Goal: Task Accomplishment & Management: Use online tool/utility

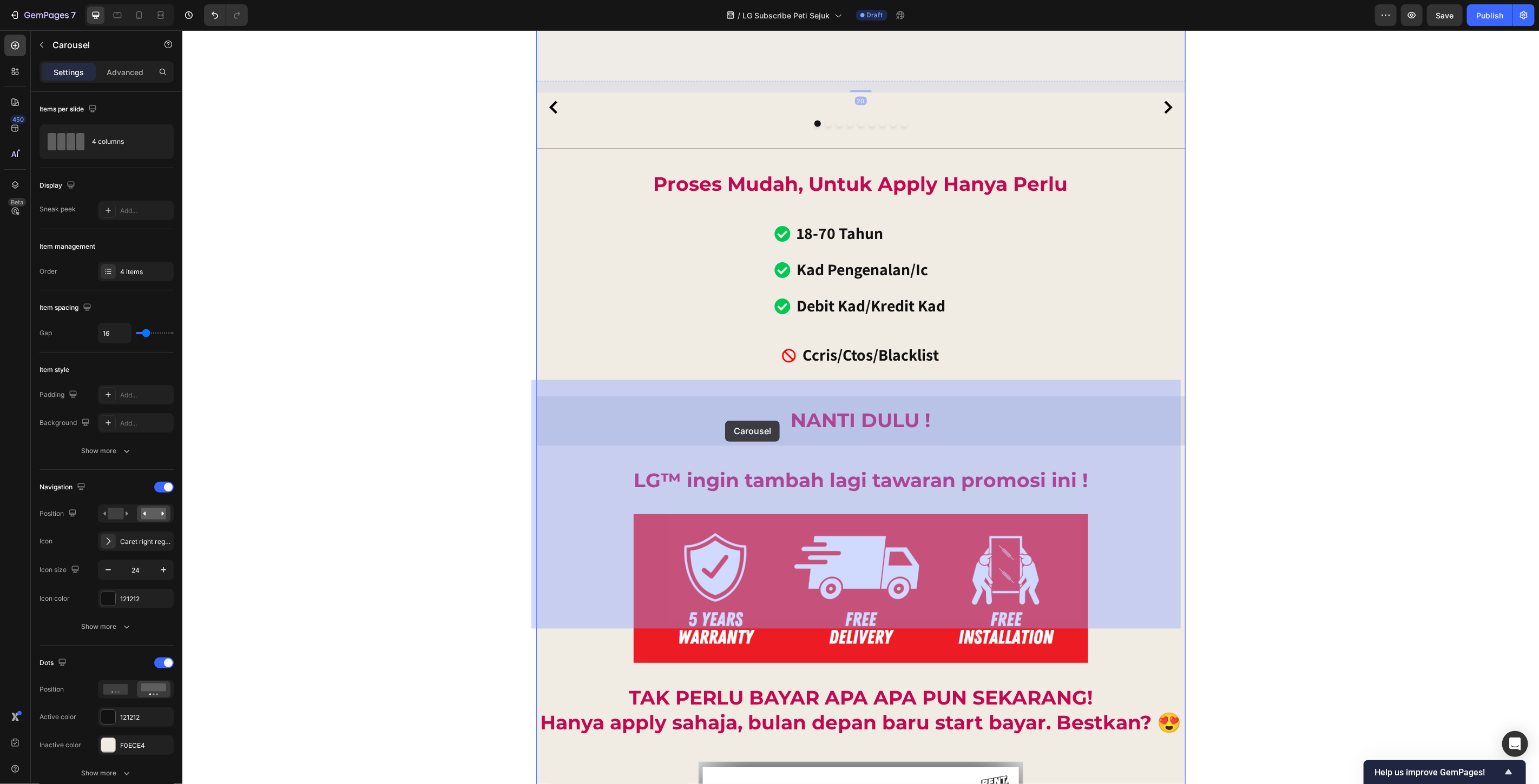
drag, startPoint x: 545, startPoint y: 476, endPoint x: 727, endPoint y: 420, distance: 190.4
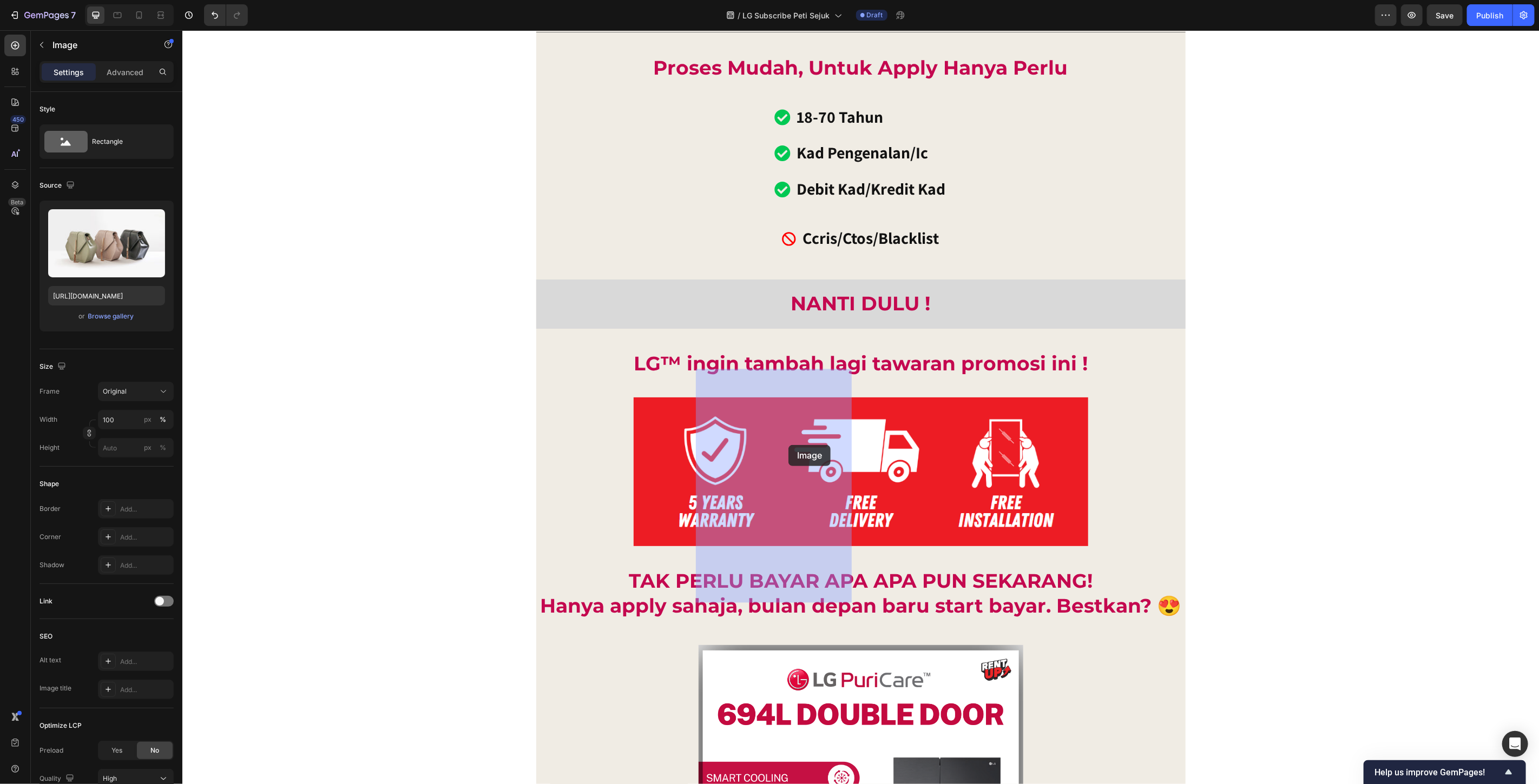
drag, startPoint x: 573, startPoint y: 510, endPoint x: 788, endPoint y: 445, distance: 224.6
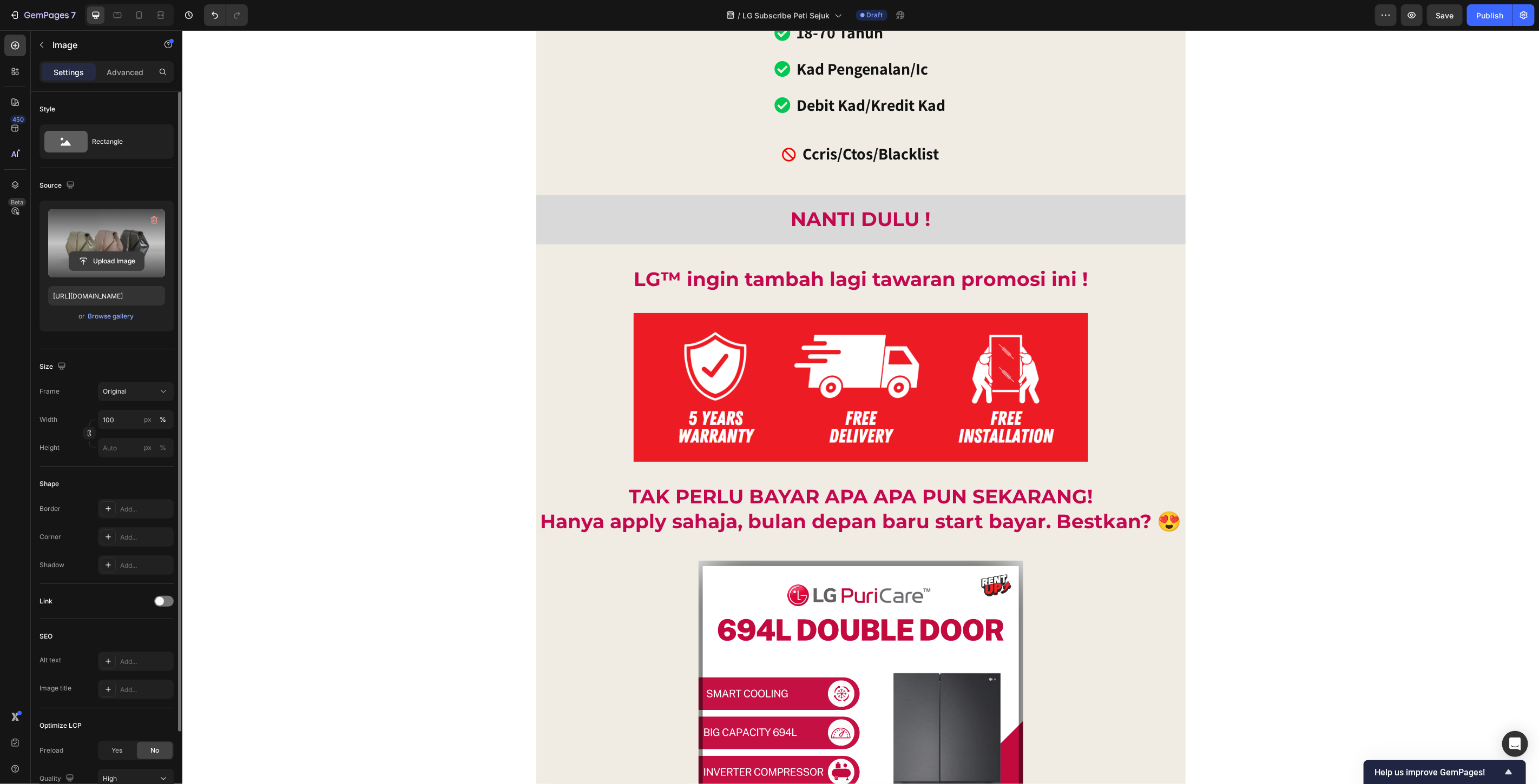
click at [111, 264] on input "file" at bounding box center [106, 261] width 75 height 18
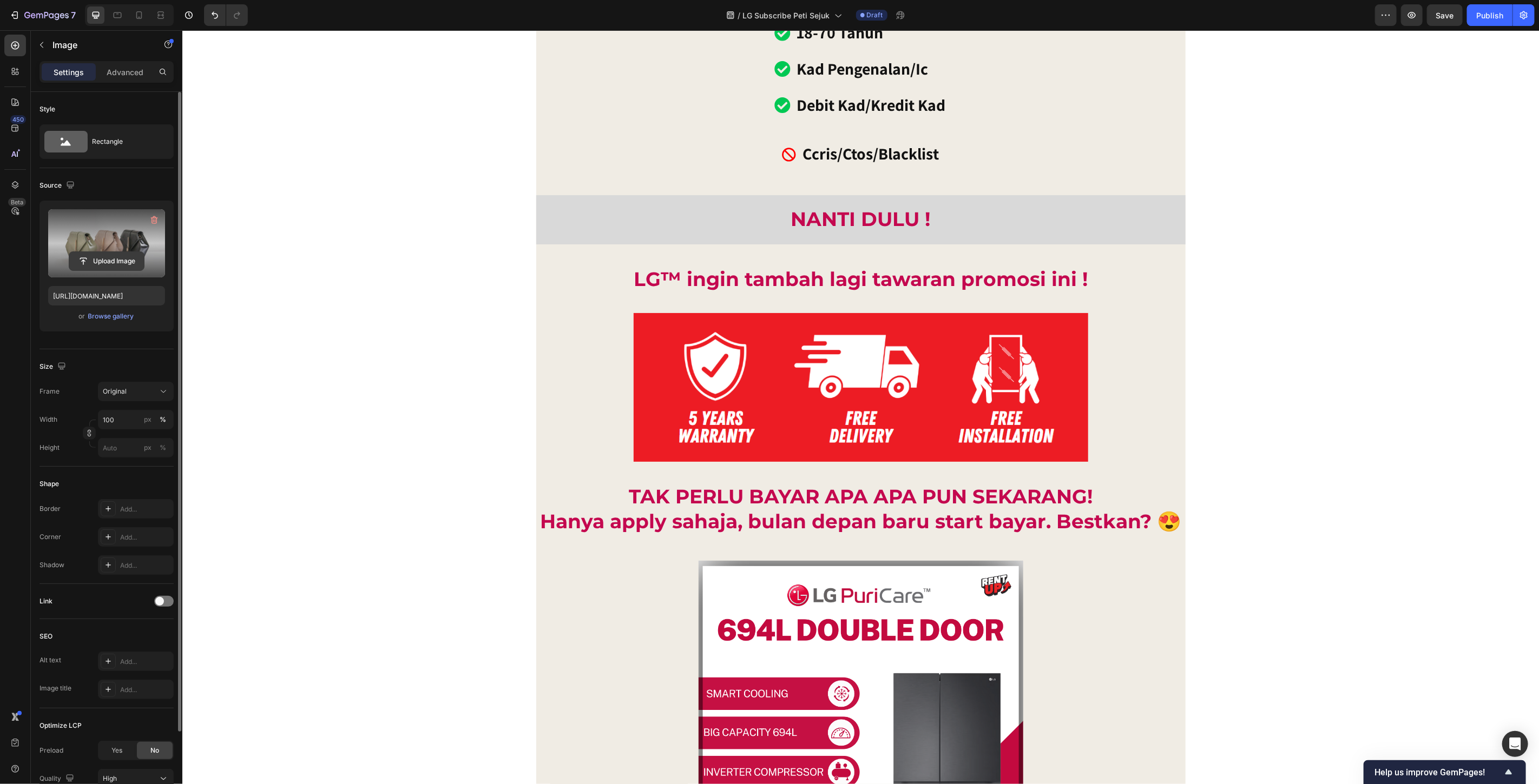
click at [99, 260] on input "file" at bounding box center [106, 261] width 75 height 18
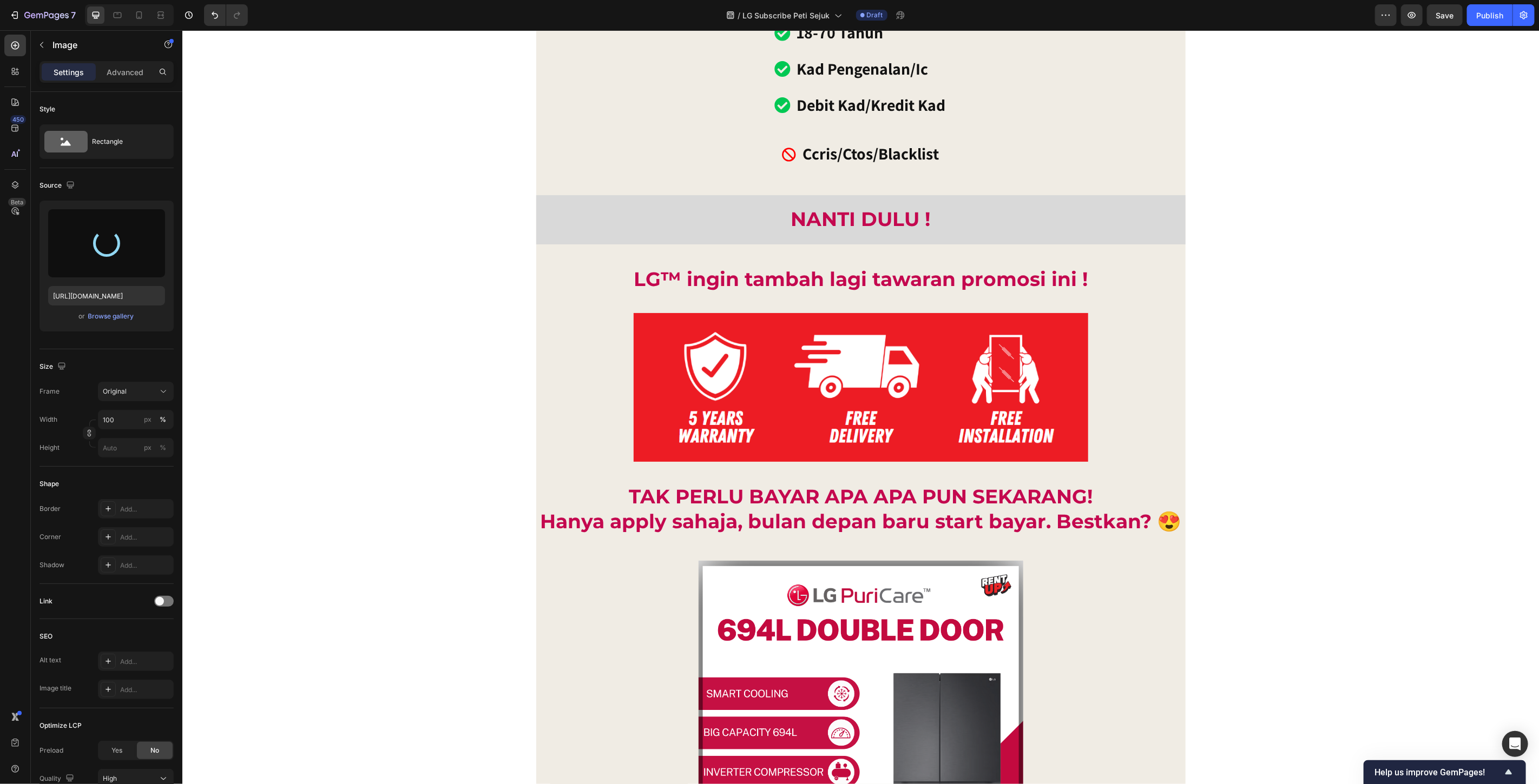
type input "https://cdn.shopify.com/s/files/1/0621/6161/7050/files/gempages_486412460778062…"
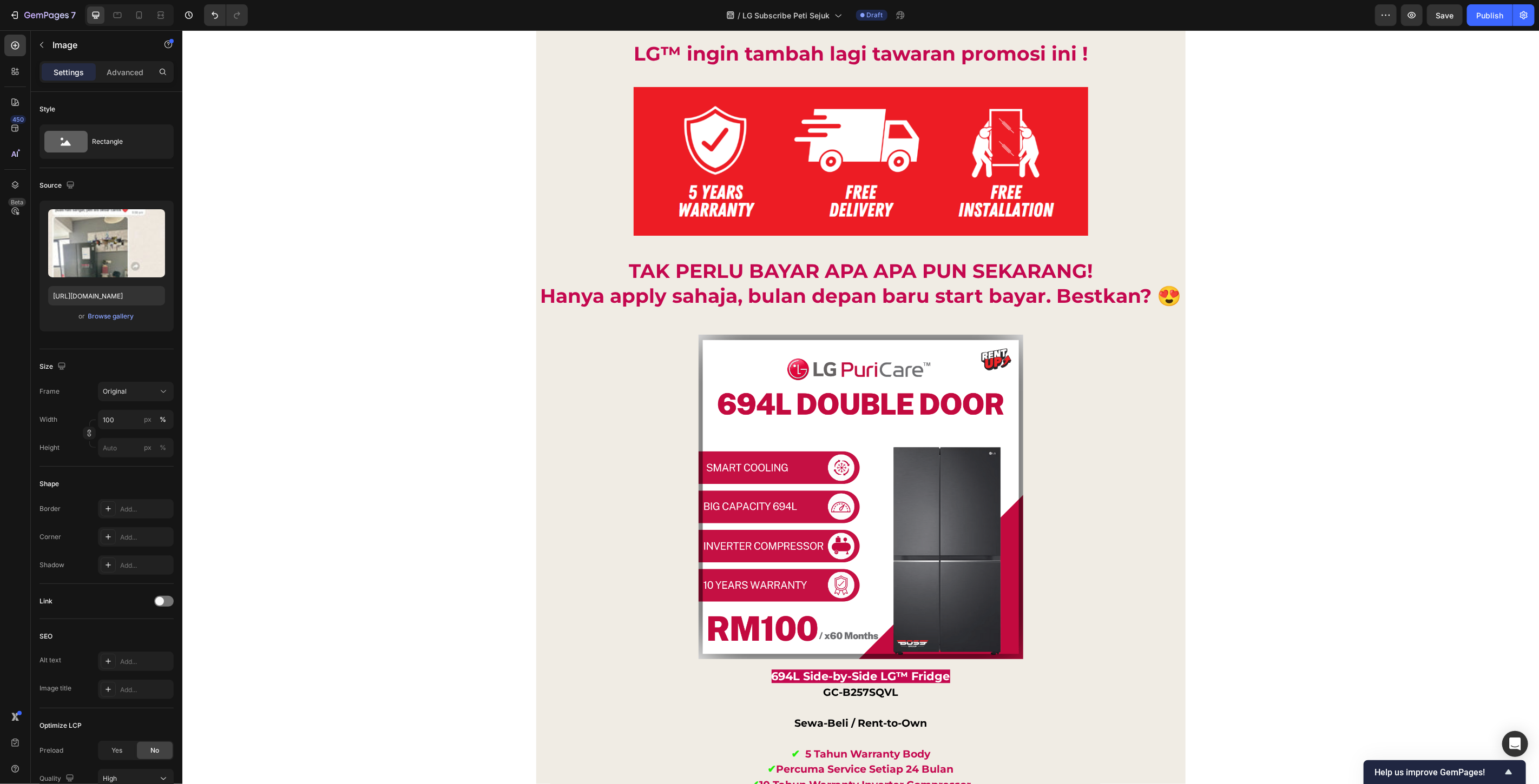
scroll to position [8787, 0]
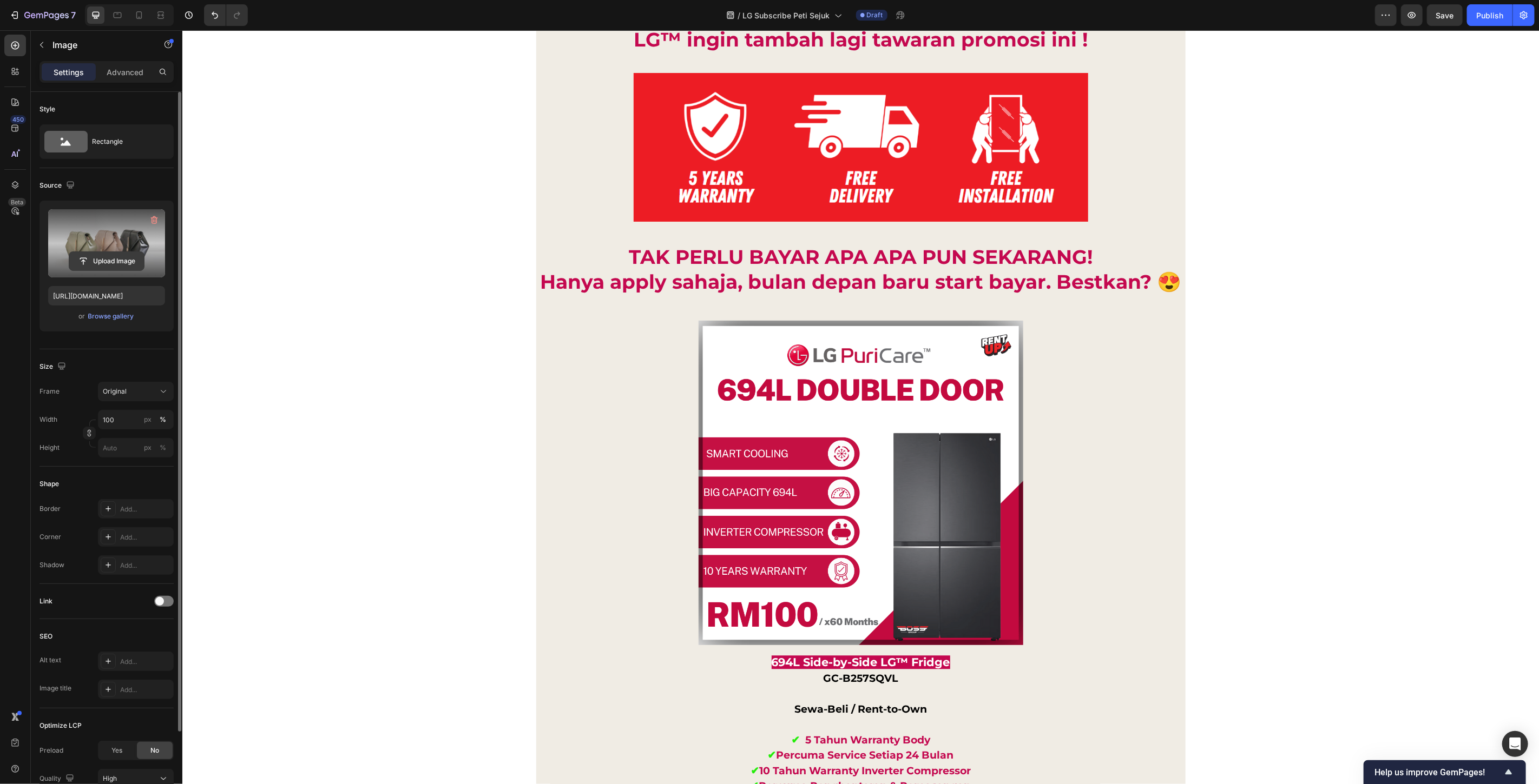
click at [86, 258] on input "file" at bounding box center [106, 261] width 75 height 18
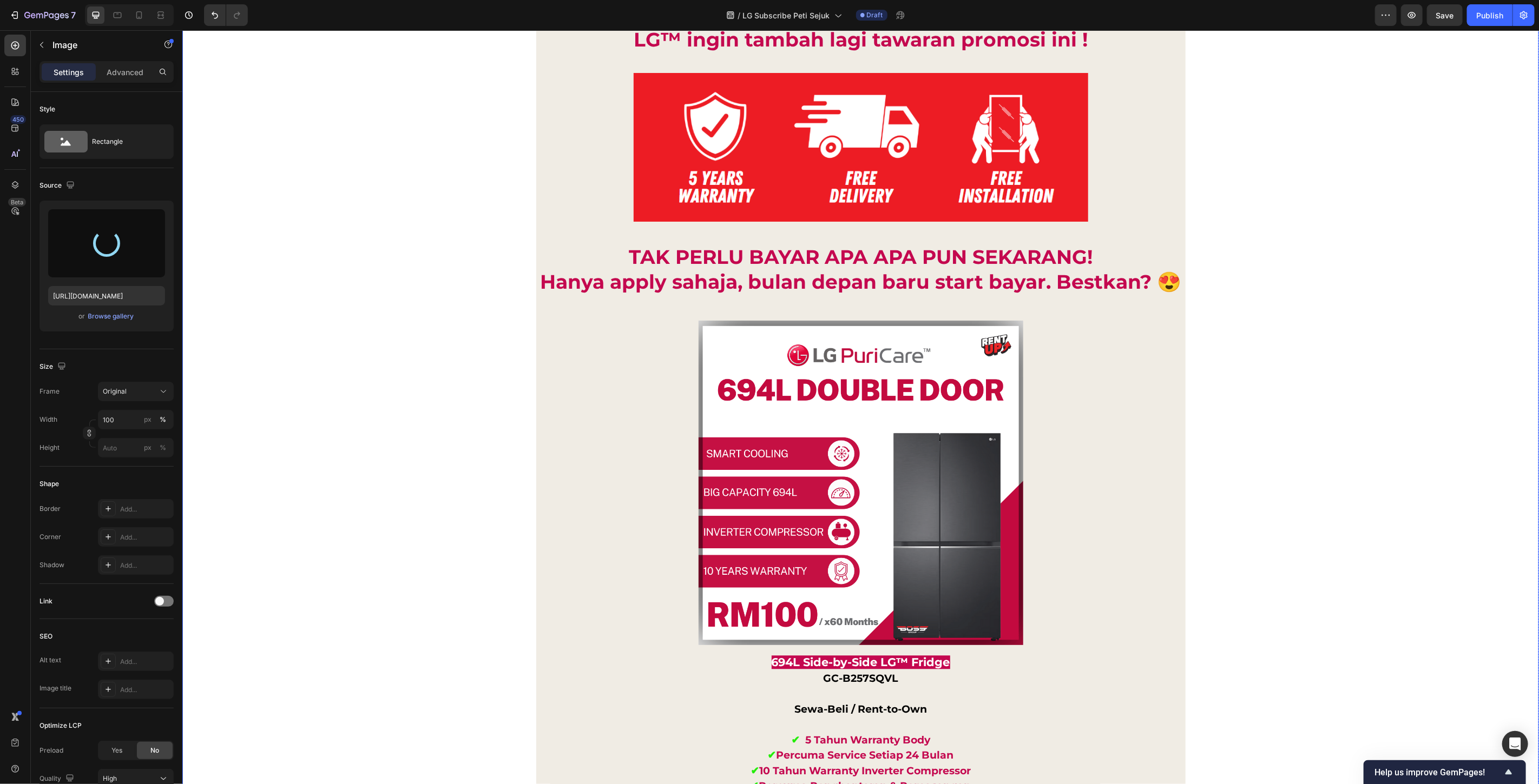
type input "https://cdn.shopify.com/s/files/1/0621/6161/7050/files/gempages_486412460778062…"
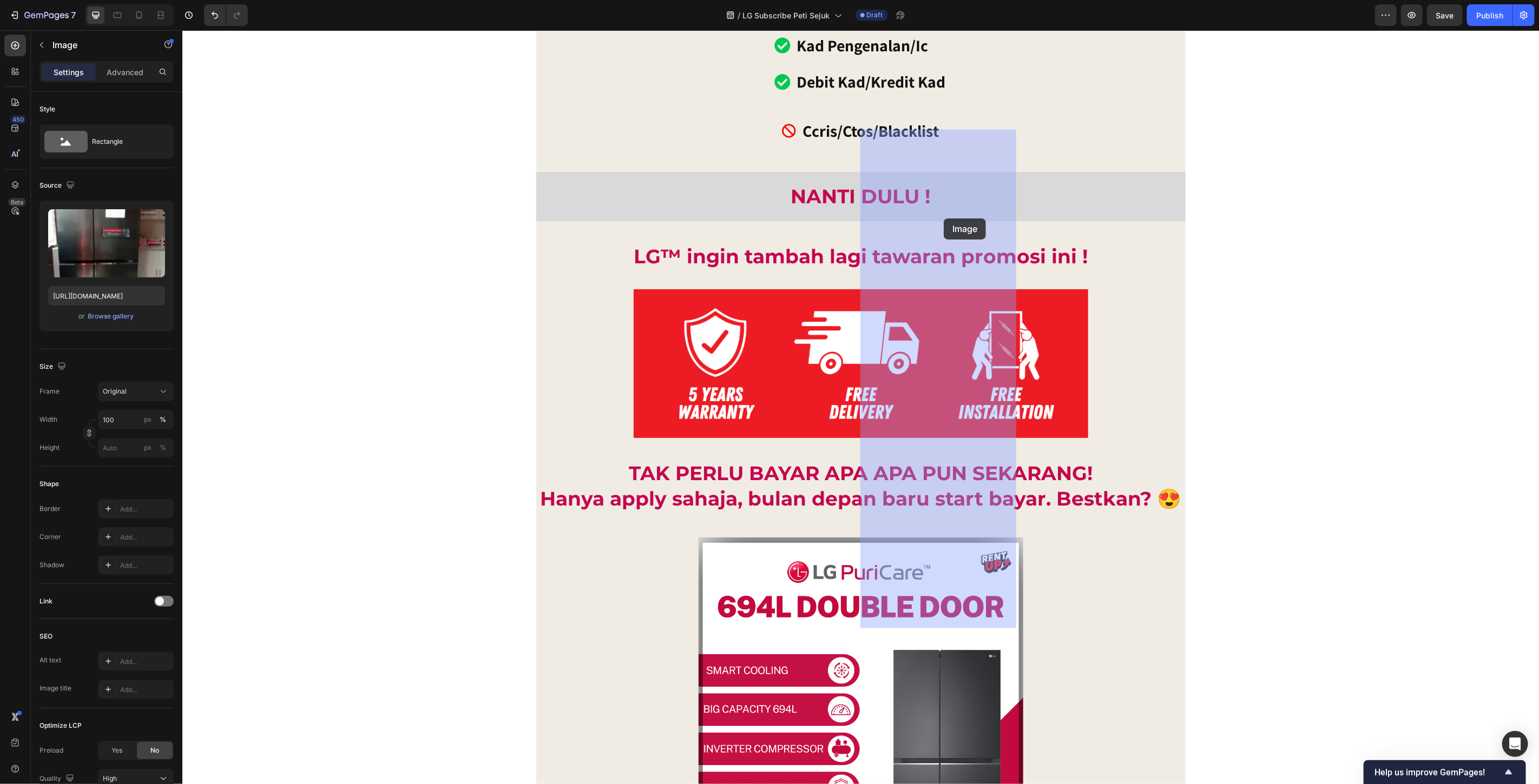
drag, startPoint x: 713, startPoint y: 368, endPoint x: 939, endPoint y: 218, distance: 271.2
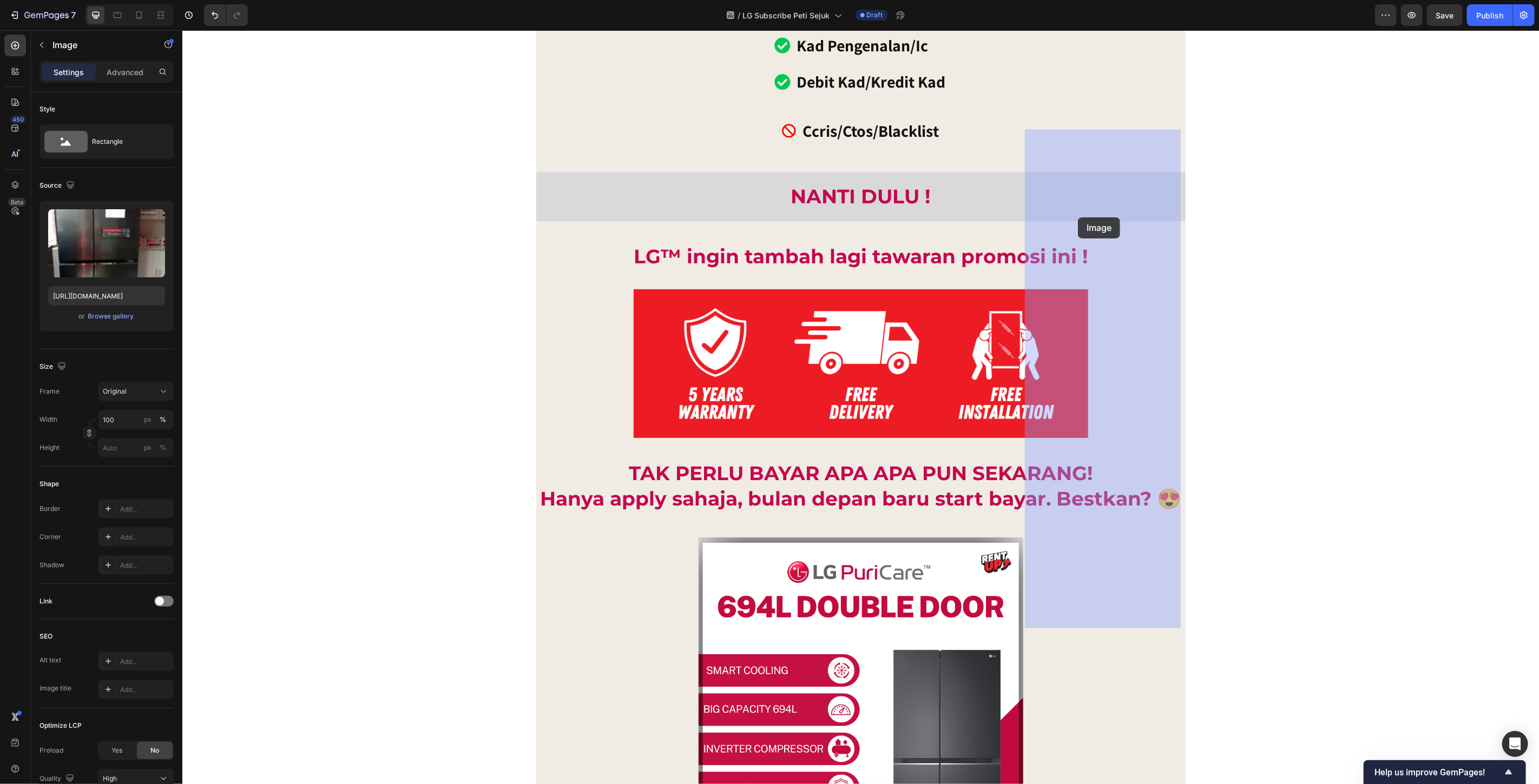
drag, startPoint x: 886, startPoint y: 369, endPoint x: 1078, endPoint y: 217, distance: 244.9
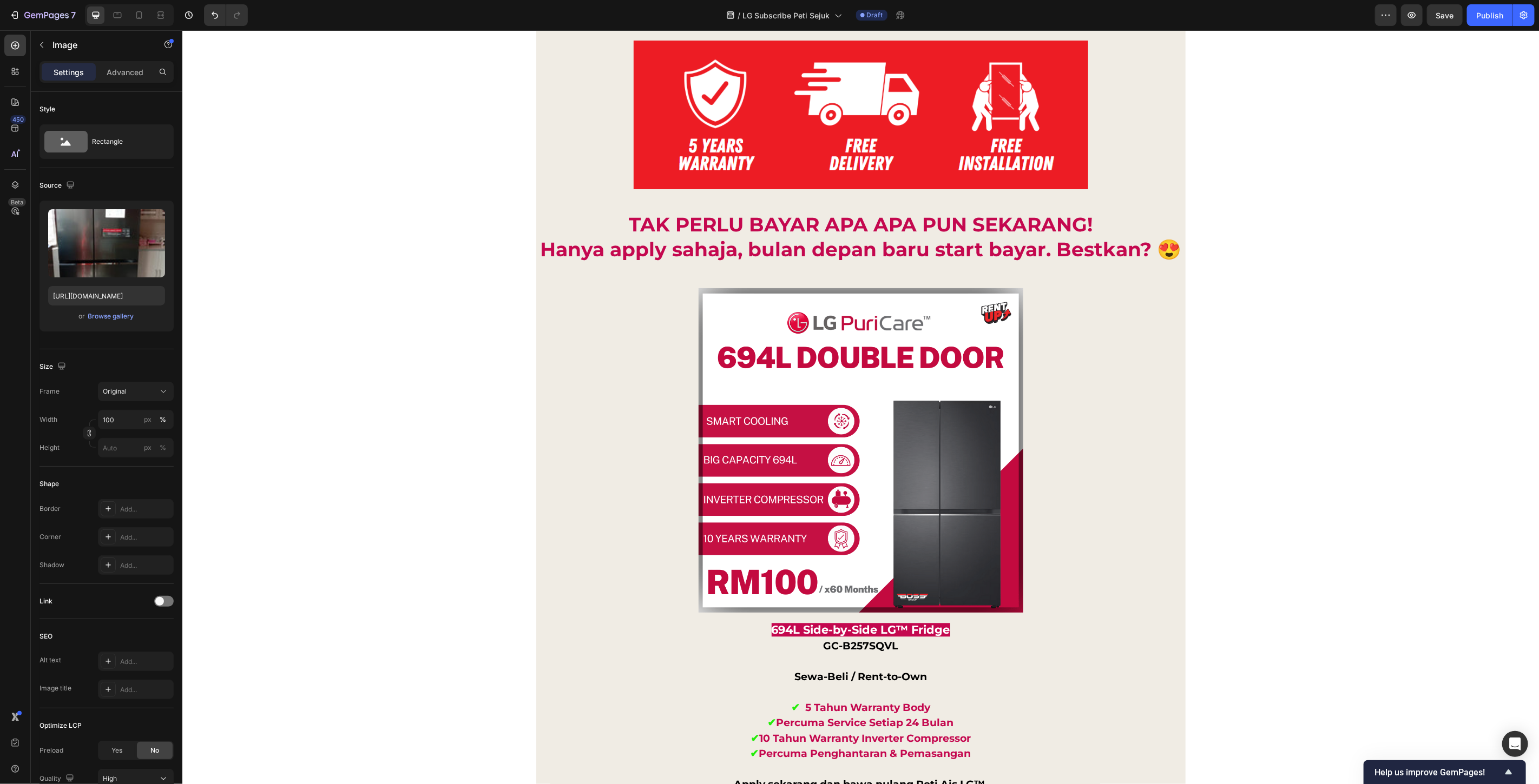
click at [95, 260] on input "file" at bounding box center [106, 261] width 75 height 18
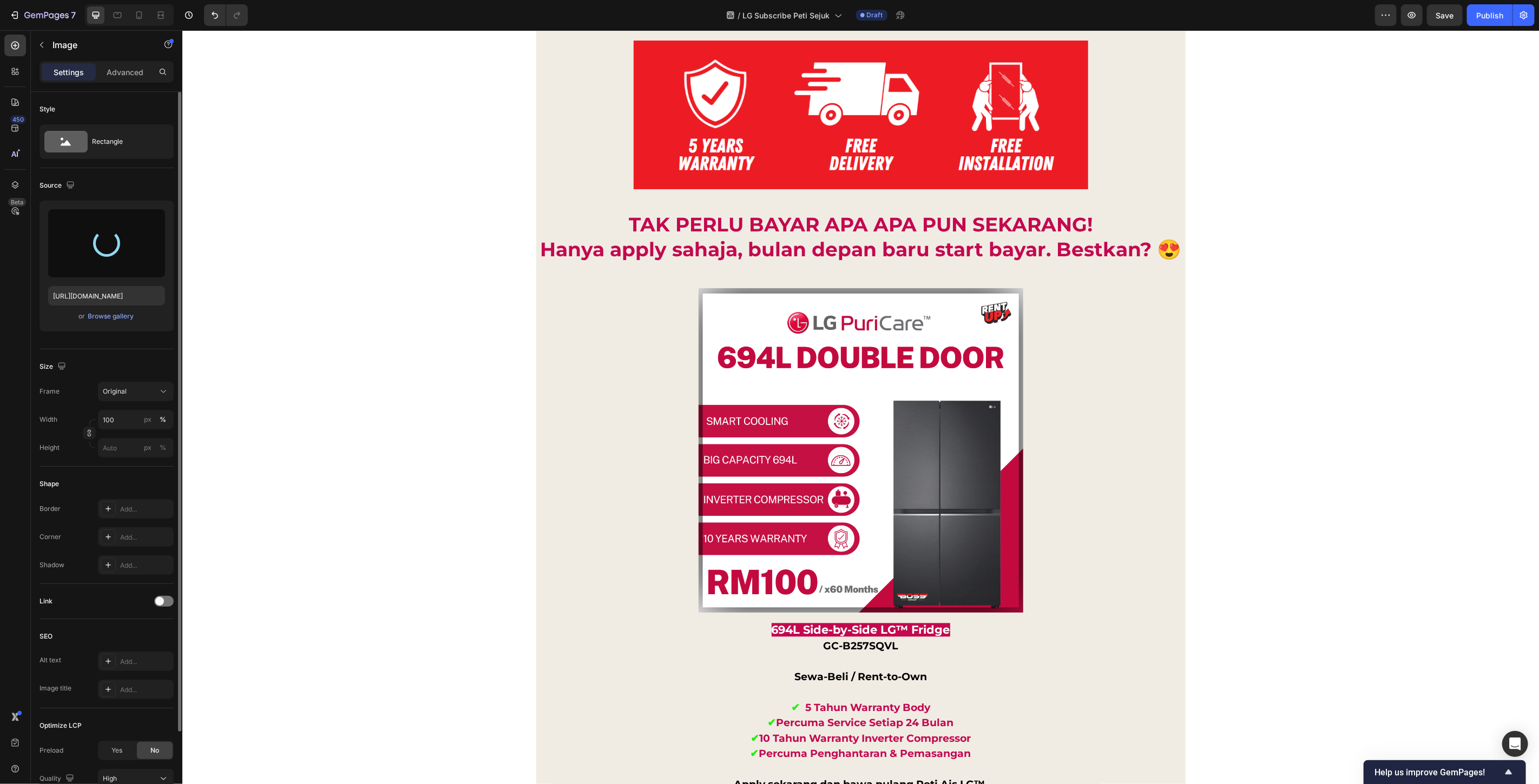
type input "https://cdn.shopify.com/s/files/1/0621/6161/7050/files/gempages_486412460778062…"
click at [100, 262] on input "file" at bounding box center [106, 261] width 75 height 18
type input "https://cdn.shopify.com/s/files/1/0621/6161/7050/files/gempages_486412460778062…"
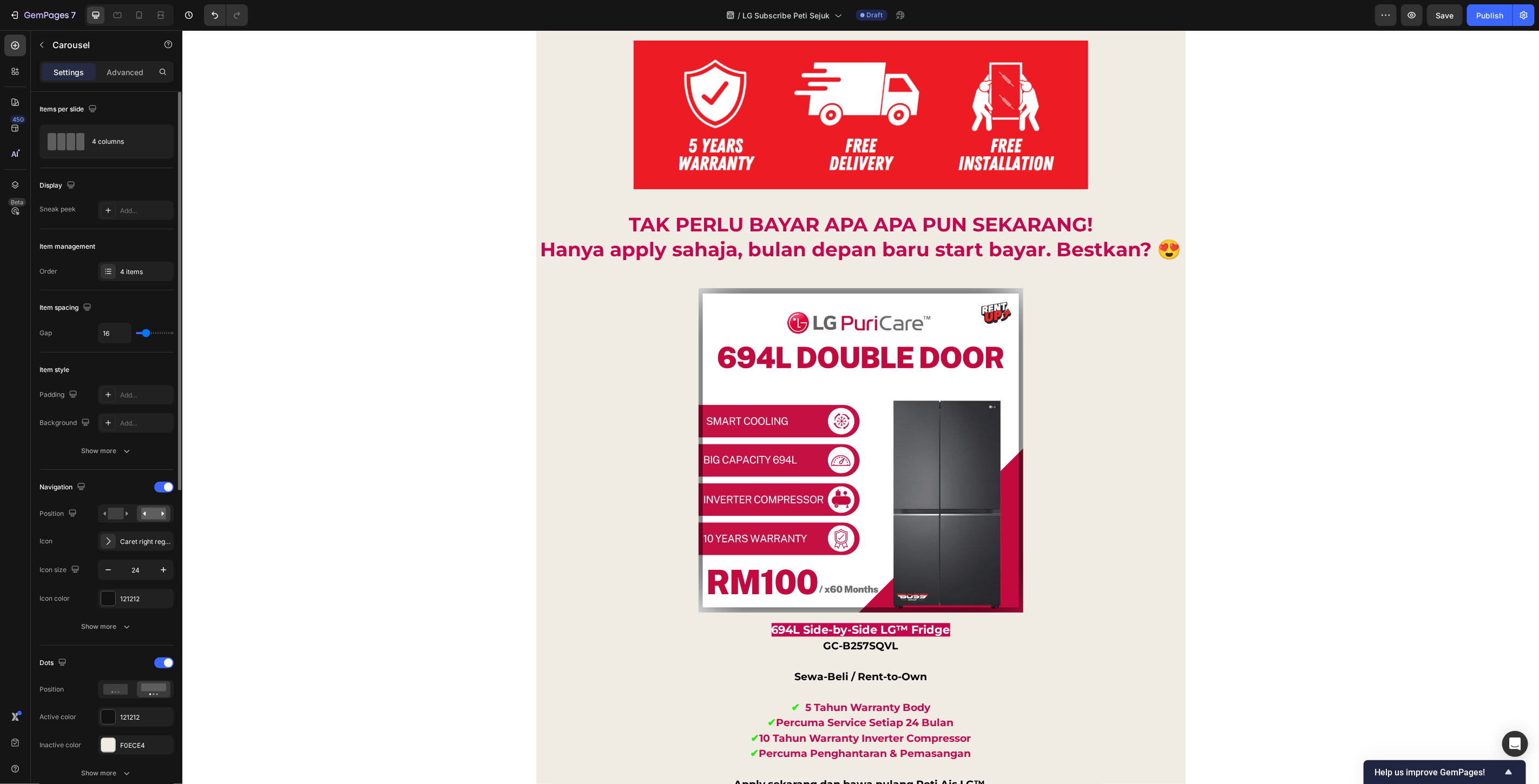
click at [141, 274] on div "4 items" at bounding box center [145, 272] width 51 height 10
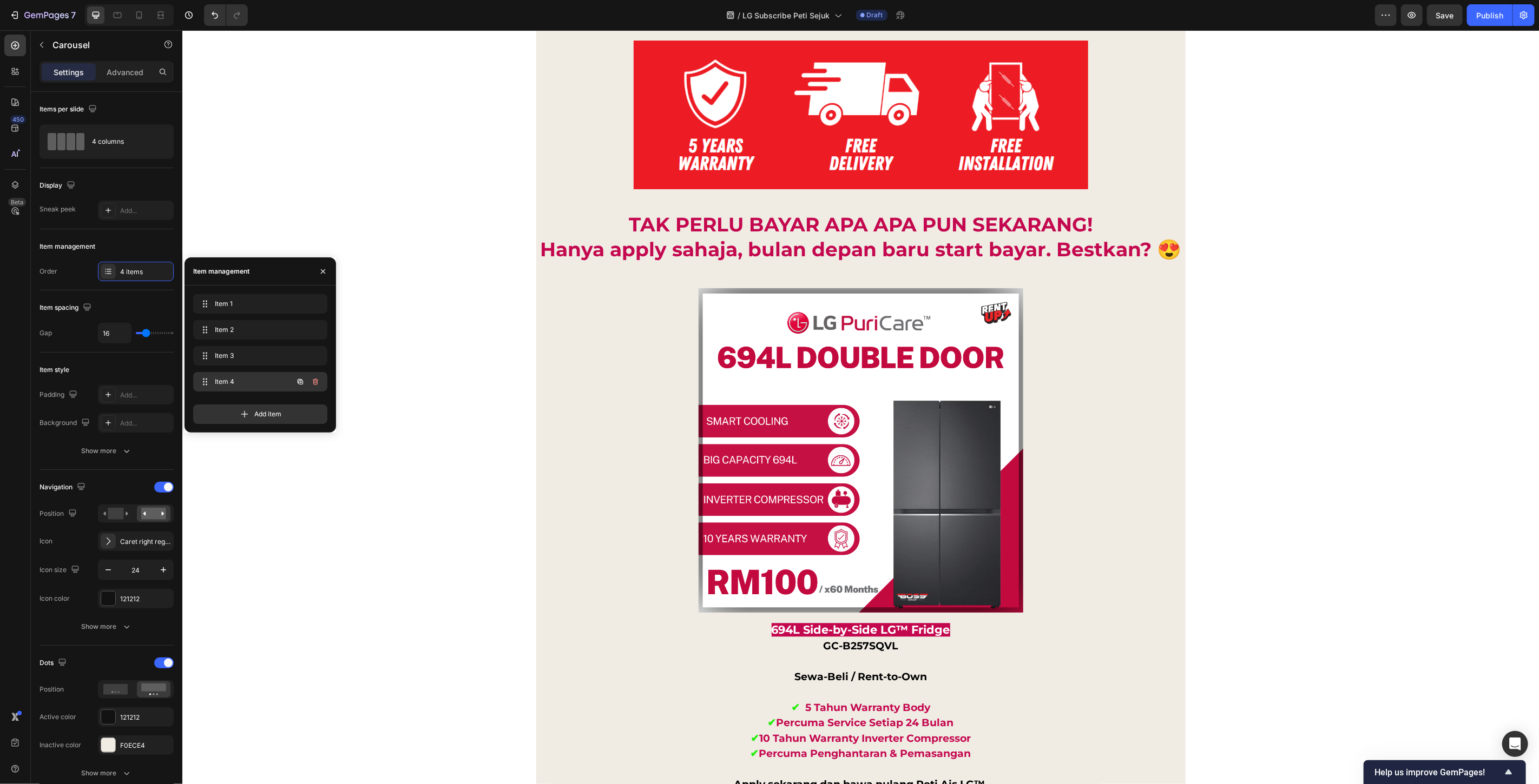
click at [304, 387] on button "button" at bounding box center [300, 382] width 15 height 15
click at [298, 408] on icon "button" at bounding box center [300, 408] width 8 height 8
click at [303, 434] on icon "button" at bounding box center [300, 434] width 6 height 6
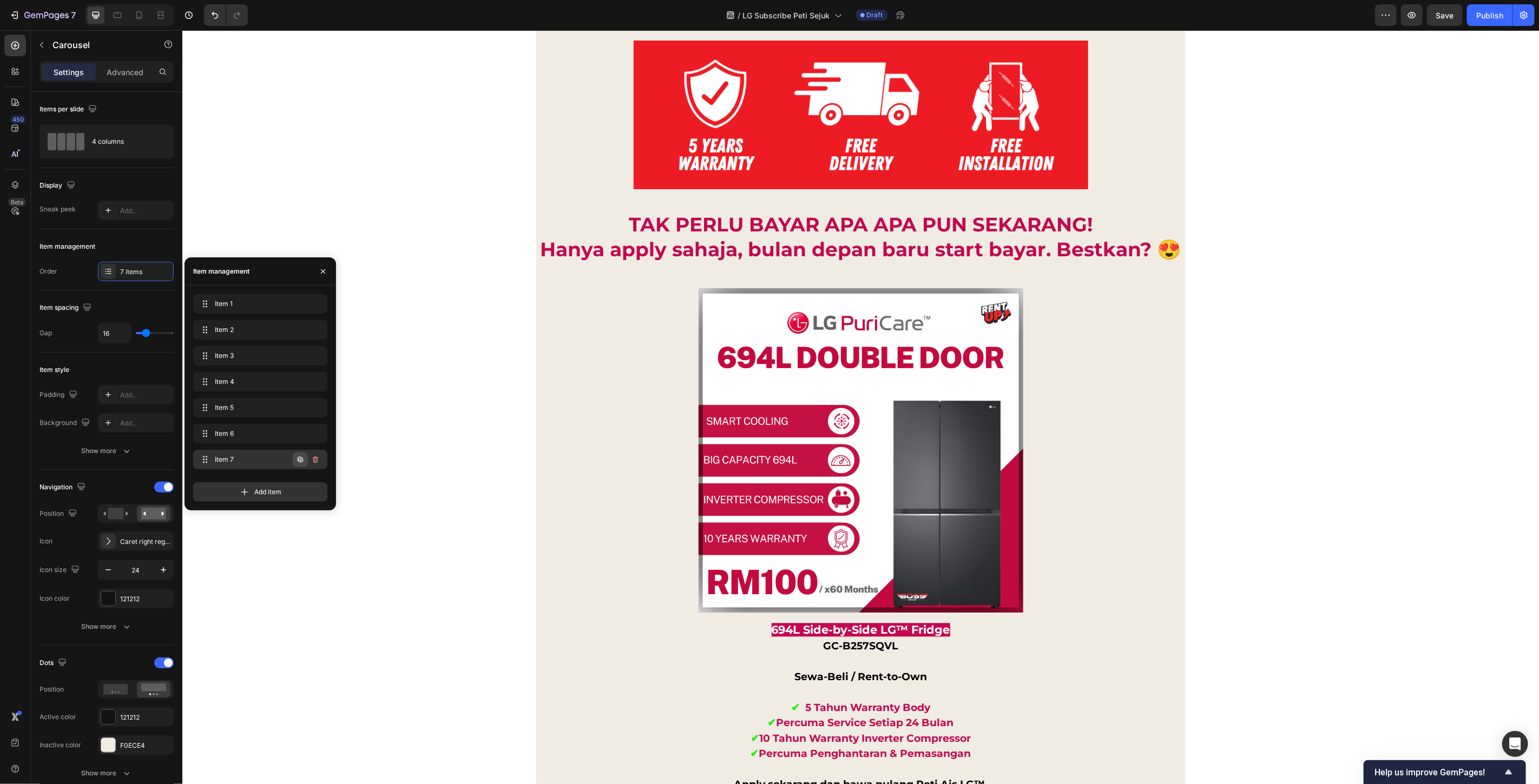
click at [301, 462] on icon "button" at bounding box center [300, 460] width 6 height 6
click at [300, 473] on icon "button" at bounding box center [300, 471] width 6 height 6
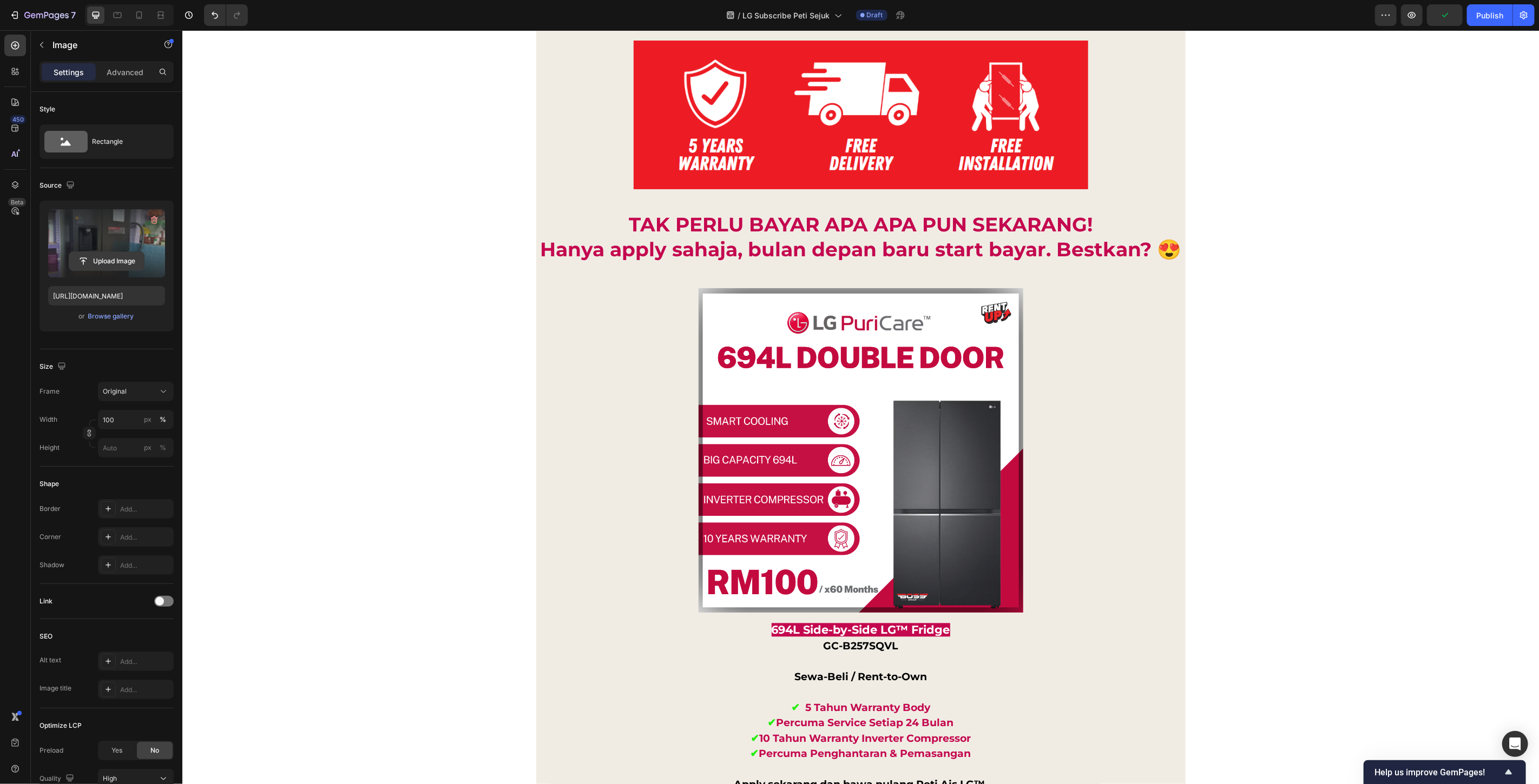
click at [90, 262] on input "file" at bounding box center [106, 261] width 75 height 18
type input "https://cdn.shopify.com/s/files/1/0621/6161/7050/files/gempages_486412460778062…"
click at [107, 263] on input "file" at bounding box center [106, 261] width 75 height 18
type input "https://cdn.shopify.com/s/files/1/0621/6161/7050/files/gempages_486412460778062…"
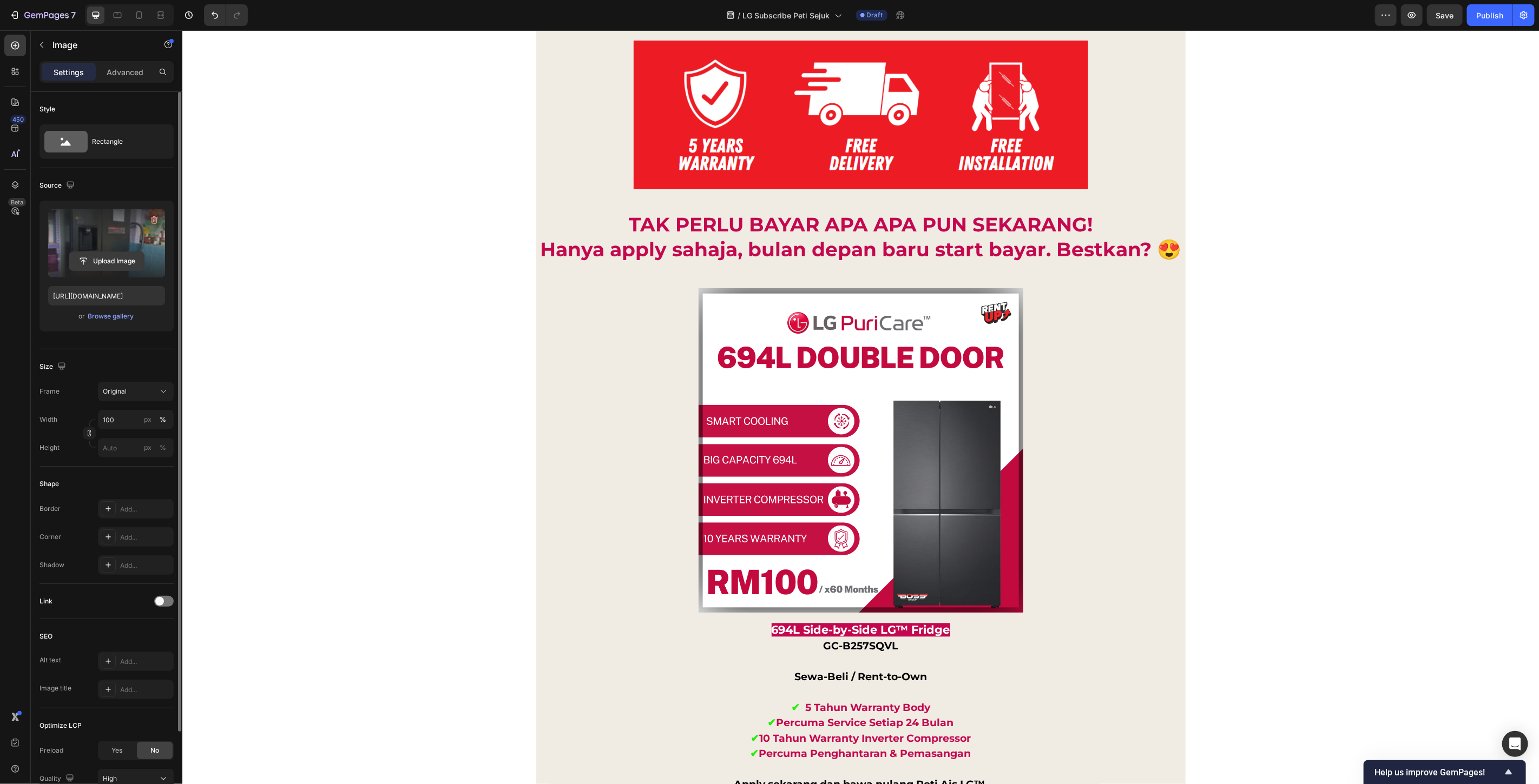
click at [106, 263] on input "file" at bounding box center [106, 261] width 75 height 18
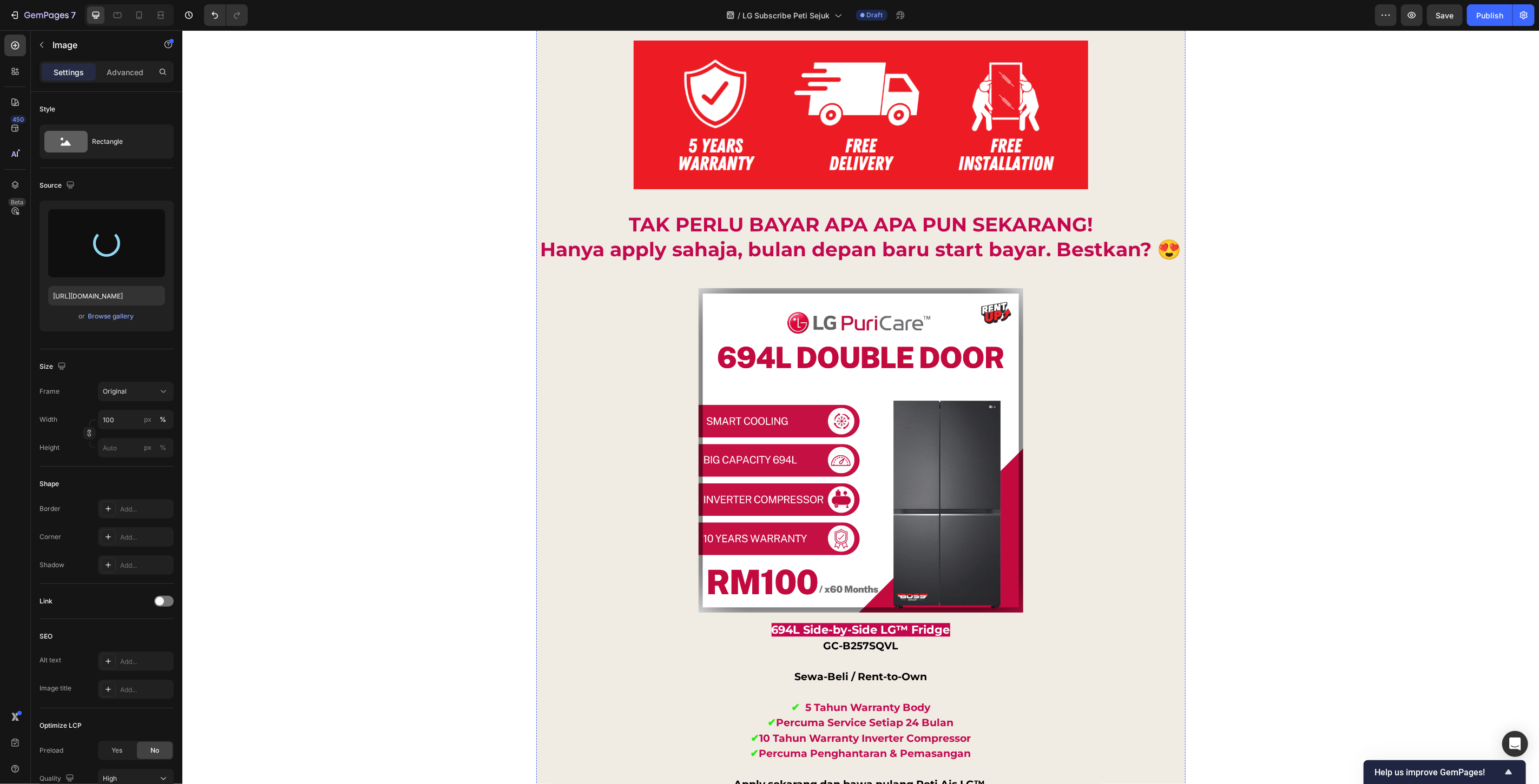
type input "https://cdn.shopify.com/s/files/1/0621/6161/7050/files/gempages_486412460778062…"
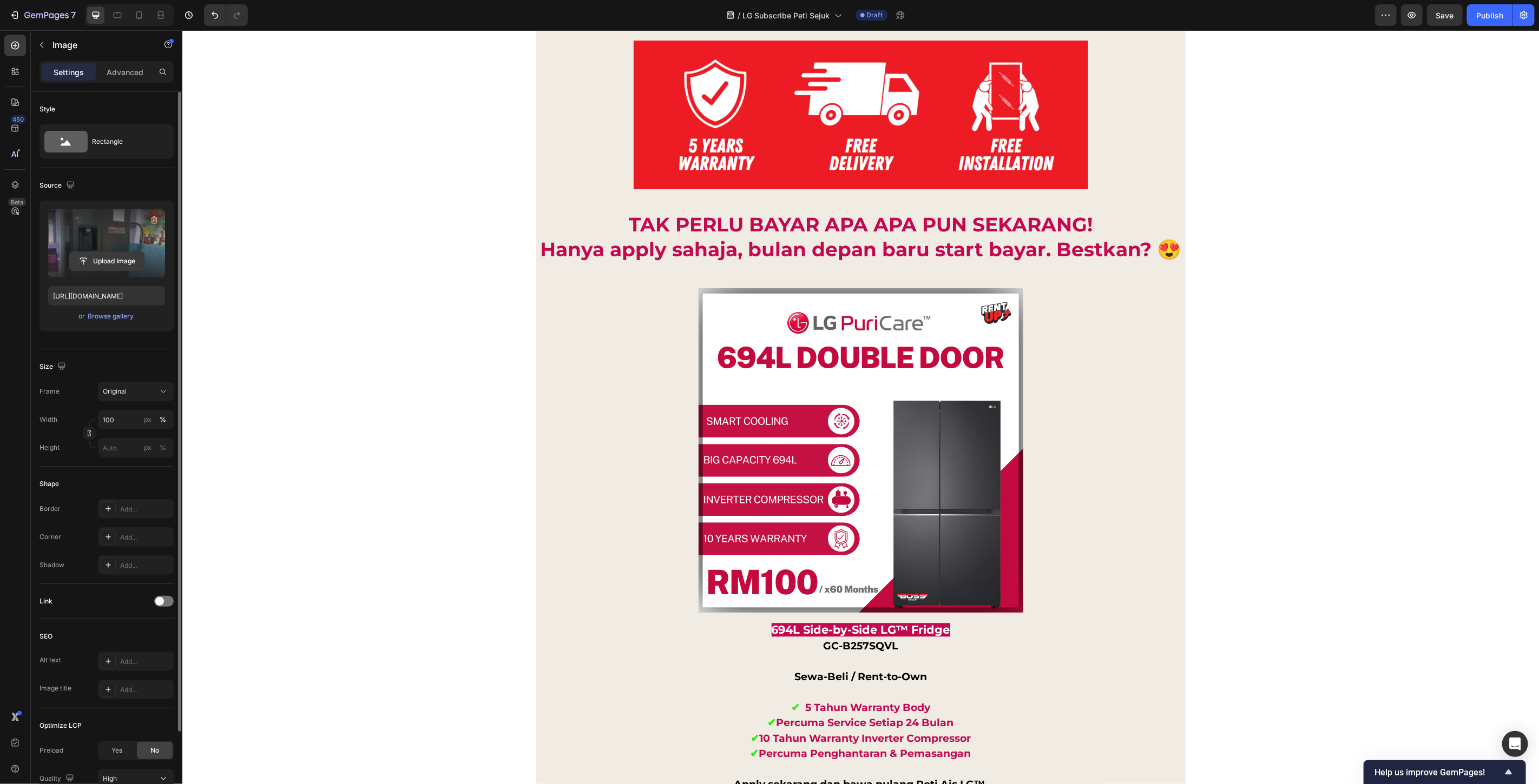
click at [88, 260] on input "file" at bounding box center [106, 261] width 75 height 18
type input "https://cdn.shopify.com/s/files/1/0621/6161/7050/files/gempages_486412460778062…"
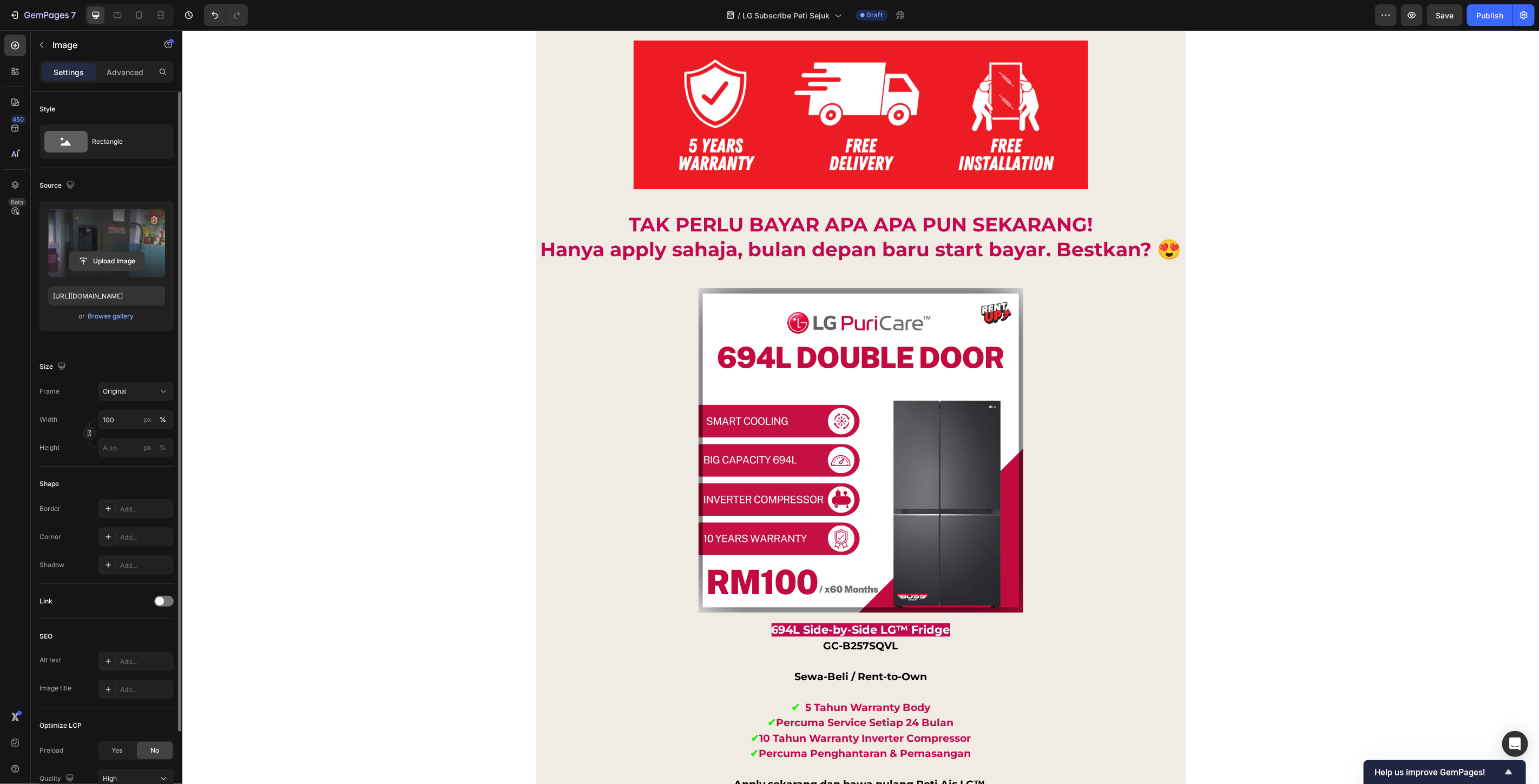
click at [103, 257] on input "file" at bounding box center [106, 261] width 75 height 18
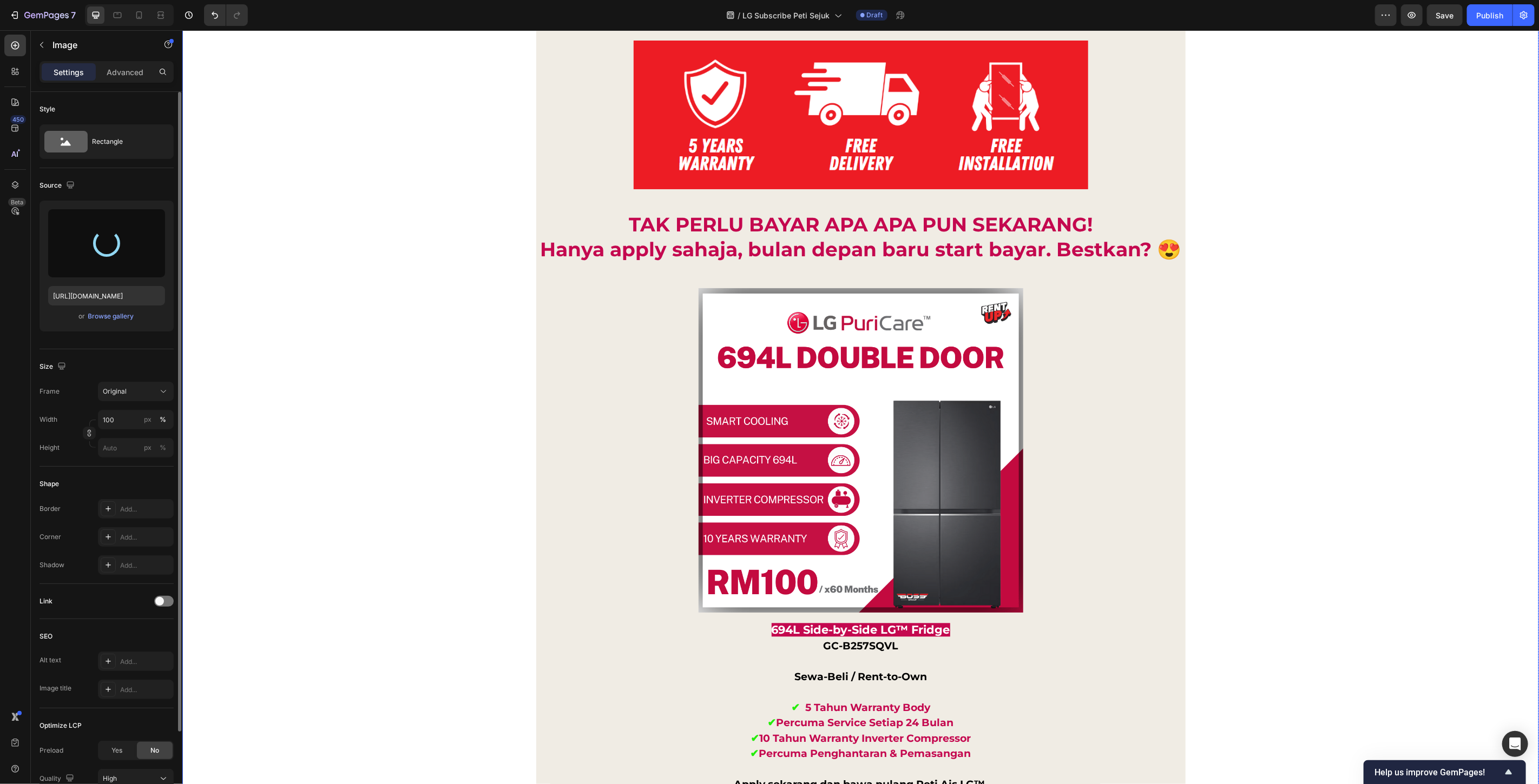
type input "https://cdn.shopify.com/s/files/1/0621/6161/7050/files/gempages_486412460778062…"
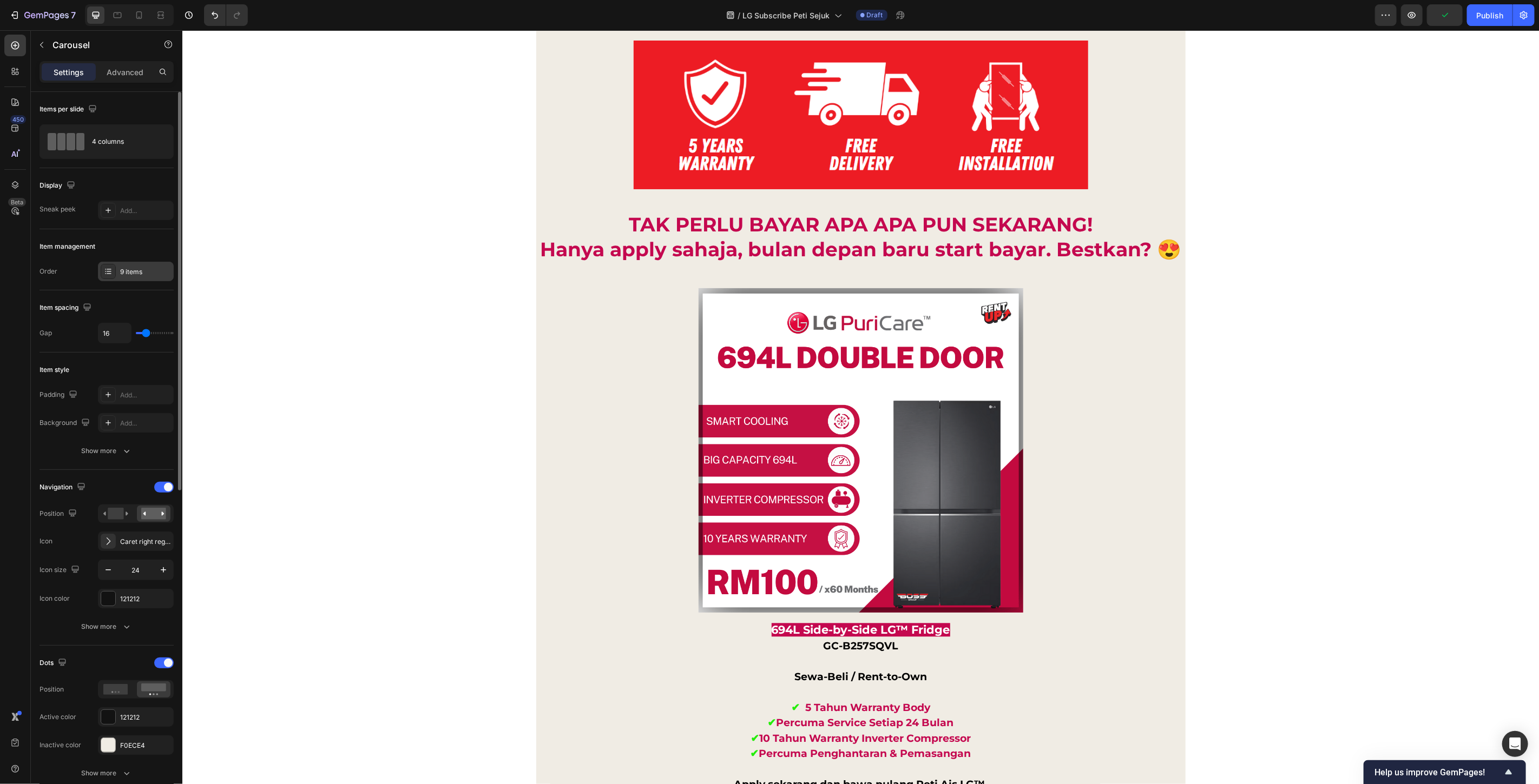
click at [132, 274] on div "9 items" at bounding box center [145, 272] width 51 height 10
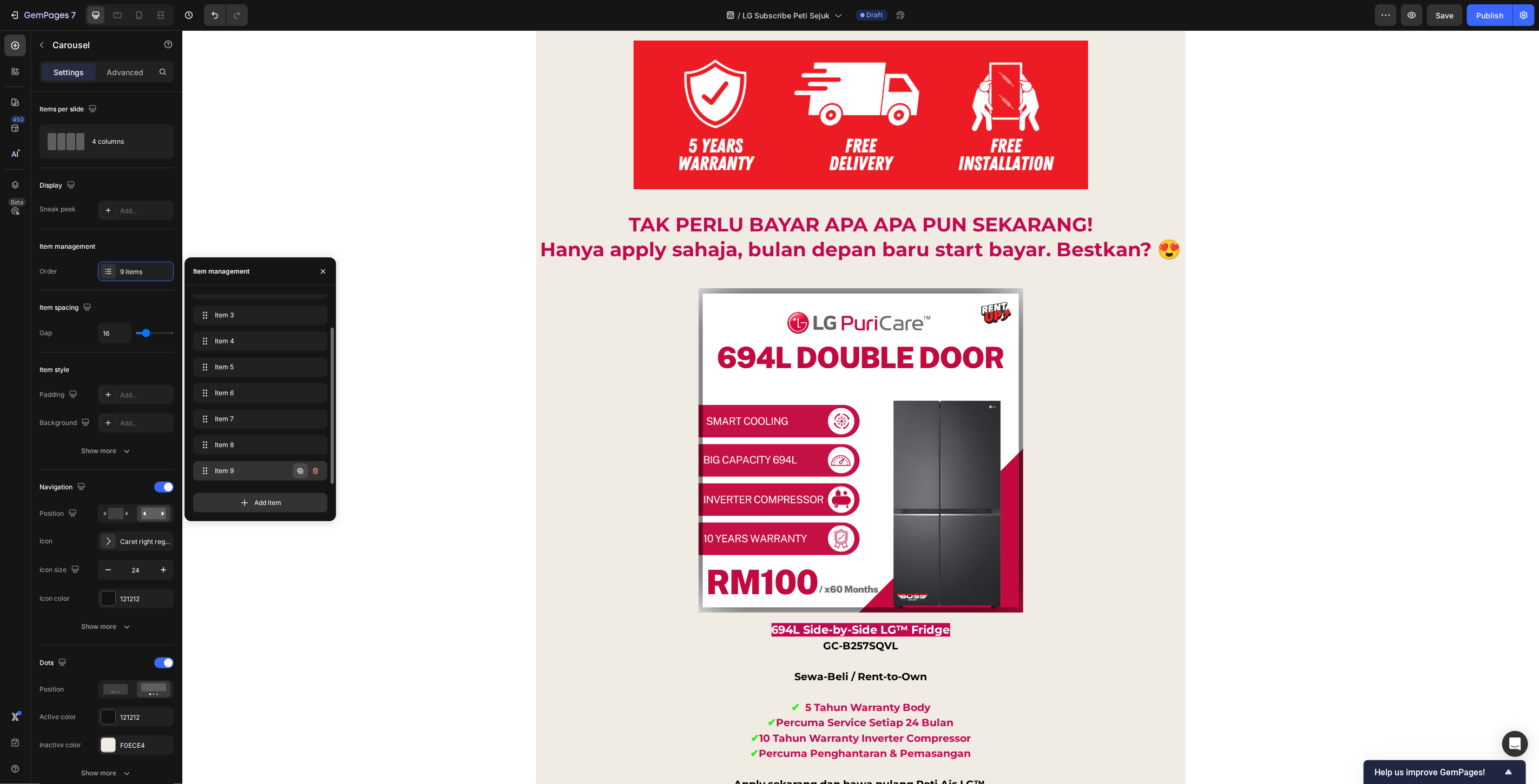
click at [304, 473] on icon "button" at bounding box center [300, 471] width 8 height 8
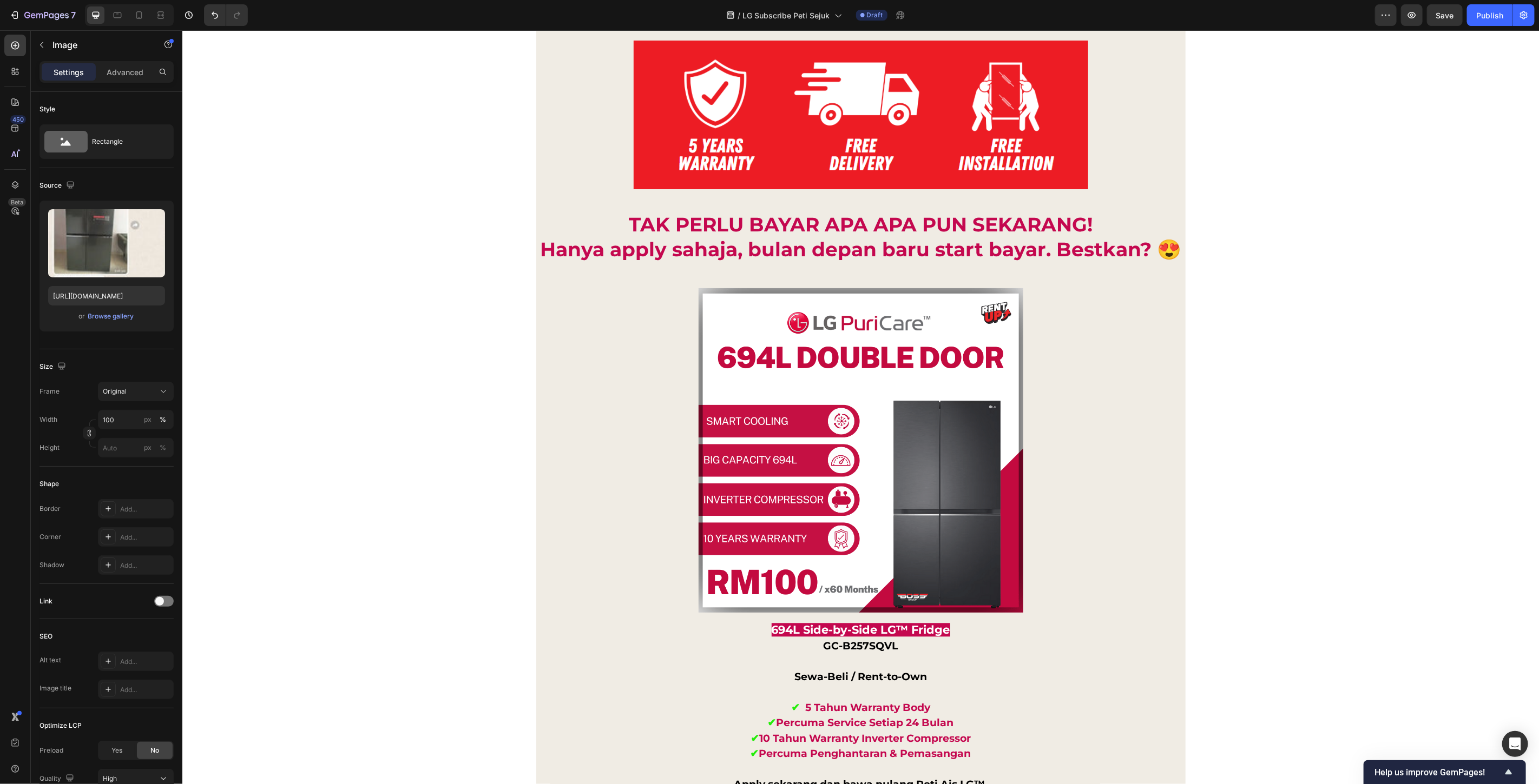
click at [110, 266] on input "file" at bounding box center [106, 261] width 75 height 18
type input "https://cdn.shopify.com/s/files/1/0621/6161/7050/files/gempages_486412460778062…"
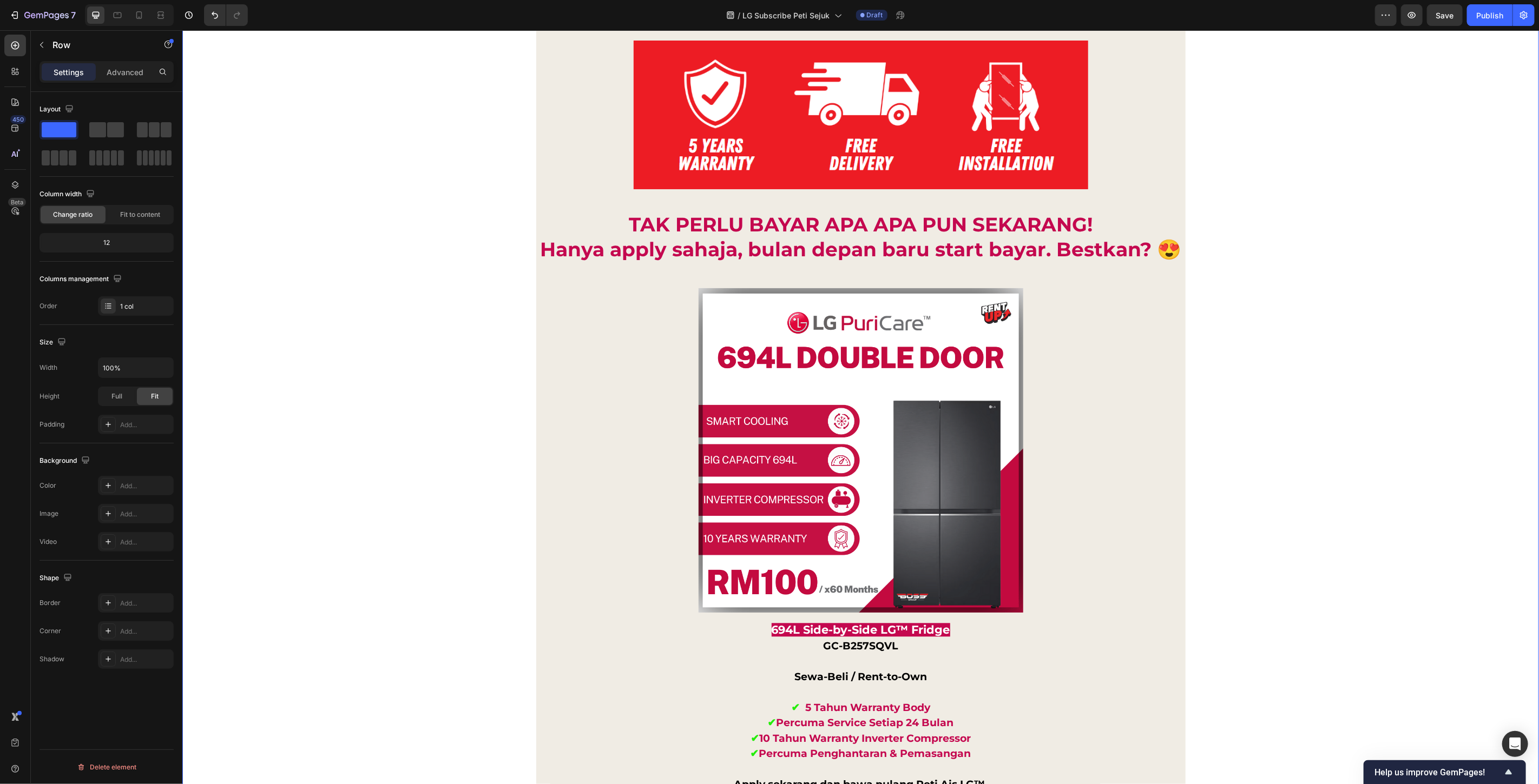
click at [1306, 251] on div "Tak payah pening nak bayar ribu ribu terus. Simpan duit anda untuk waktu kecema…" at bounding box center [860, 587] width 1357 height 2662
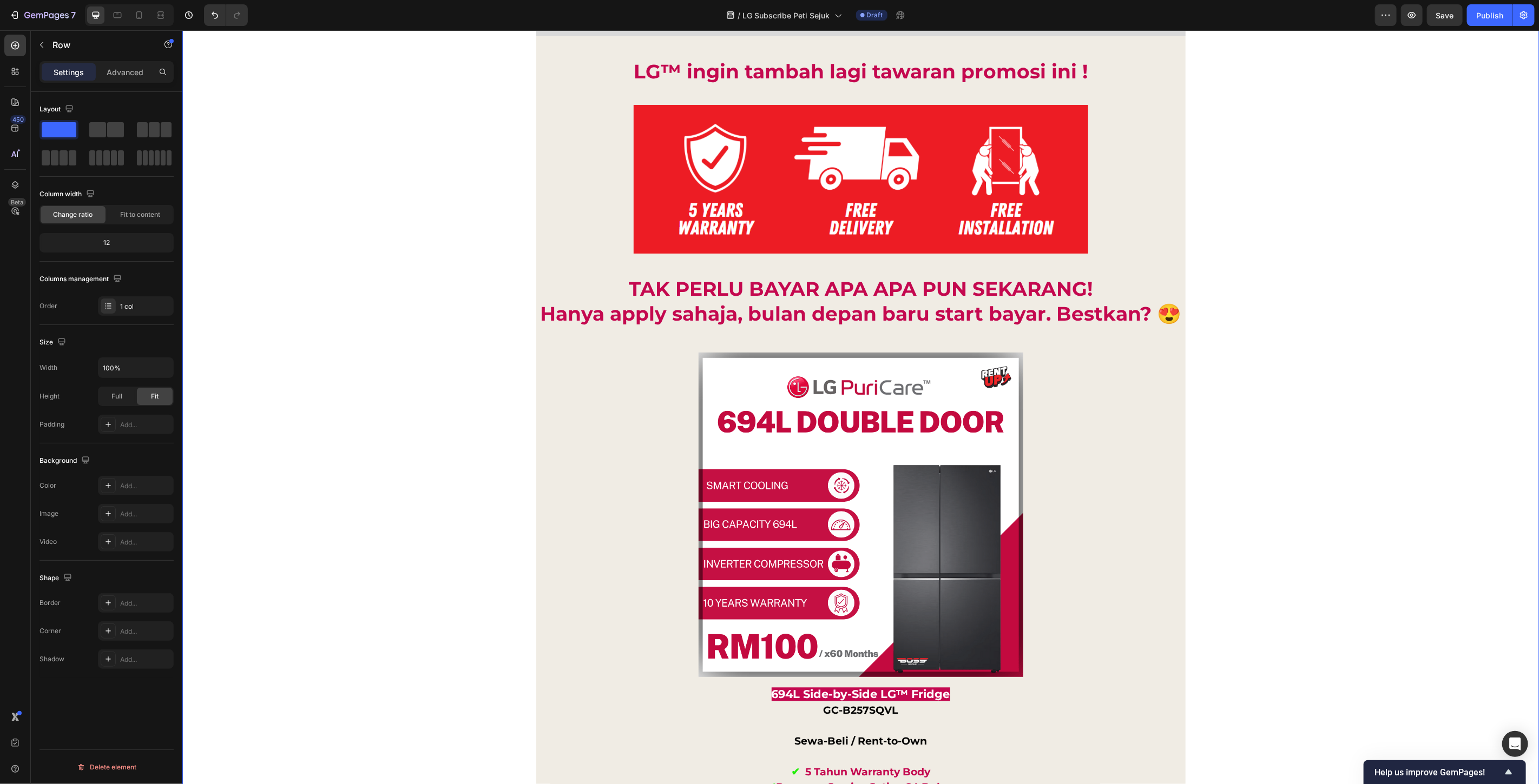
scroll to position [8726, 0]
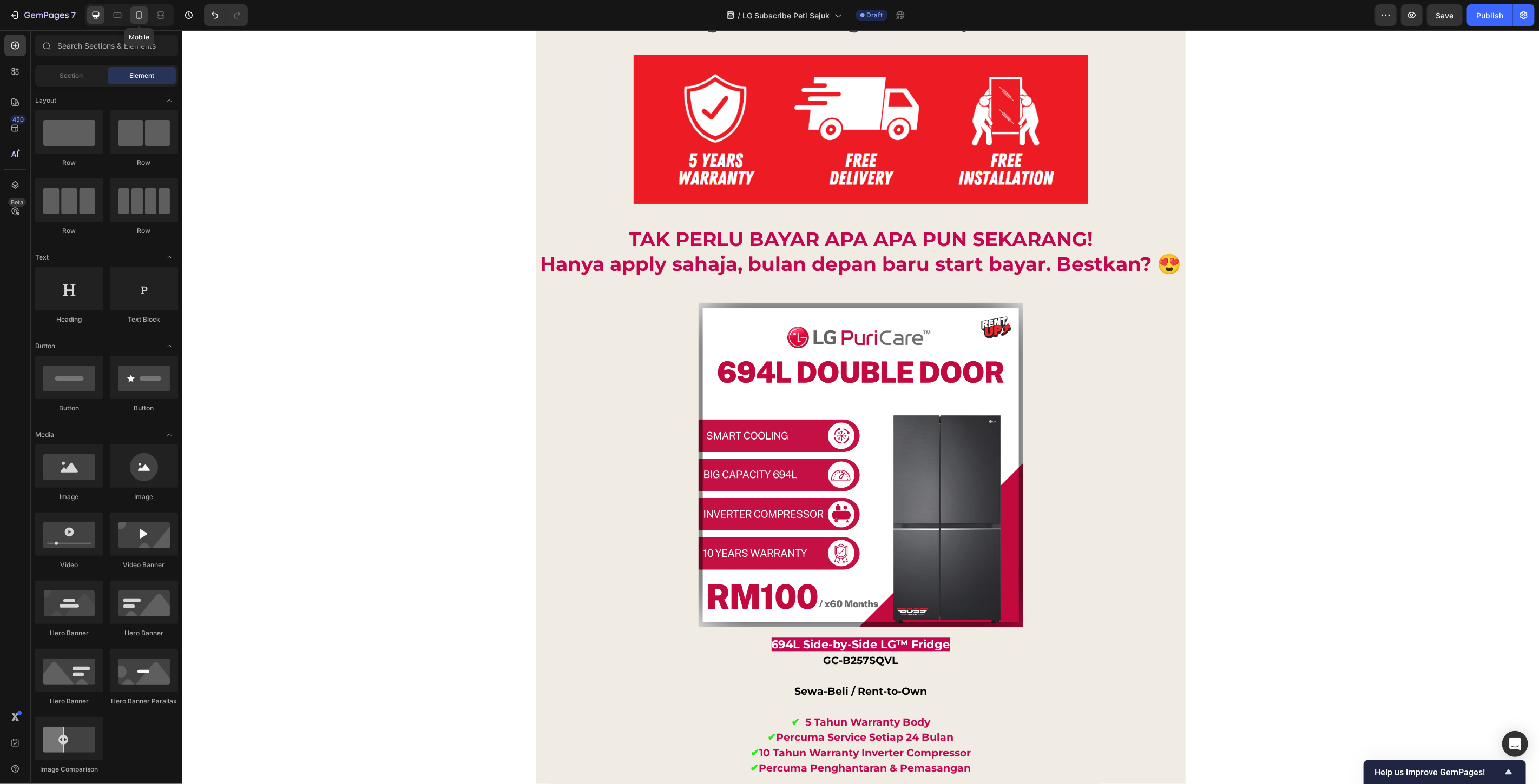
click at [144, 15] on div at bounding box center [139, 15] width 17 height 17
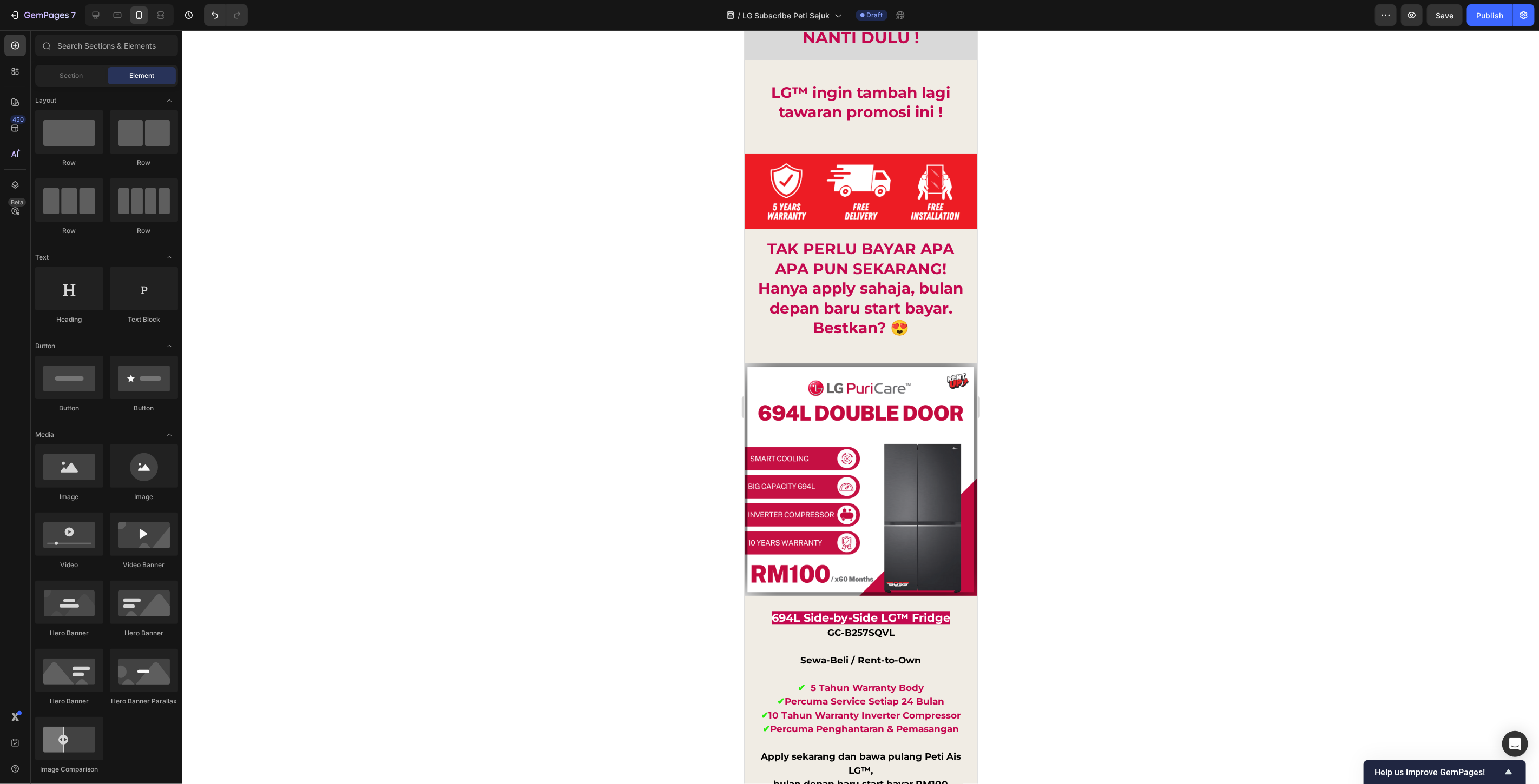
scroll to position [8802, 0]
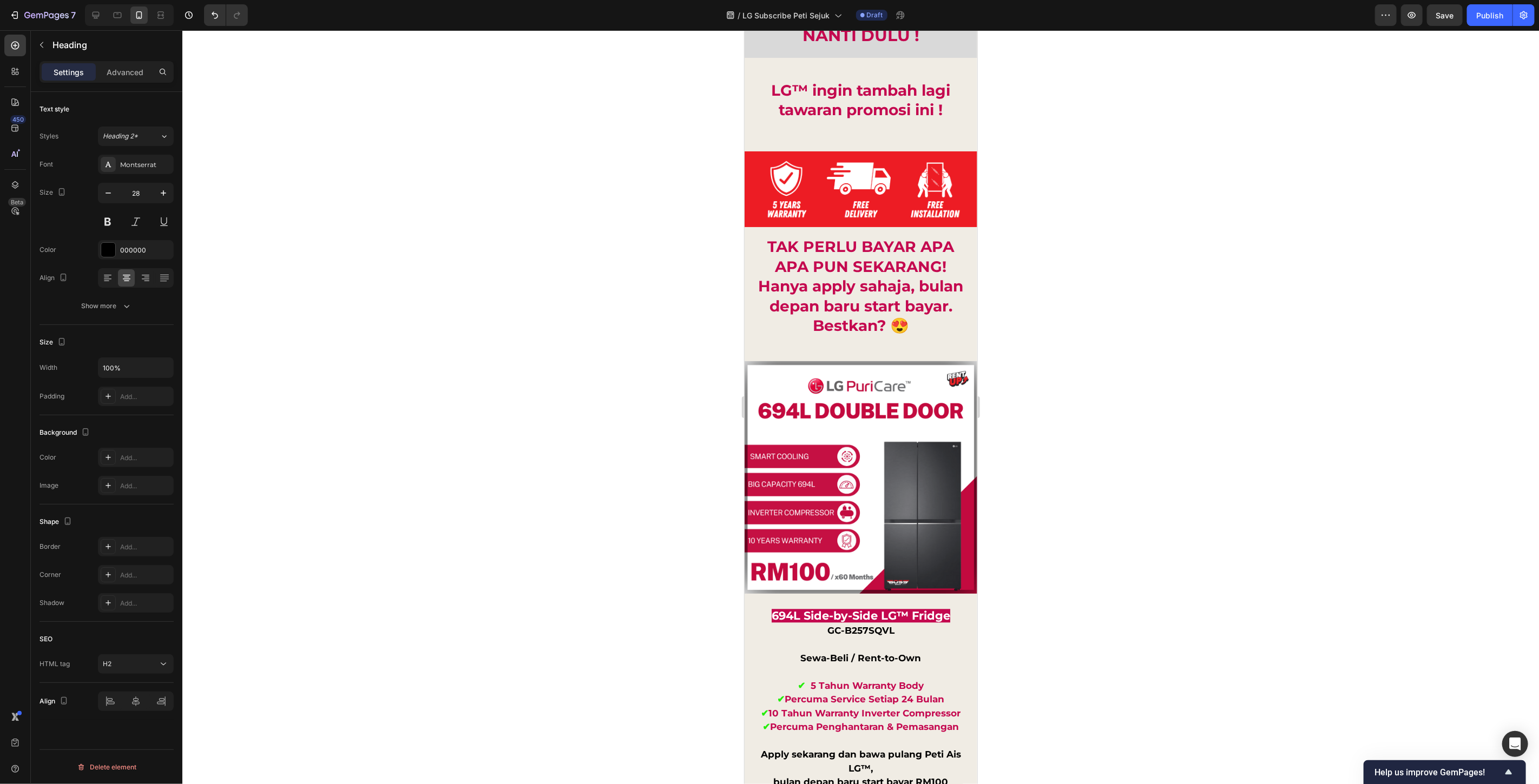
click at [129, 73] on p "Advanced" at bounding box center [125, 72] width 37 height 11
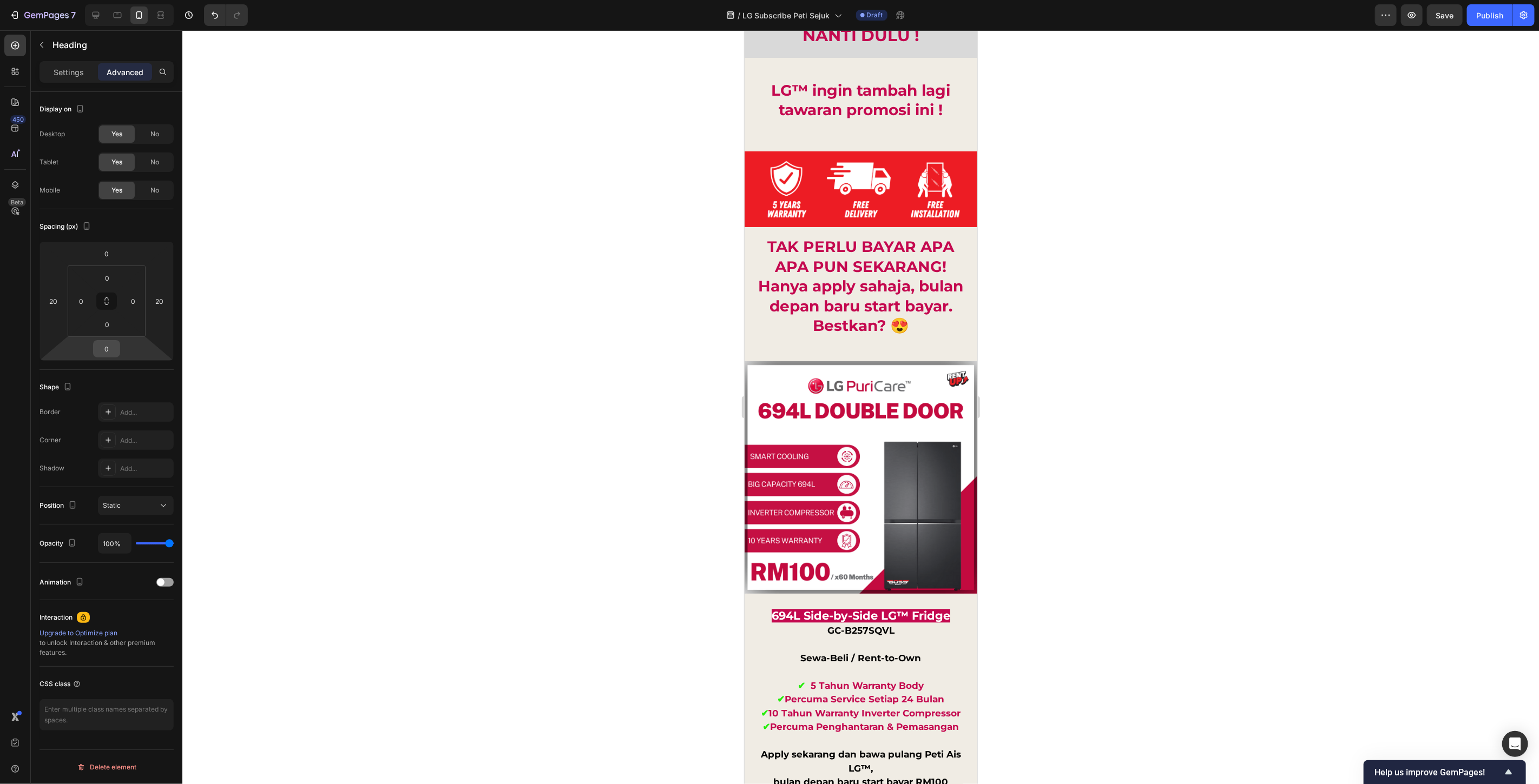
click at [112, 348] on input "0" at bounding box center [107, 348] width 22 height 16
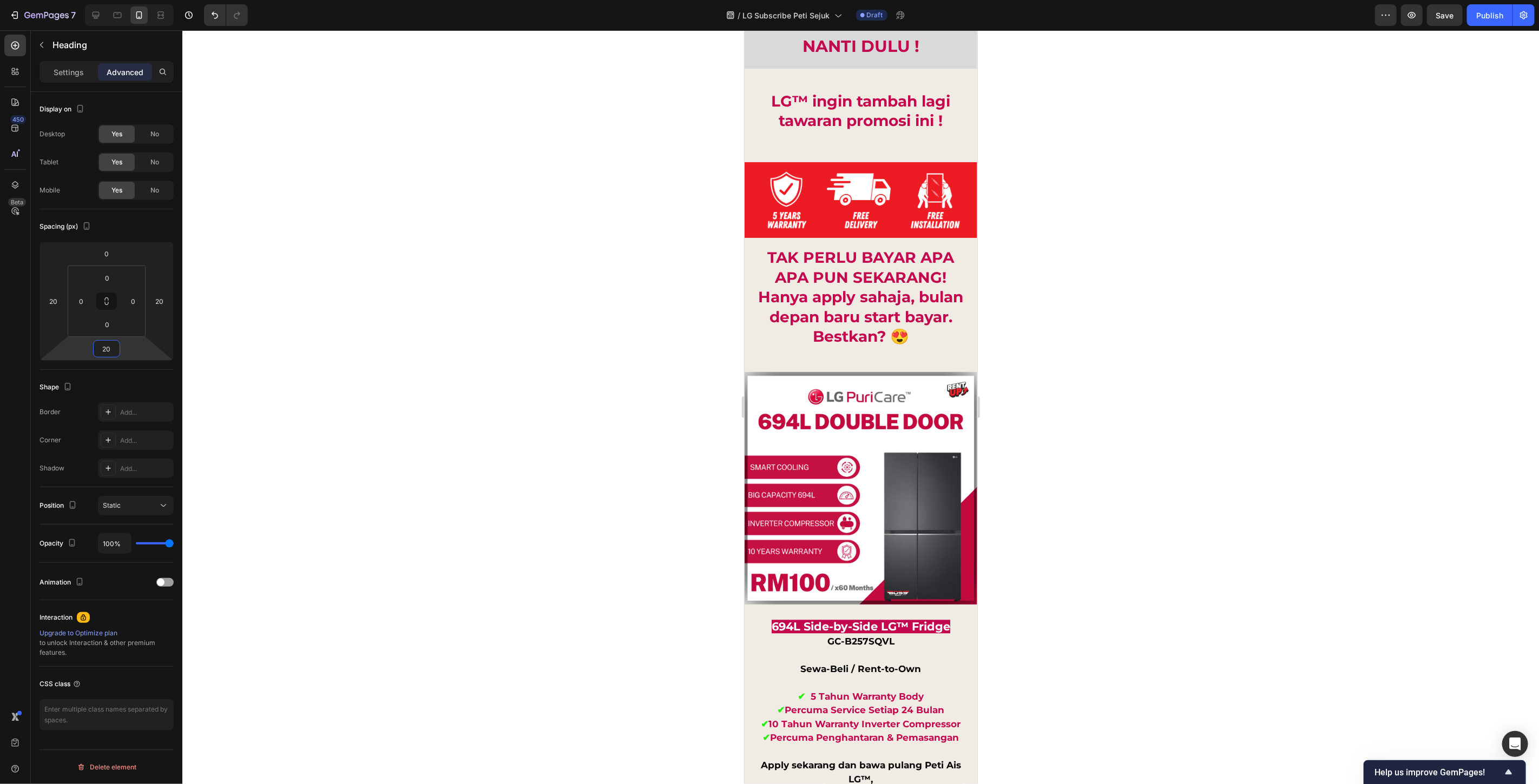
type input "20"
click at [1168, 508] on div at bounding box center [861, 407] width 1357 height 754
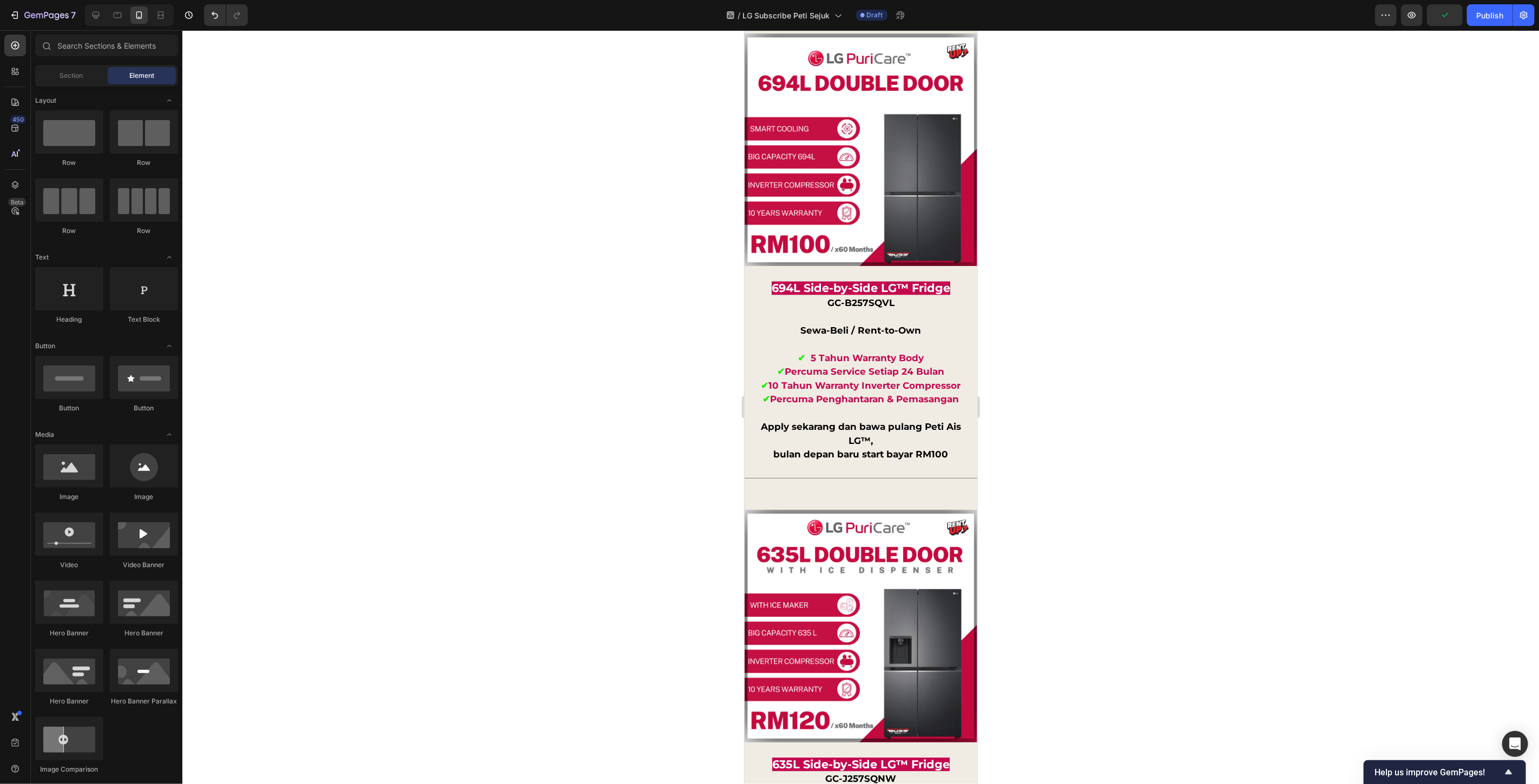
scroll to position [9162, 0]
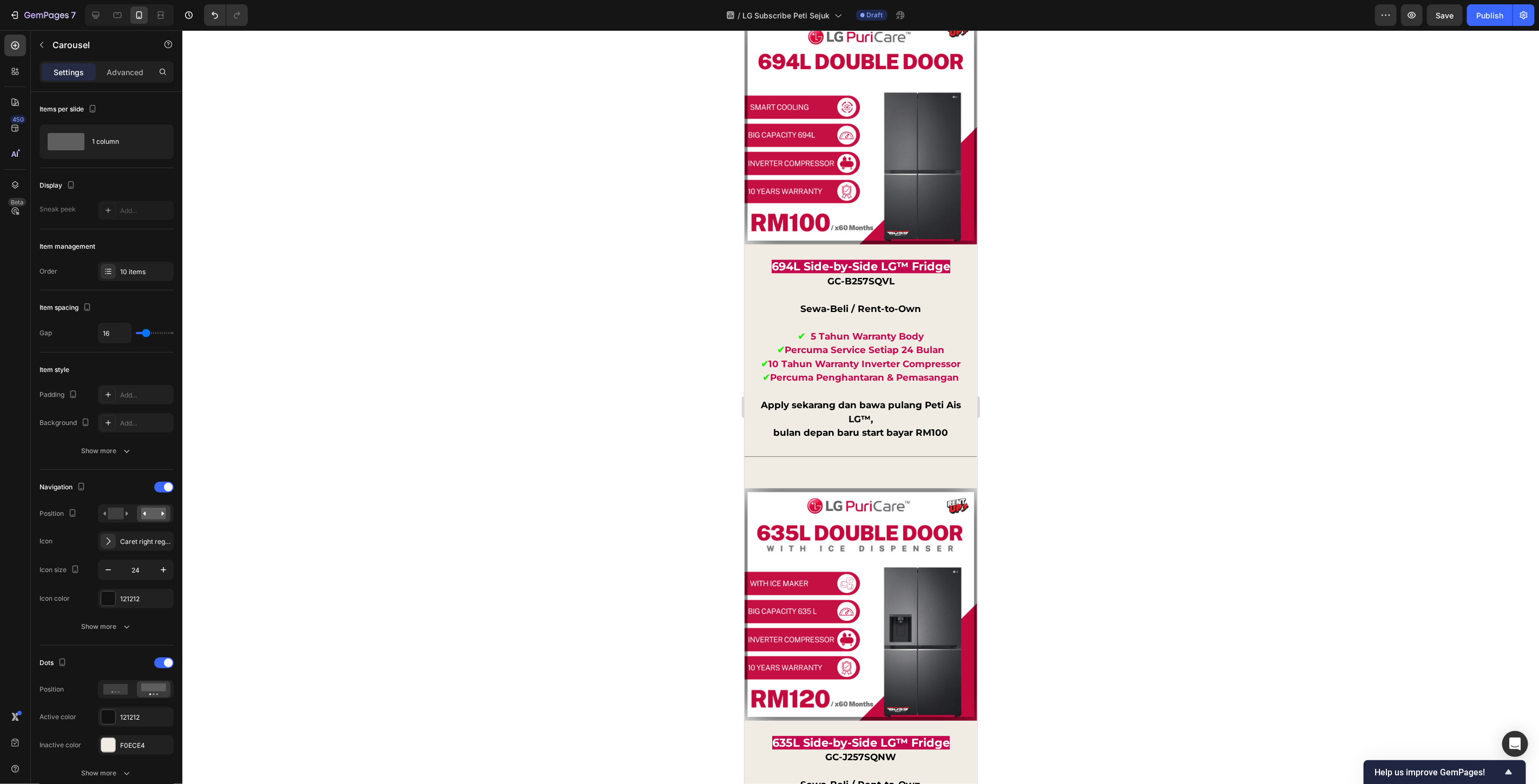
click at [125, 76] on p "Advanced" at bounding box center [125, 72] width 37 height 11
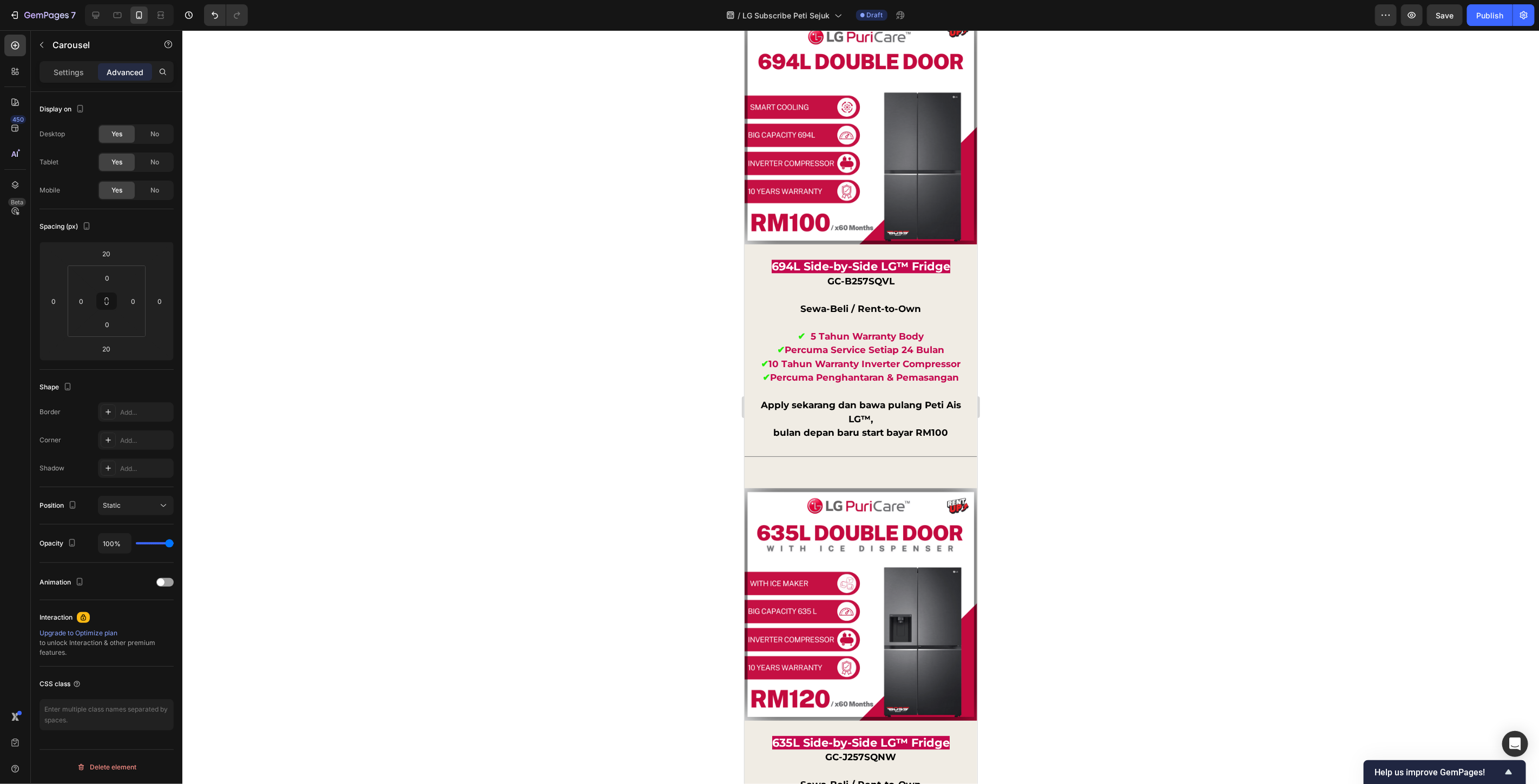
click at [1085, 458] on div at bounding box center [861, 407] width 1357 height 754
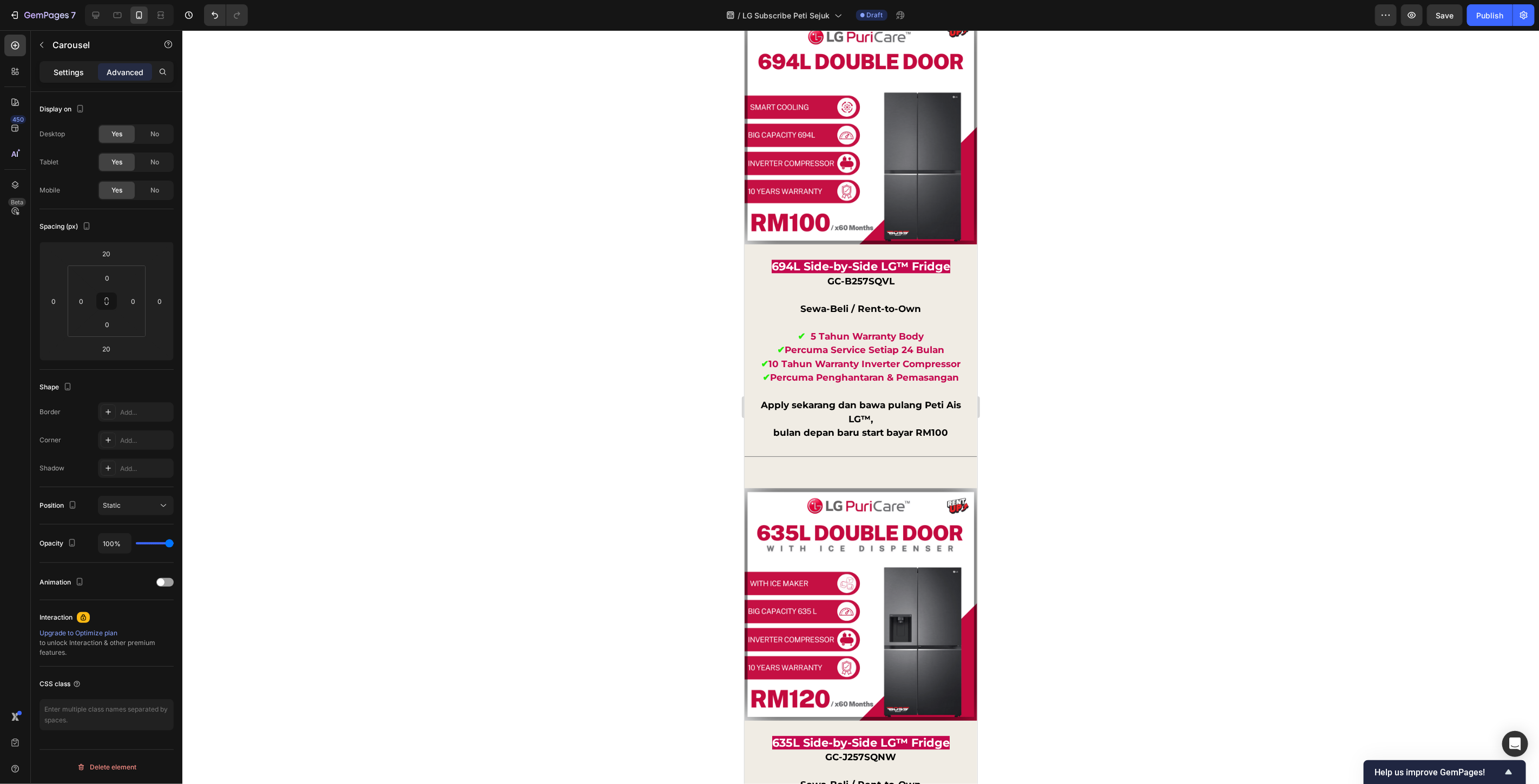
click at [56, 69] on p "Settings" at bounding box center [69, 72] width 31 height 11
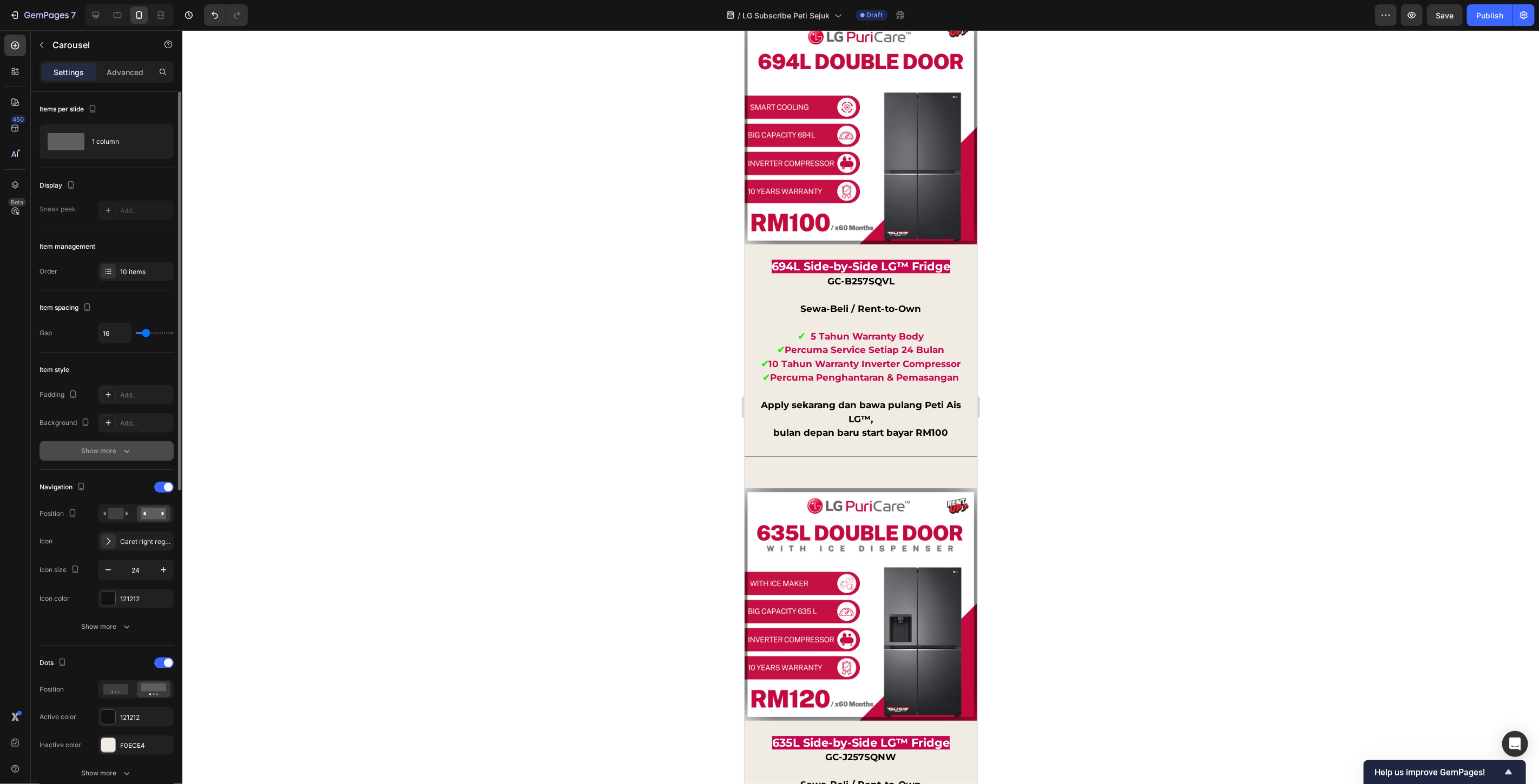
scroll to position [60, 0]
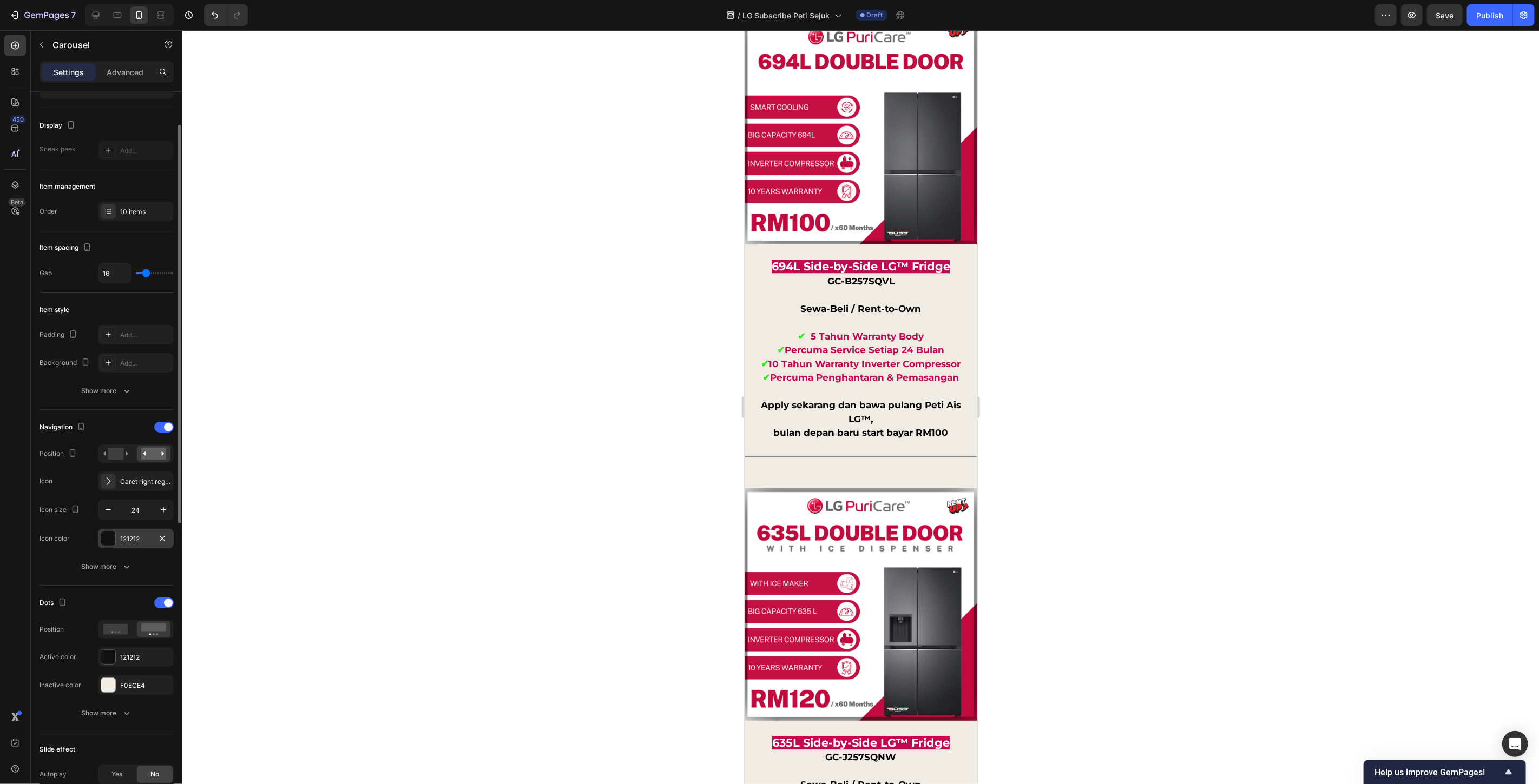
click at [113, 540] on div at bounding box center [108, 539] width 14 height 14
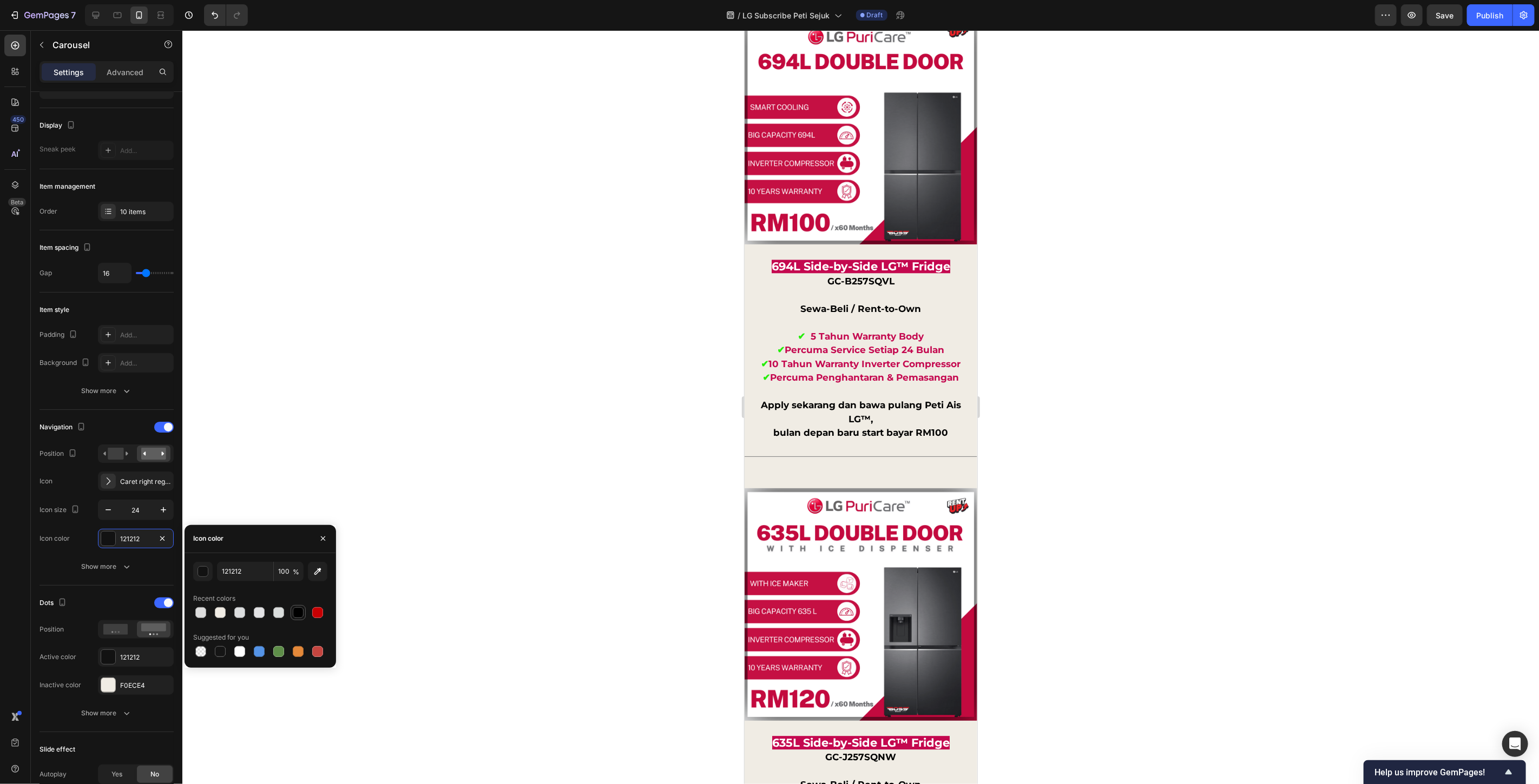
click at [295, 610] on div at bounding box center [298, 613] width 11 height 11
type input "000000"
click at [160, 506] on icon "button" at bounding box center [164, 510] width 11 height 11
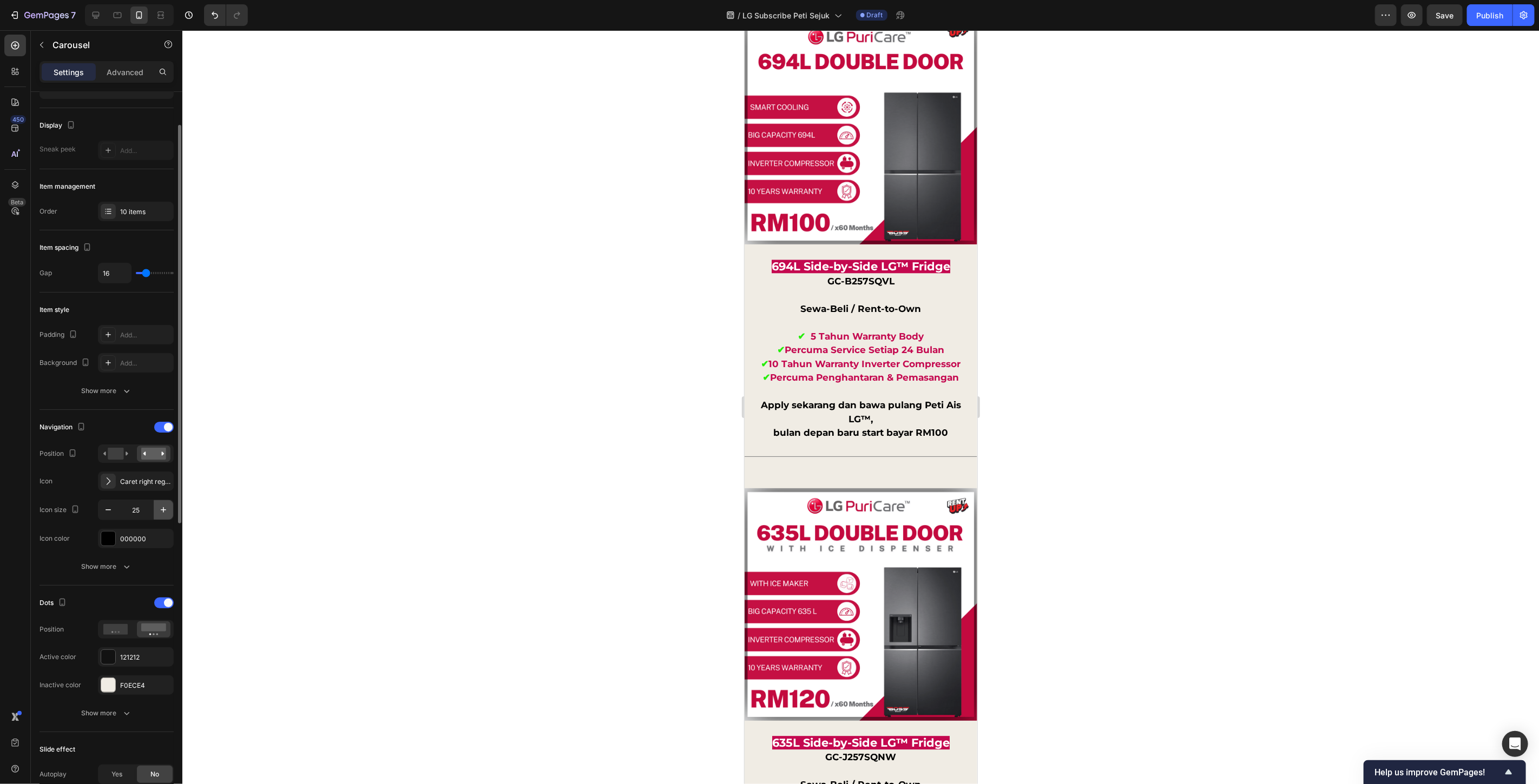
click at [160, 506] on icon "button" at bounding box center [164, 510] width 11 height 11
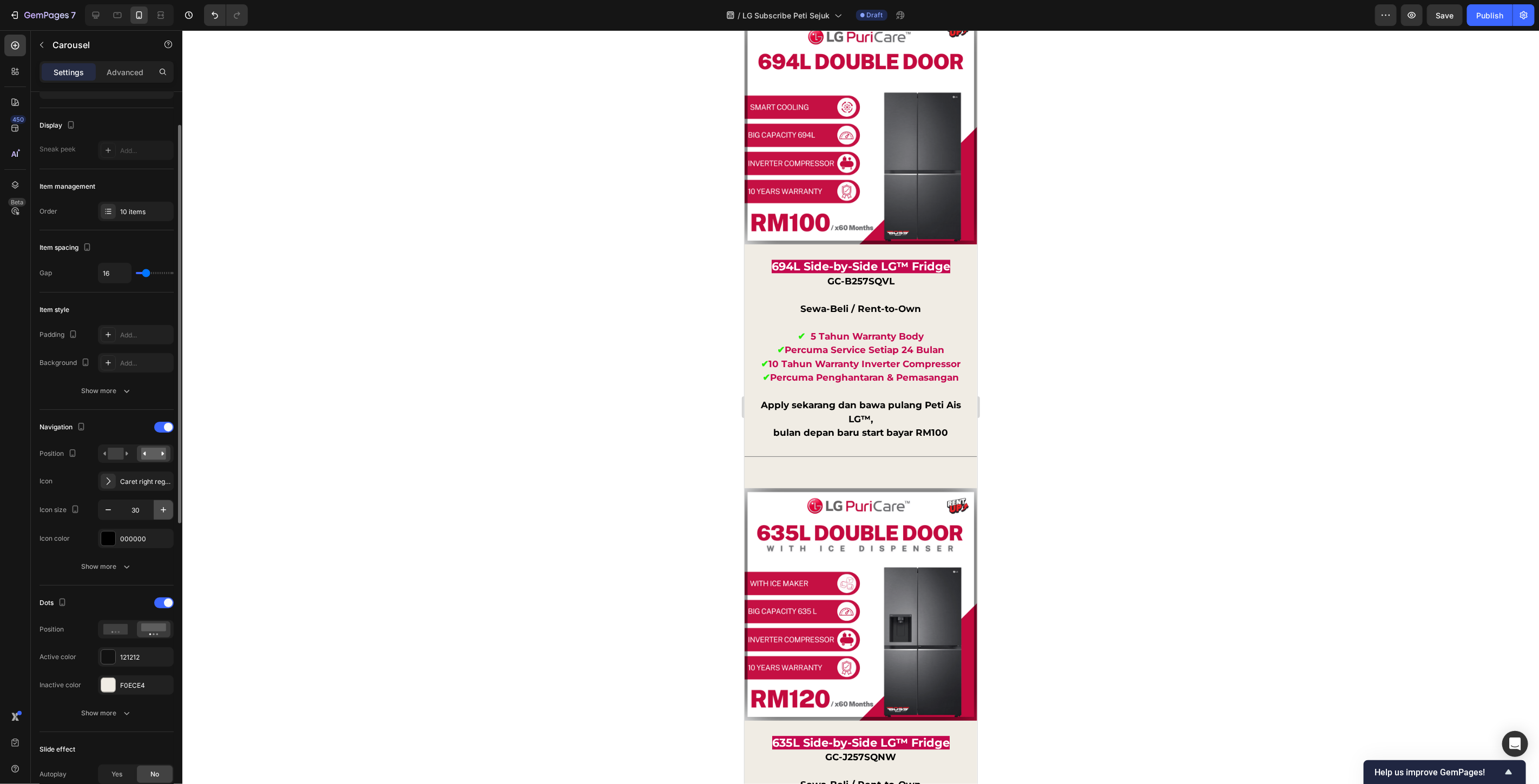
click at [160, 506] on icon "button" at bounding box center [164, 510] width 11 height 11
click at [110, 510] on icon "button" at bounding box center [108, 510] width 6 height 1
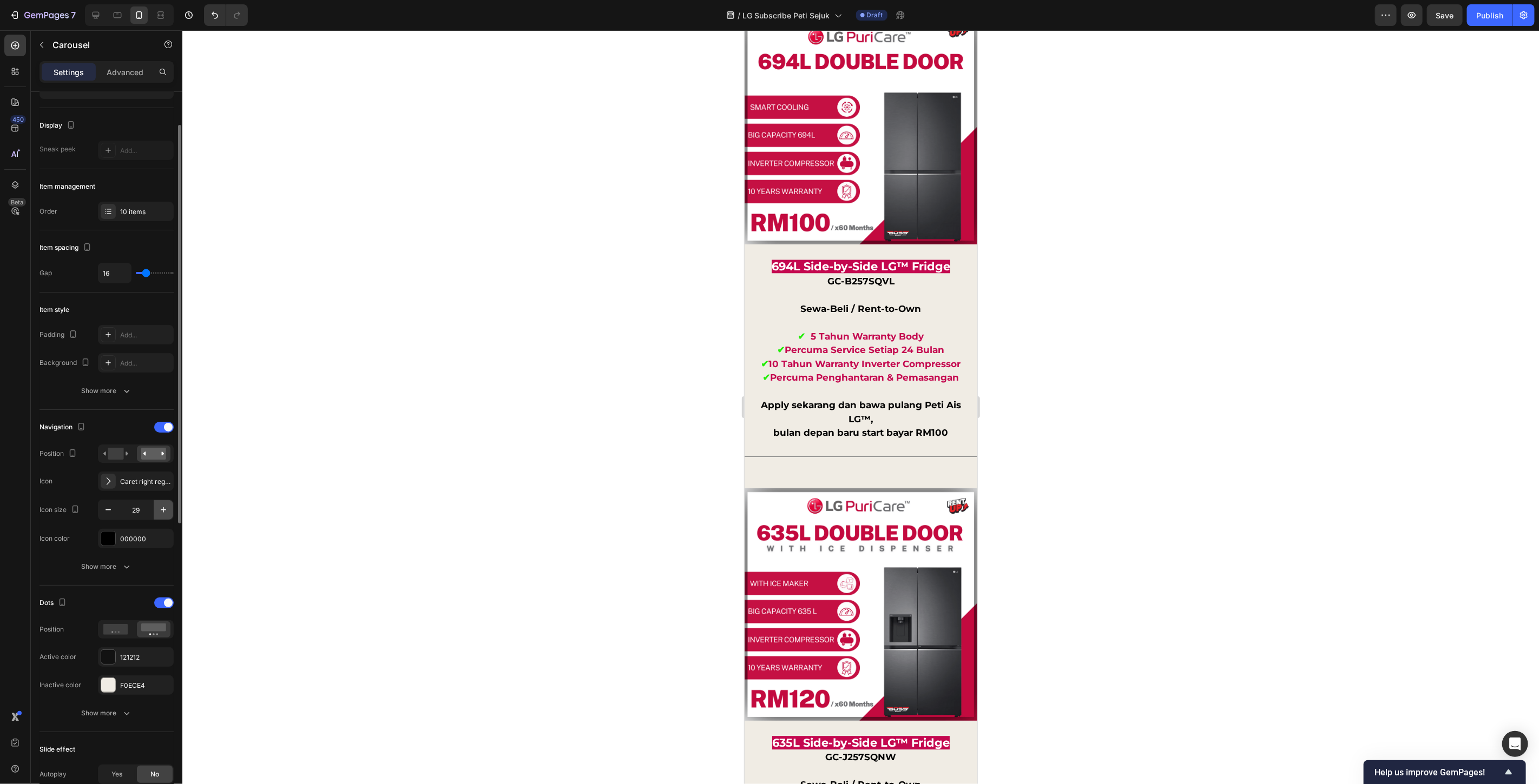
click at [159, 512] on icon "button" at bounding box center [164, 510] width 11 height 11
type input "31"
click at [119, 559] on button "Show more" at bounding box center [107, 567] width 134 height 19
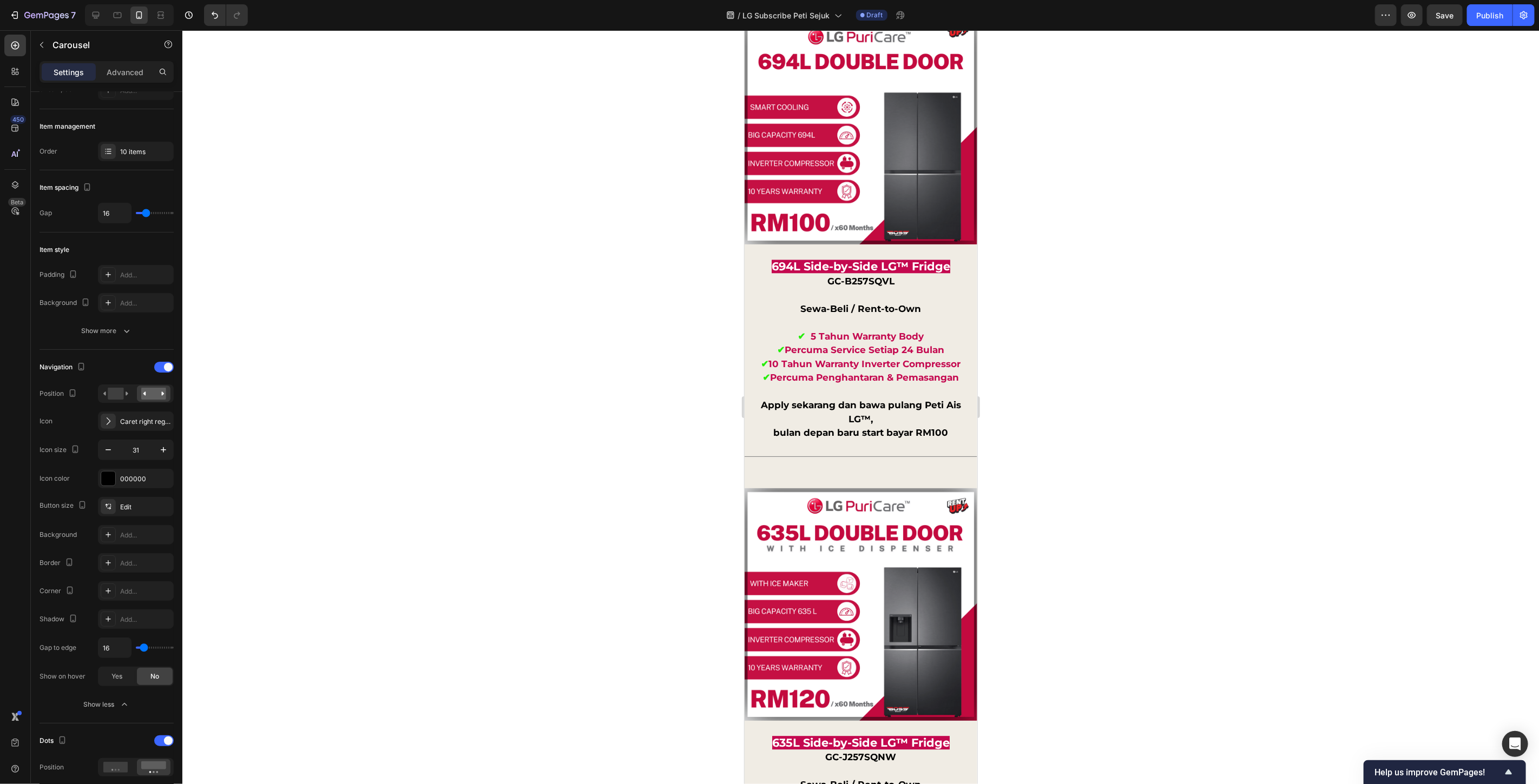
click at [1144, 380] on div at bounding box center [861, 407] width 1357 height 754
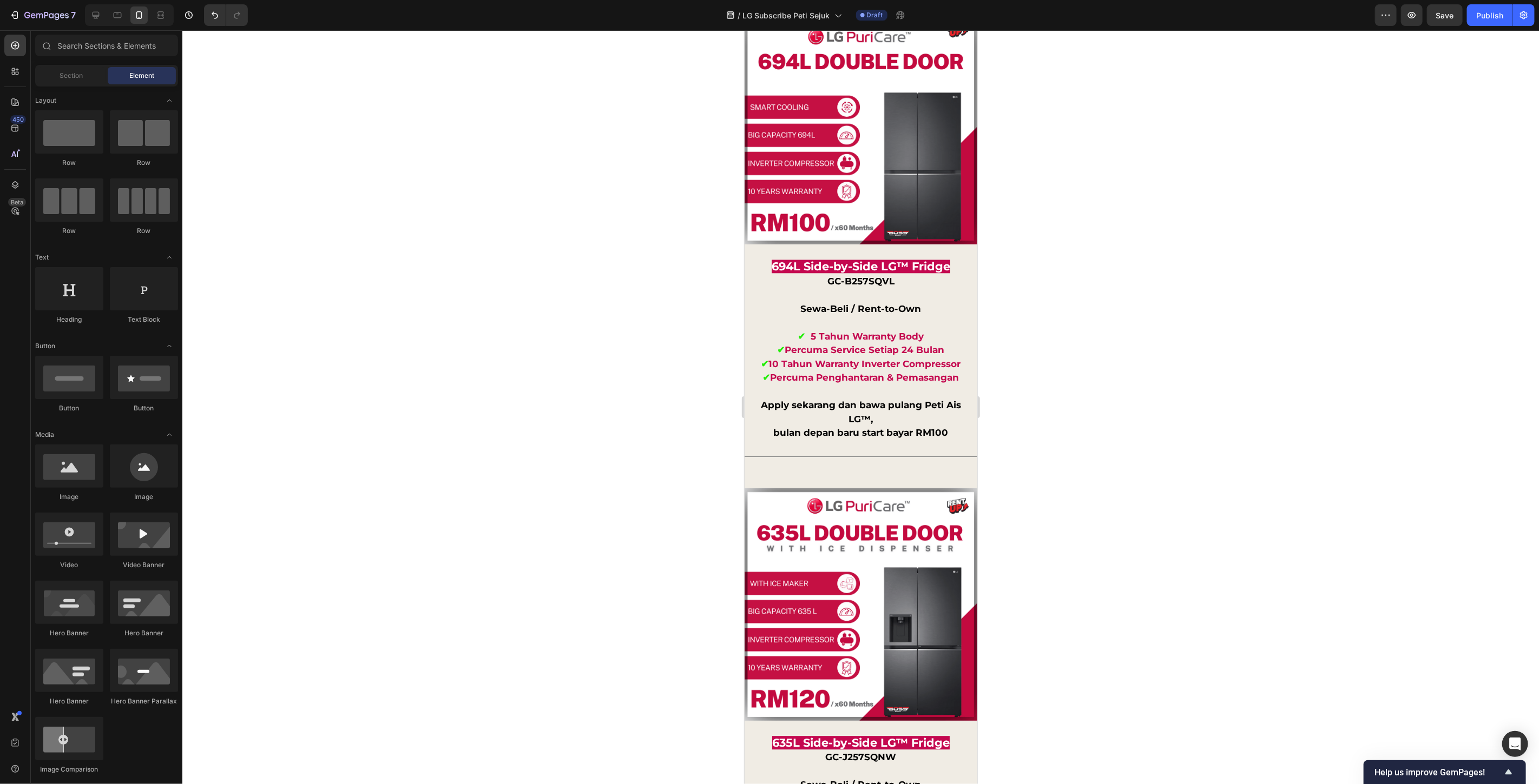
click at [1144, 380] on div at bounding box center [861, 407] width 1357 height 754
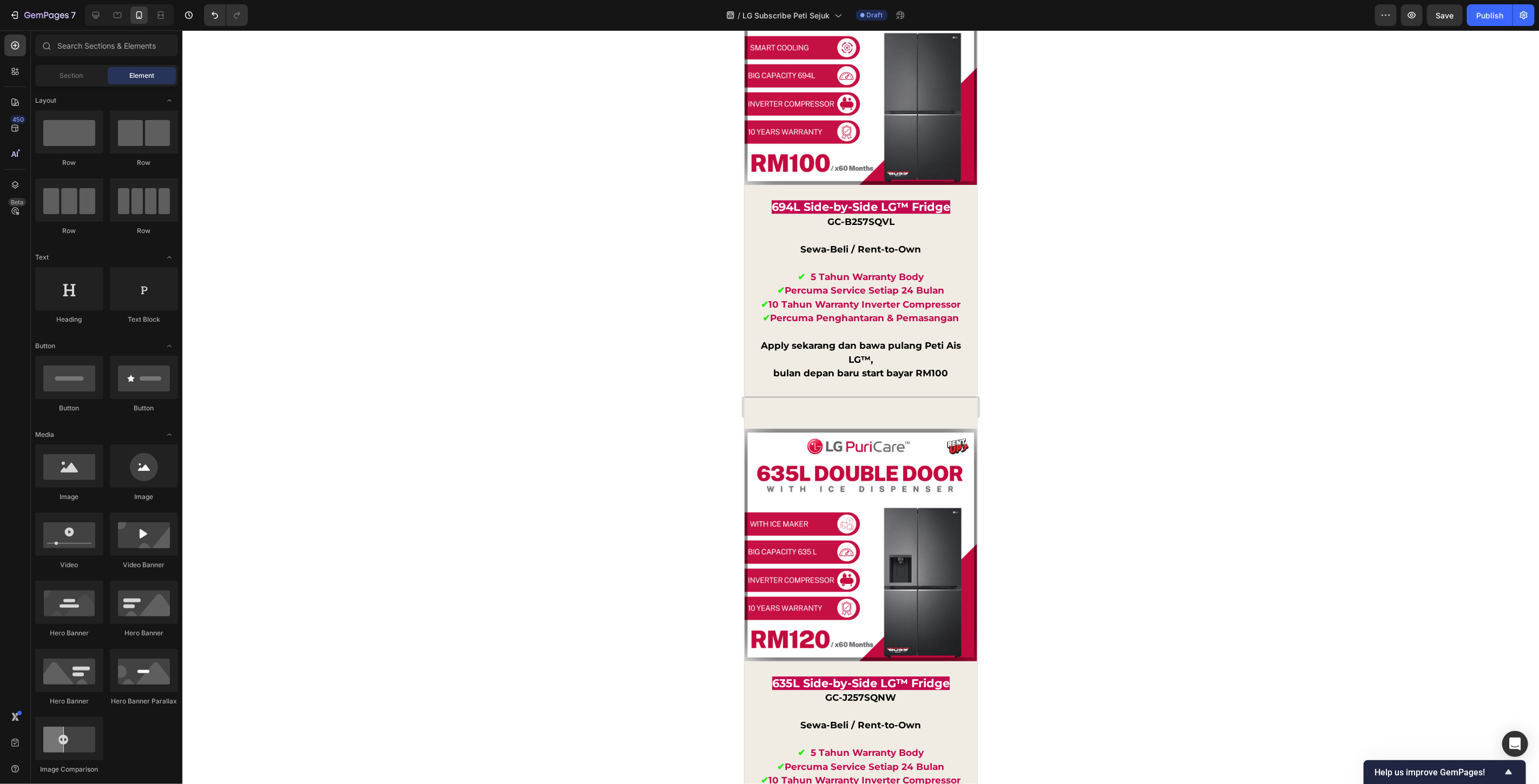
scroll to position [9221, 0]
click at [1036, 418] on div at bounding box center [861, 407] width 1357 height 754
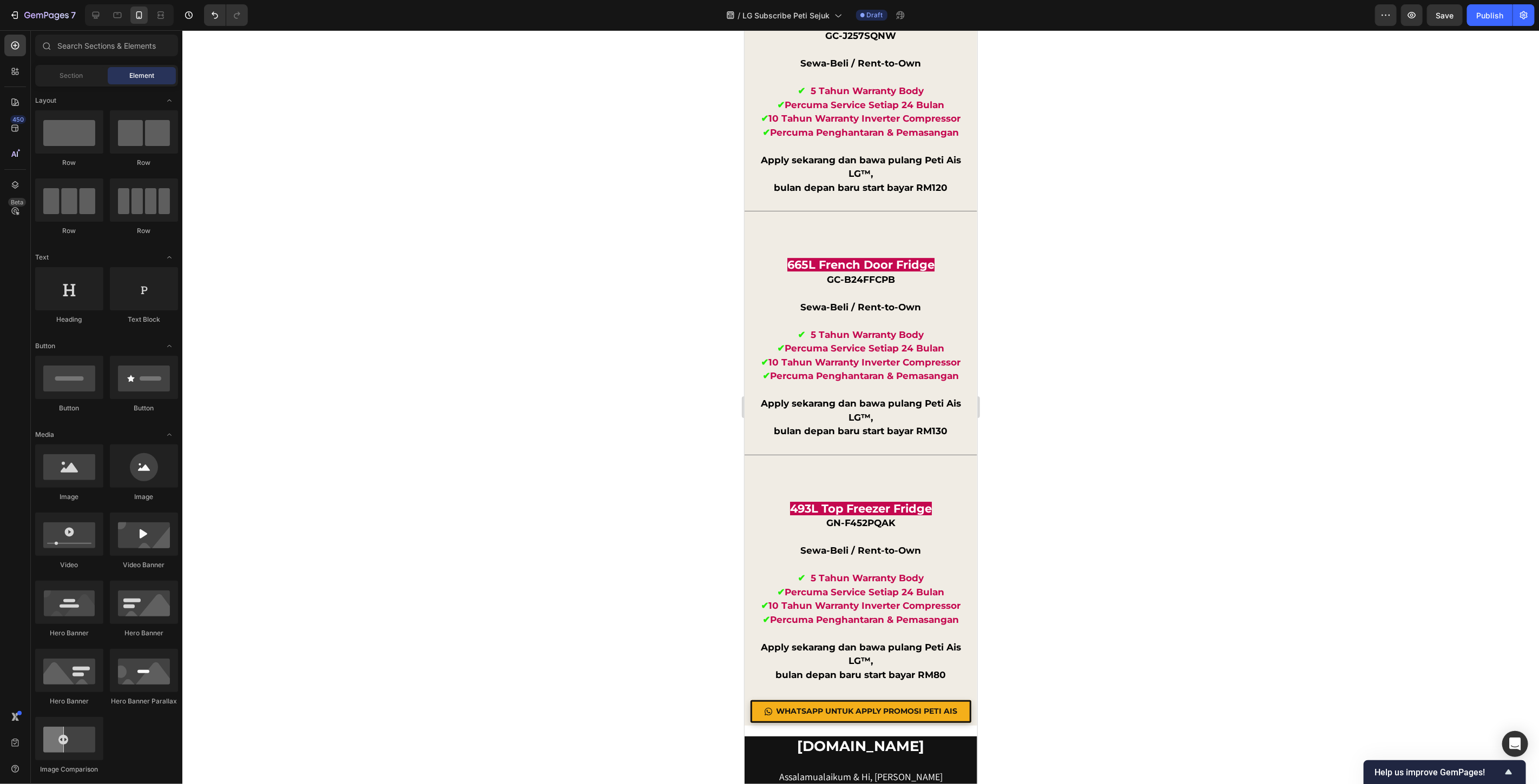
scroll to position [10244, 0]
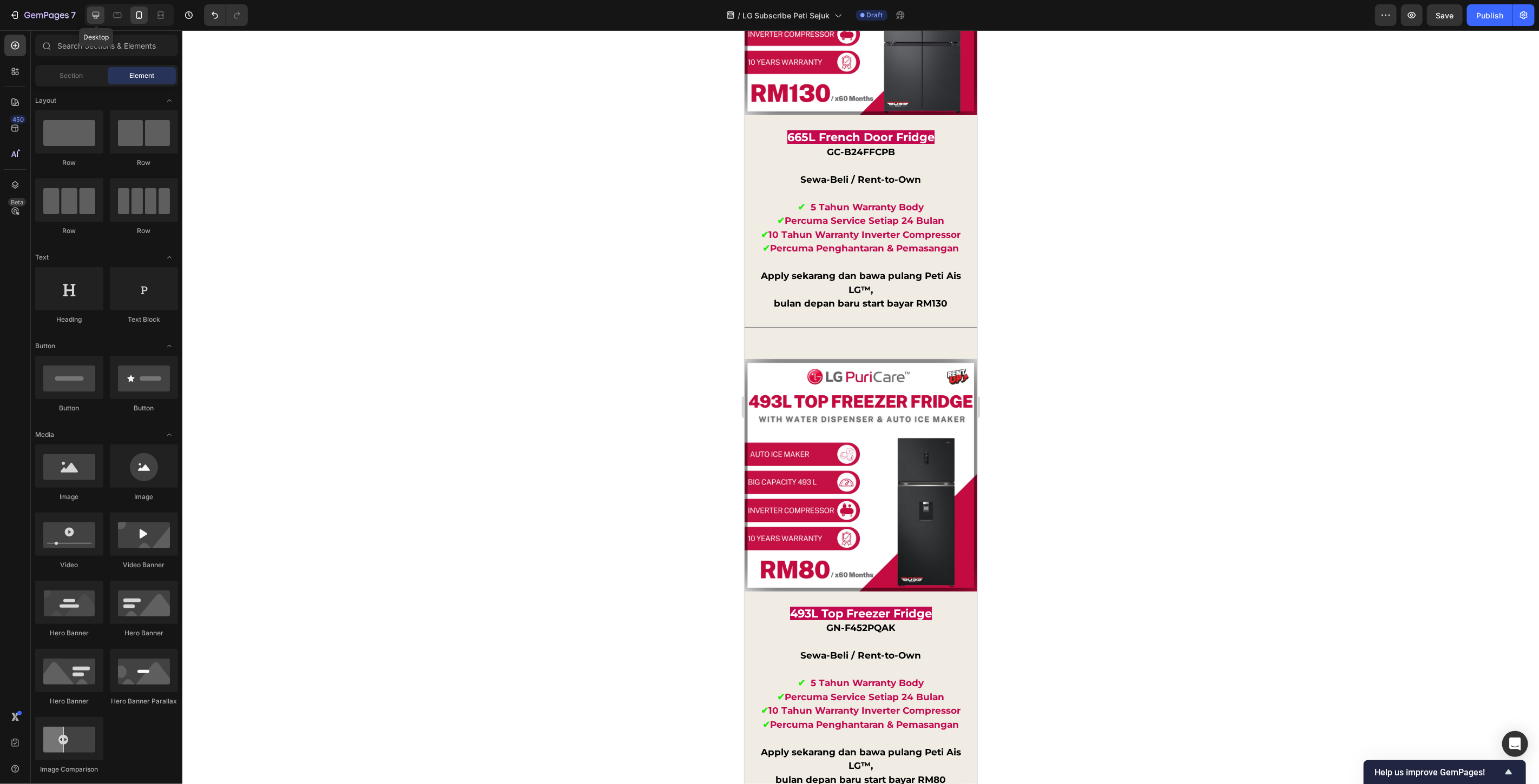
click at [93, 10] on icon at bounding box center [96, 15] width 11 height 11
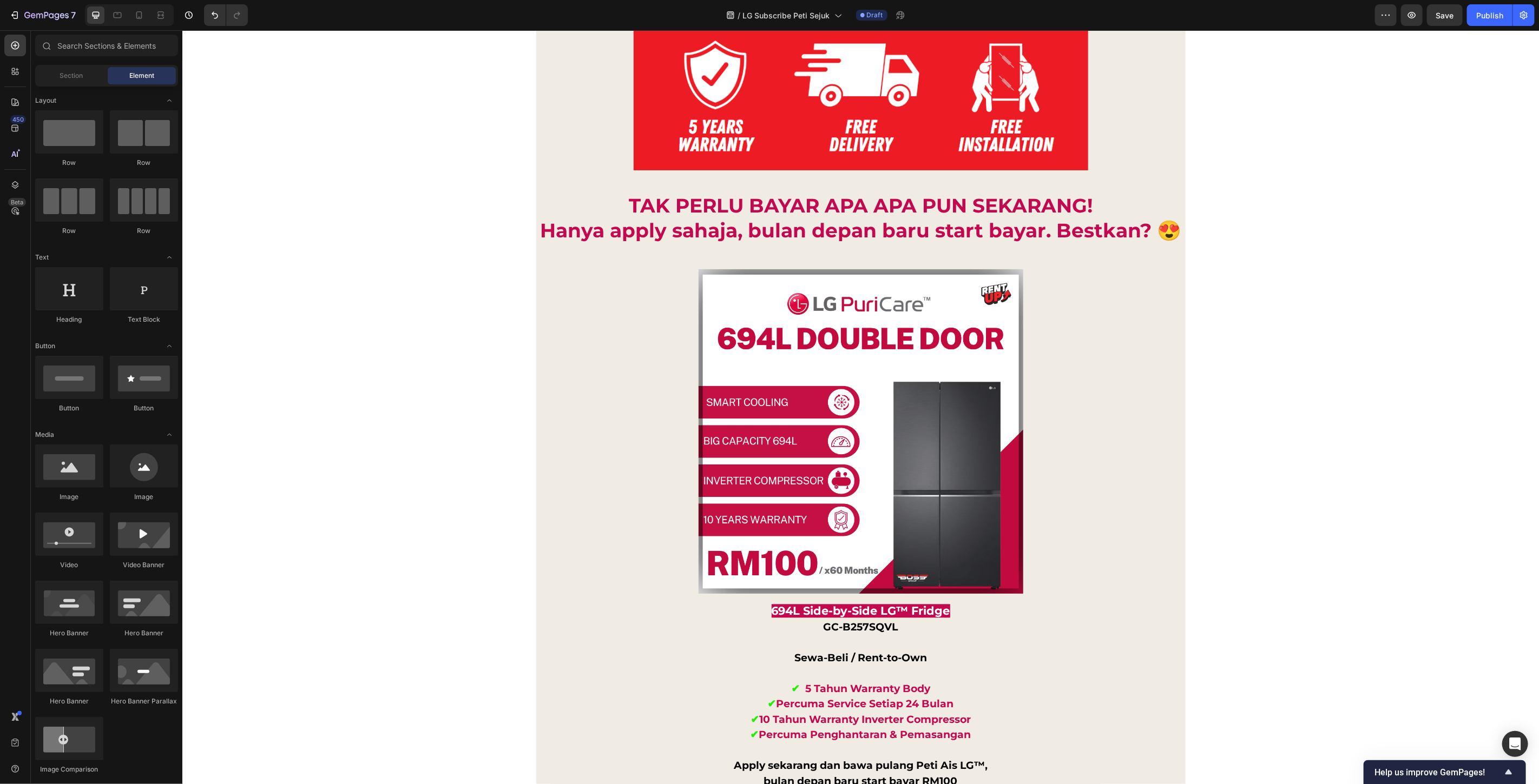
scroll to position [8760, 0]
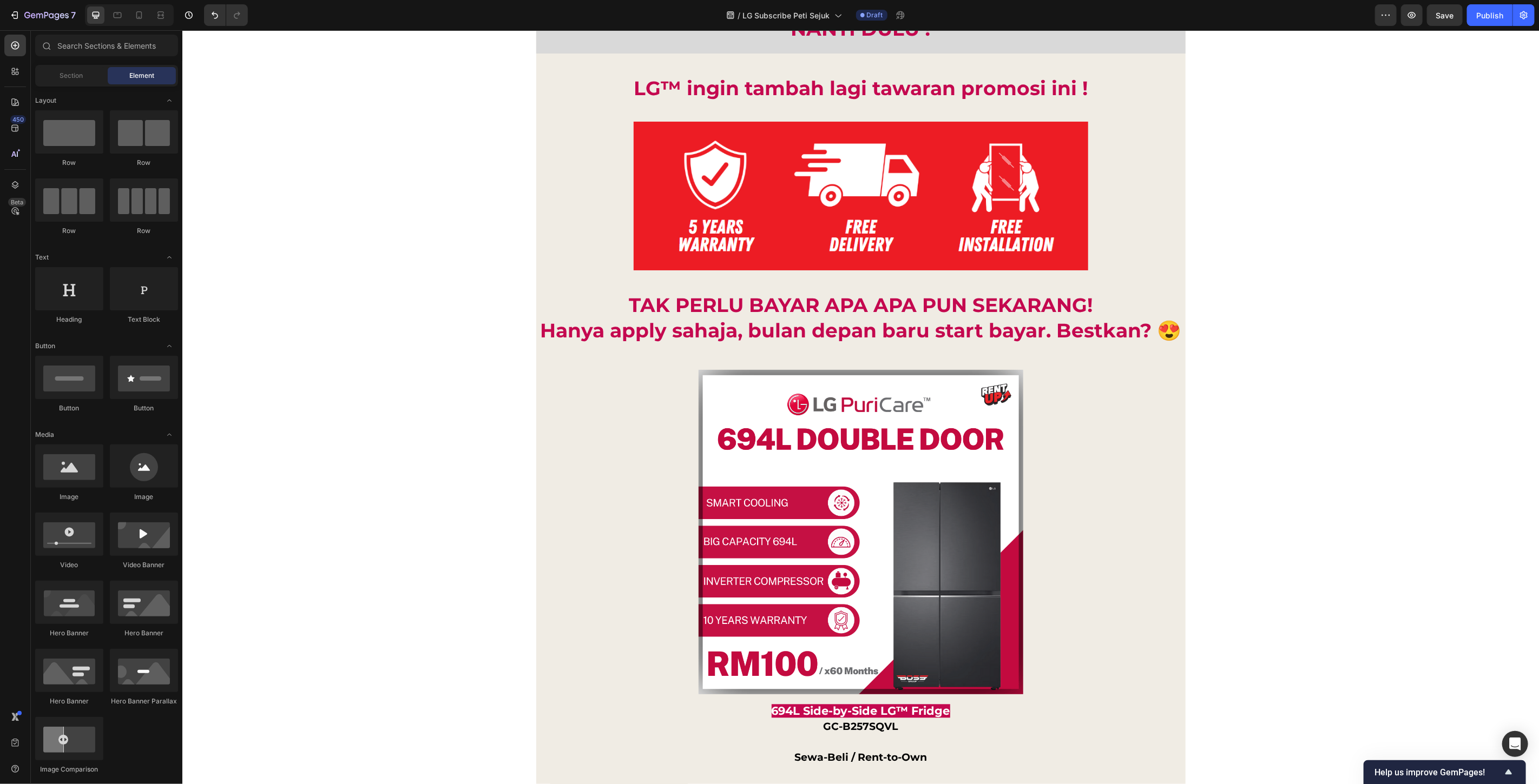
scroll to position [8614, 0]
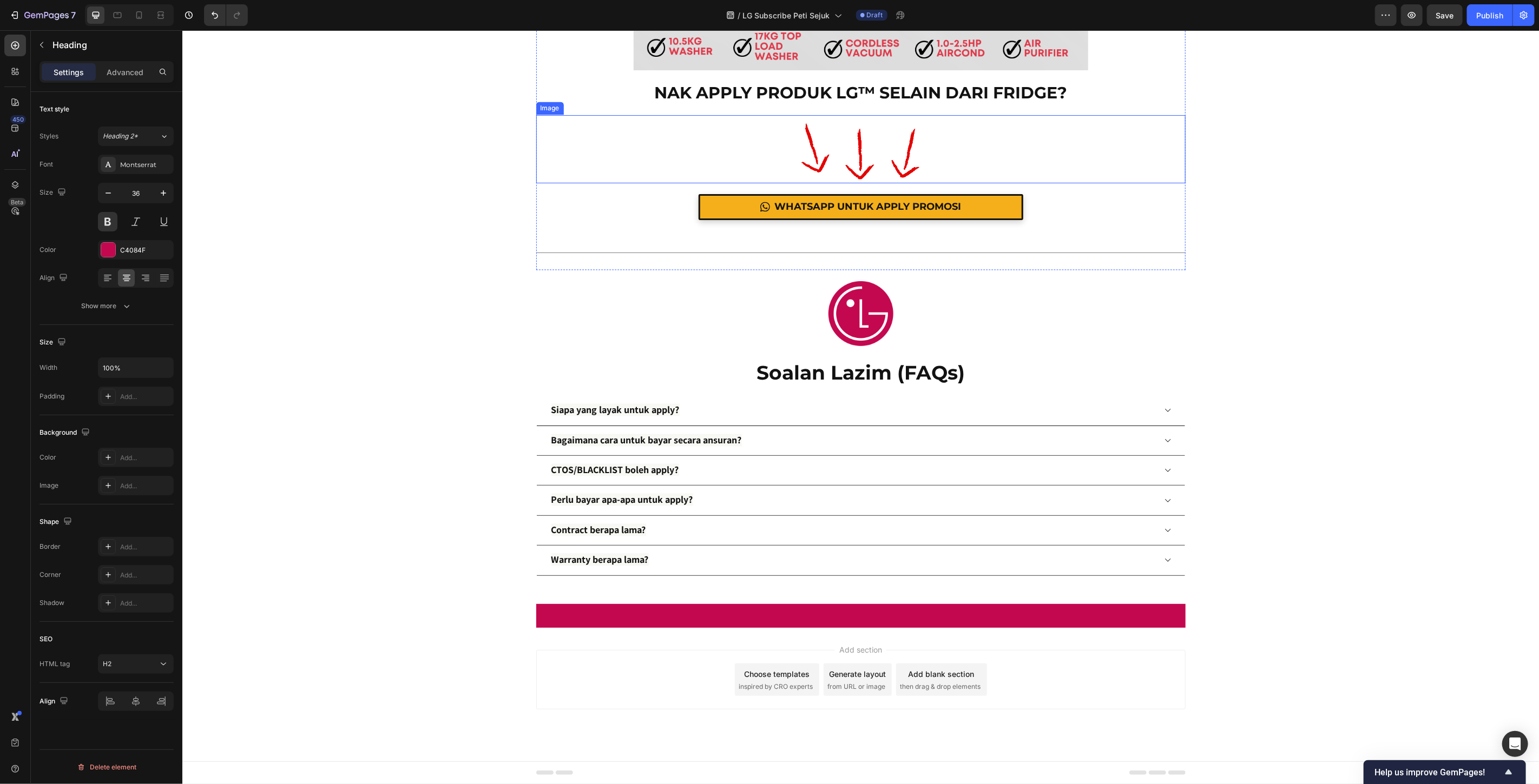
scroll to position [12761, 0]
click at [883, 386] on p "Soalan Lazim (FAQs)" at bounding box center [860, 373] width 647 height 26
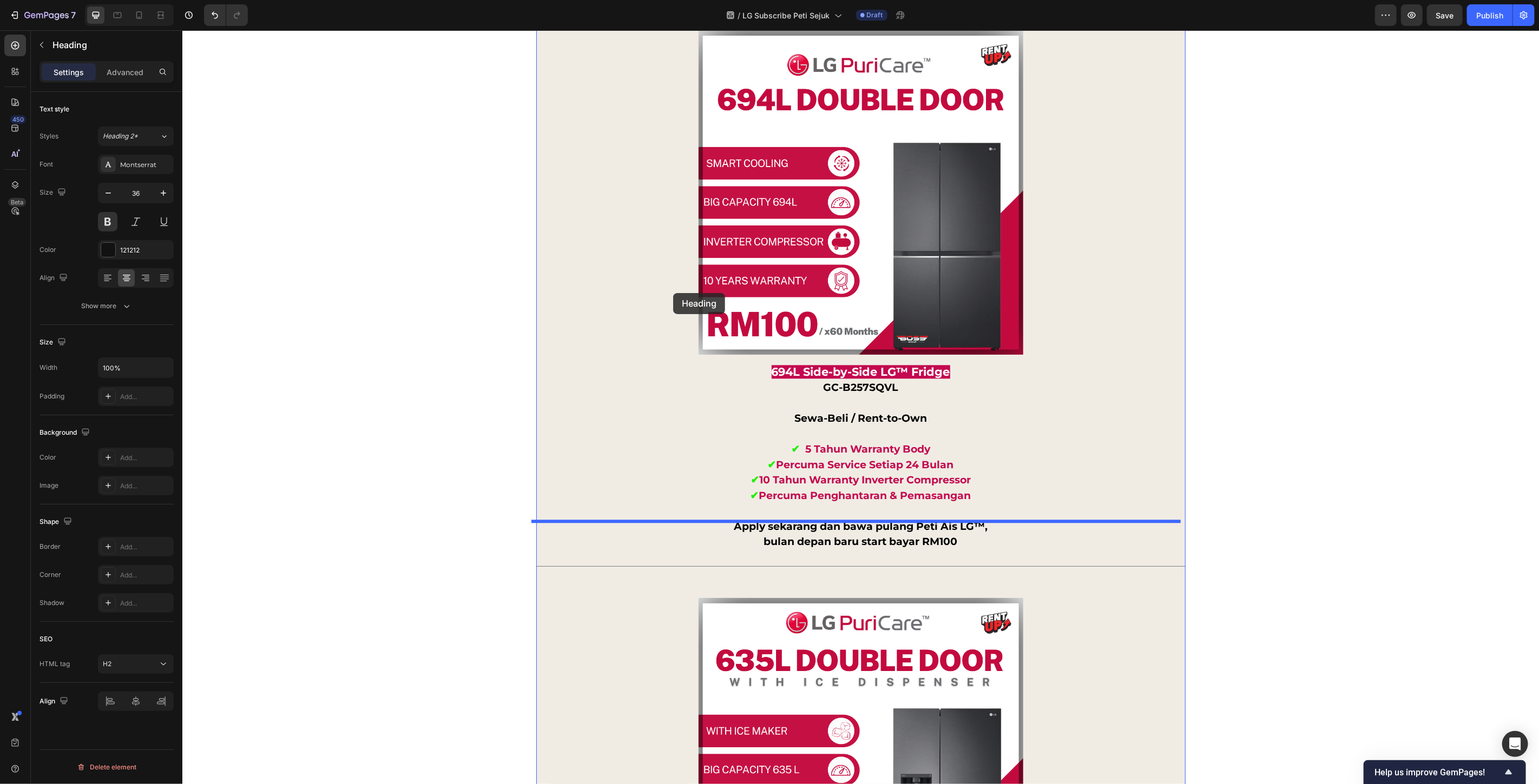
scroll to position [8975, 0]
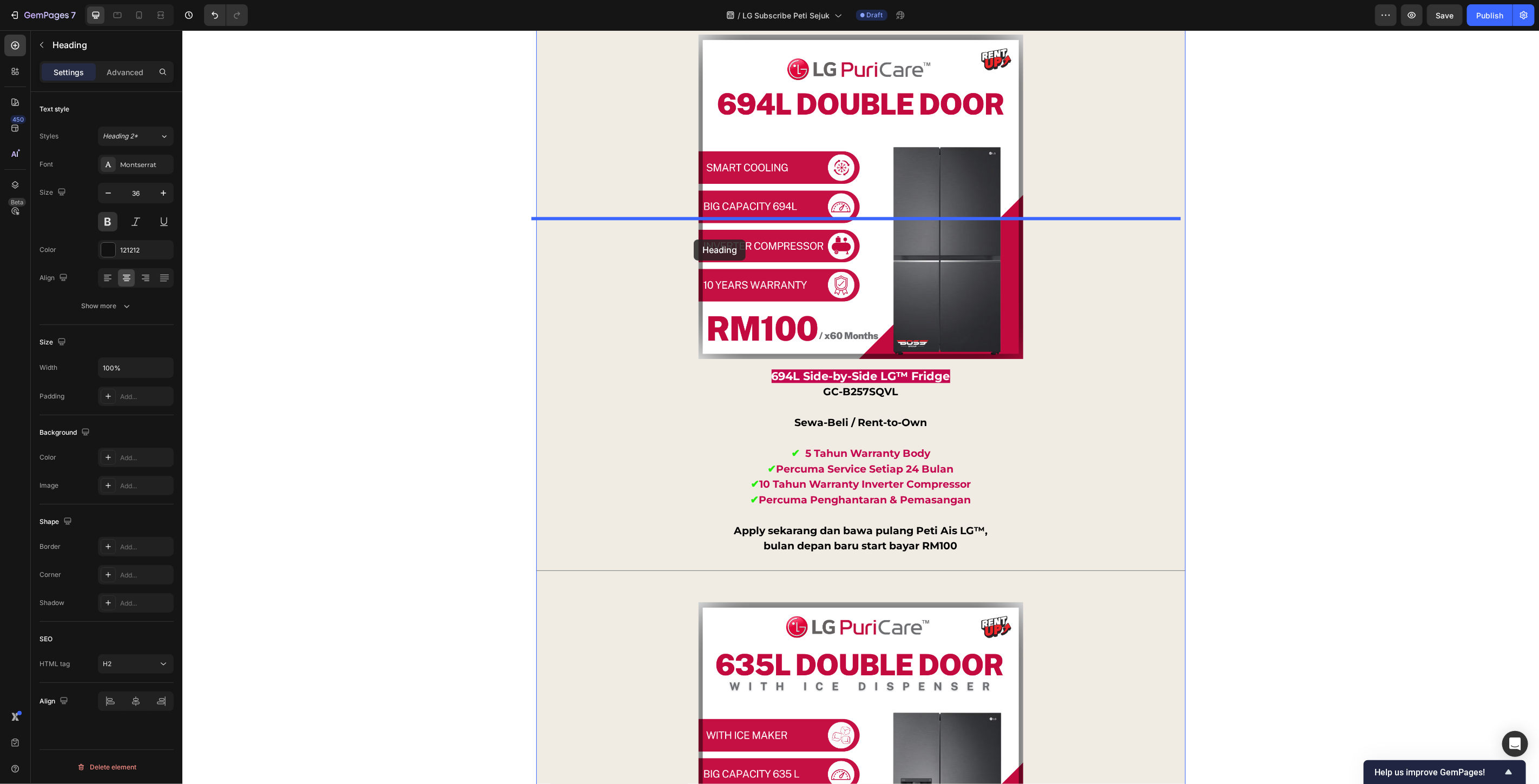
drag, startPoint x: 572, startPoint y: 423, endPoint x: 693, endPoint y: 239, distance: 220.2
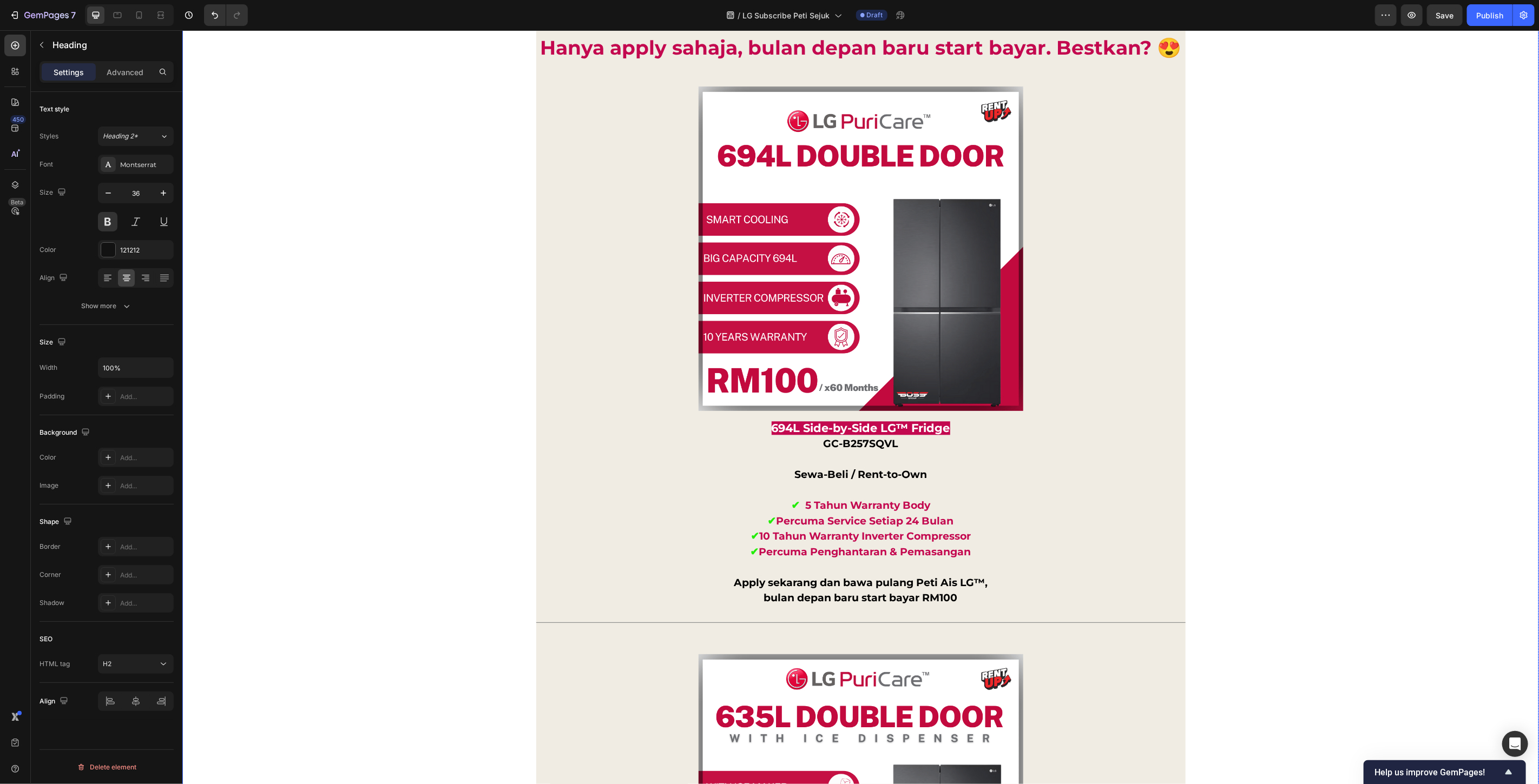
click at [1266, 283] on div "Tak payah pening nak bayar ribu ribu terus. Simpan duit anda untuk waktu kecema…" at bounding box center [860, 751] width 1357 height 3364
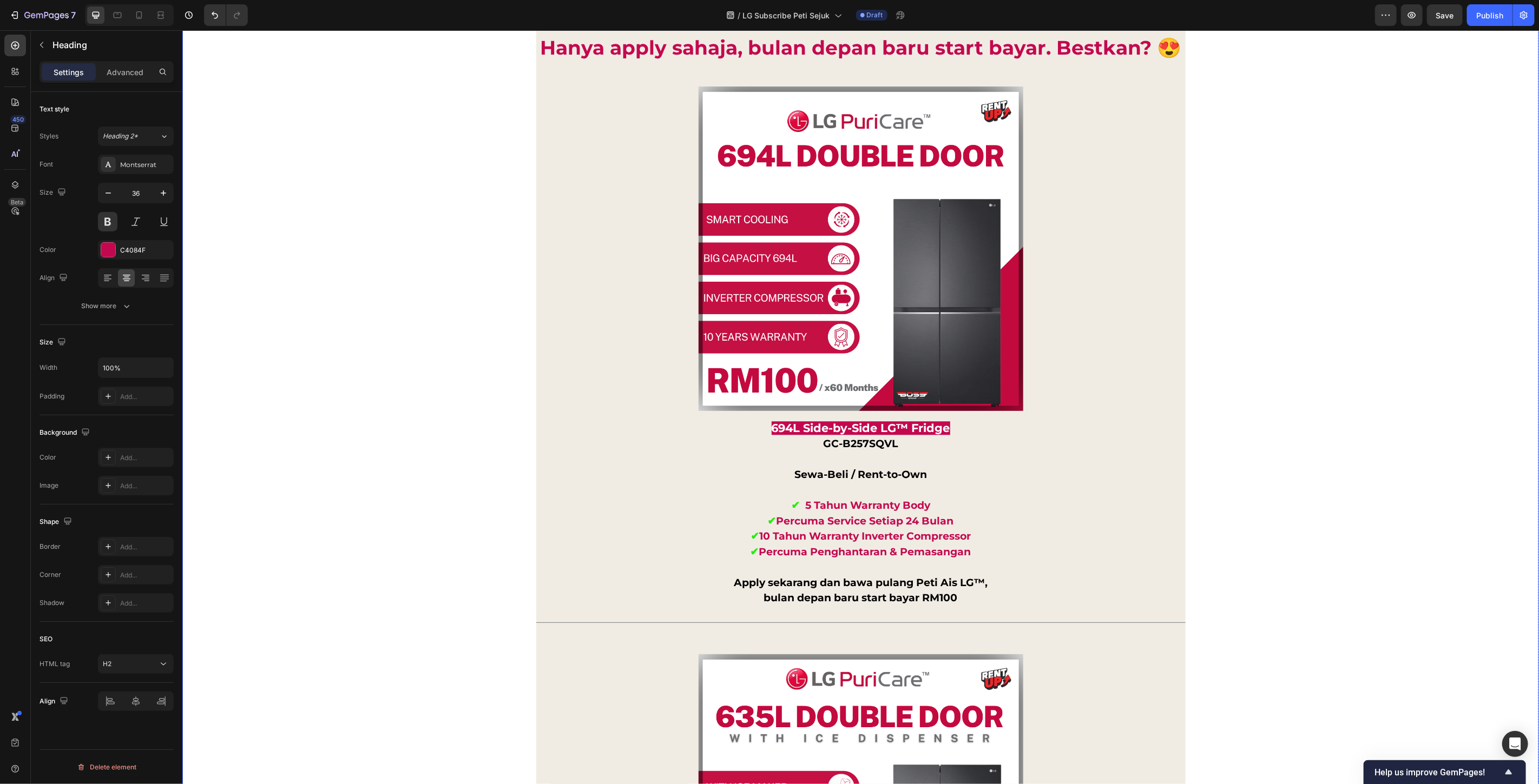
click at [1393, 363] on div "Tak payah pening nak bayar ribu ribu terus. Simpan duit anda untuk waktu kecema…" at bounding box center [860, 751] width 1357 height 3364
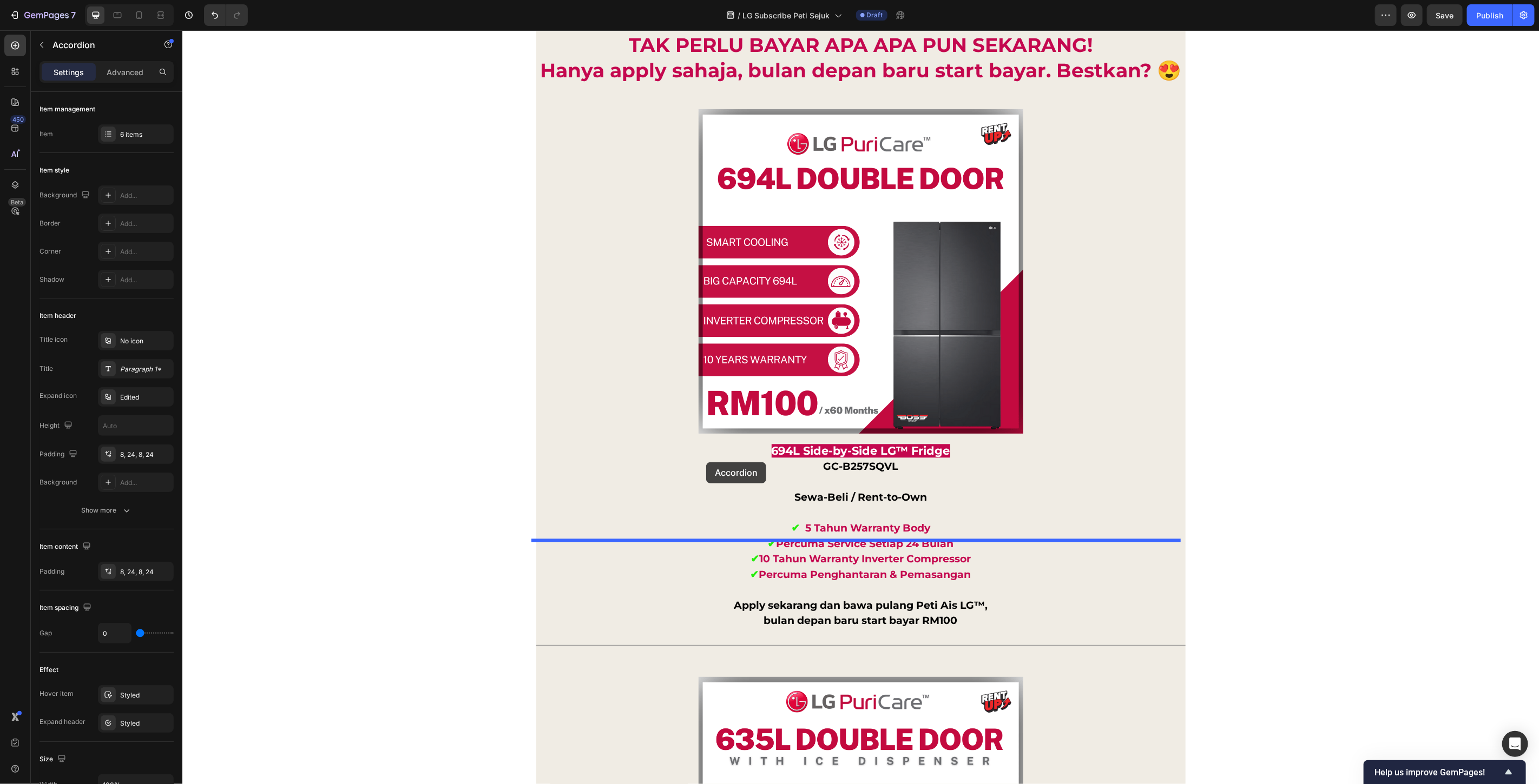
scroll to position [8915, 0]
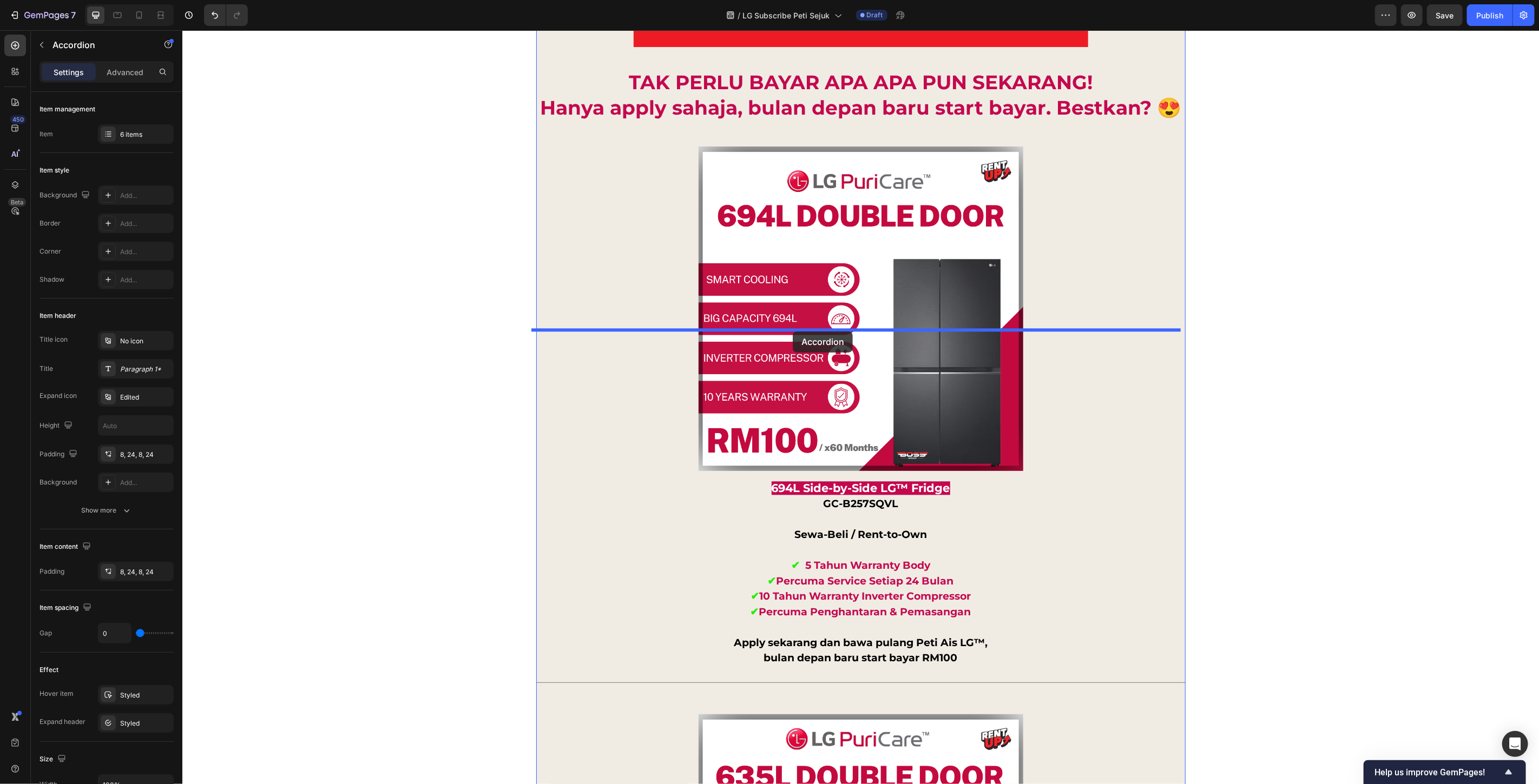
drag, startPoint x: 552, startPoint y: 402, endPoint x: 792, endPoint y: 331, distance: 250.3
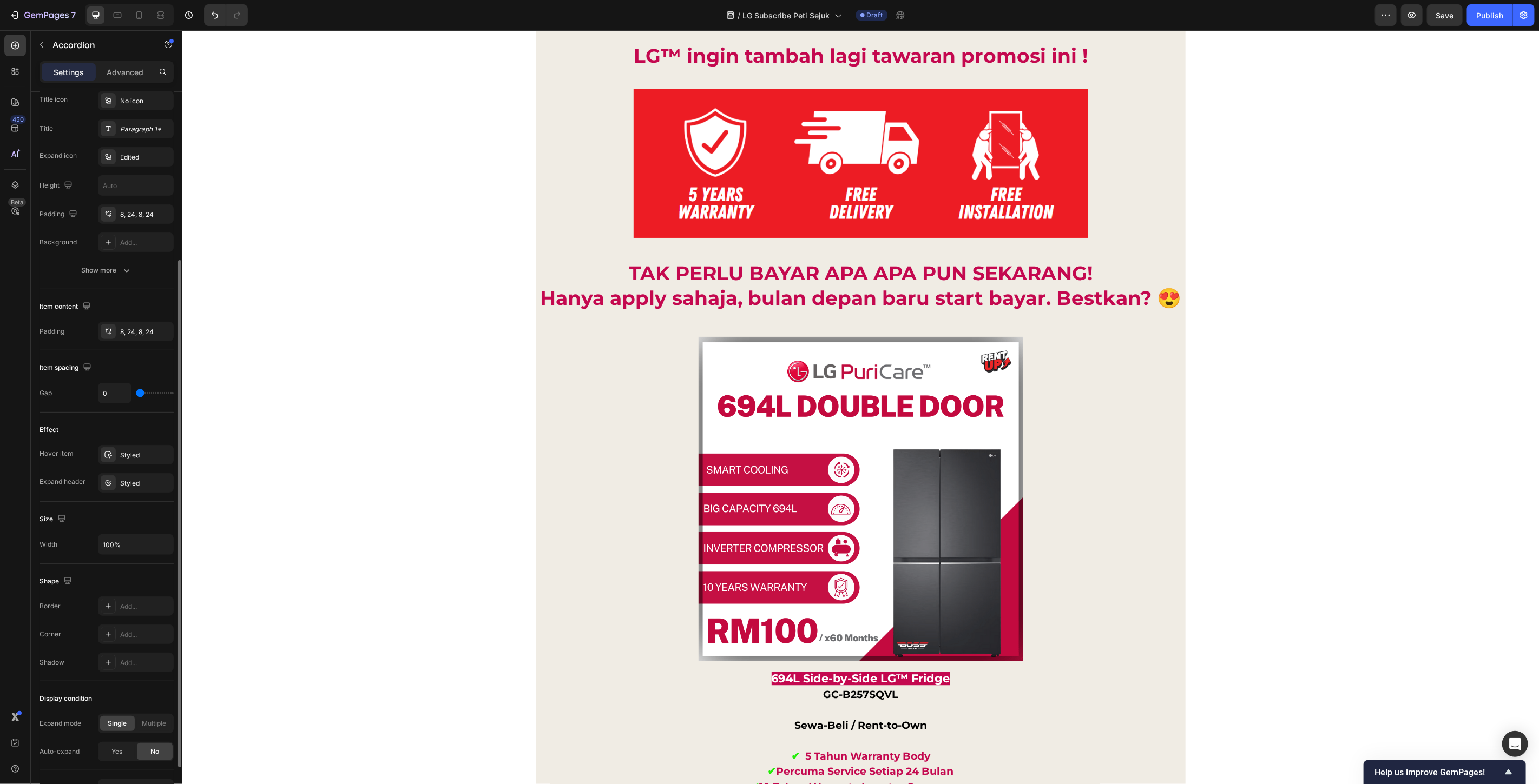
scroll to position [307, 0]
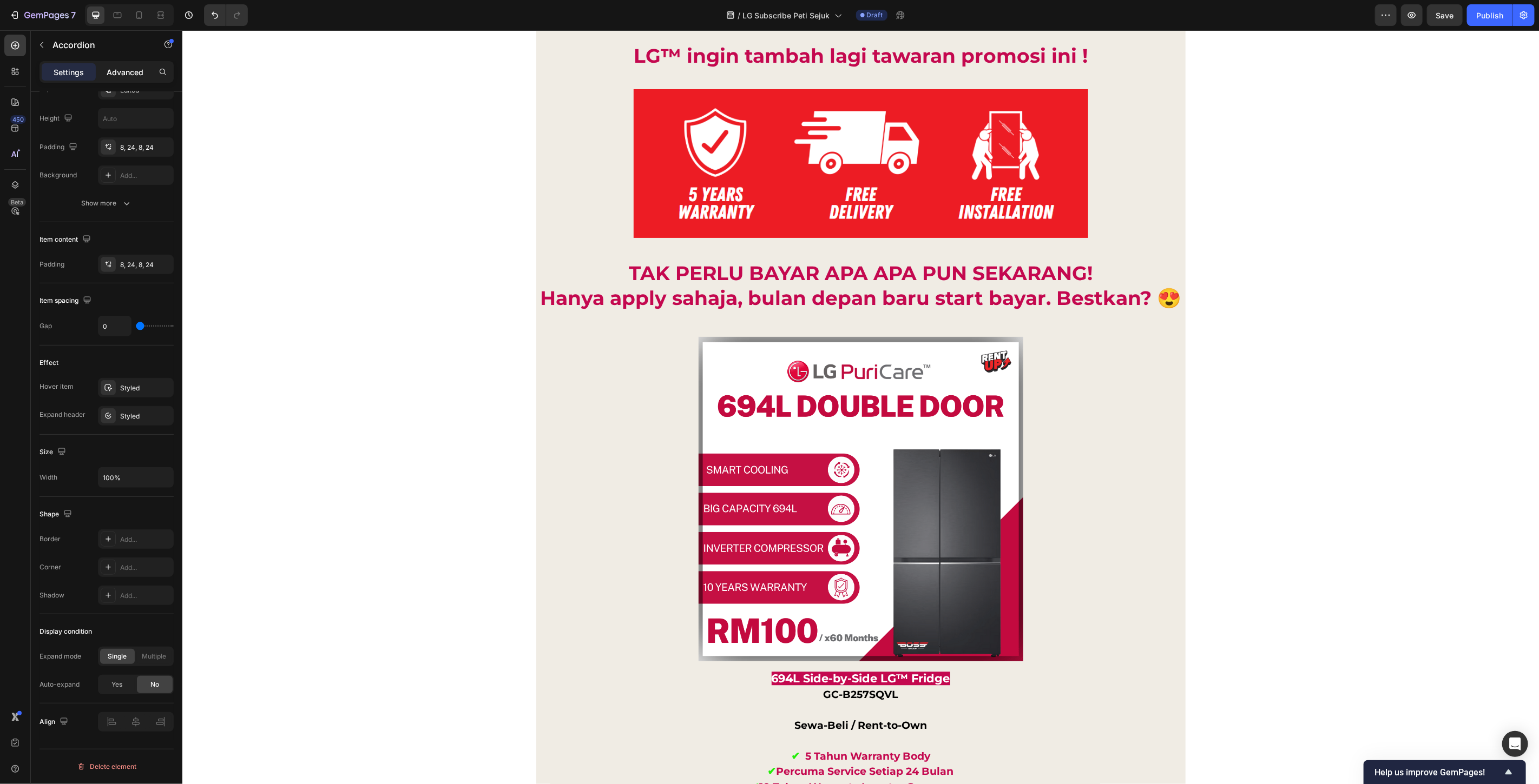
click at [123, 77] on p "Advanced" at bounding box center [125, 72] width 37 height 11
type input "100%"
type input "100"
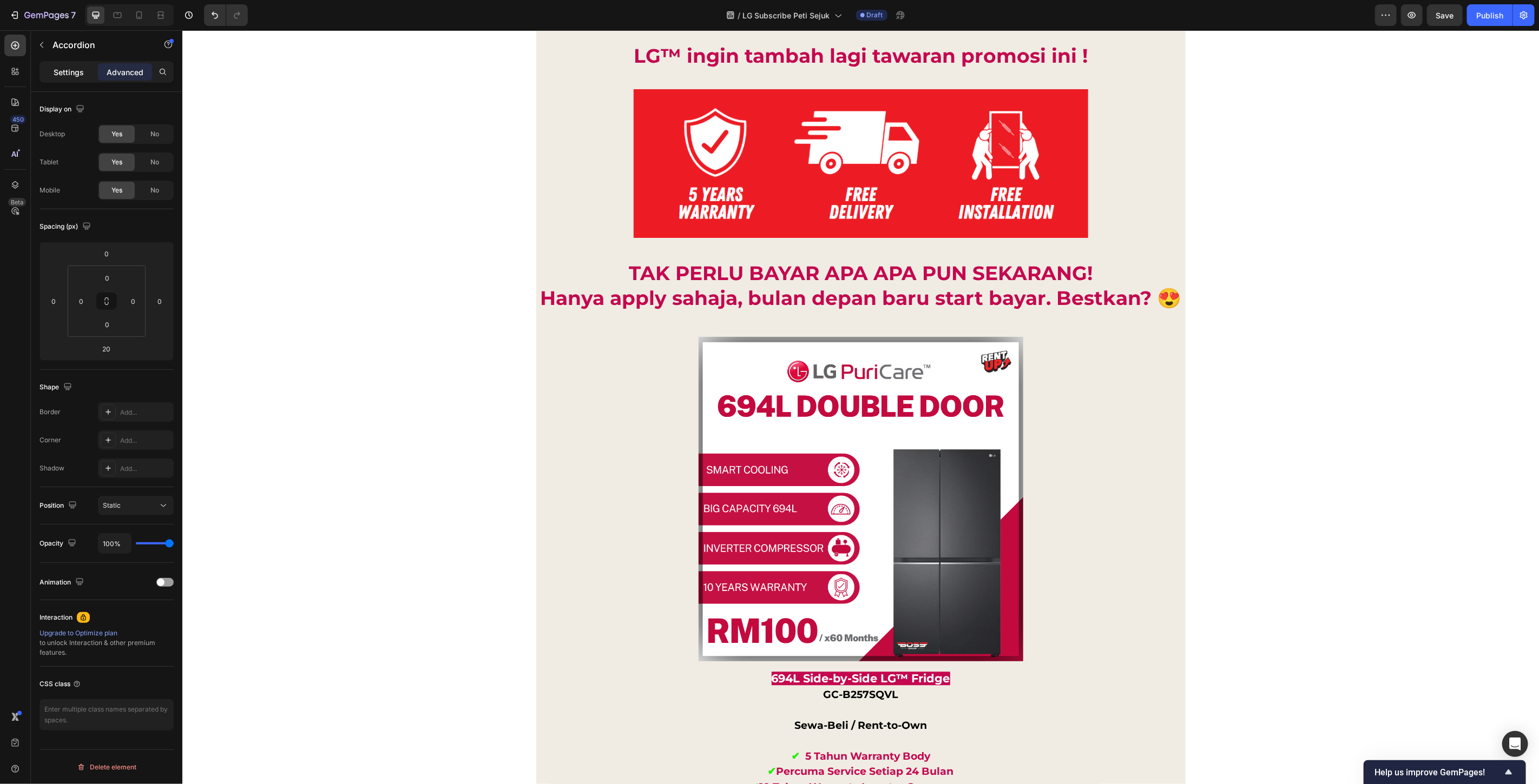
click at [67, 72] on p "Settings" at bounding box center [69, 72] width 31 height 11
type input "0"
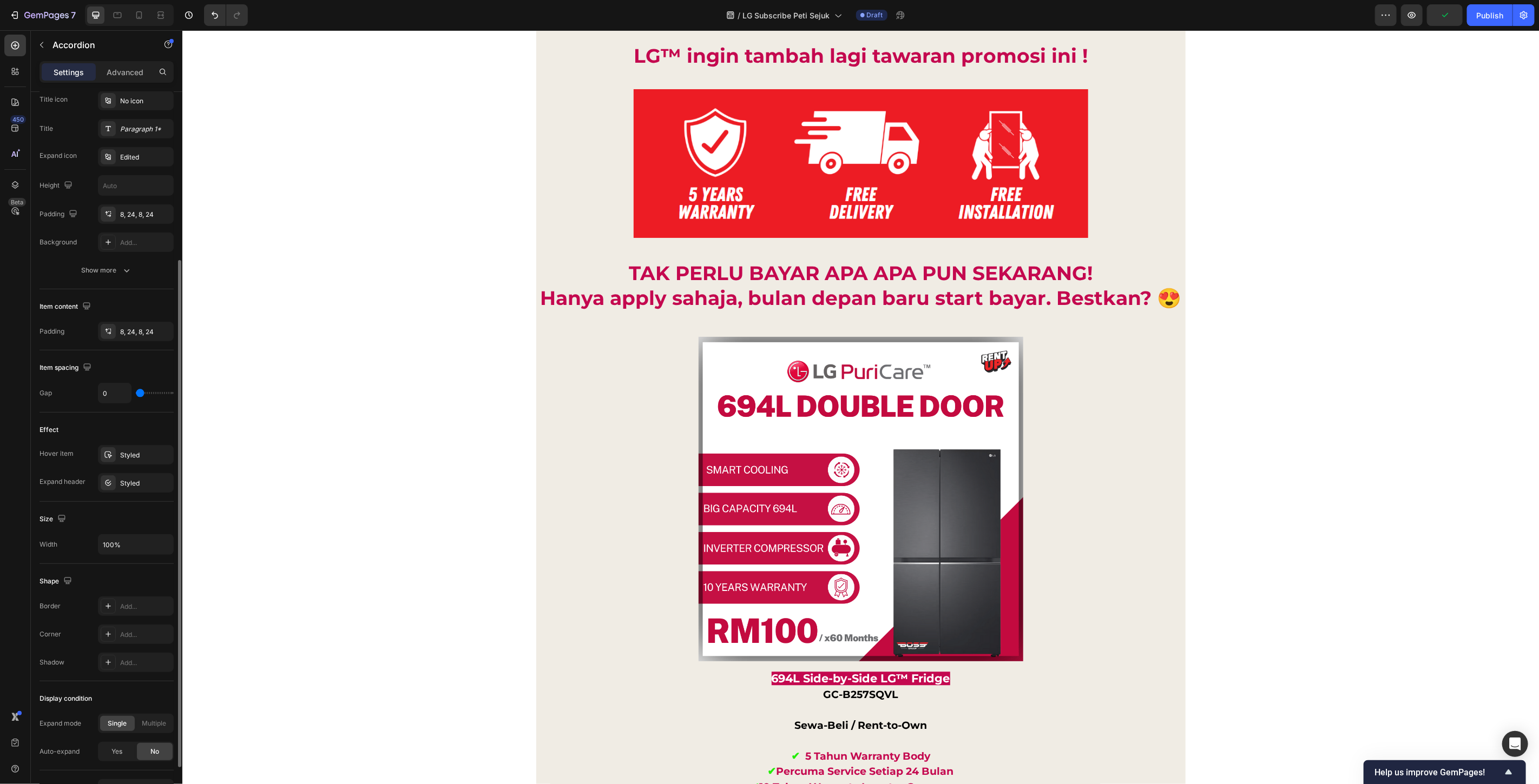
scroll to position [300, 0]
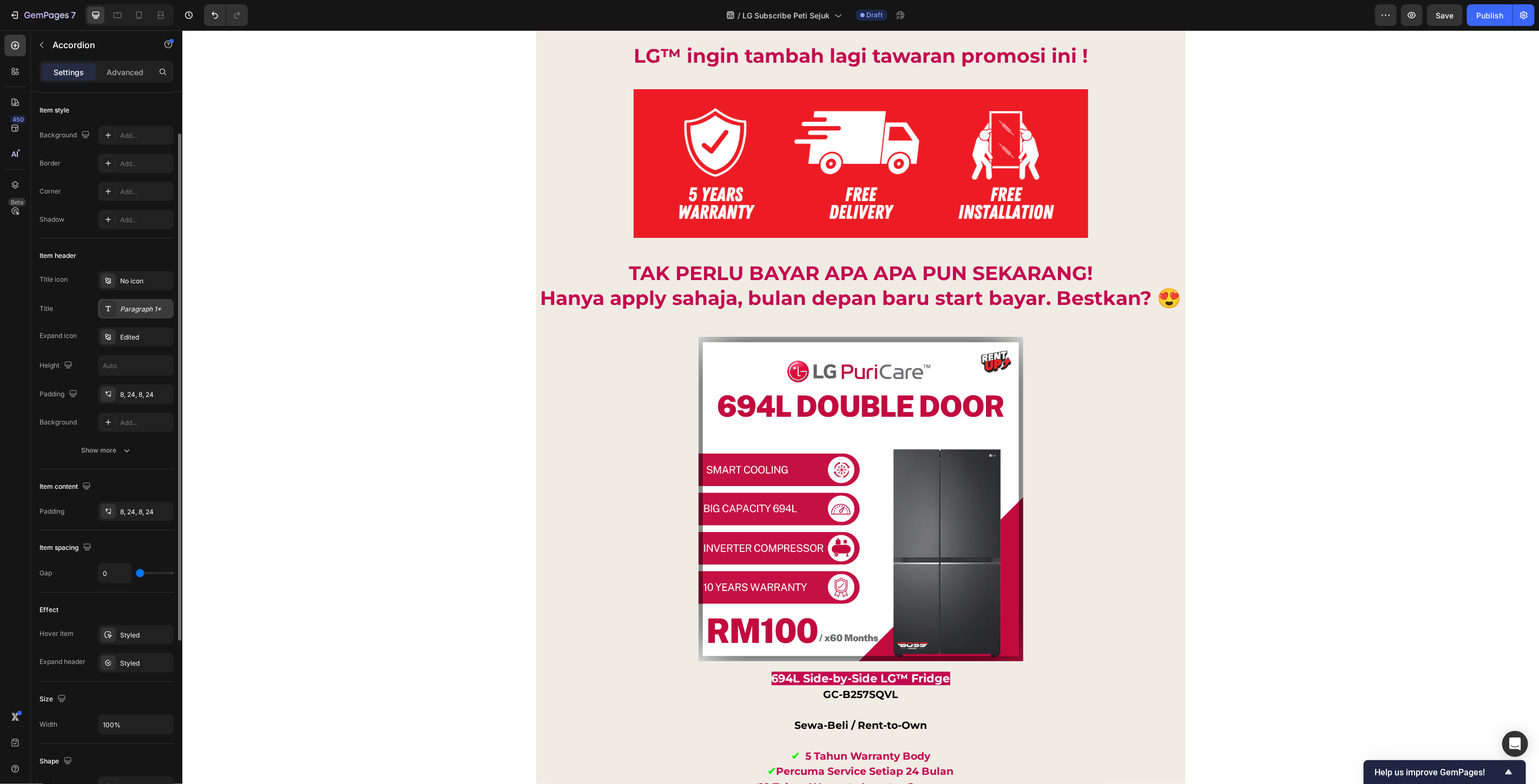
scroll to position [0, 0]
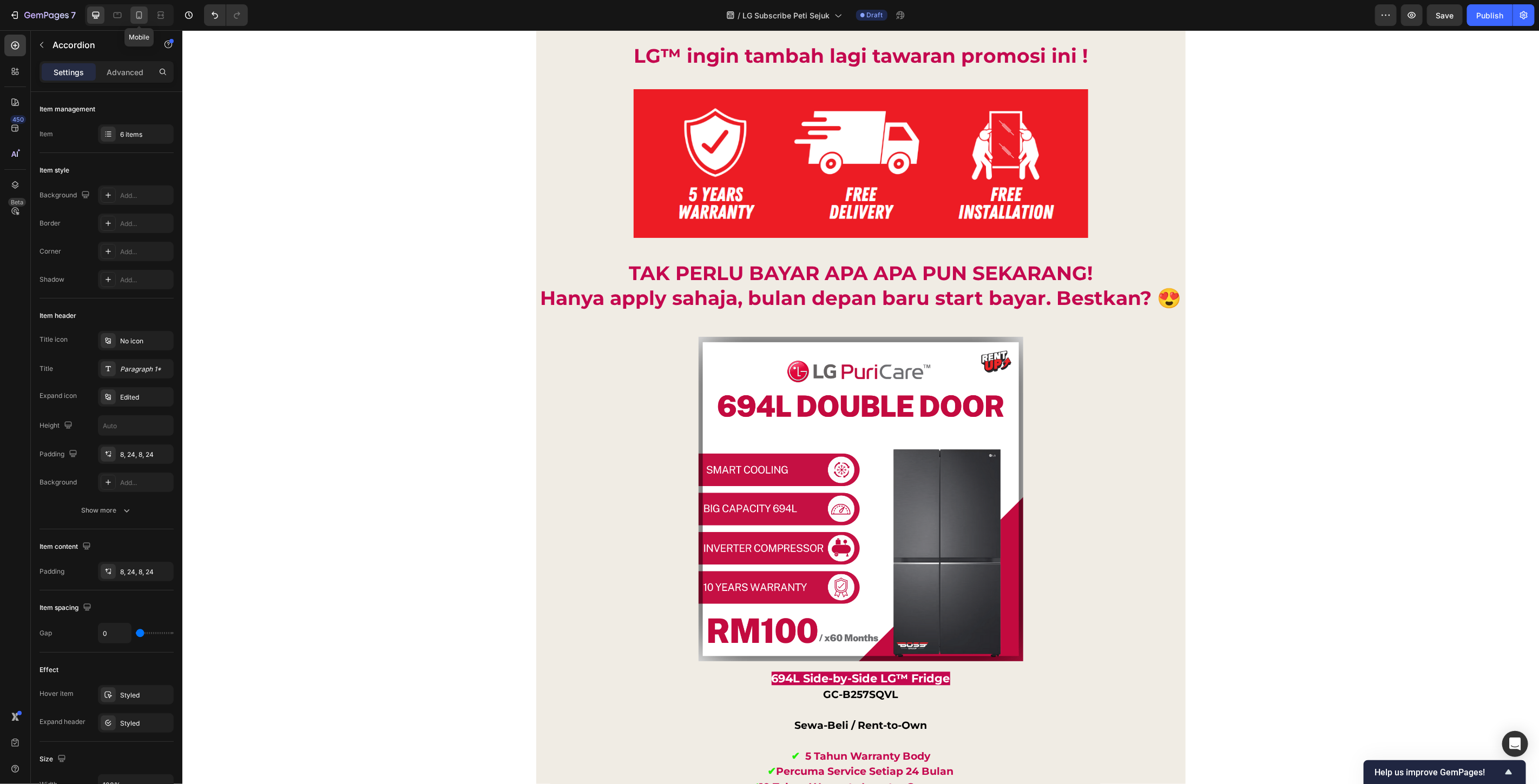
click at [136, 15] on icon at bounding box center [139, 15] width 11 height 11
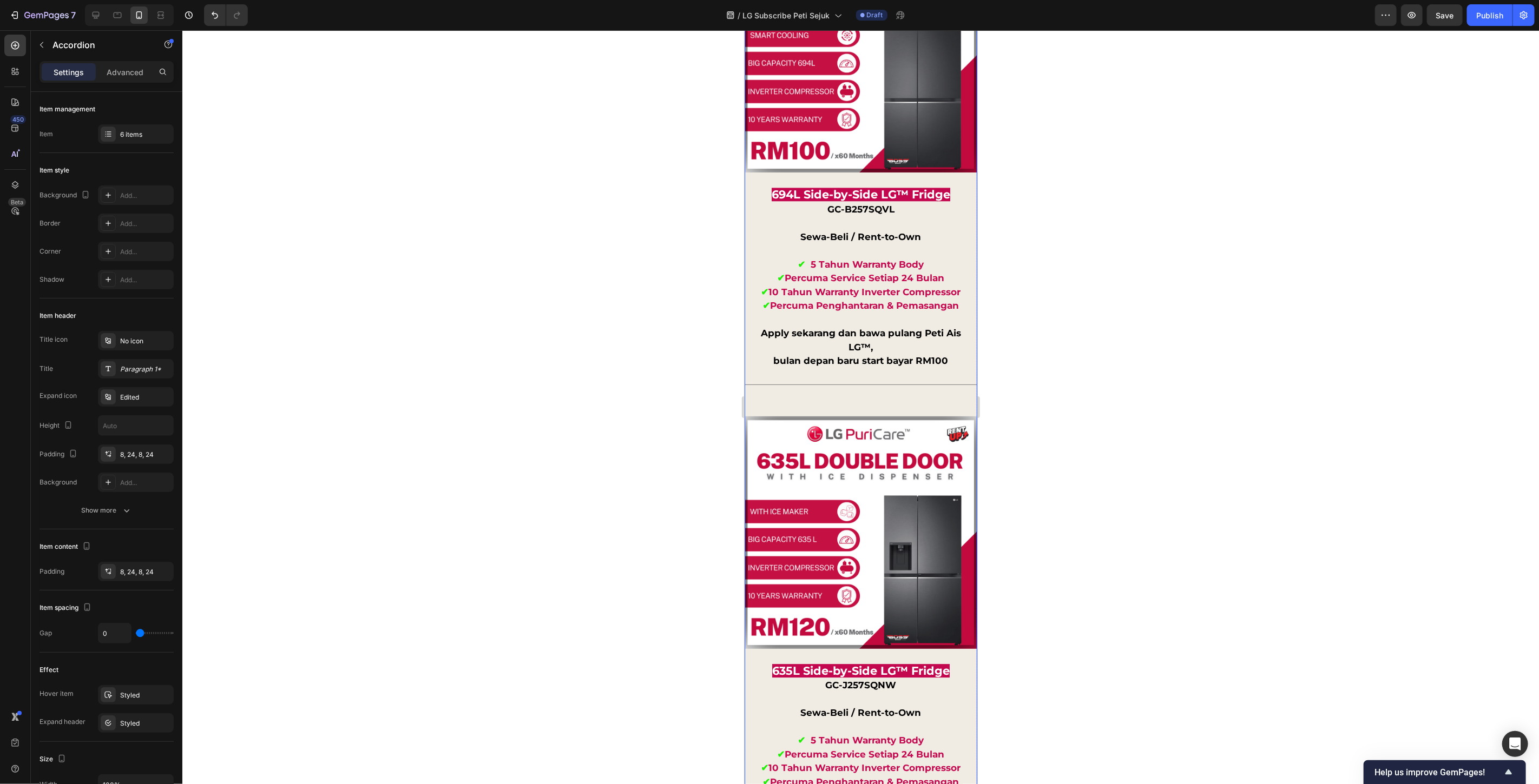
scroll to position [9429, 0]
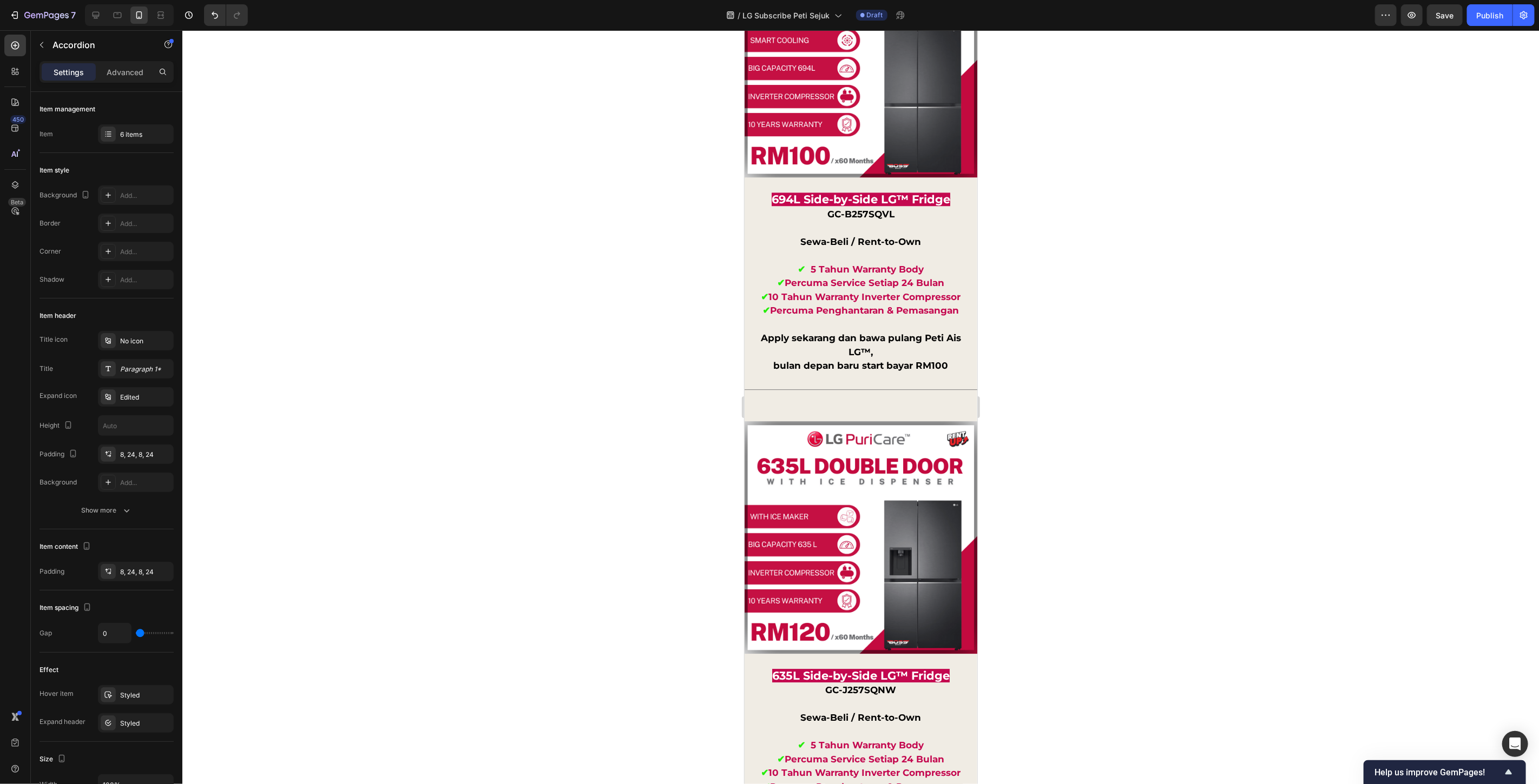
click at [915, 358] on icon "Editor contextual toolbar" at bounding box center [911, 357] width 11 height 11
type input "F8F8F4"
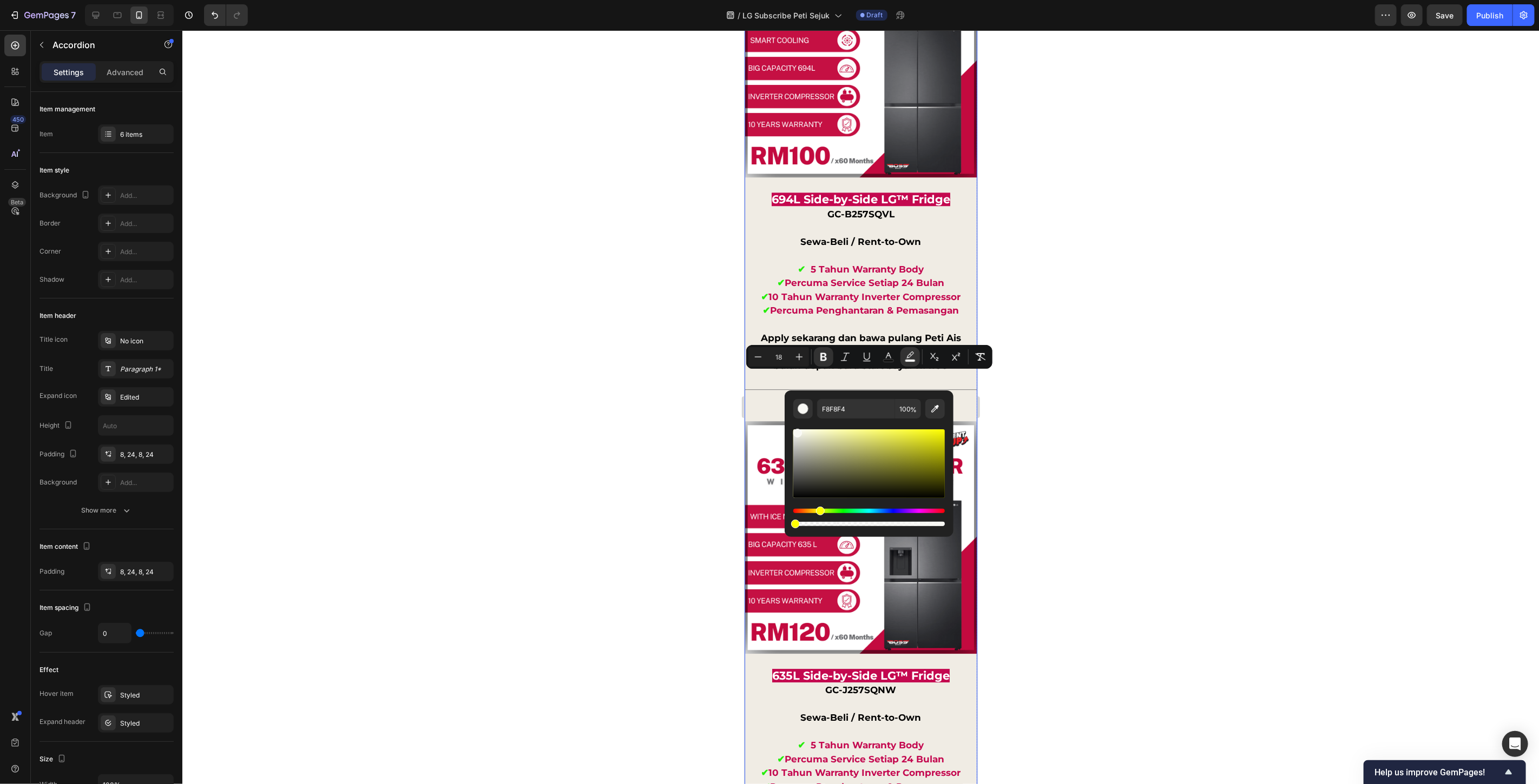
drag, startPoint x: 1688, startPoint y: 556, endPoint x: 754, endPoint y: 519, distance: 934.7
drag, startPoint x: 797, startPoint y: 522, endPoint x: 993, endPoint y: 541, distance: 196.9
click at [993, 0] on body "7 Version history / LG Subscribe Peti Sejuk Draft Preview Save Publish 450 Beta…" at bounding box center [769, 0] width 1539 height 0
type input "100"
click at [1039, 469] on div at bounding box center [861, 407] width 1357 height 754
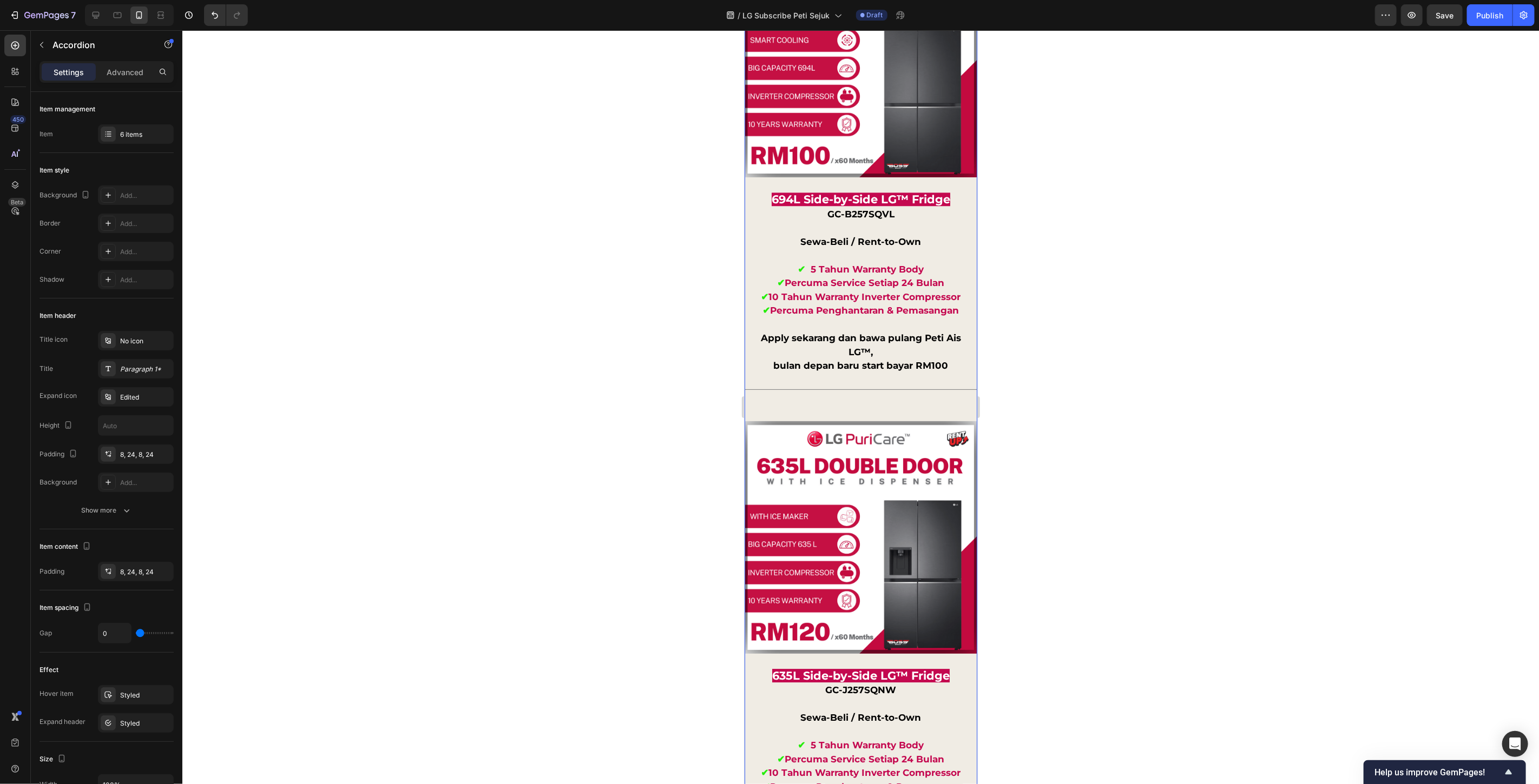
click at [911, 357] on icon "Editor contextual toolbar" at bounding box center [910, 354] width 8 height 6
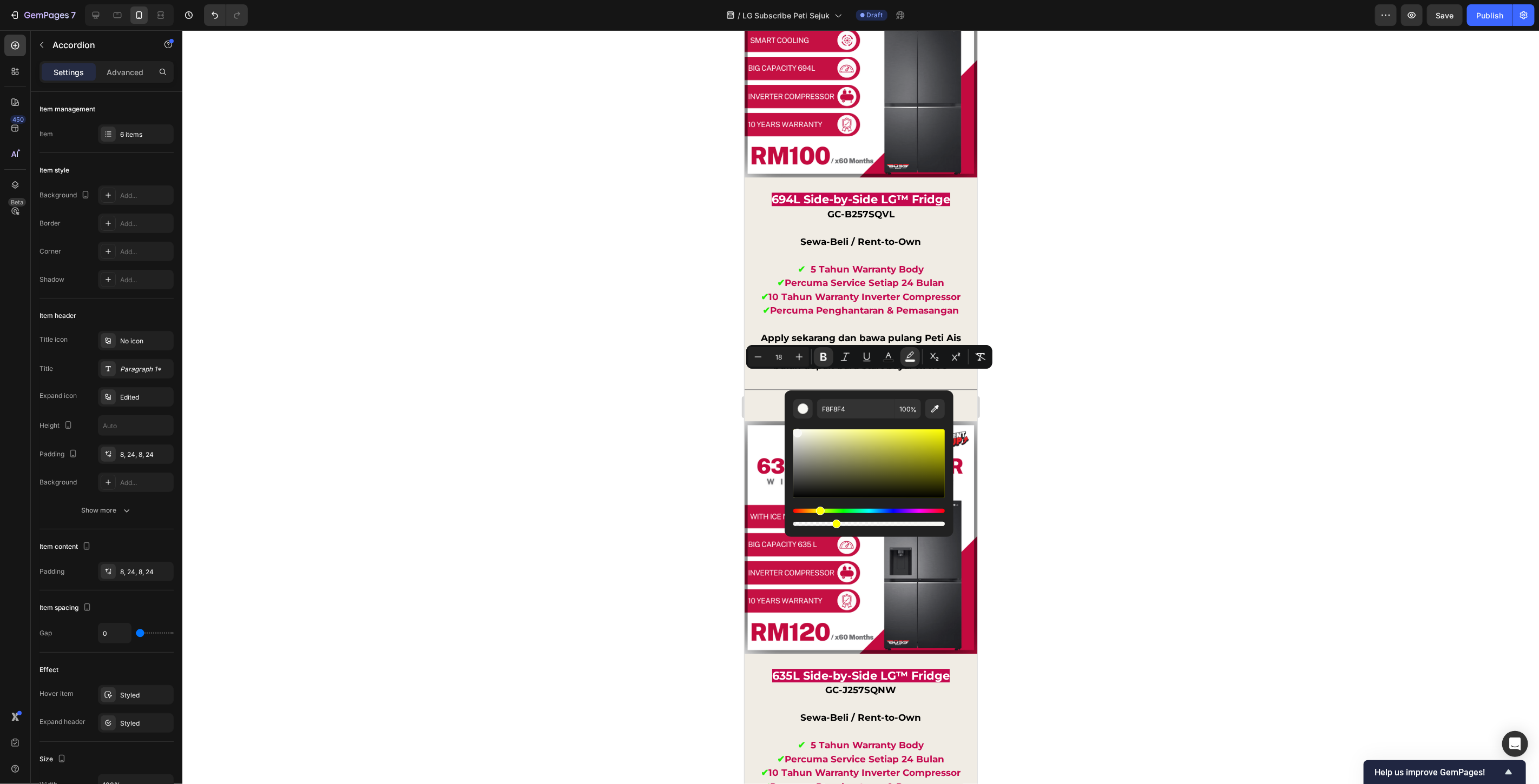
type input "0"
drag, startPoint x: 1686, startPoint y: 557, endPoint x: 764, endPoint y: 519, distance: 922.8
click at [1050, 484] on div at bounding box center [861, 407] width 1357 height 754
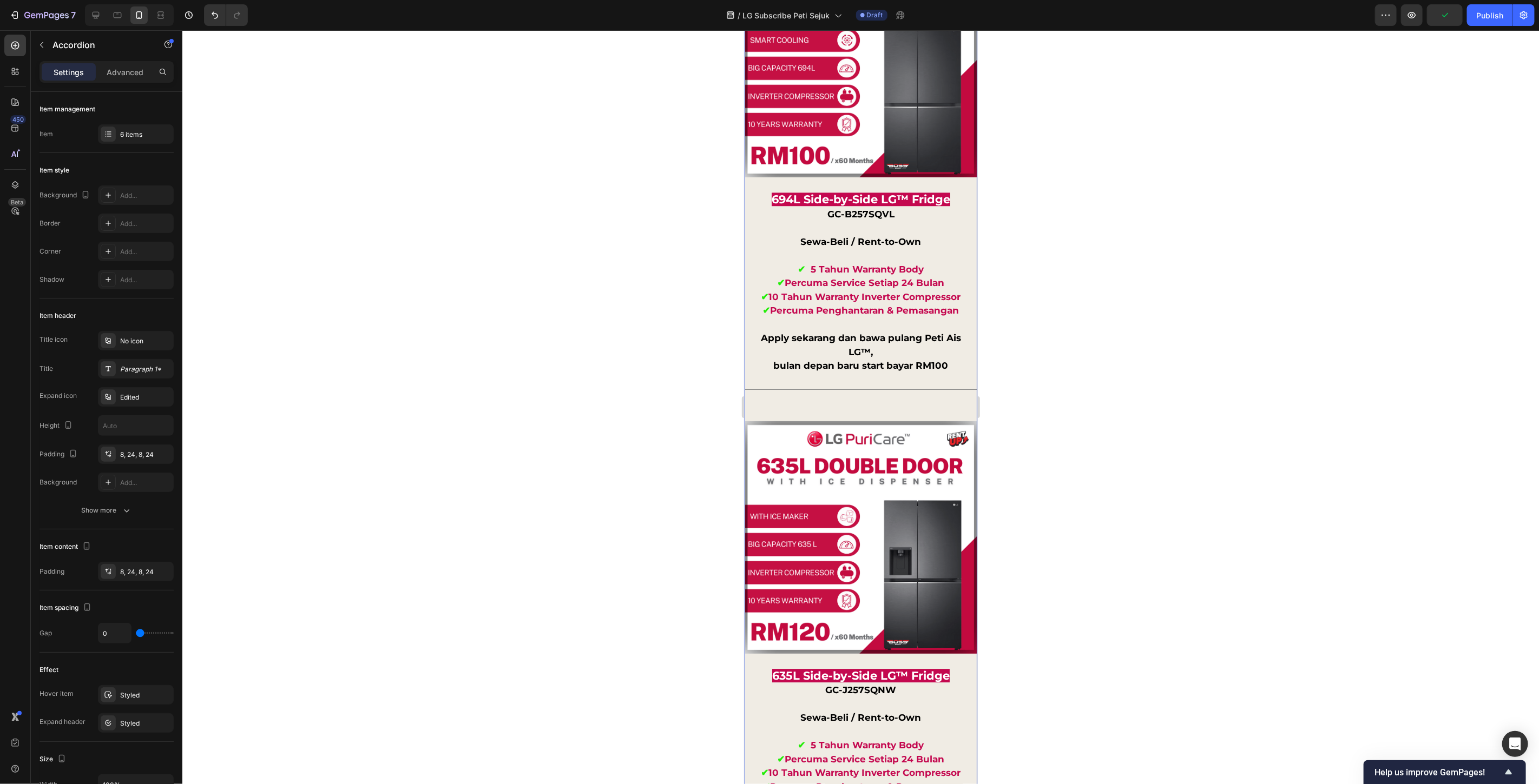
click at [802, 359] on icon "Editor contextual toolbar" at bounding box center [800, 357] width 11 height 11
click at [758, 358] on icon "Editor contextual toolbar" at bounding box center [759, 357] width 11 height 11
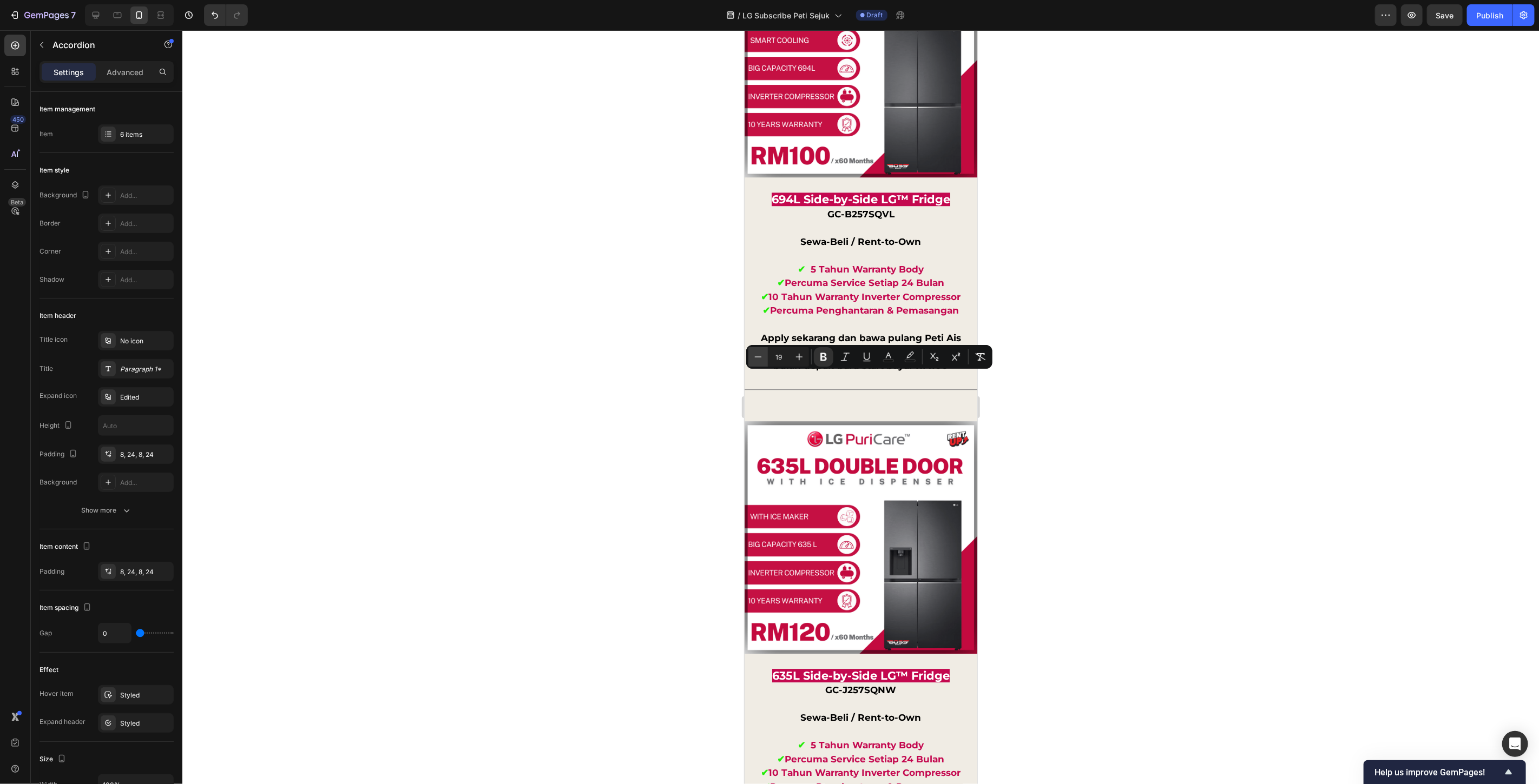
type input "18"
click at [1156, 404] on div at bounding box center [861, 407] width 1357 height 754
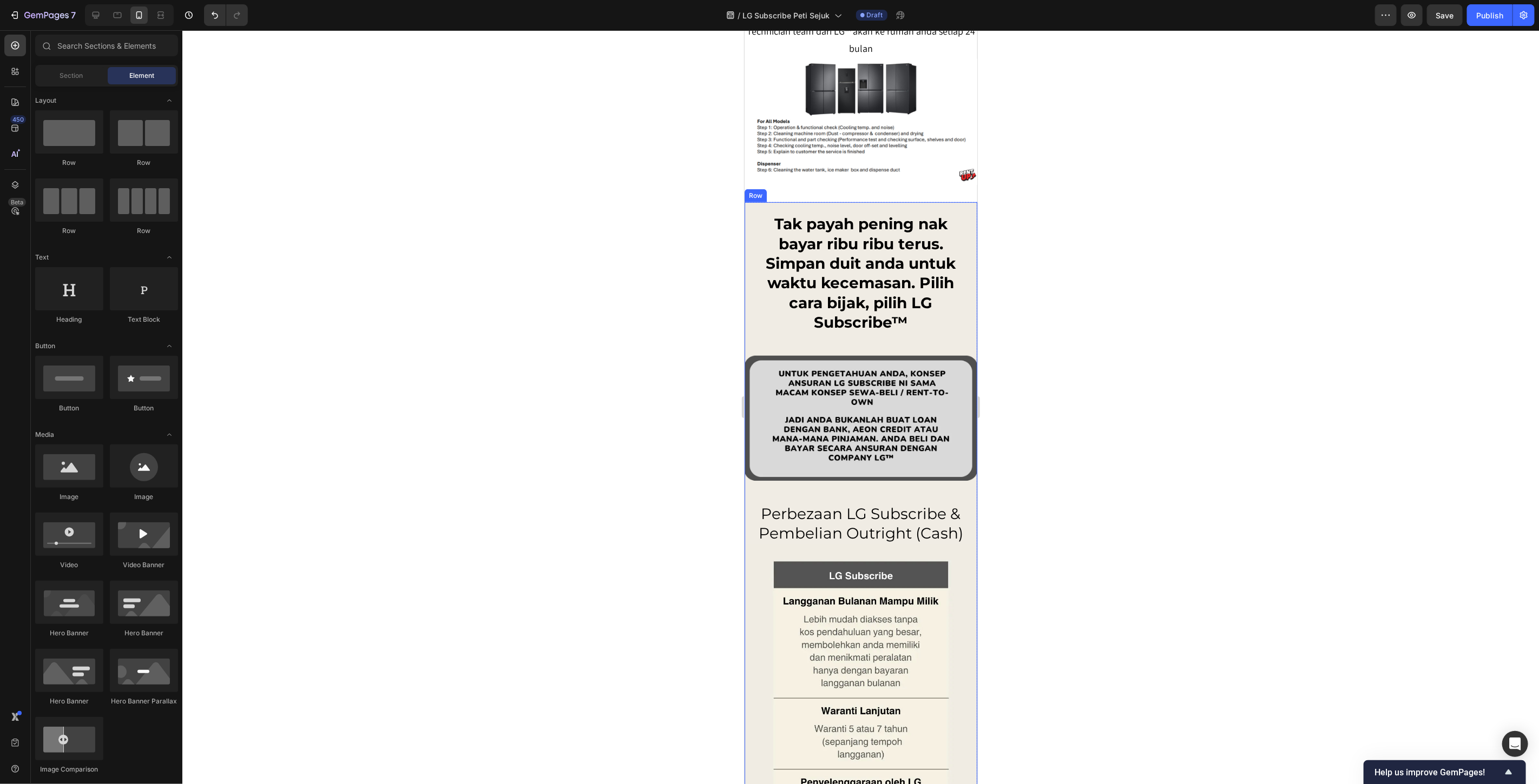
scroll to position [7266, 0]
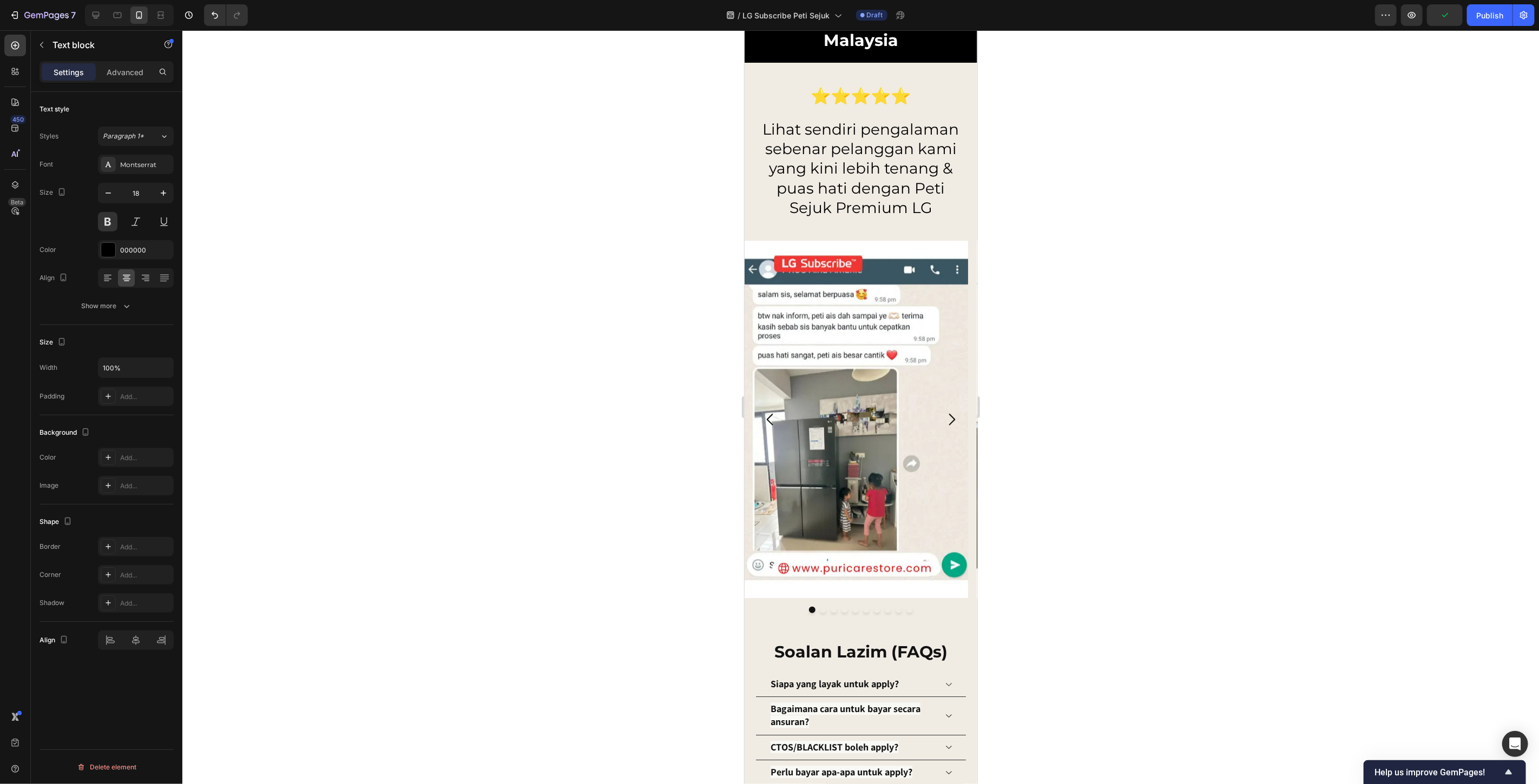
scroll to position [9429, 0]
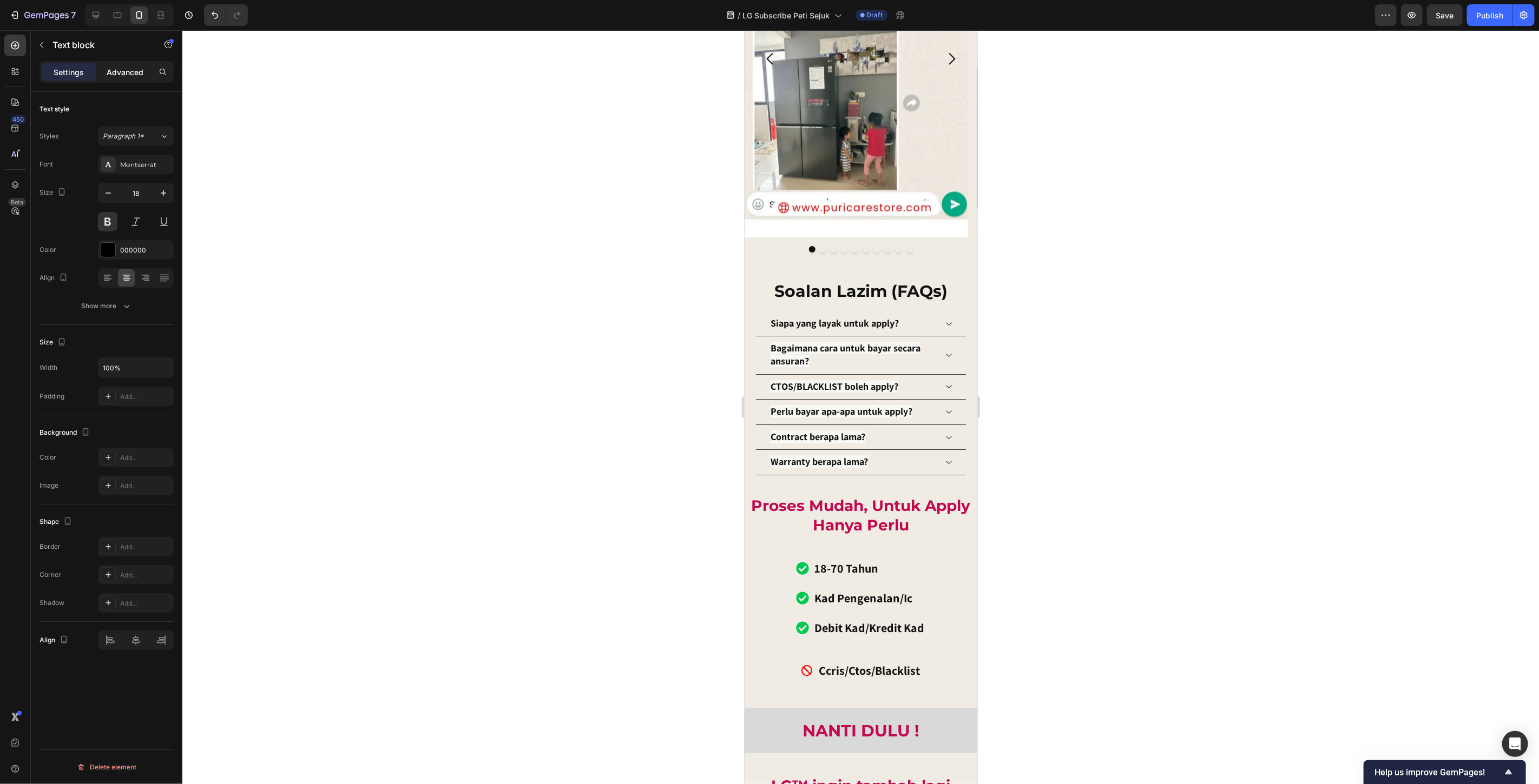
click at [115, 74] on p "Advanced" at bounding box center [125, 72] width 37 height 11
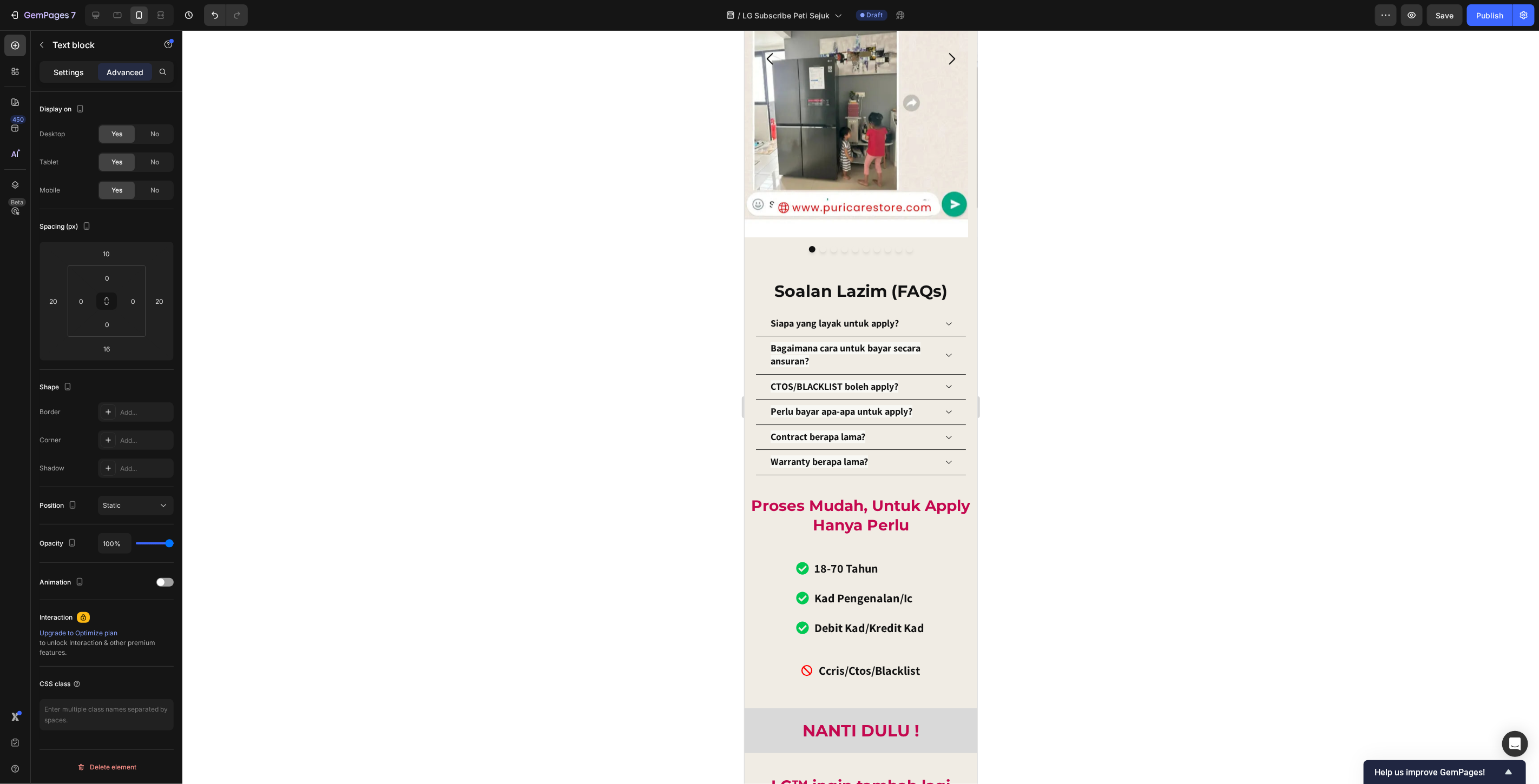
click at [72, 67] on p "Settings" at bounding box center [69, 72] width 31 height 11
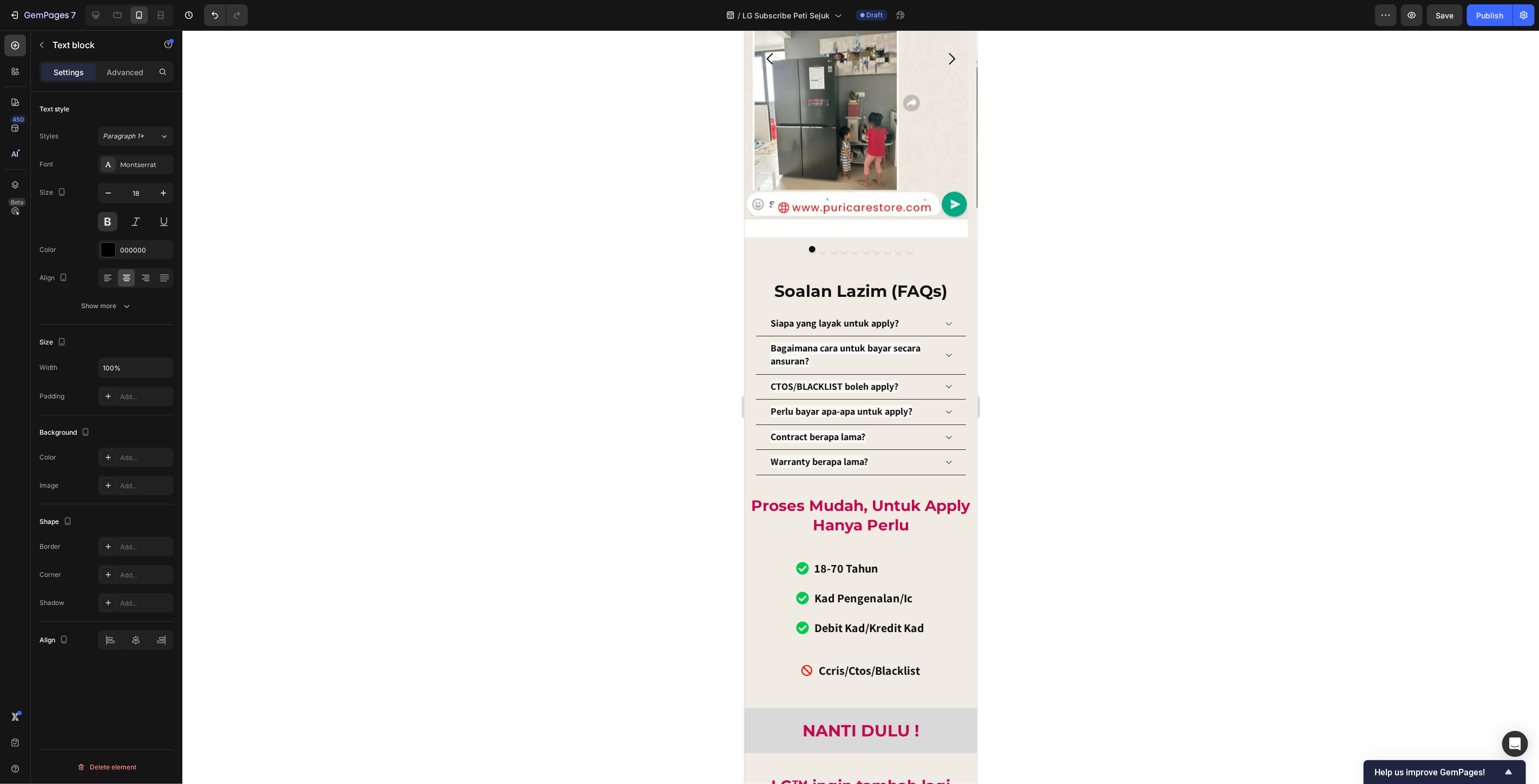
click at [1058, 279] on div at bounding box center [861, 407] width 1357 height 754
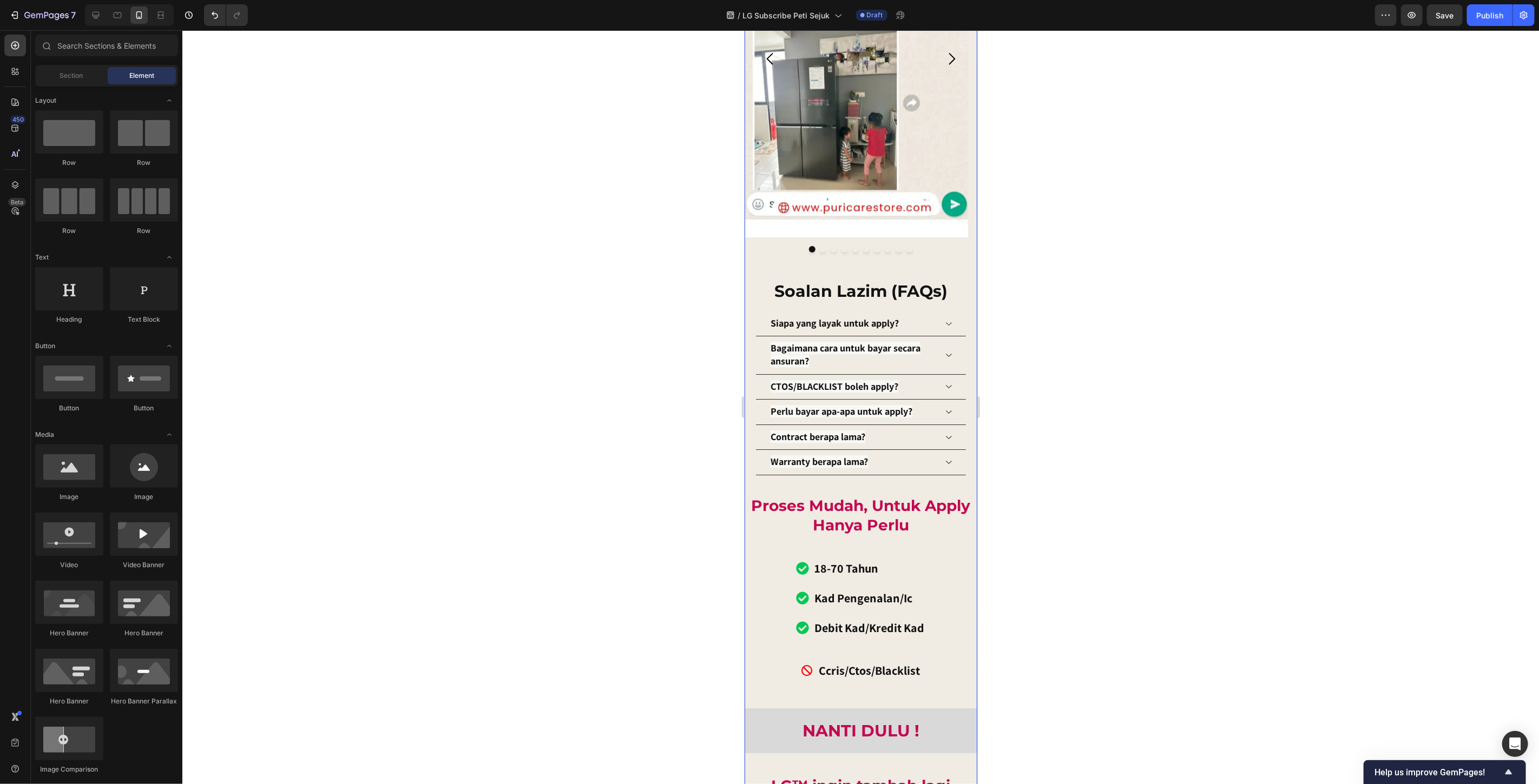
click at [833, 280] on p "Soalan Lazim (FAQs)" at bounding box center [860, 290] width 209 height 21
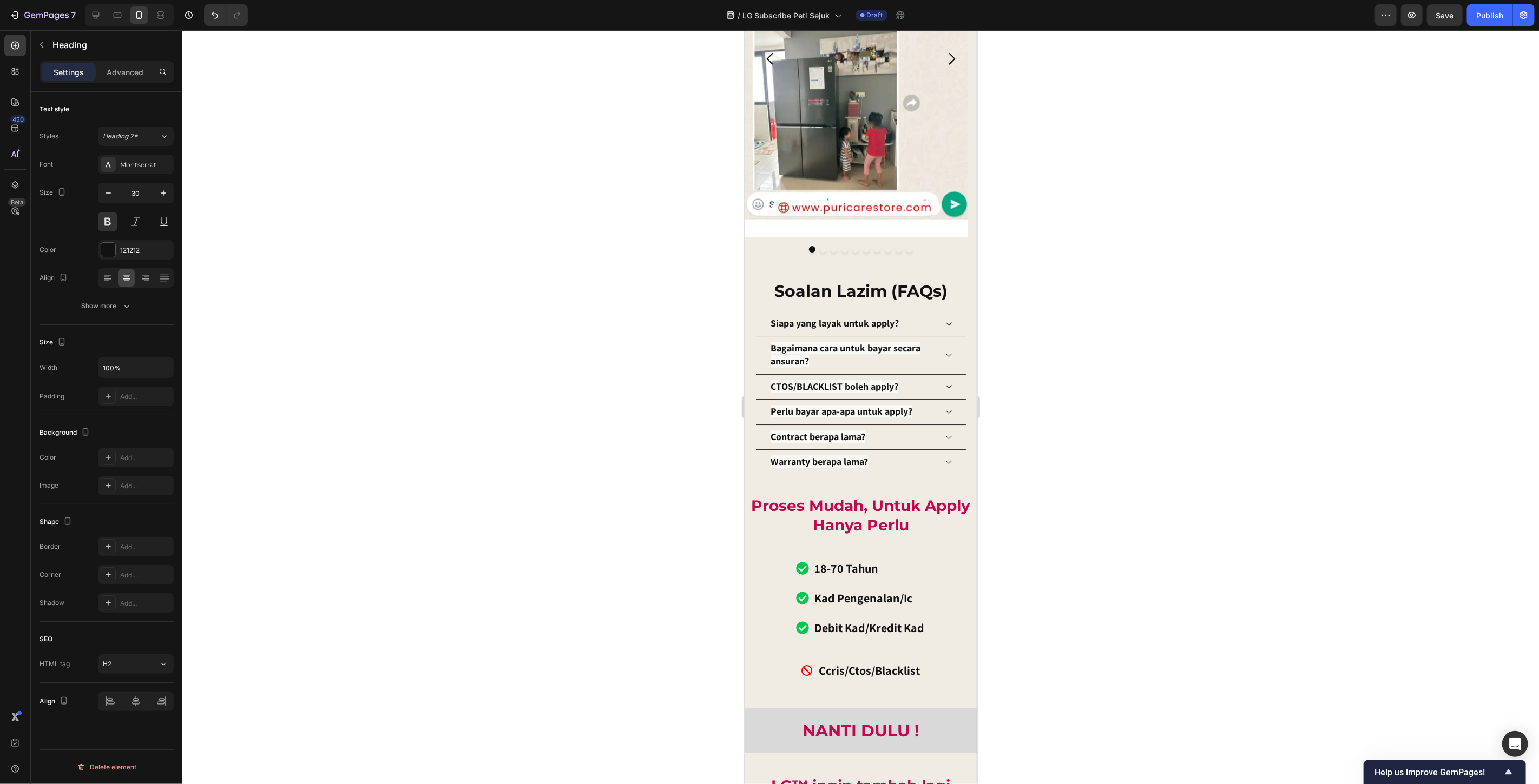
click at [1049, 301] on div at bounding box center [861, 407] width 1357 height 754
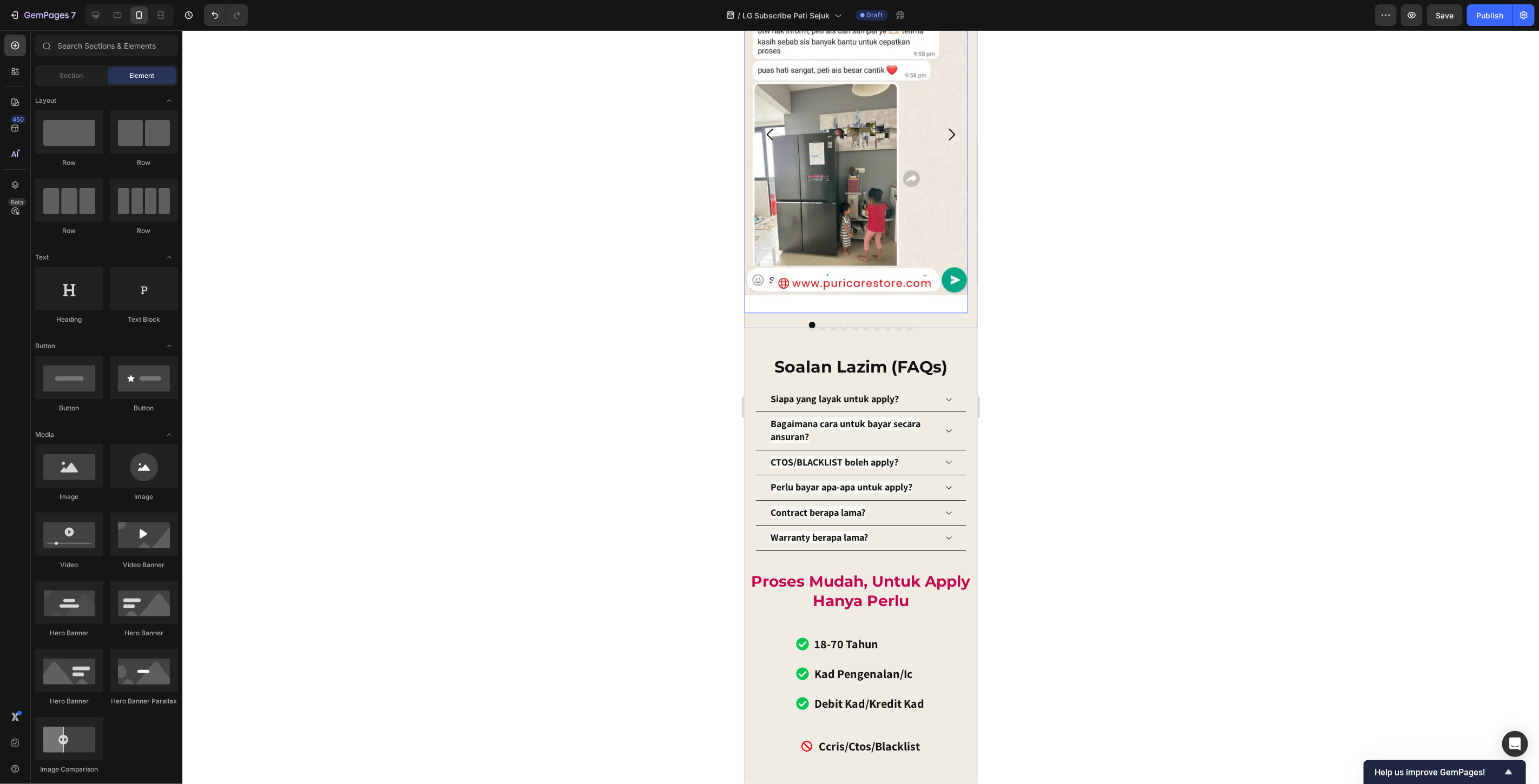
scroll to position [9369, 0]
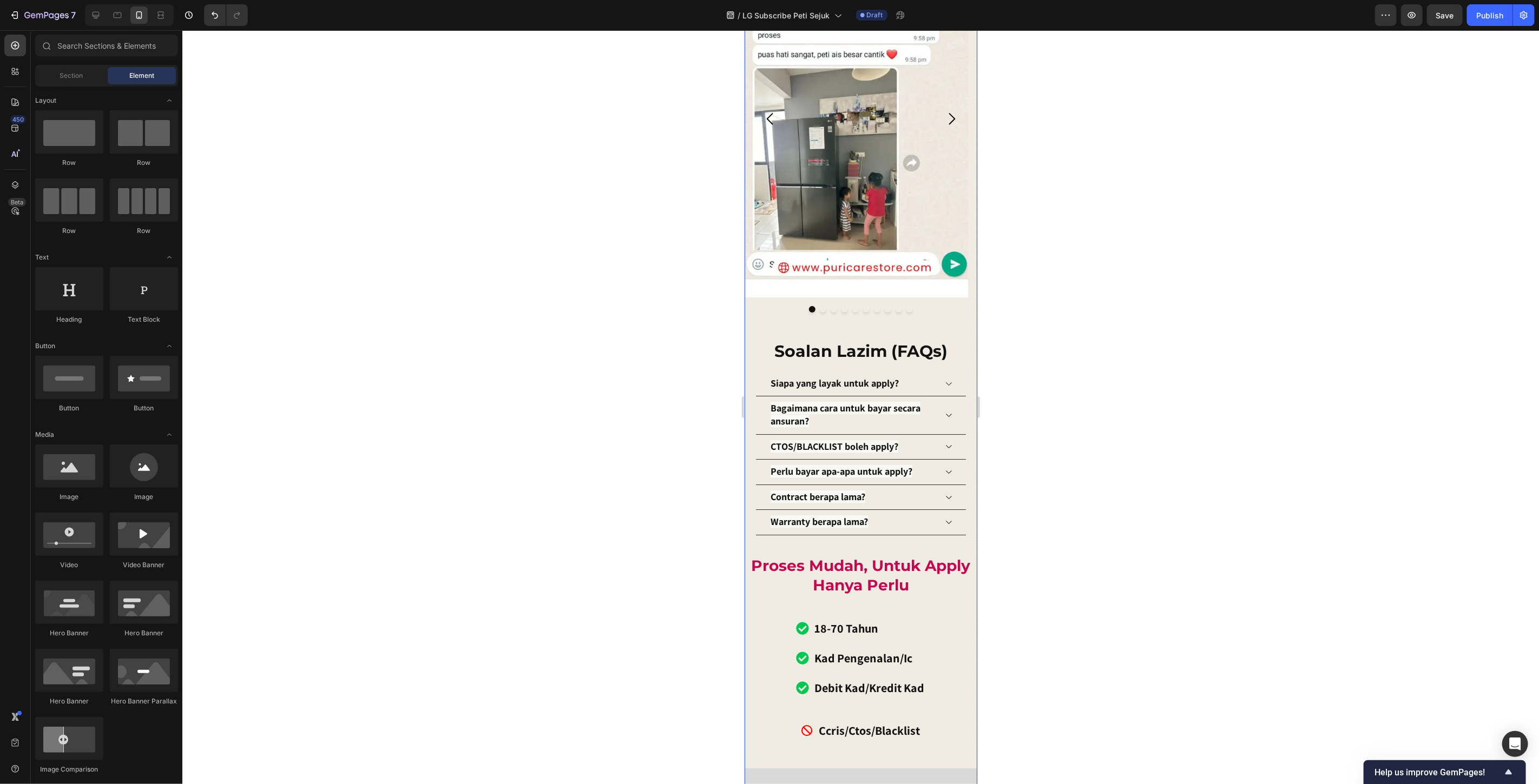
click at [944, 379] on icon at bounding box center [948, 384] width 8 height 8
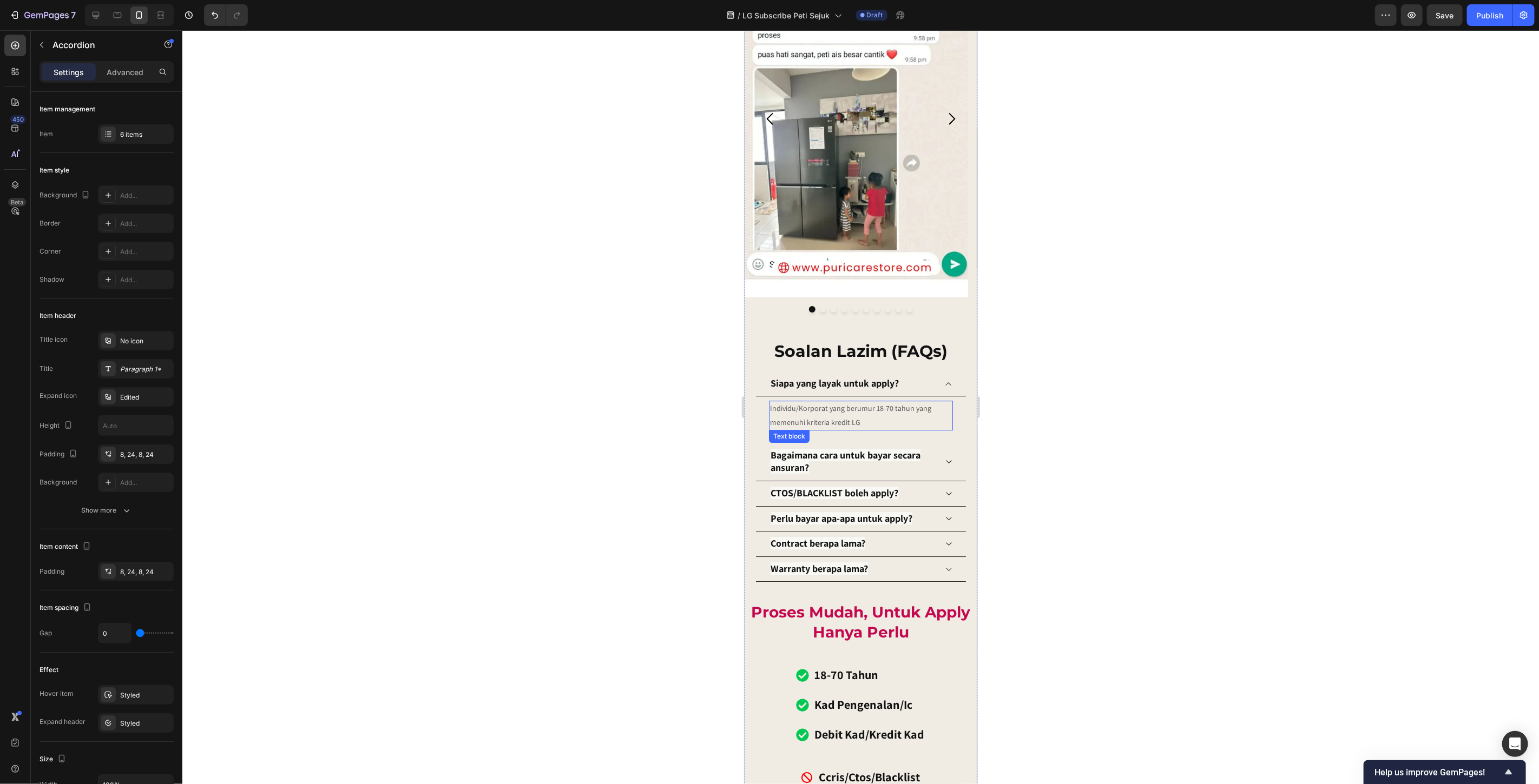
click at [865, 405] on p "Individu/Korporat yang berumur 18-70 tahun yang memenuhi kriteria kredit LG" at bounding box center [860, 414] width 182 height 27
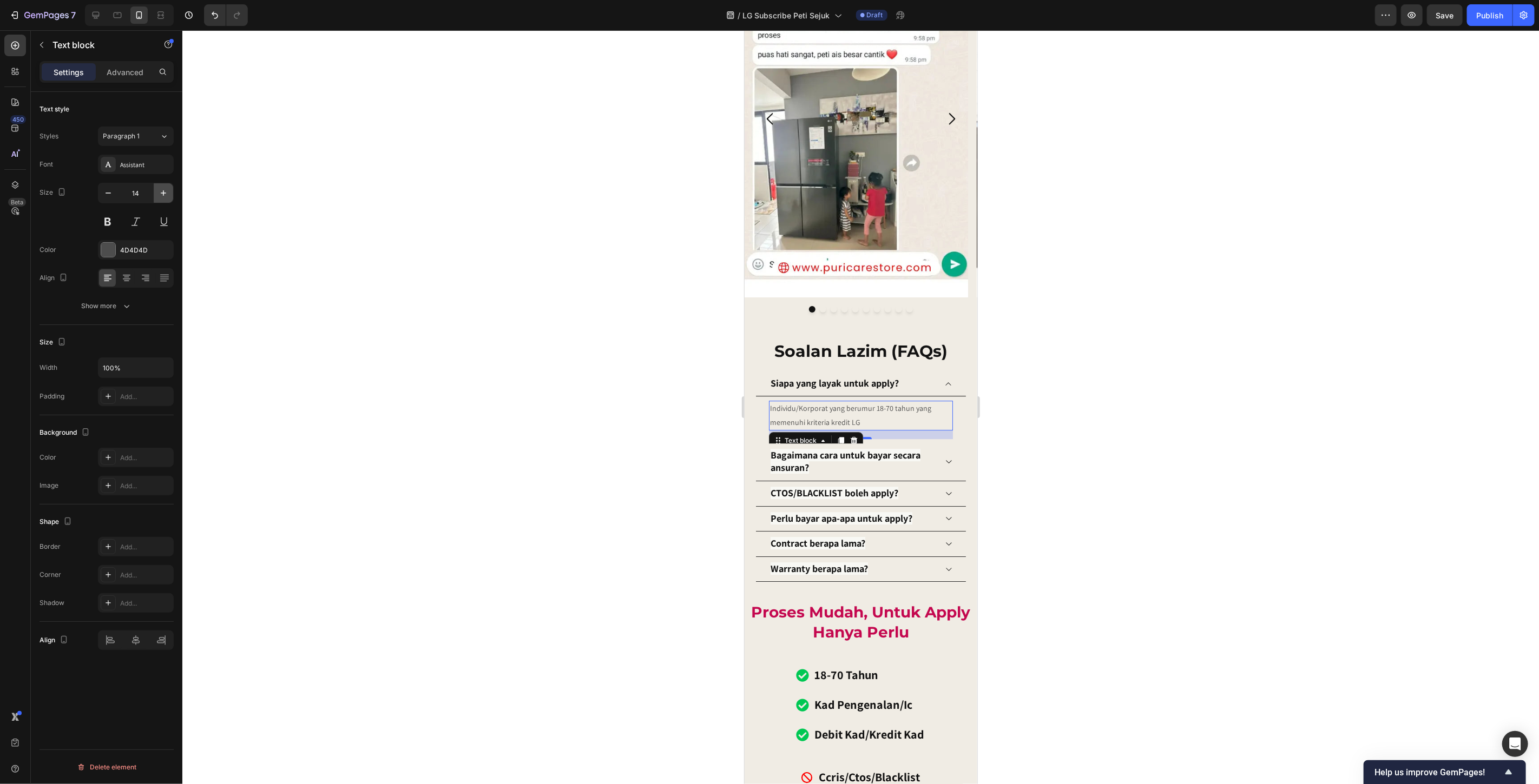
click at [166, 193] on icon "button" at bounding box center [164, 194] width 11 height 11
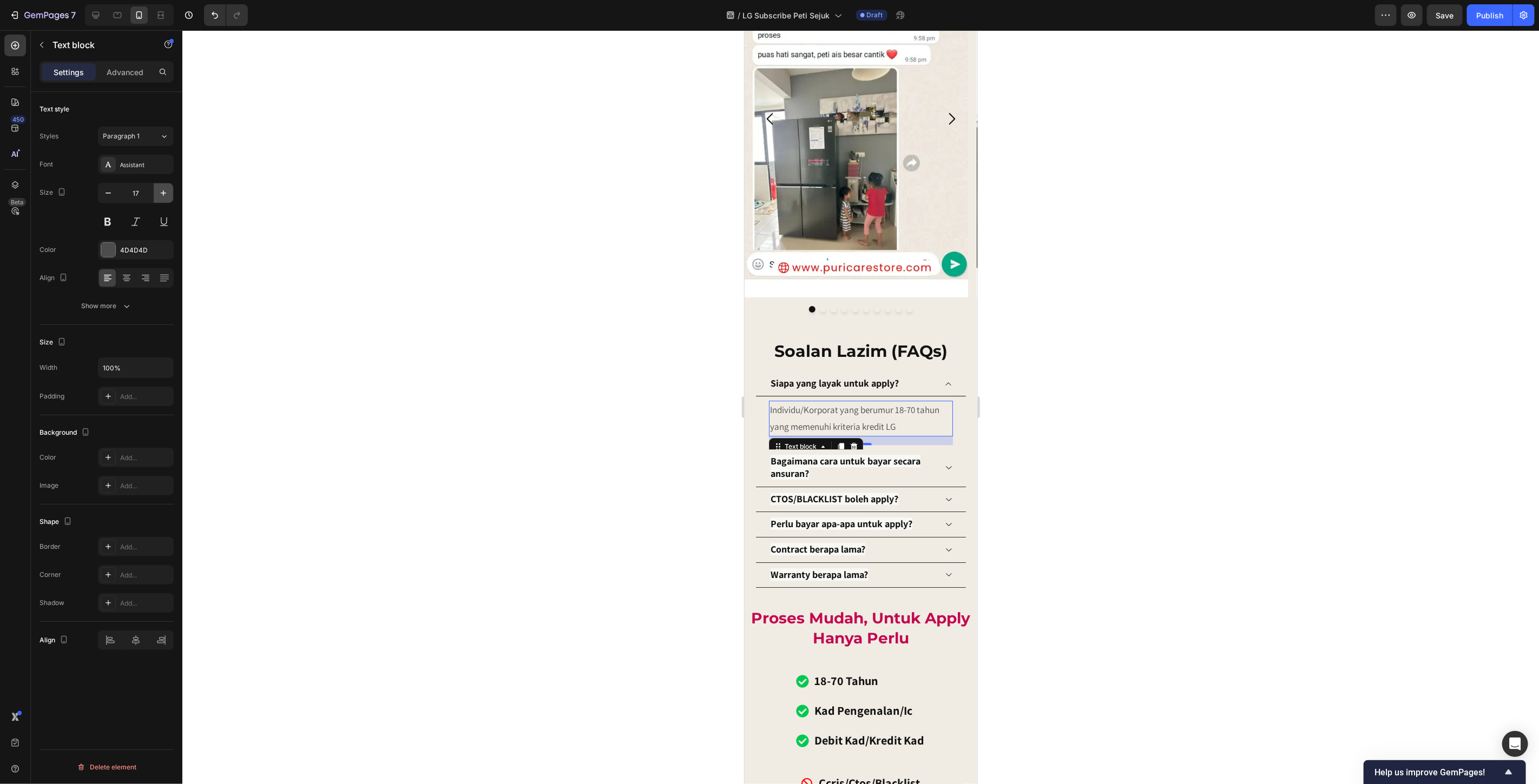
click at [166, 193] on icon "button" at bounding box center [164, 194] width 11 height 11
type input "18"
click at [1149, 441] on div at bounding box center [861, 407] width 1357 height 754
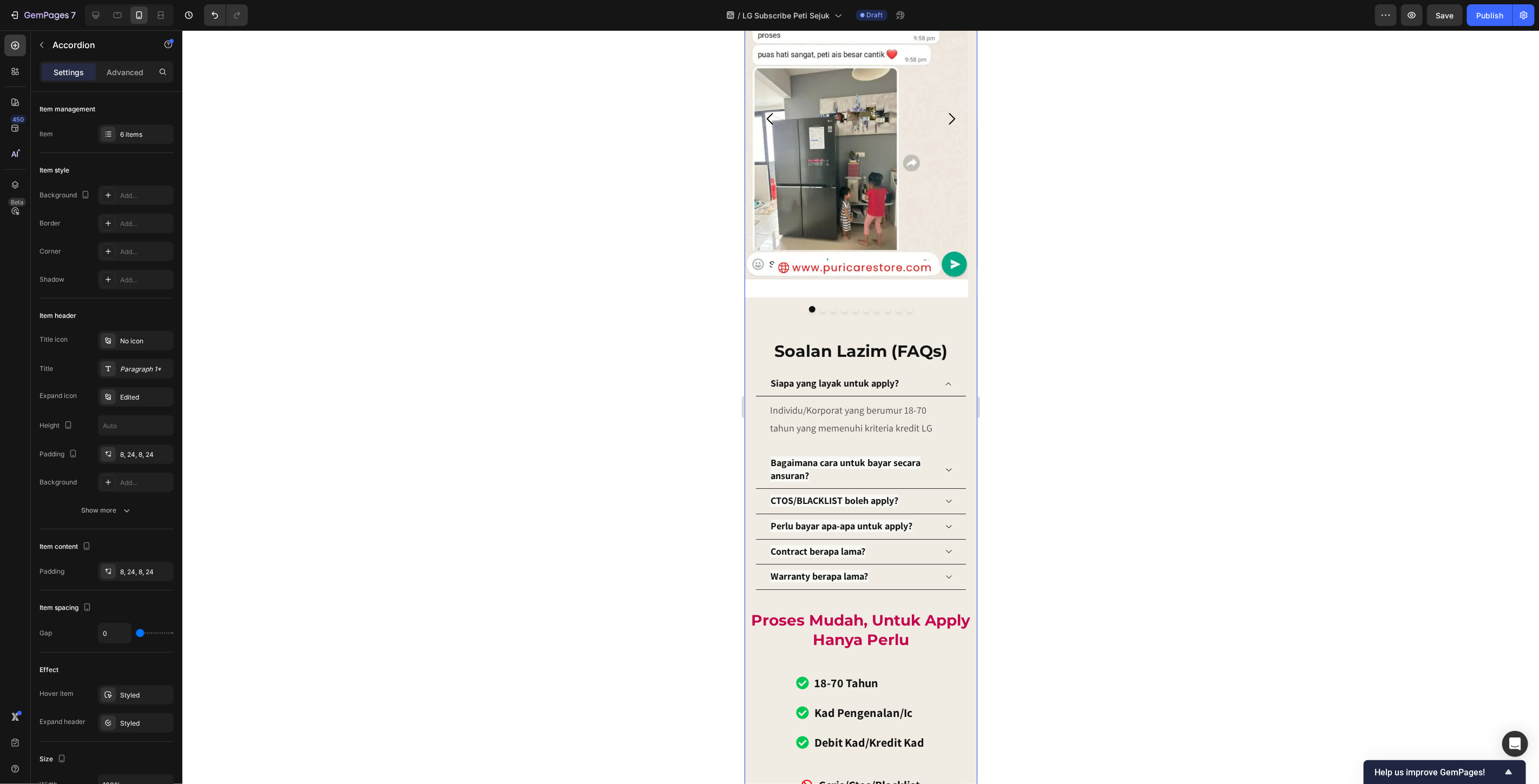
click at [830, 377] on strong "Siapa yang layak untuk apply?" at bounding box center [834, 383] width 128 height 13
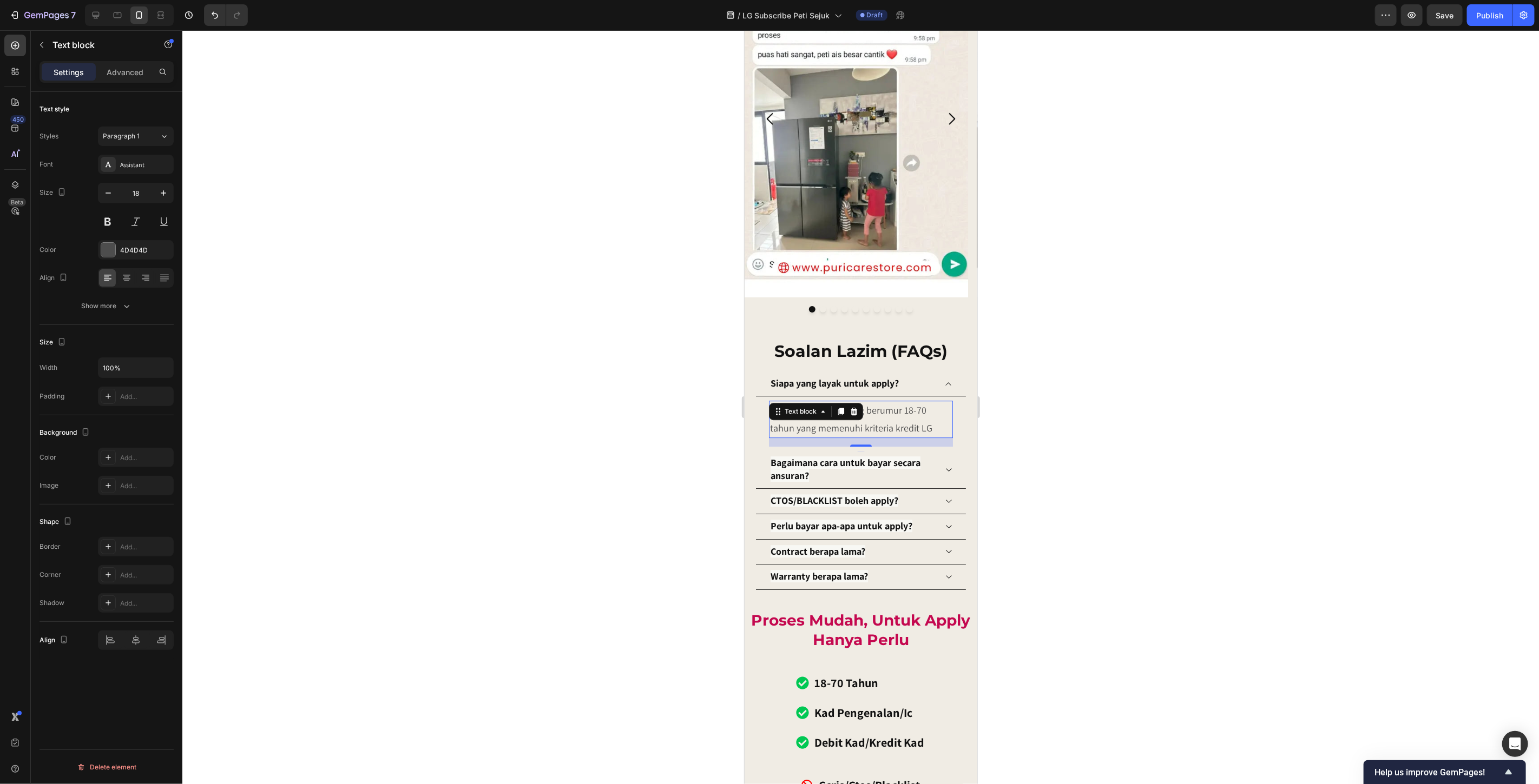
click at [849, 401] on div "Individu/Korporat yang berumur 18-70 tahun yang memenuhi kriteria kredit LG Tex…" at bounding box center [860, 419] width 184 height 38
click at [1039, 414] on div at bounding box center [861, 407] width 1357 height 754
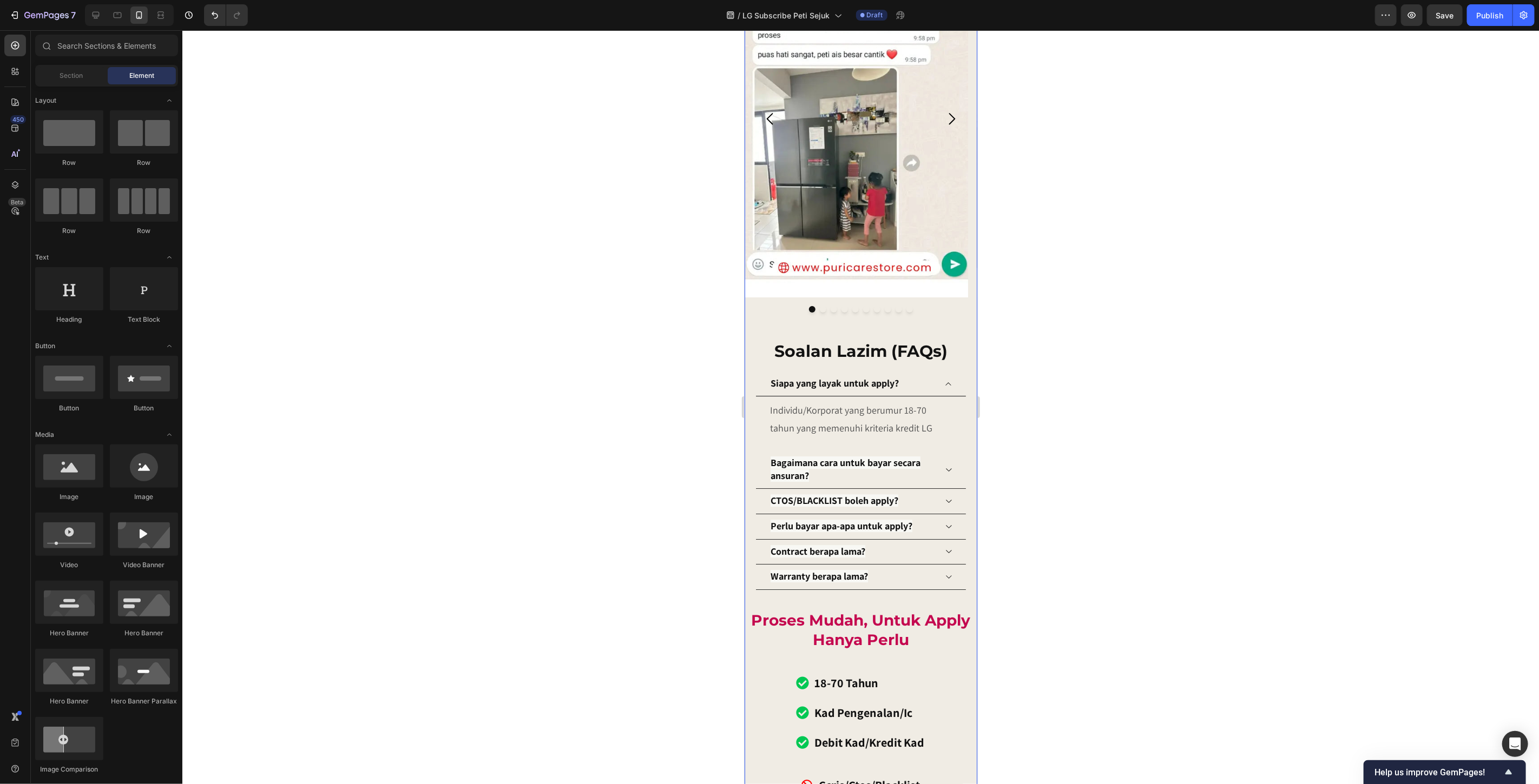
click at [944, 465] on icon at bounding box center [948, 469] width 8 height 8
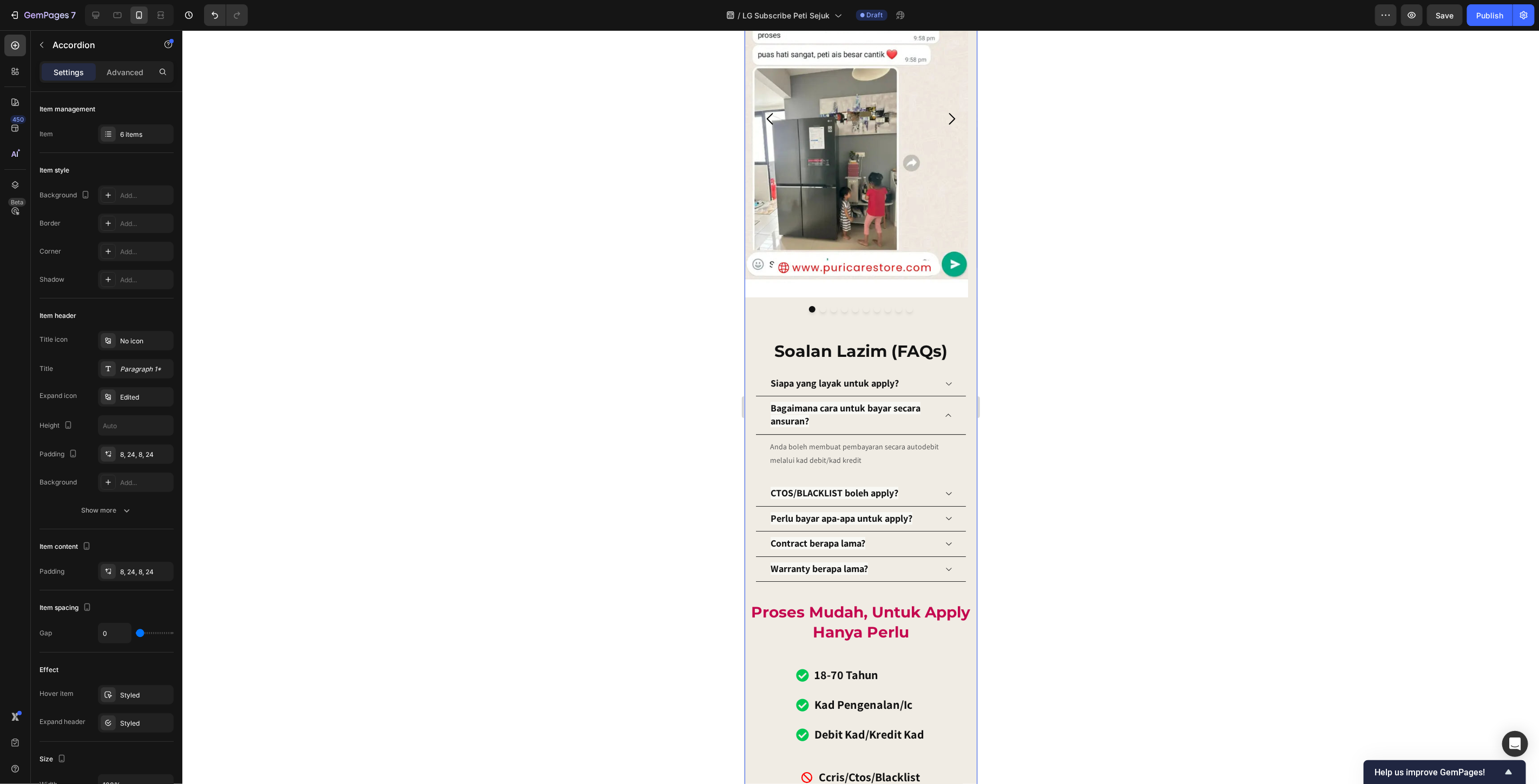
click at [944, 379] on icon at bounding box center [948, 384] width 8 height 8
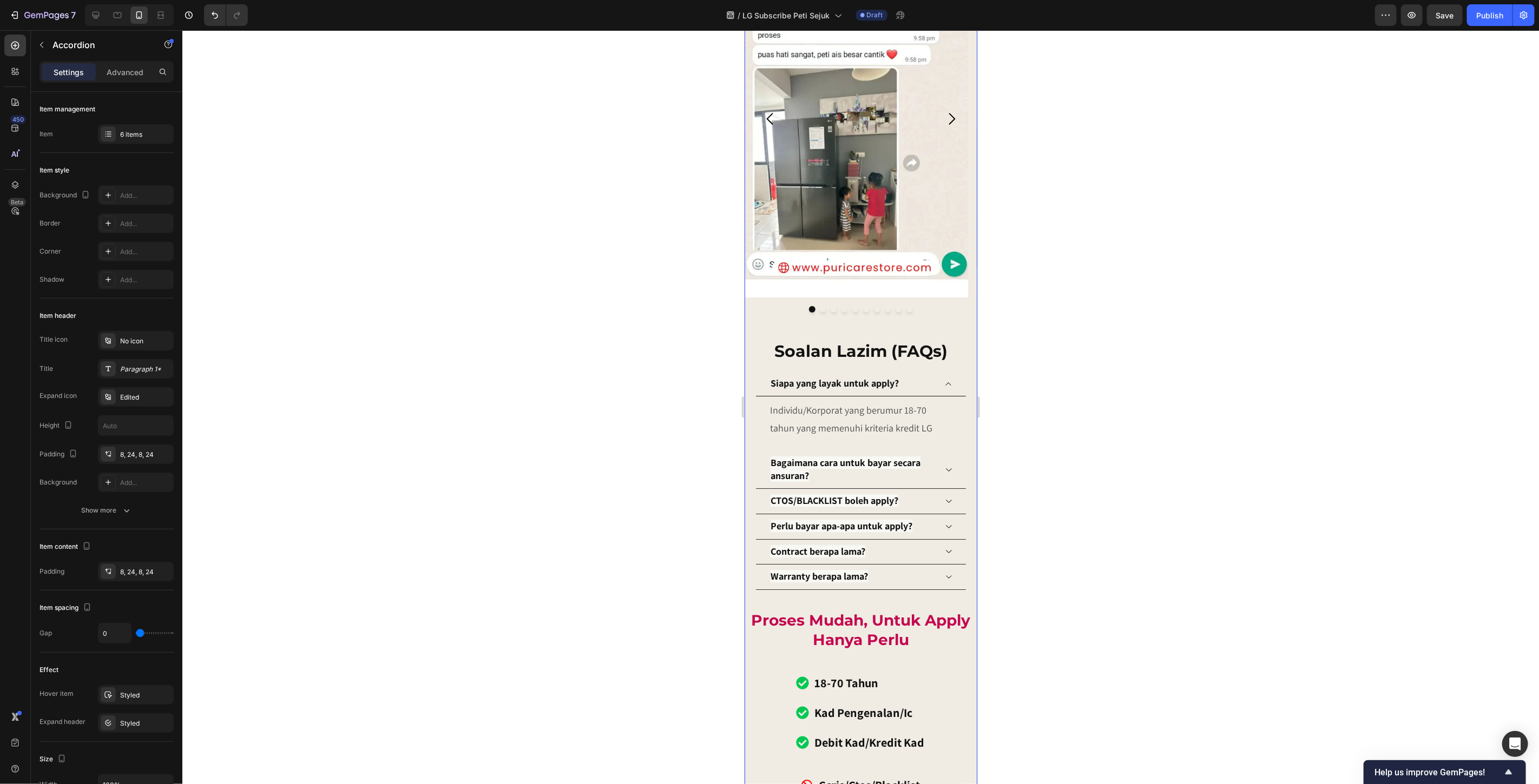
click at [944, 465] on icon at bounding box center [948, 469] width 8 height 8
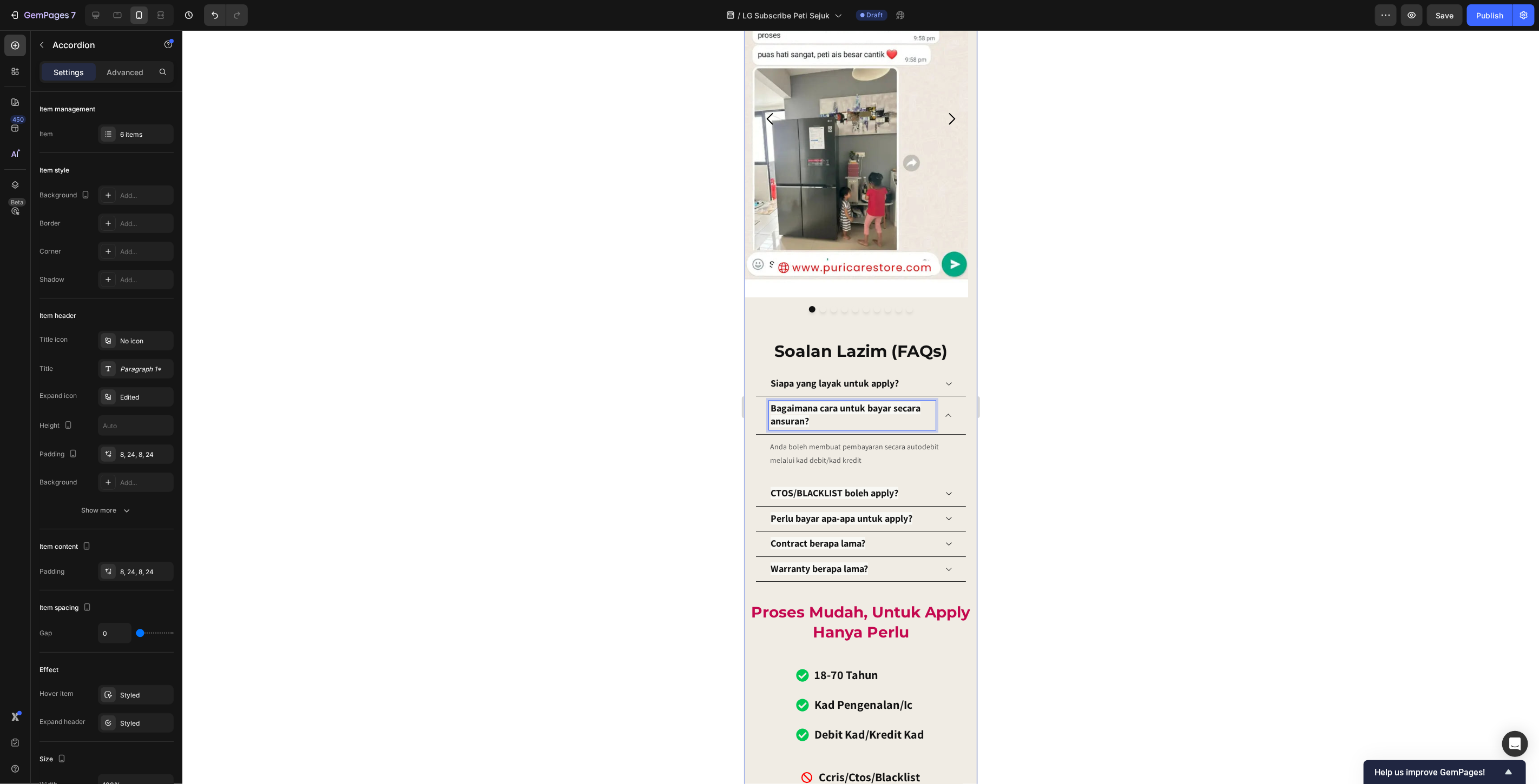
click at [842, 401] on strong "Bagaimana cara untuk bayar secara ansuran?" at bounding box center [844, 414] width 150 height 26
click at [908, 371] on icon "Editor contextual toolbar" at bounding box center [911, 373] width 11 height 11
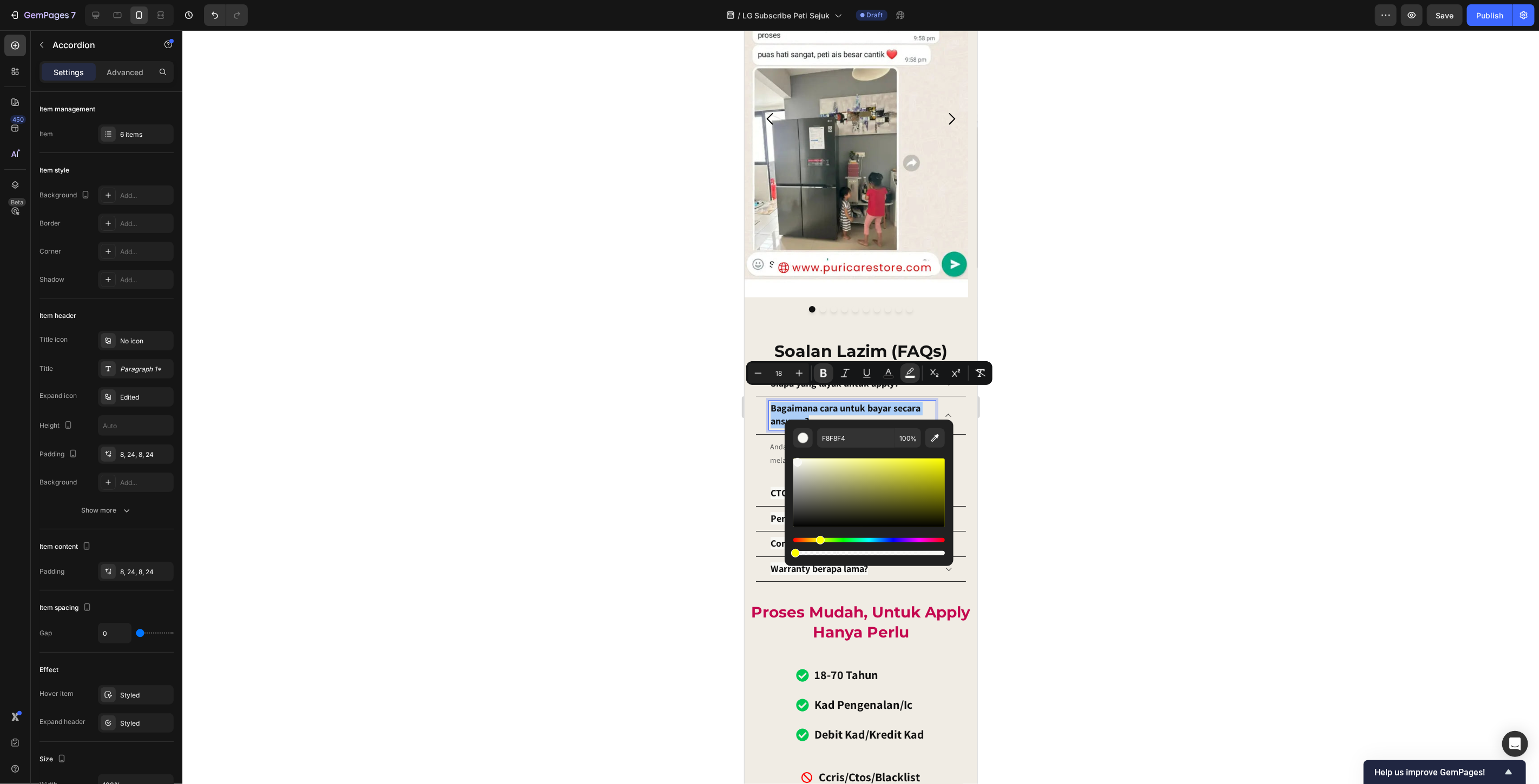
drag, startPoint x: 1687, startPoint y: 584, endPoint x: 770, endPoint y: 542, distance: 918.0
type input "0"
click at [1058, 532] on div at bounding box center [861, 407] width 1357 height 754
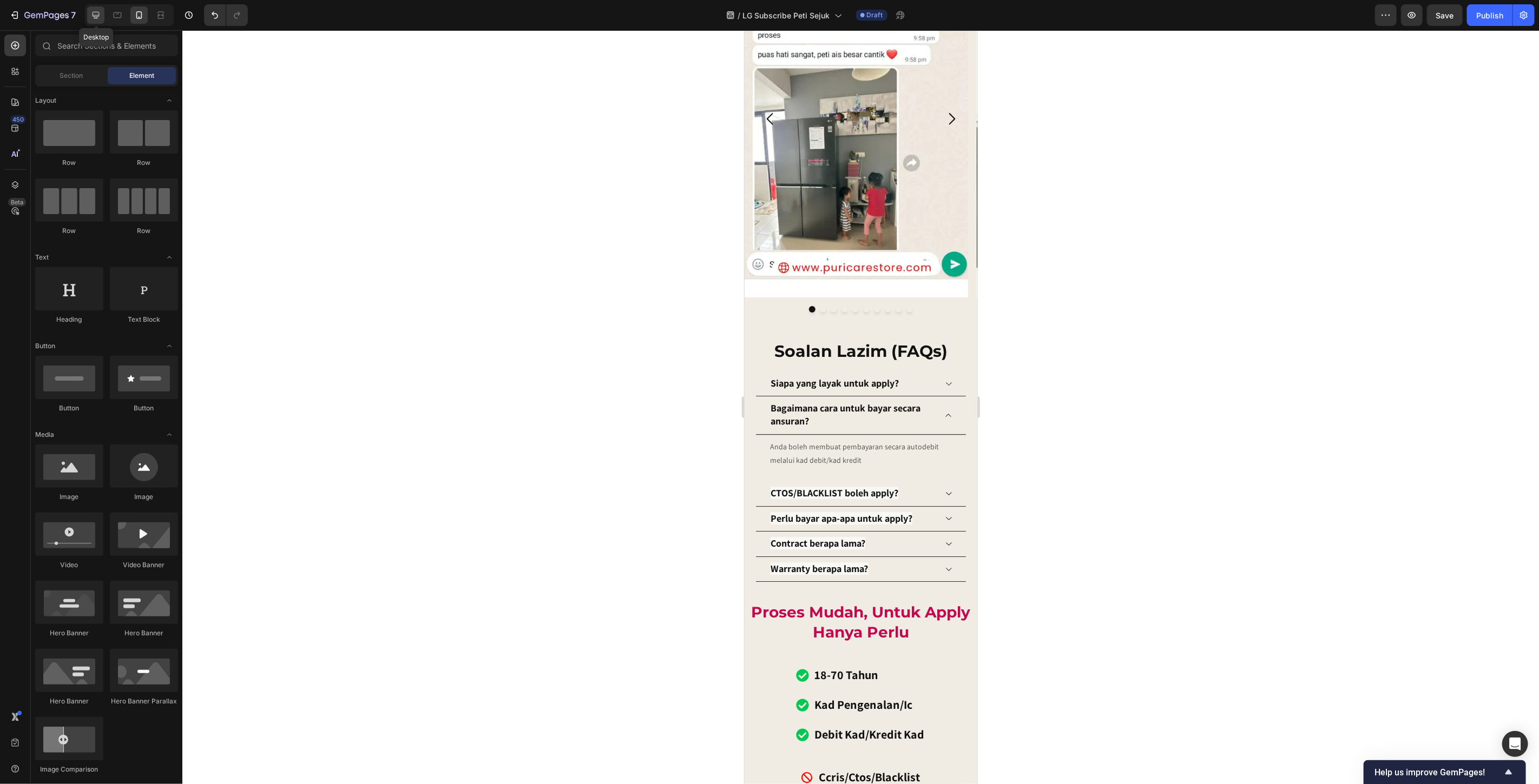
click at [94, 18] on icon at bounding box center [96, 15] width 11 height 11
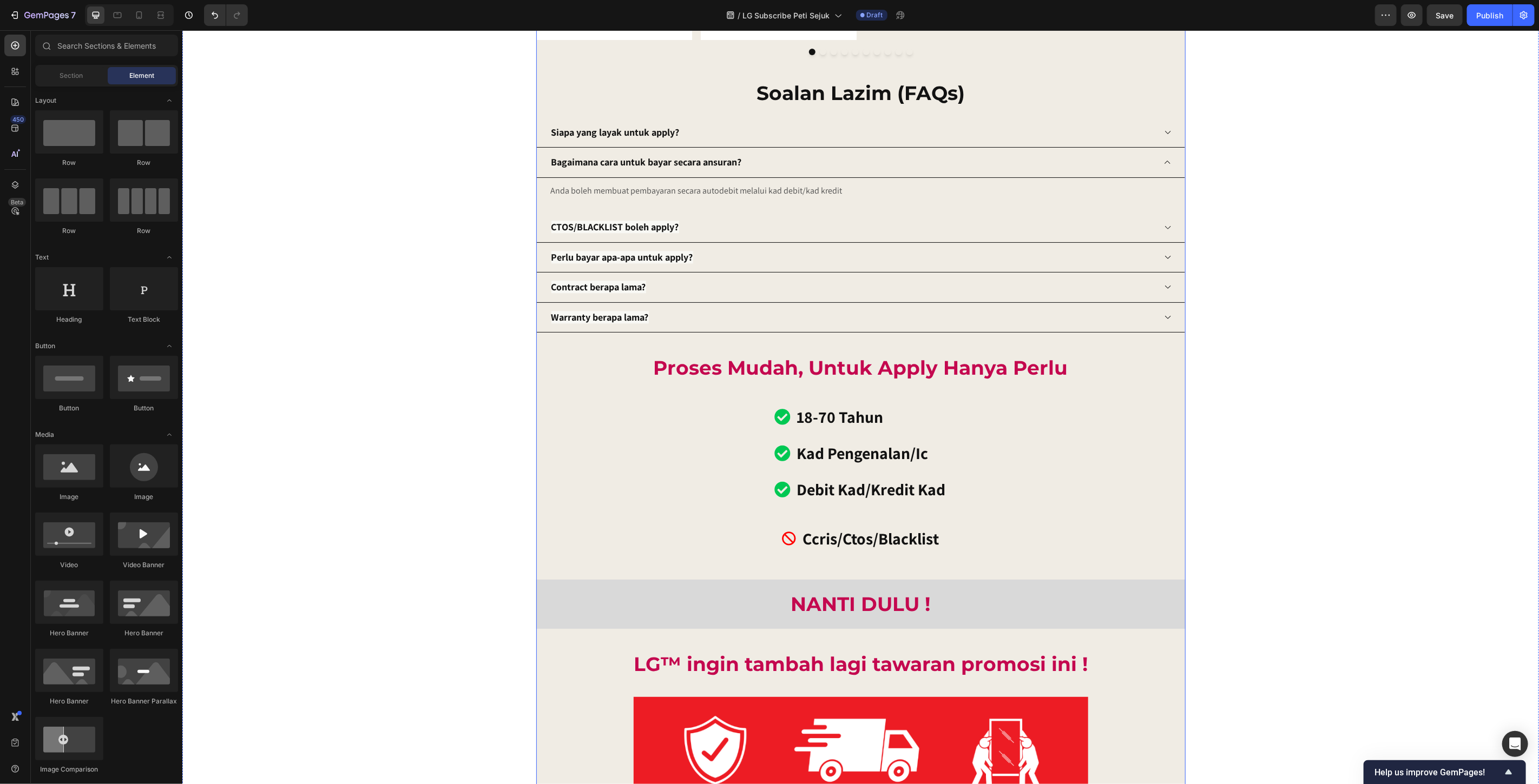
scroll to position [9012, 0]
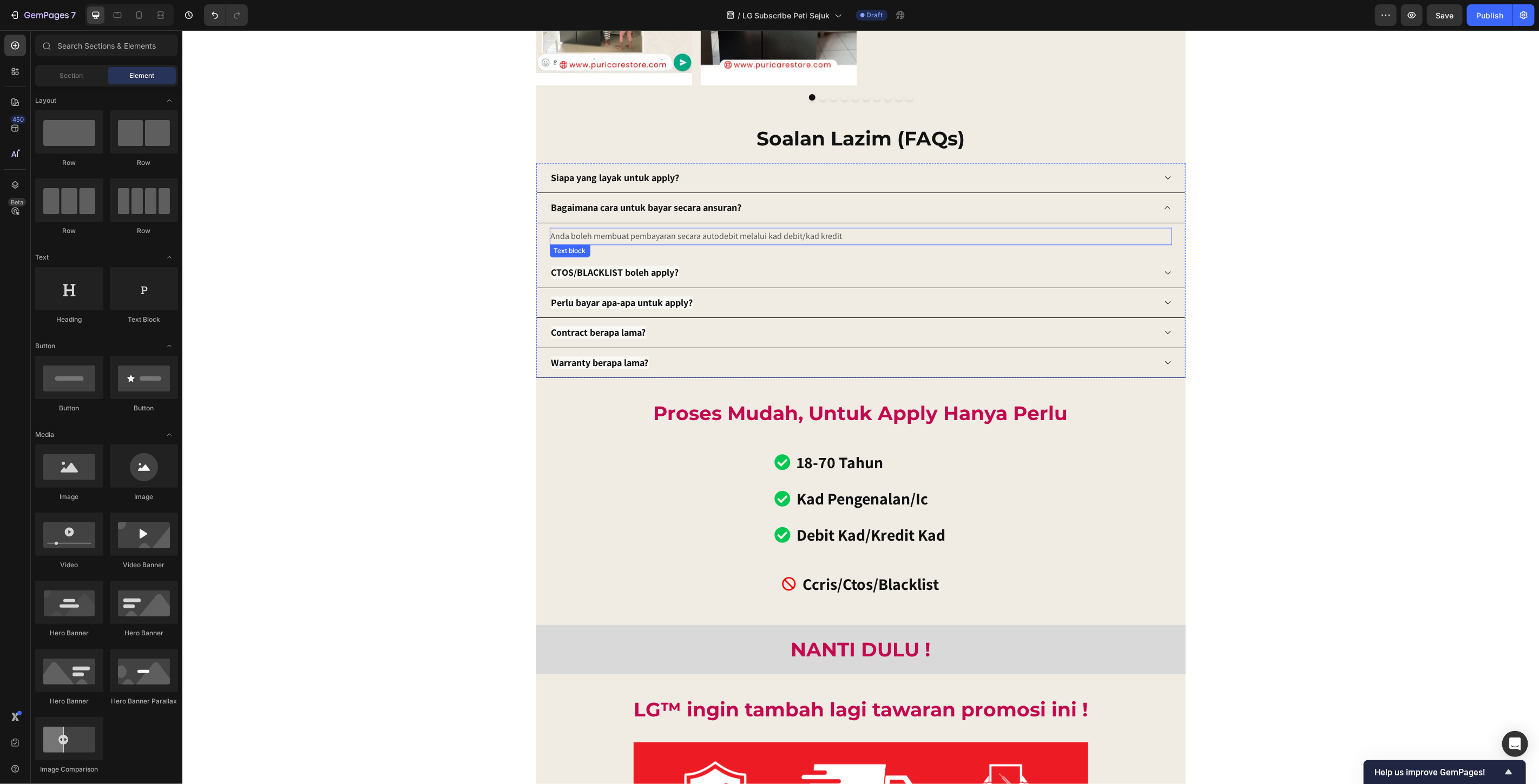
click at [783, 234] on p "Anda boleh membuat pembayaran secara autodebit melalui kad debit/kad kredit" at bounding box center [860, 236] width 620 height 16
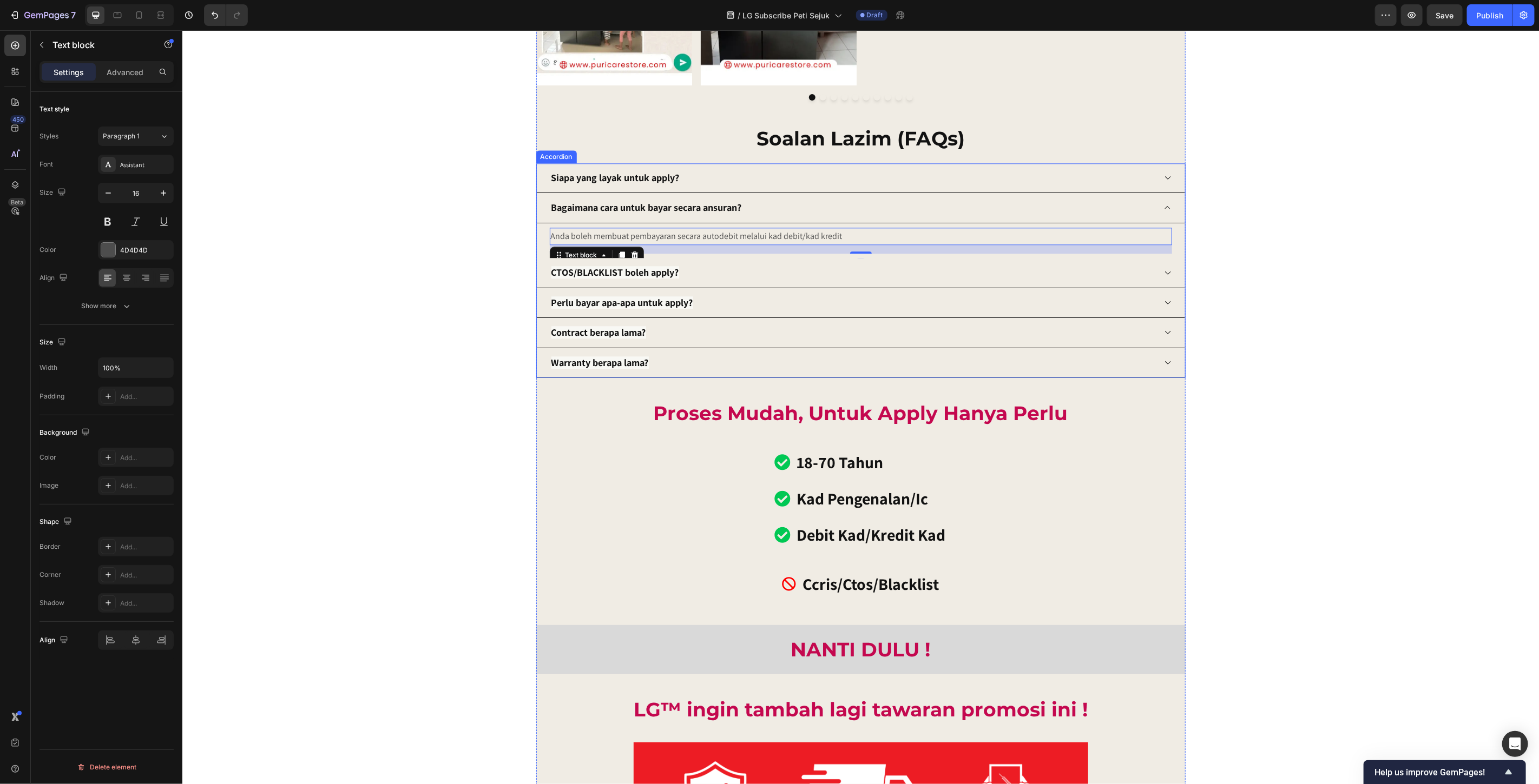
click at [1107, 178] on div "Siapa yang layak untuk apply?" at bounding box center [852, 178] width 605 height 21
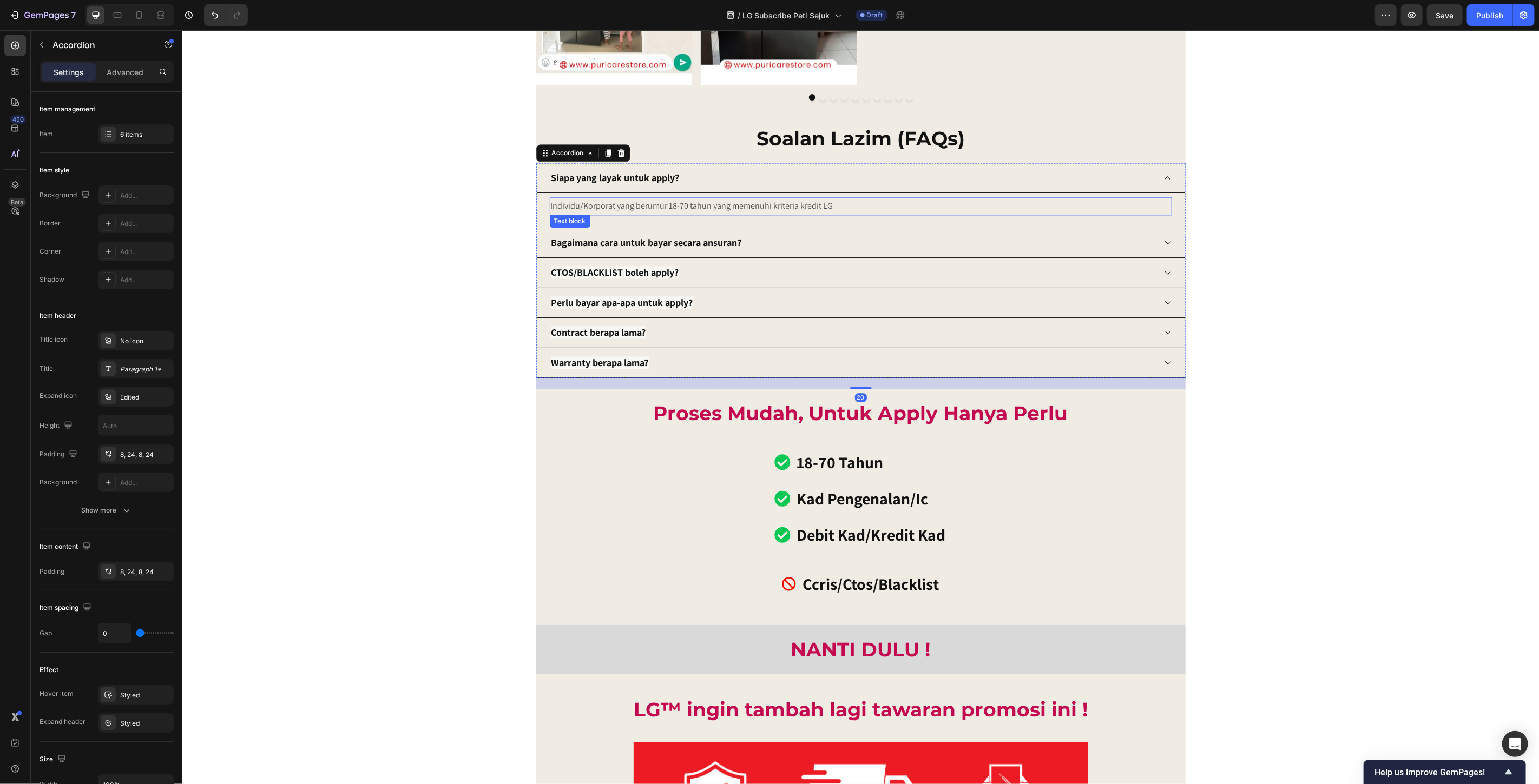
click at [761, 207] on p "Individu/Korporat yang berumur 18-70 tahun yang memenuhi kriteria kredit LG" at bounding box center [860, 205] width 620 height 16
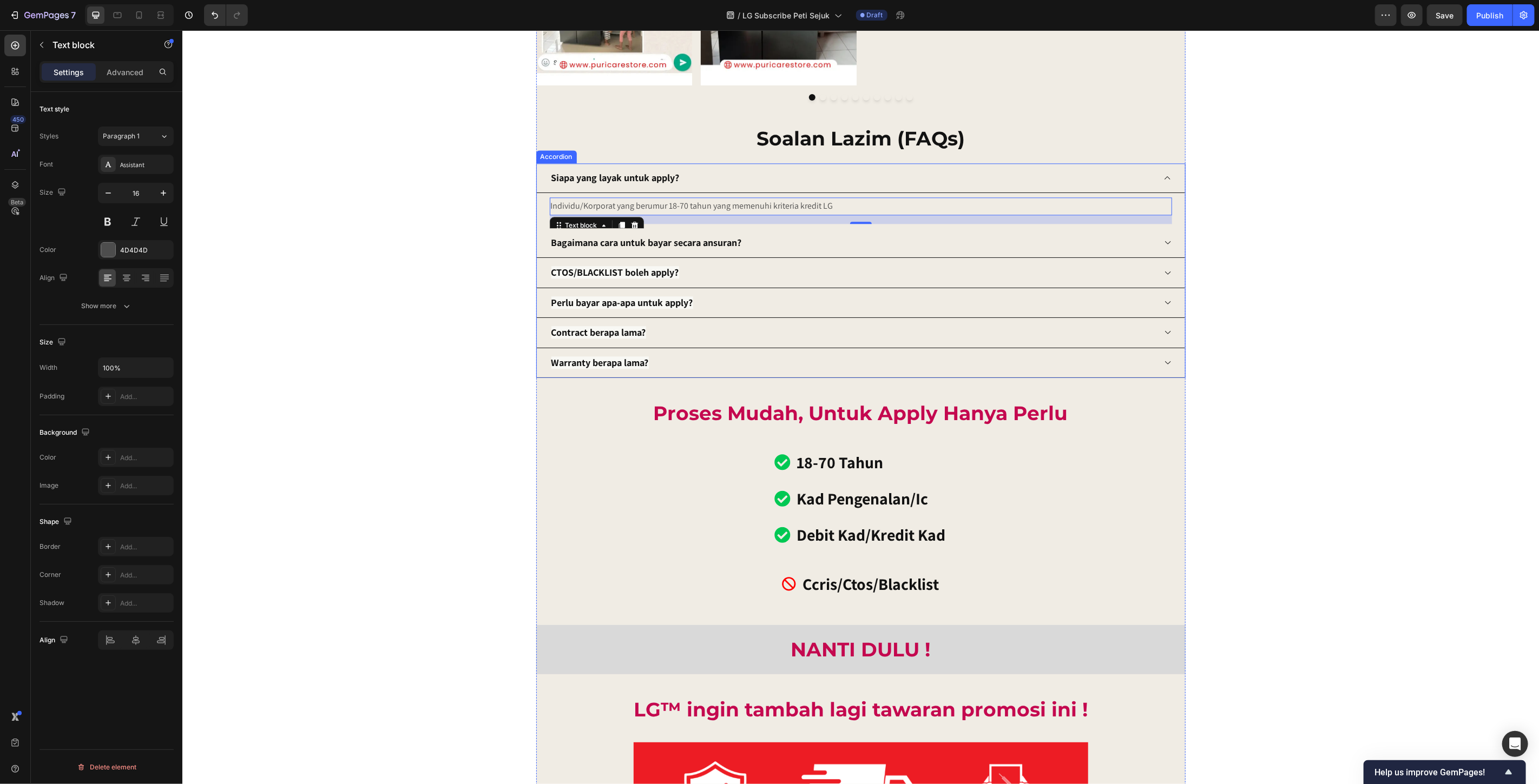
click at [738, 181] on div "Siapa yang layak untuk apply?" at bounding box center [852, 178] width 605 height 21
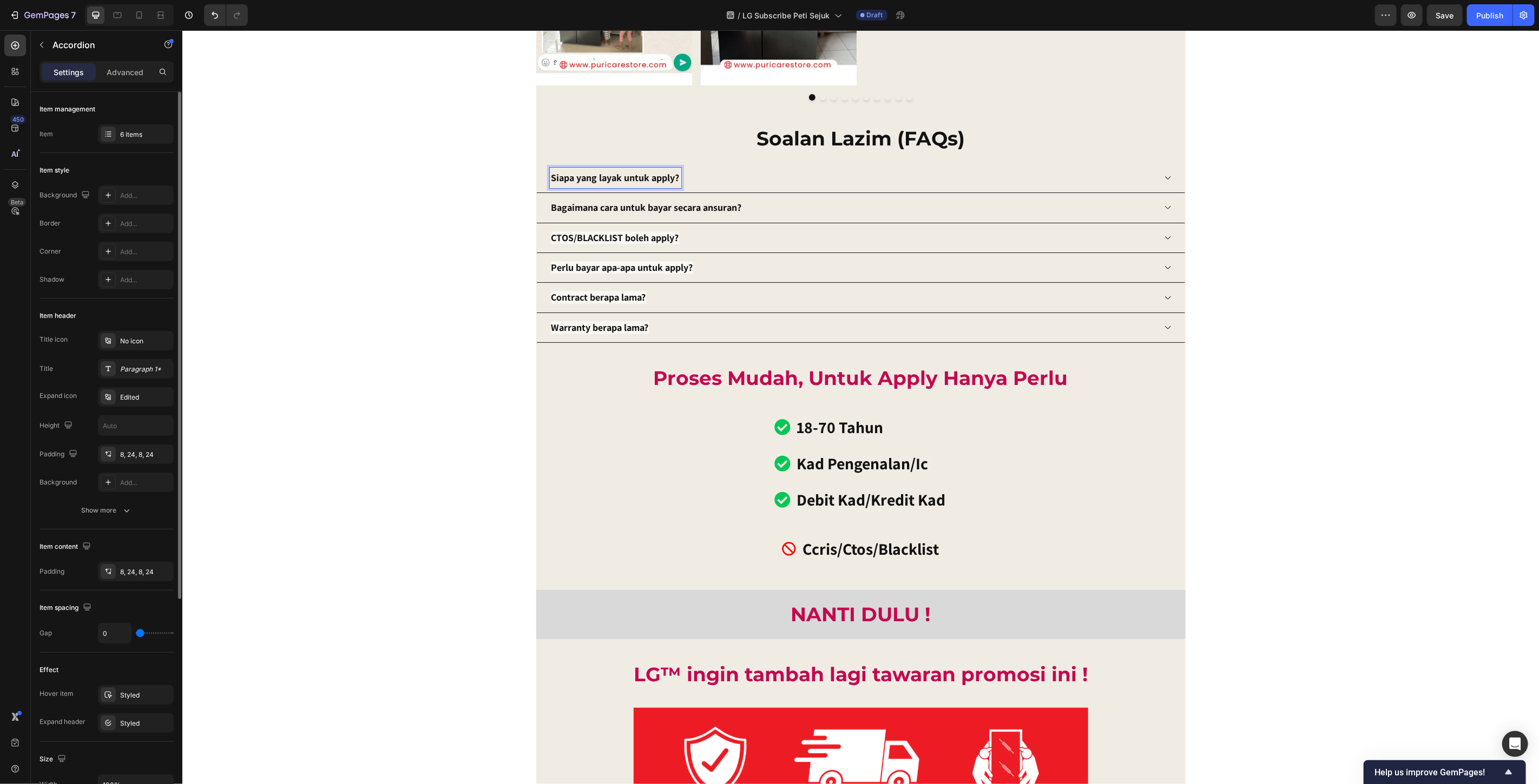
scroll to position [240, 0]
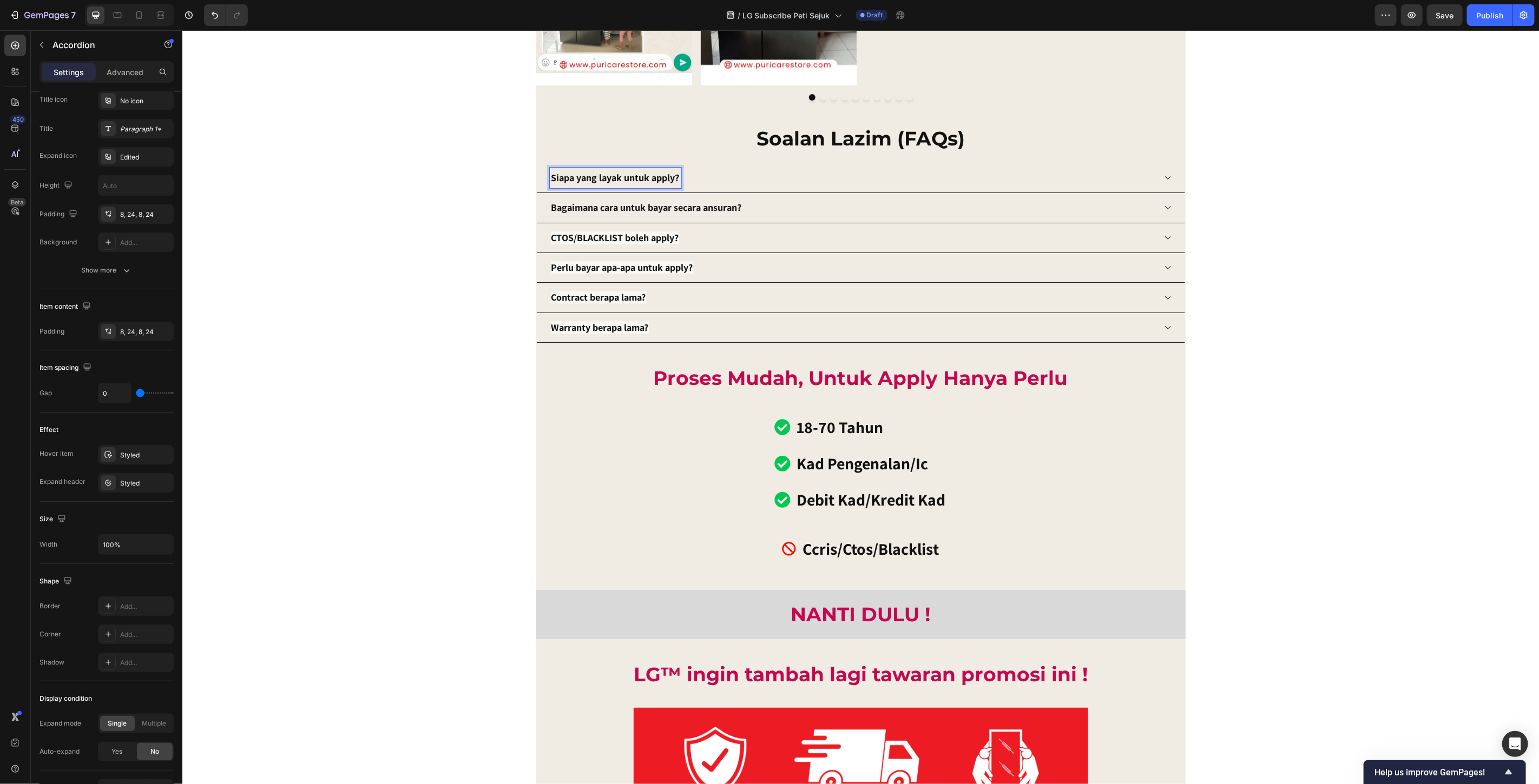
click at [615, 180] on strong "Siapa yang layak untuk apply?" at bounding box center [615, 177] width 128 height 13
click at [875, 175] on div "Siapa yang layak untuk apply?" at bounding box center [852, 178] width 605 height 21
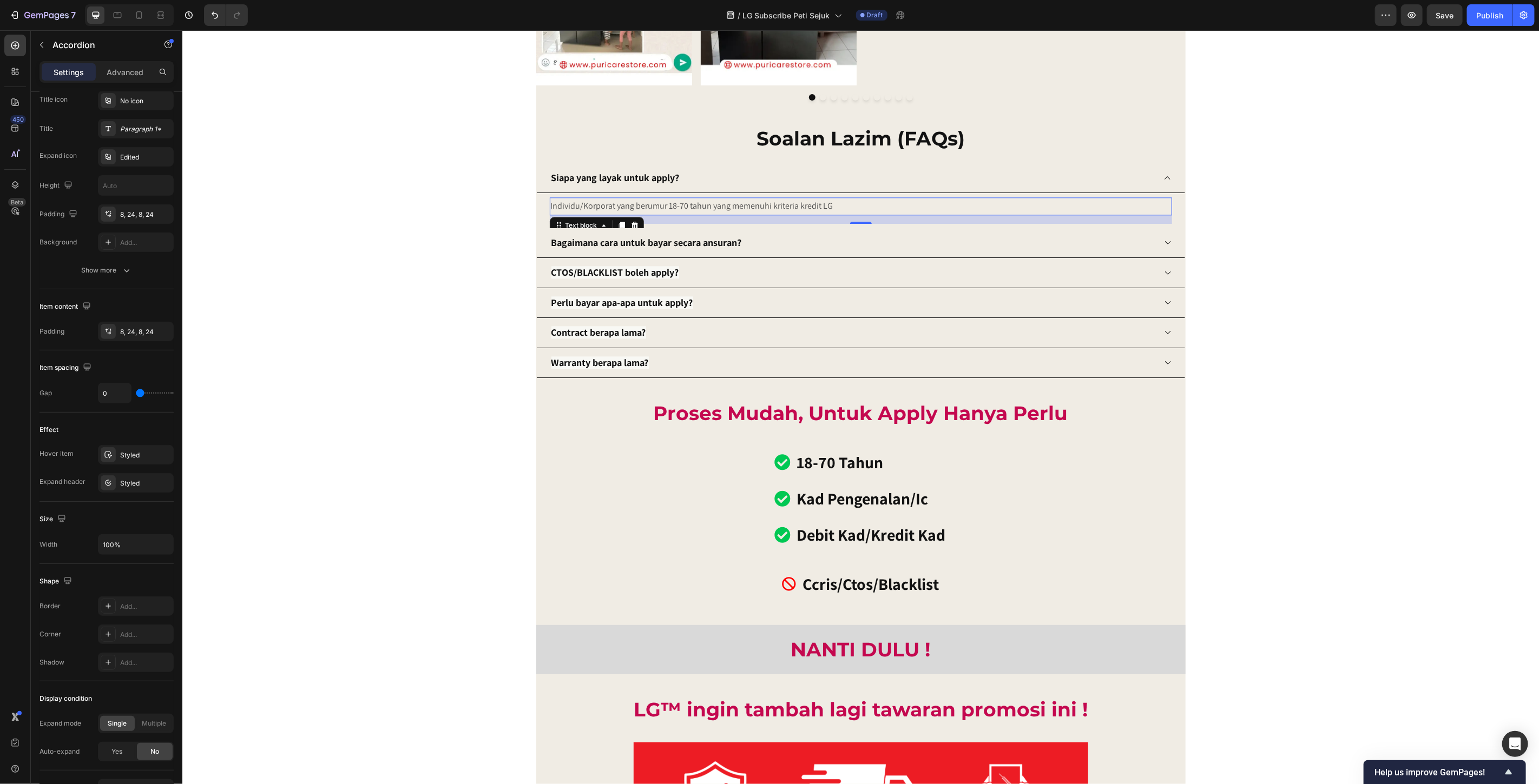
scroll to position [0, 0]
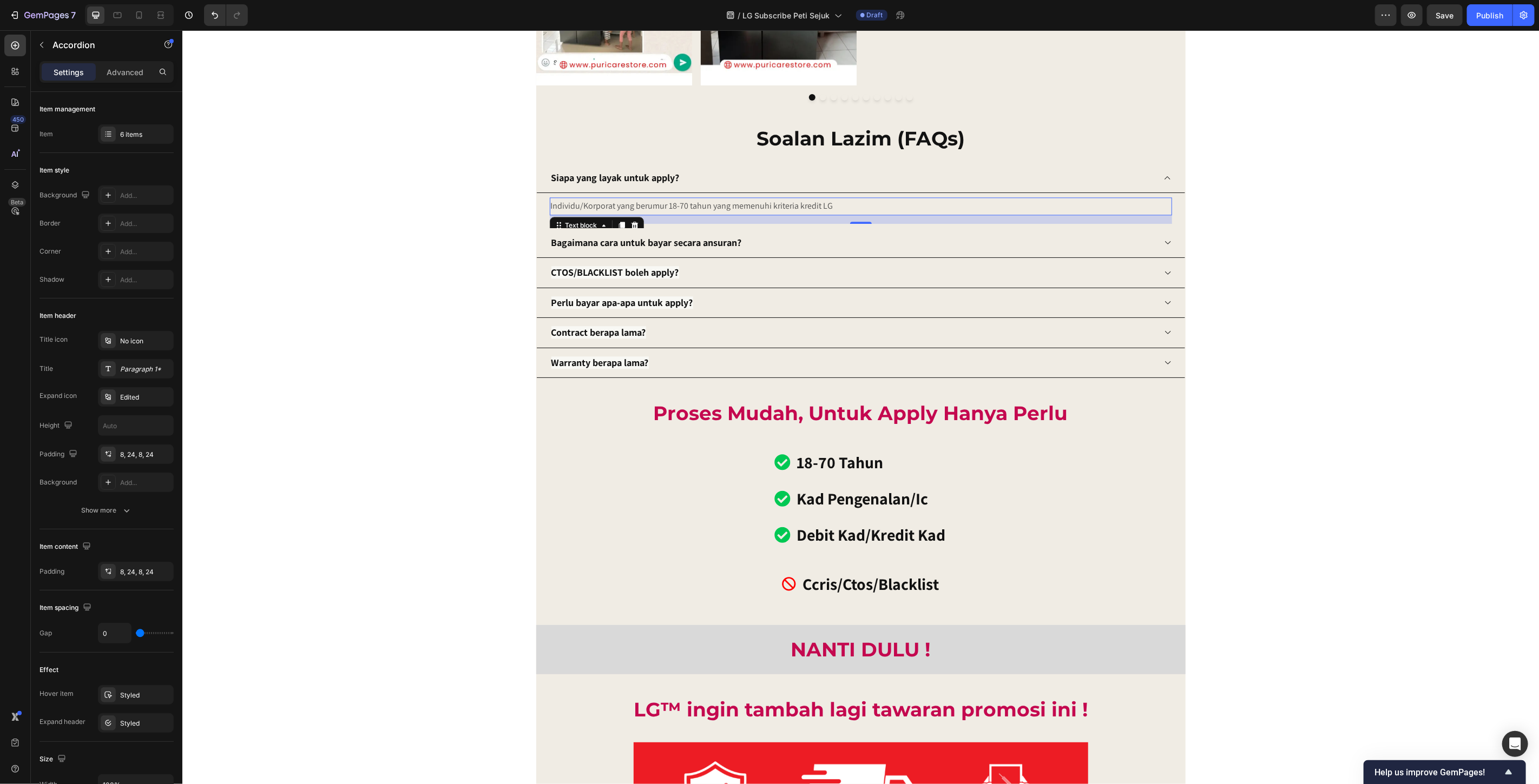
click at [805, 209] on p "Individu/Korporat yang berumur 18-70 tahun yang memenuhi kriteria kredit LG" at bounding box center [860, 205] width 620 height 16
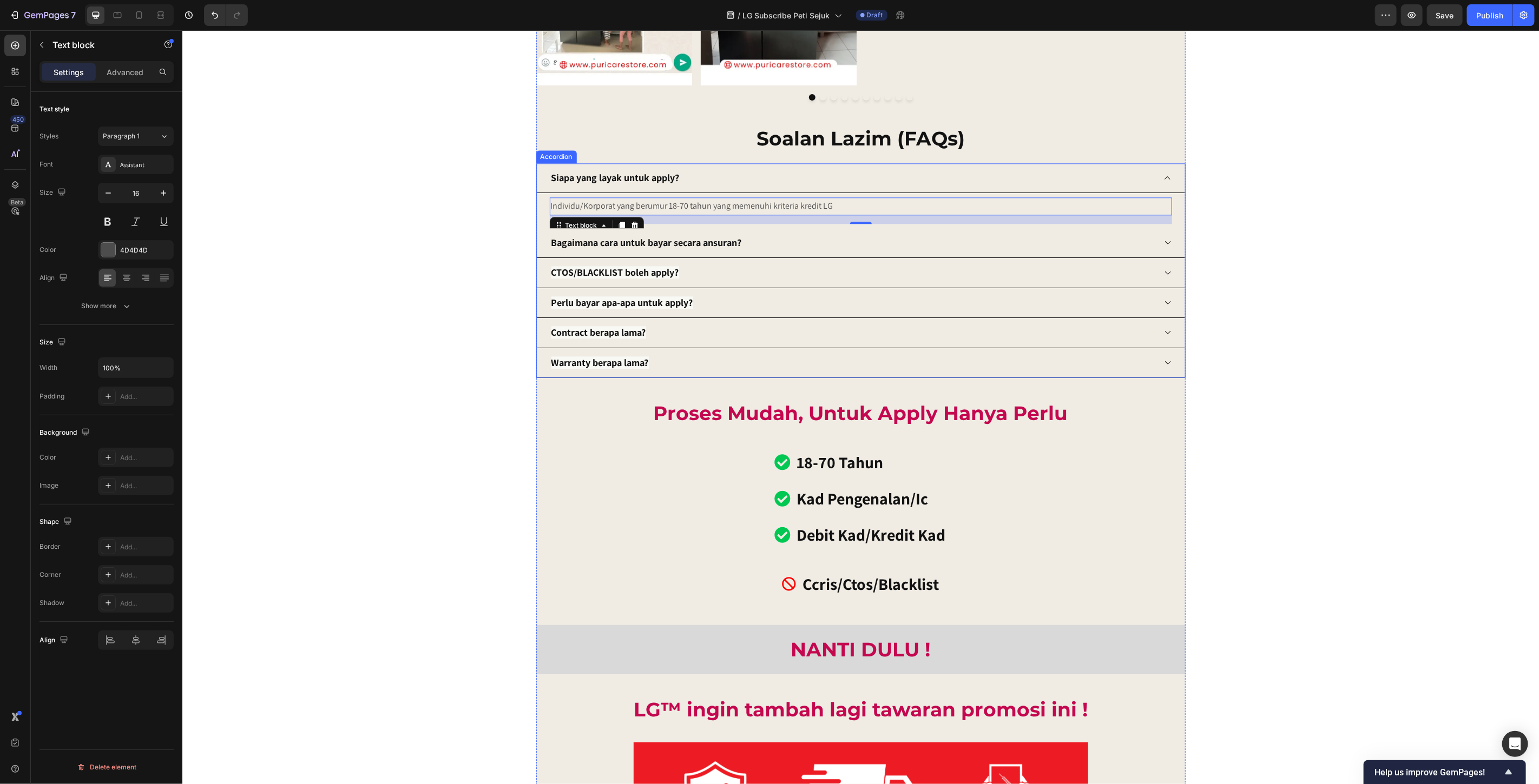
click at [818, 234] on div "Bagaimana cara untuk bayar secara ansuran?" at bounding box center [852, 242] width 605 height 21
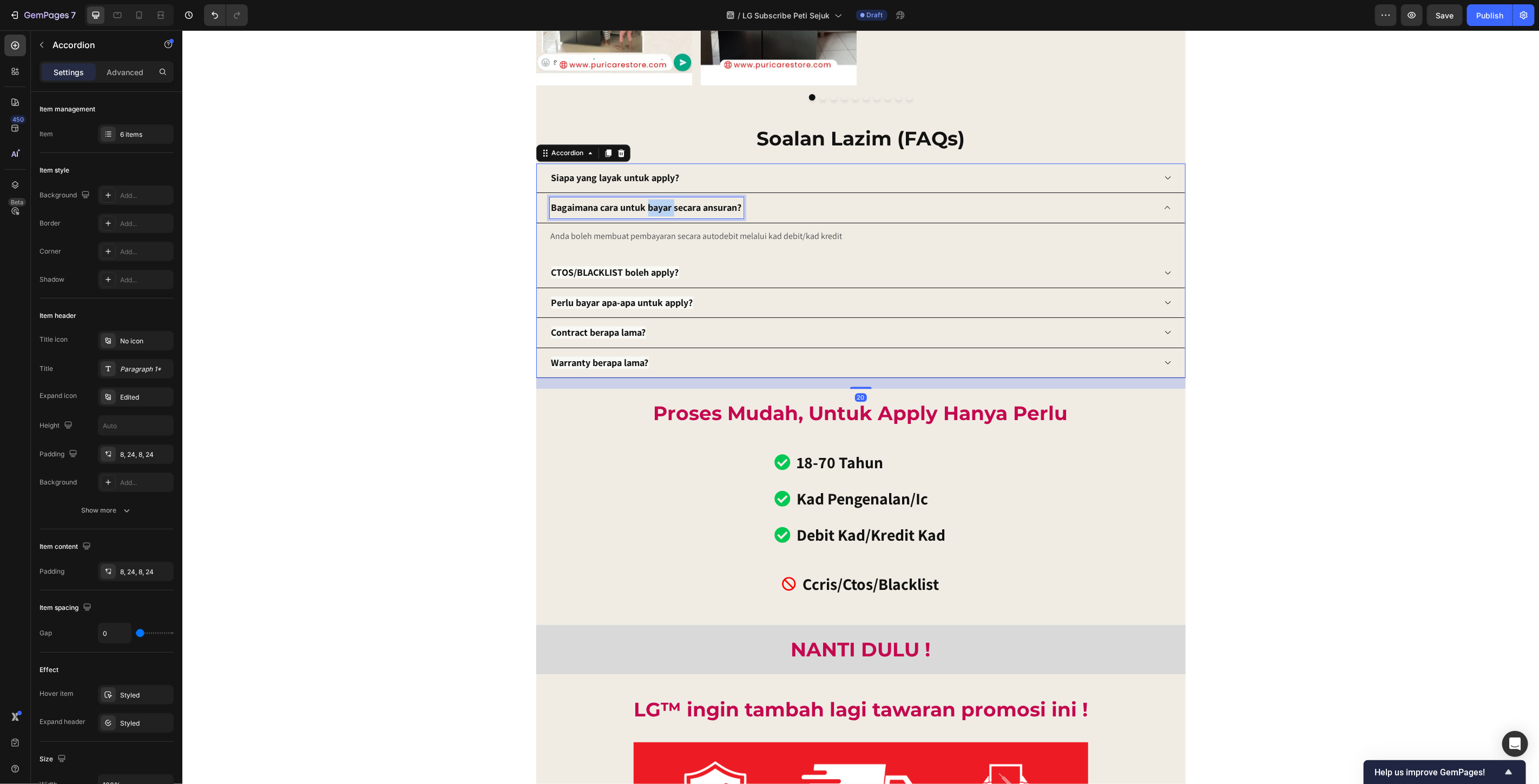
click at [649, 210] on strong "Bagaimana cara untuk bayar secara ansuran?" at bounding box center [646, 207] width 190 height 13
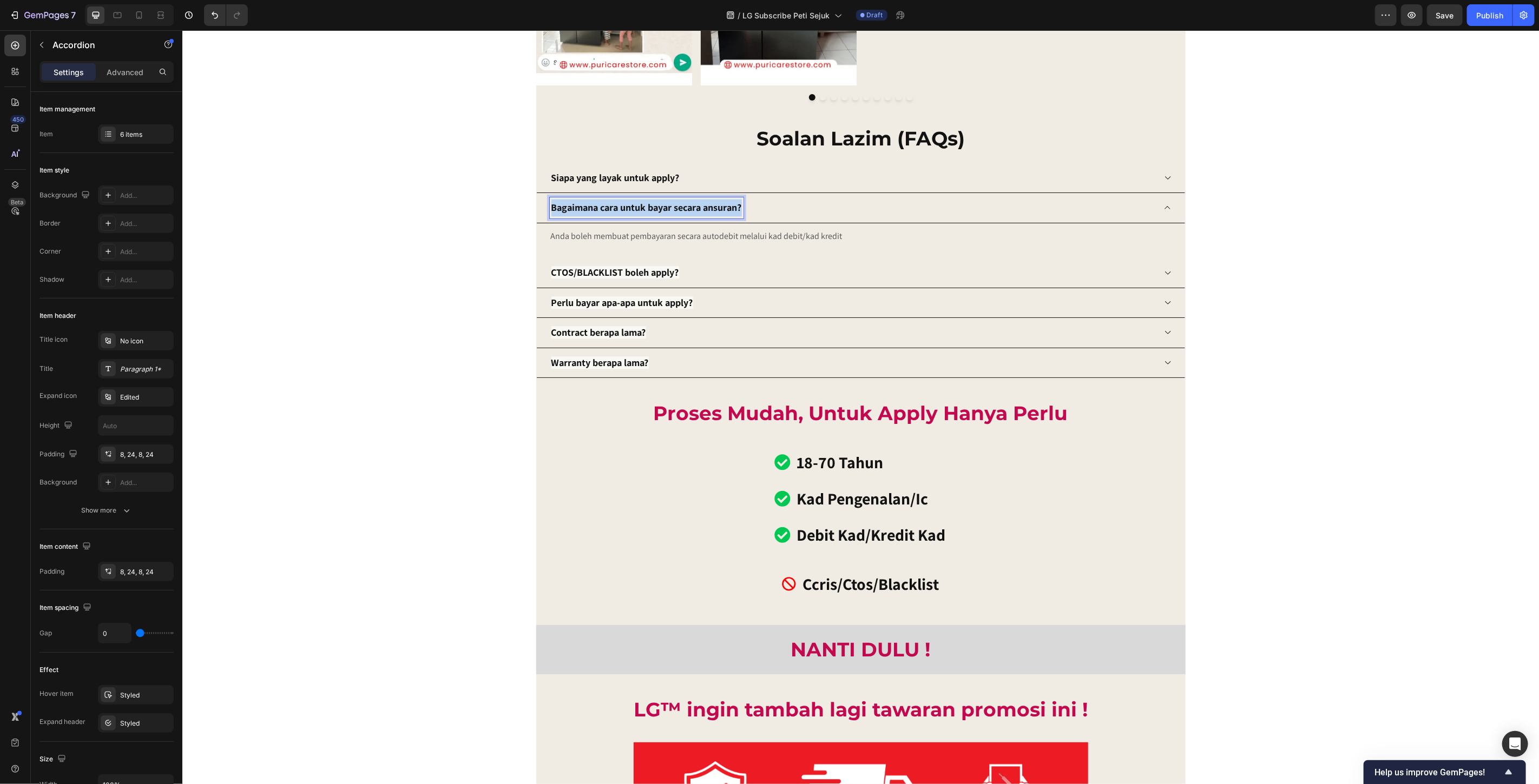
click at [649, 210] on strong "Bagaimana cara untuk bayar secara ansuran?" at bounding box center [646, 207] width 190 height 13
click at [863, 233] on p "Anda boleh membuat pembayaran secara autodebit melalui kad debit/kad kredit" at bounding box center [860, 236] width 620 height 16
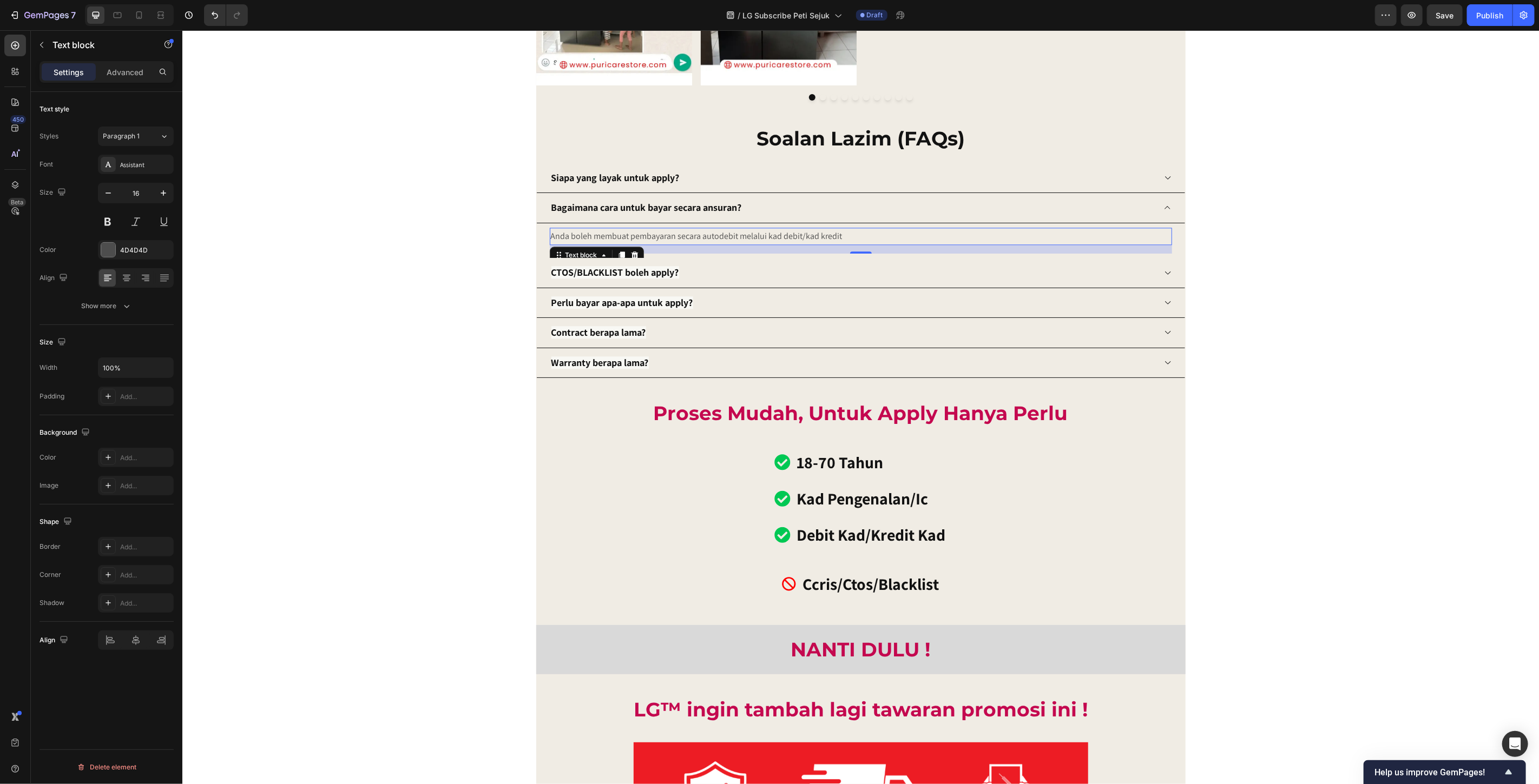
click at [851, 232] on p "Anda boleh membuat pembayaran secara autodebit melalui kad debit/kad kredit" at bounding box center [860, 236] width 620 height 16
click at [163, 194] on icon "button" at bounding box center [164, 194] width 11 height 11
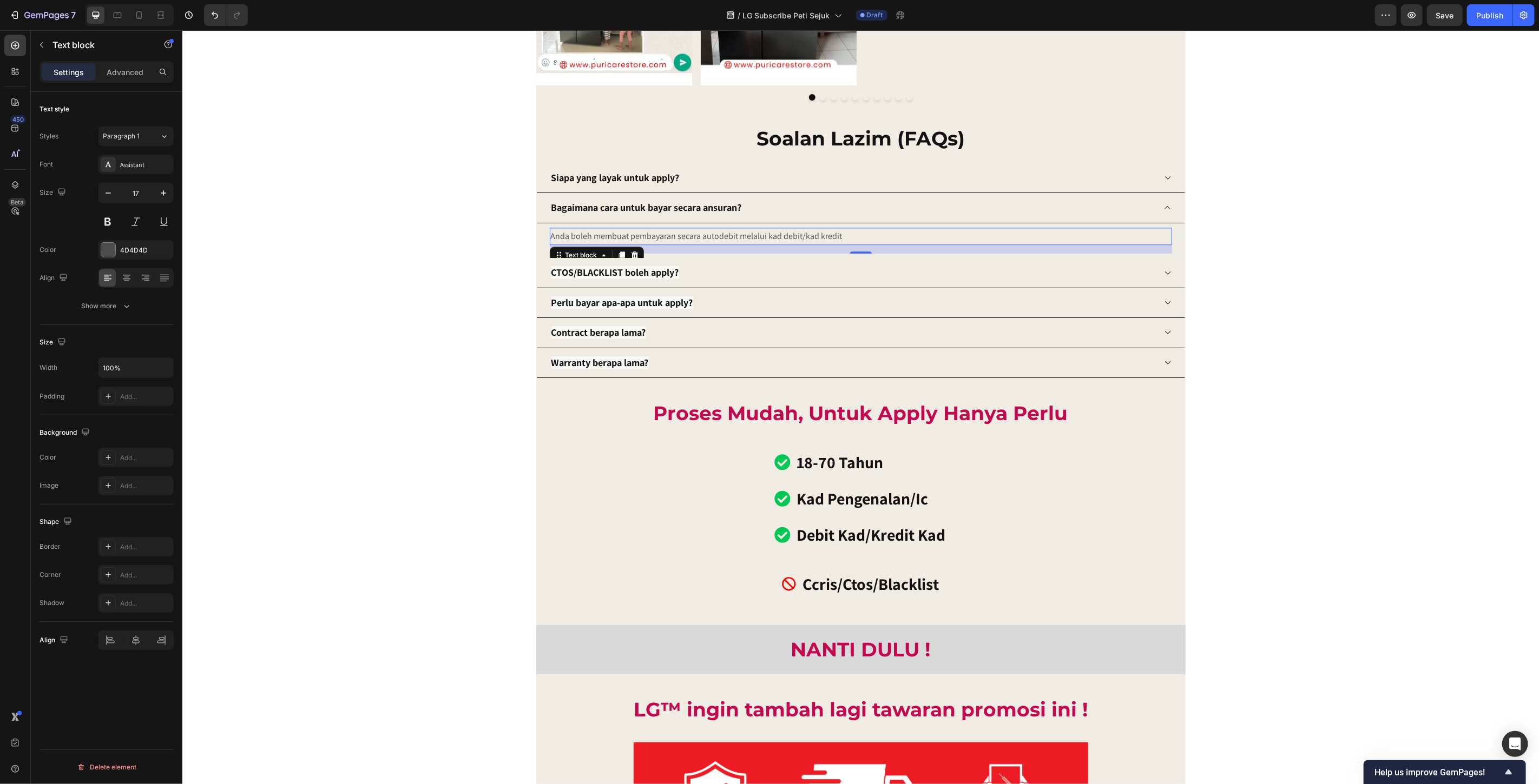
type input "18"
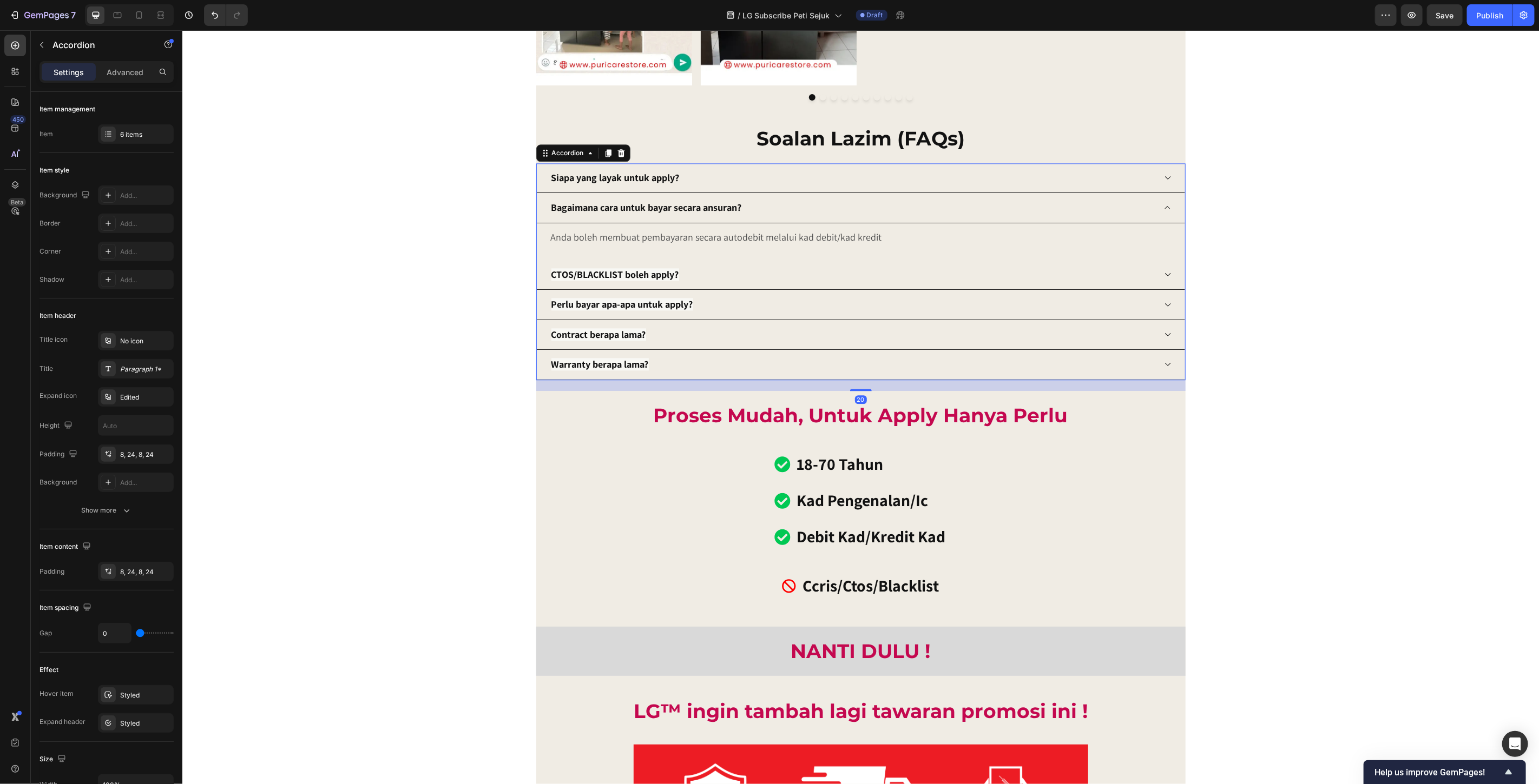
click at [821, 180] on div "Siapa yang layak untuk apply?" at bounding box center [852, 178] width 605 height 21
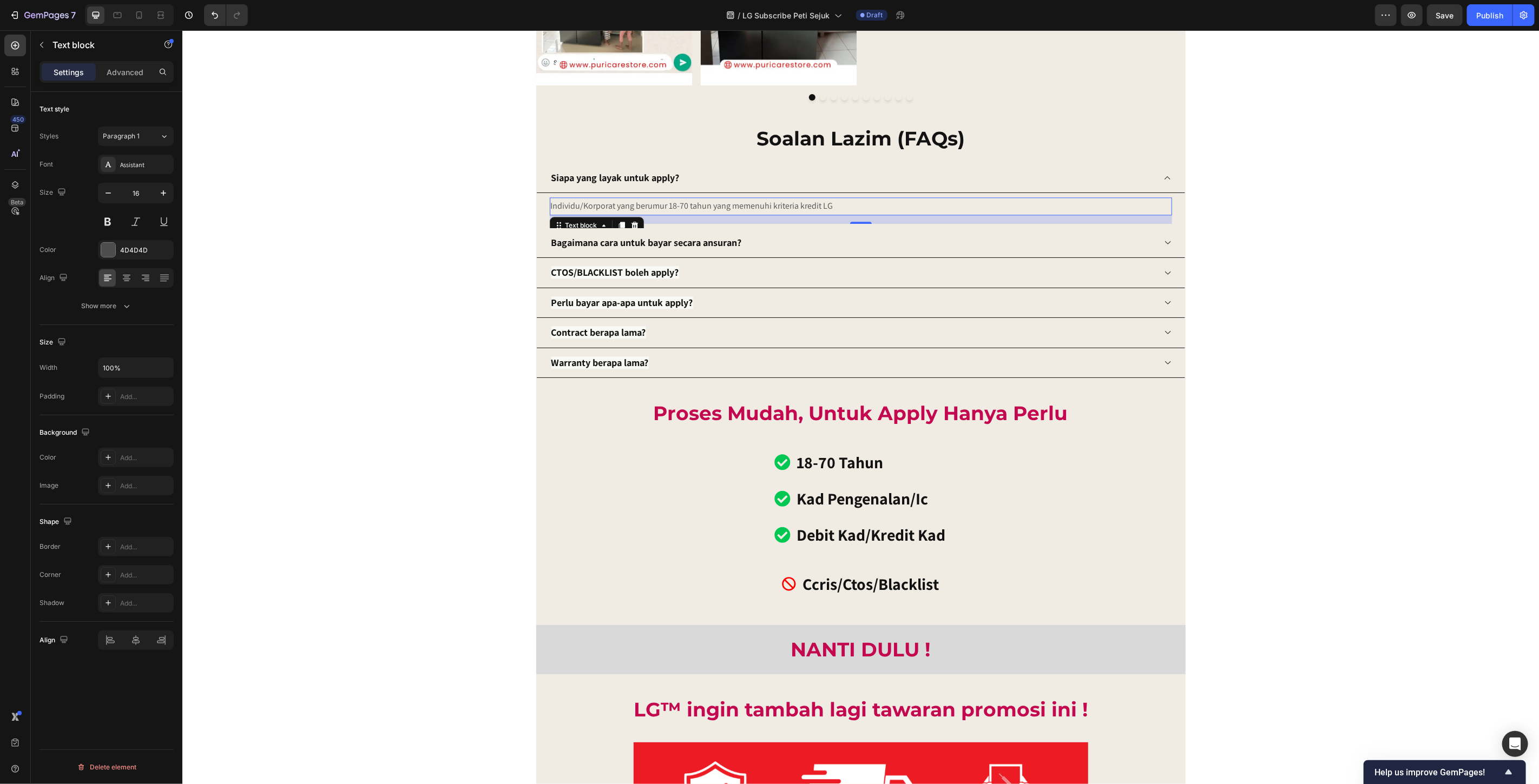
click at [745, 207] on p "Individu/Korporat yang berumur 18-70 tahun yang memenuhi kriteria kredit LG" at bounding box center [860, 205] width 620 height 16
click at [164, 192] on icon "button" at bounding box center [164, 194] width 11 height 11
type input "18"
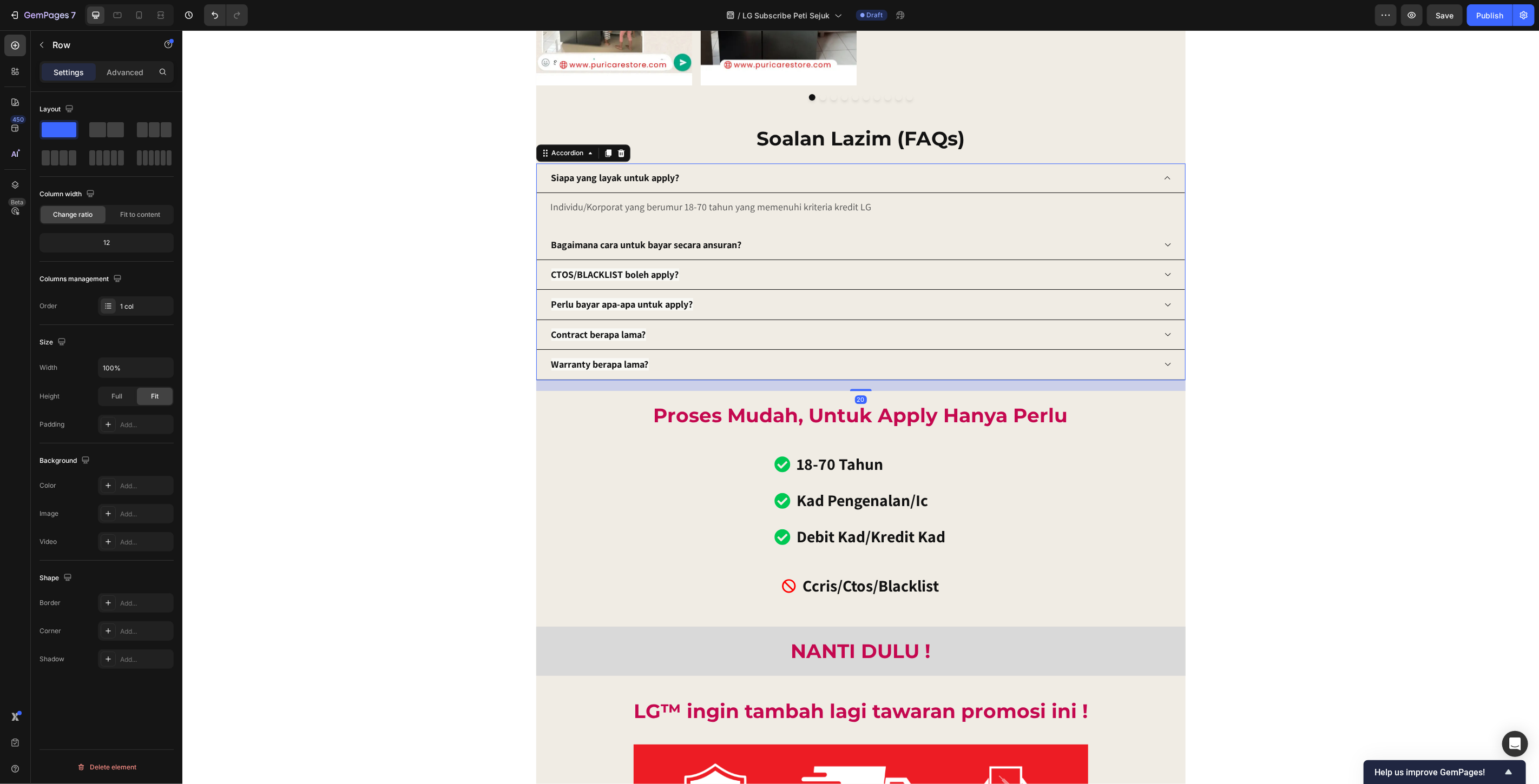
click at [1085, 308] on div "Perlu bayar apa-apa untuk apply?" at bounding box center [852, 304] width 605 height 21
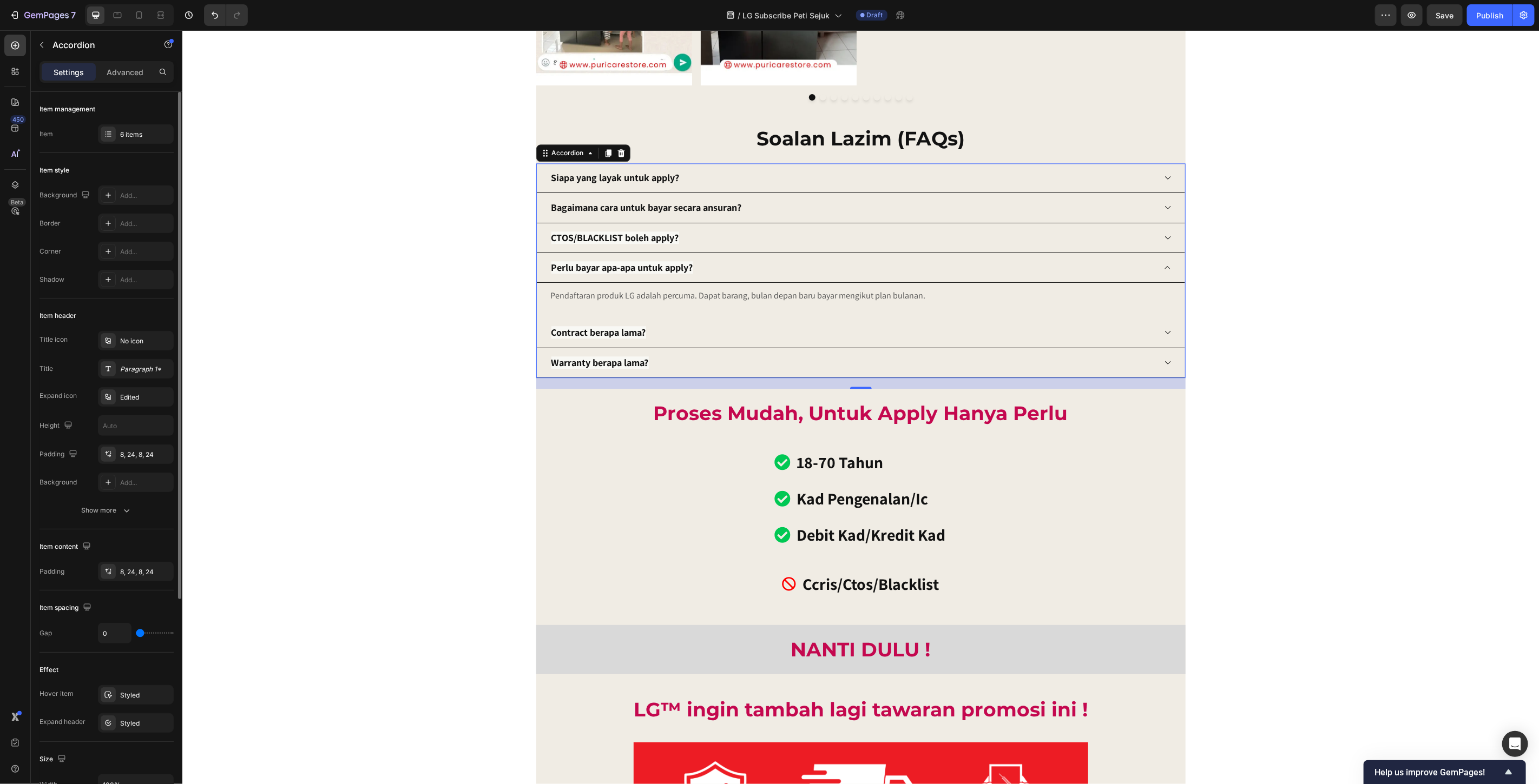
click at [760, 238] on div "CTOS/BLACKLIST boleh apply?" at bounding box center [852, 237] width 605 height 21
click at [612, 235] on strong "CTOS/BLACKLIST boleh apply?" at bounding box center [614, 237] width 127 height 13
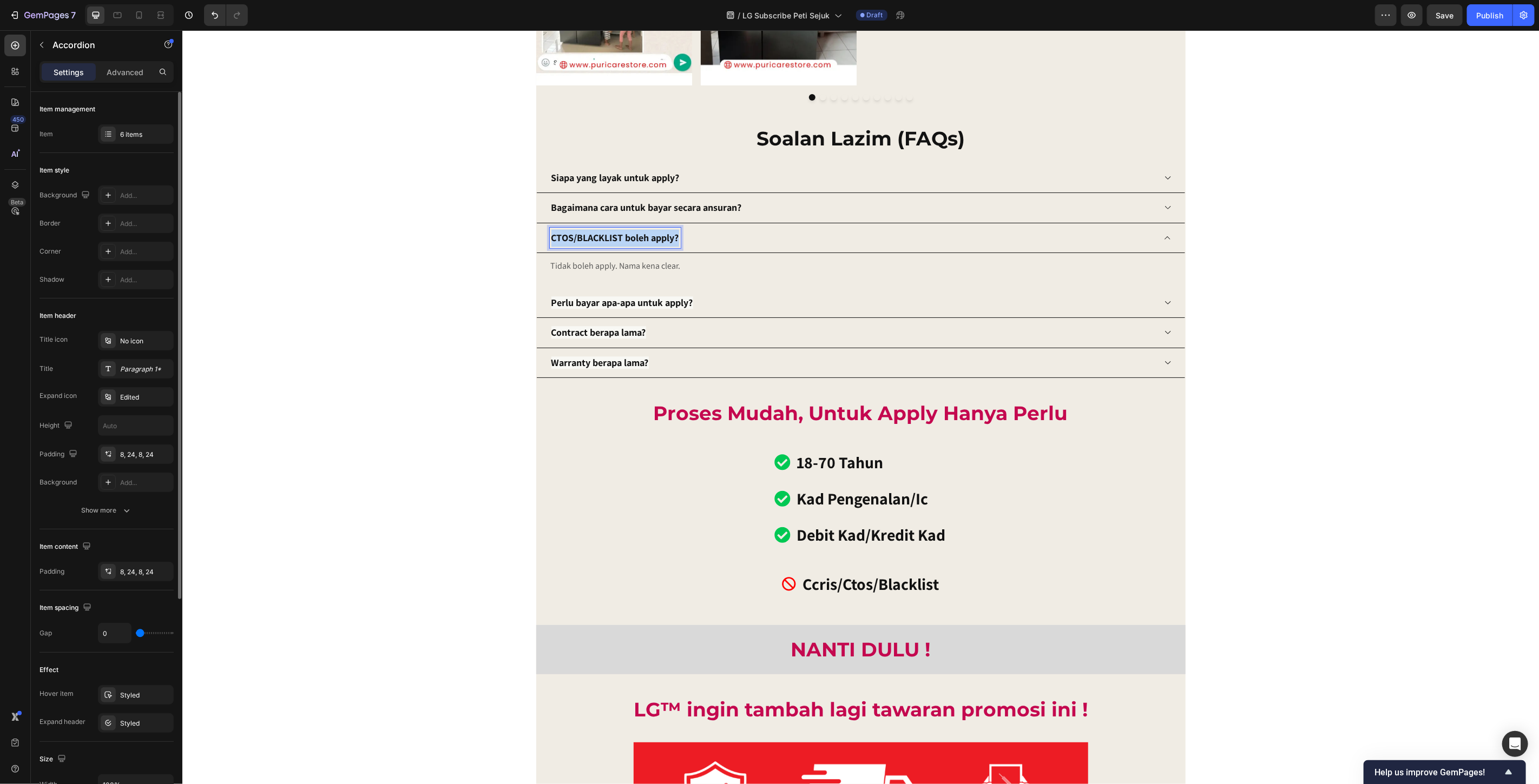
click at [612, 235] on strong "CTOS/BLACKLIST boleh apply?" at bounding box center [614, 237] width 127 height 13
click at [653, 214] on icon "Editor contextual toolbar" at bounding box center [652, 215] width 11 height 11
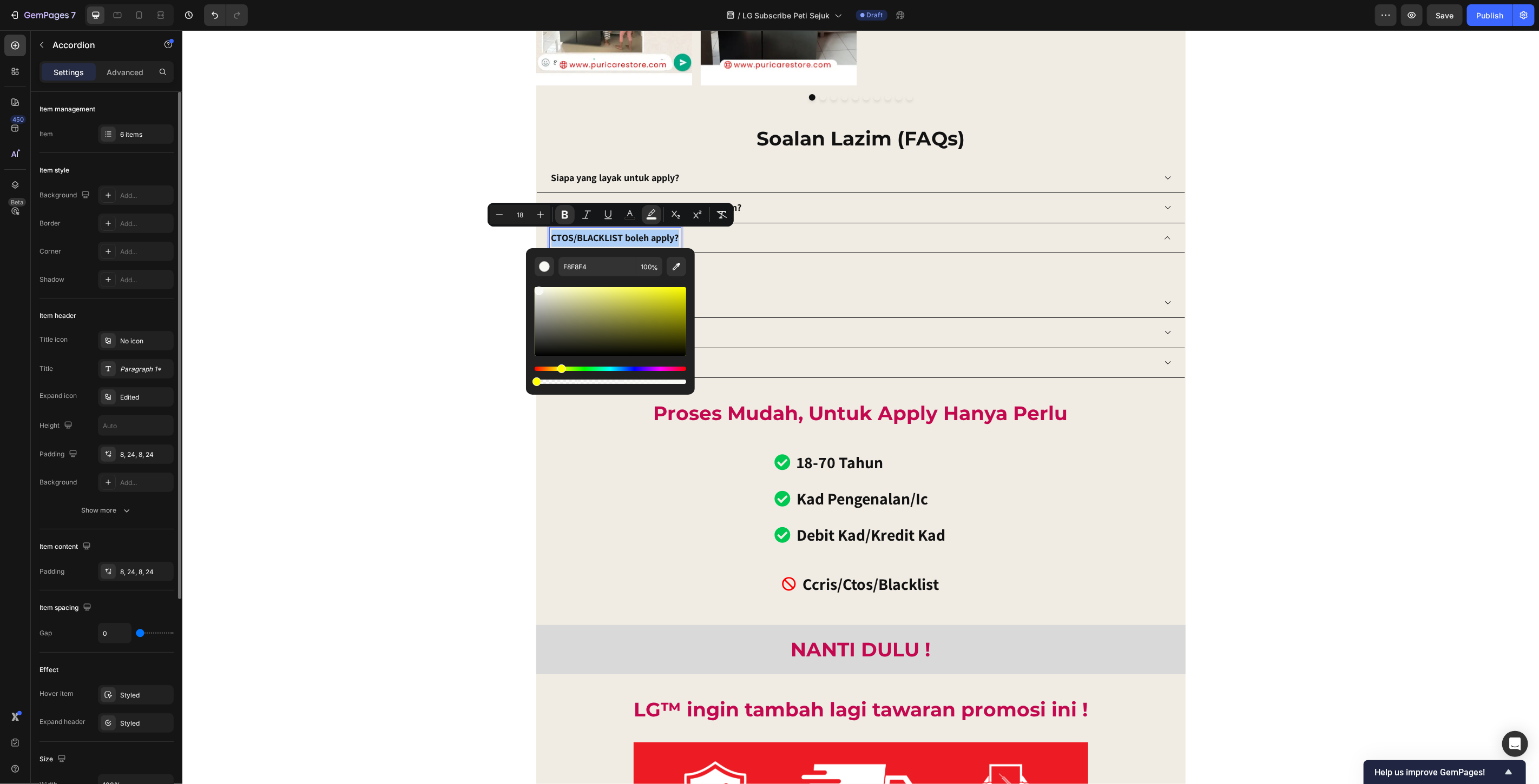
drag, startPoint x: 867, startPoint y: 416, endPoint x: 499, endPoint y: 389, distance: 369.0
type input "0"
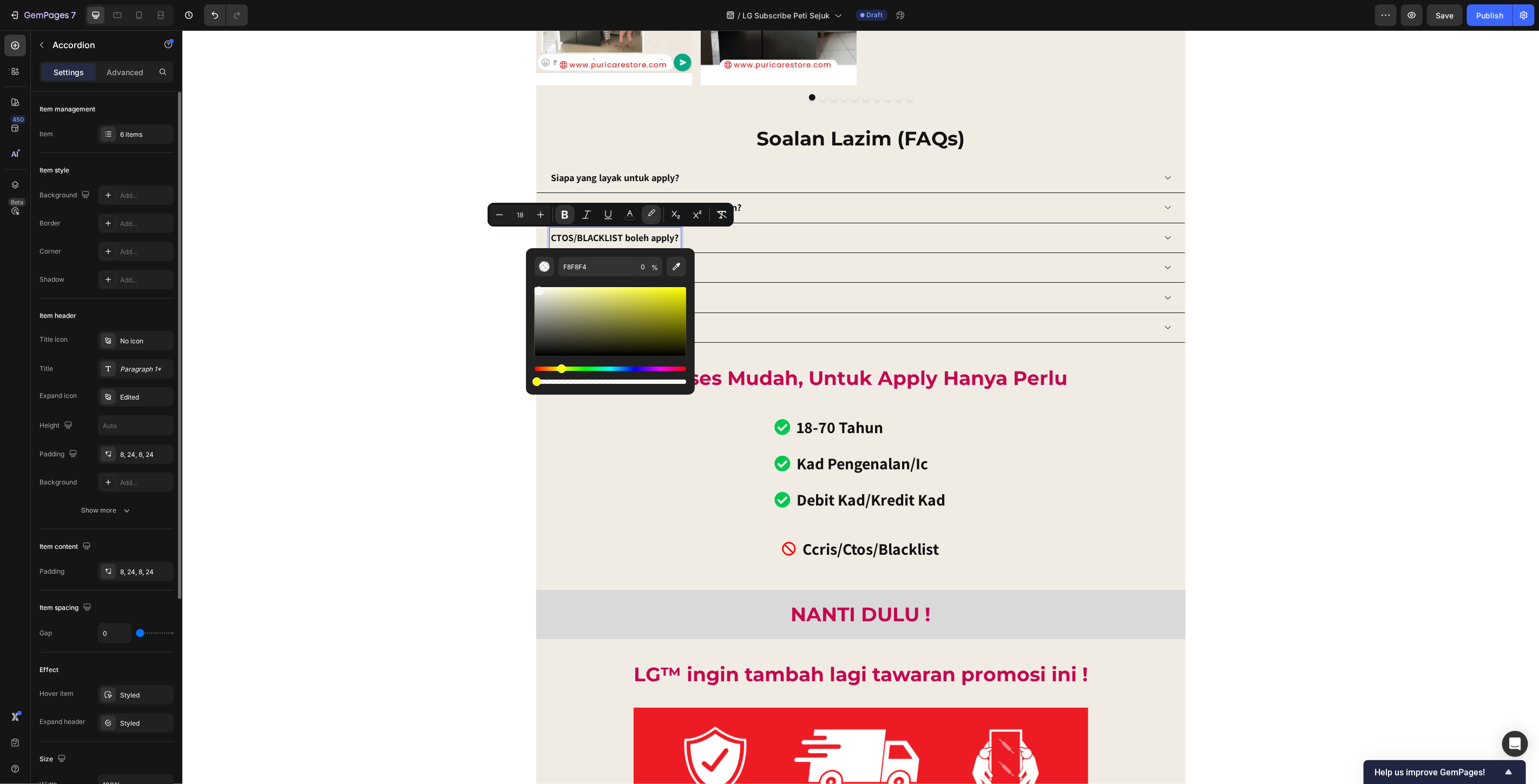
click at [954, 263] on div "Siapa yang layak untuk apply? Bagaimana cara untuk bayar secara ansuran? CTOS/B…" at bounding box center [860, 253] width 649 height 180
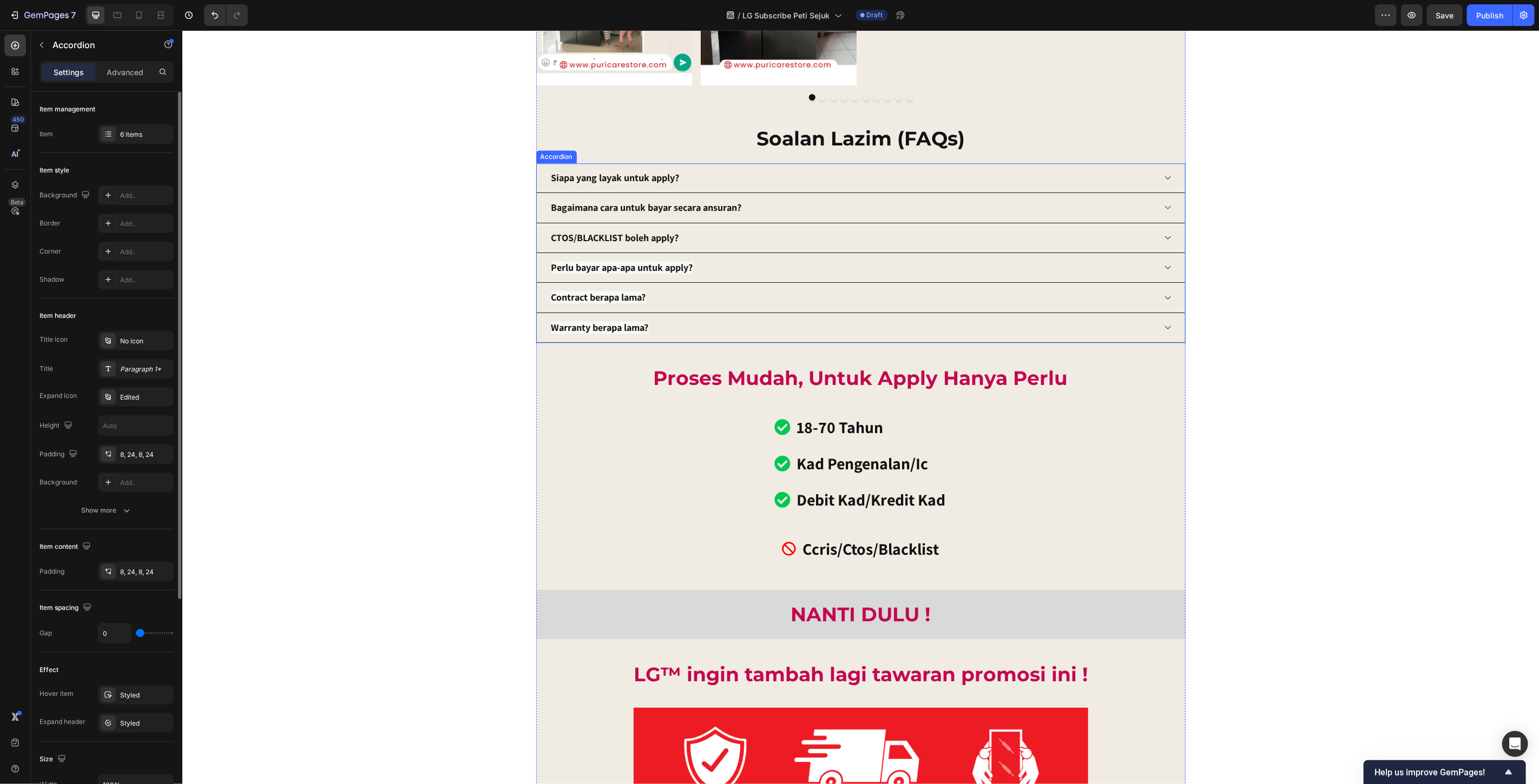
click at [938, 239] on div "CTOS/BLACKLIST boleh apply?" at bounding box center [852, 237] width 605 height 21
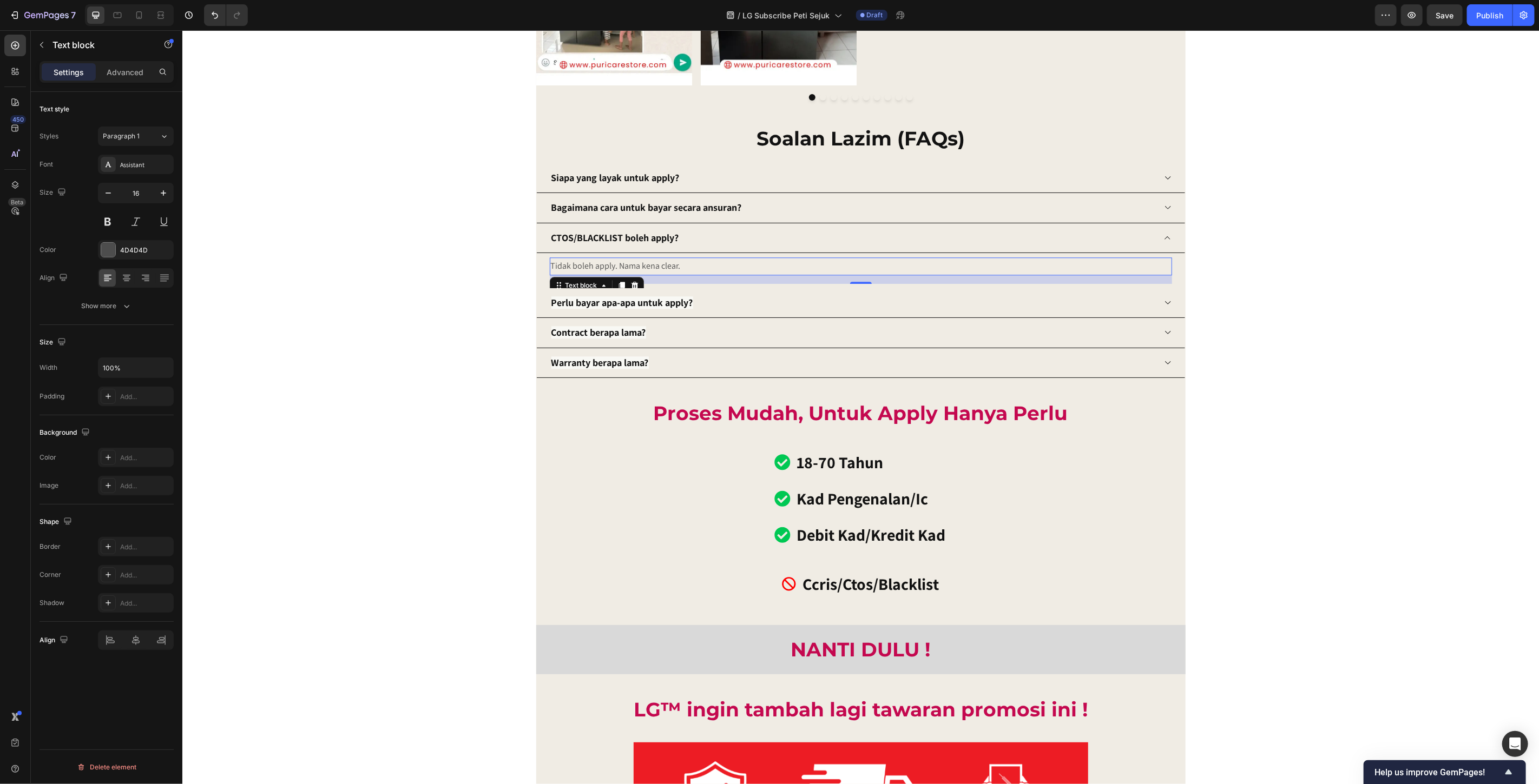
click at [637, 263] on p "Tidak boleh apply. Nama kena clear." at bounding box center [860, 266] width 620 height 16
click at [158, 196] on icon "button" at bounding box center [164, 194] width 11 height 11
type input "18"
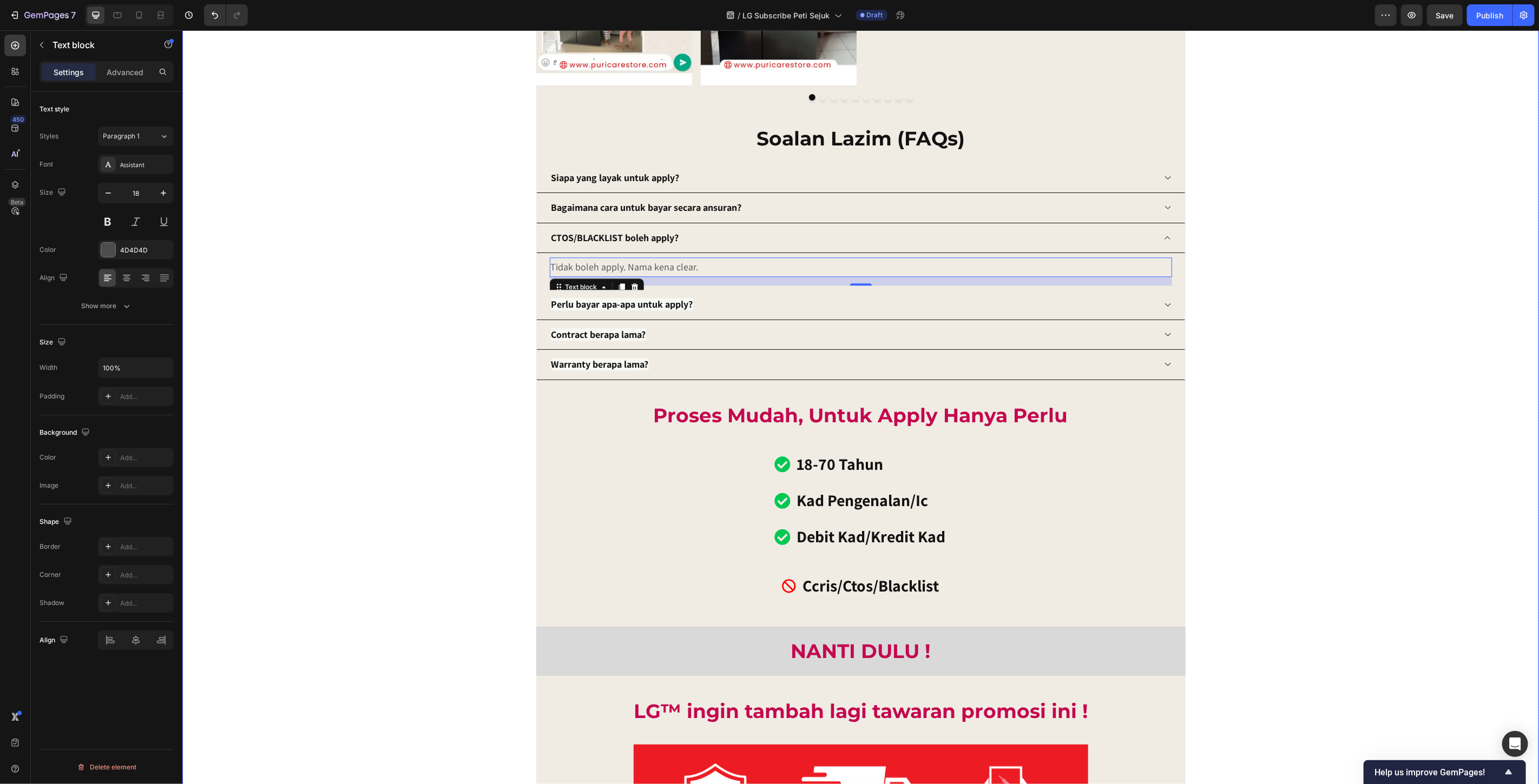
click at [1133, 265] on p "Tidak boleh apply. Nama kena clear." at bounding box center [860, 267] width 620 height 17
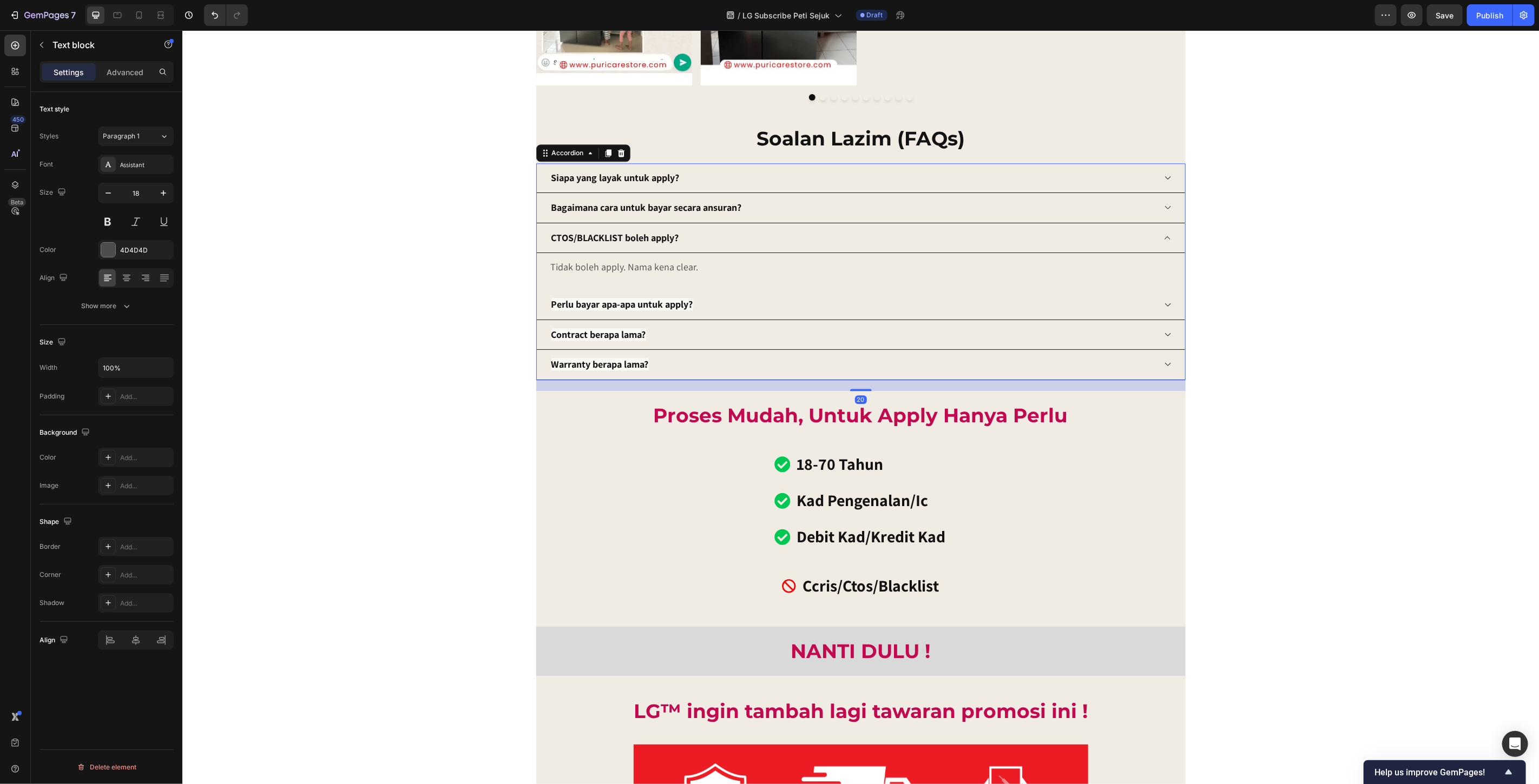
click at [1163, 239] on icon at bounding box center [1168, 237] width 8 height 8
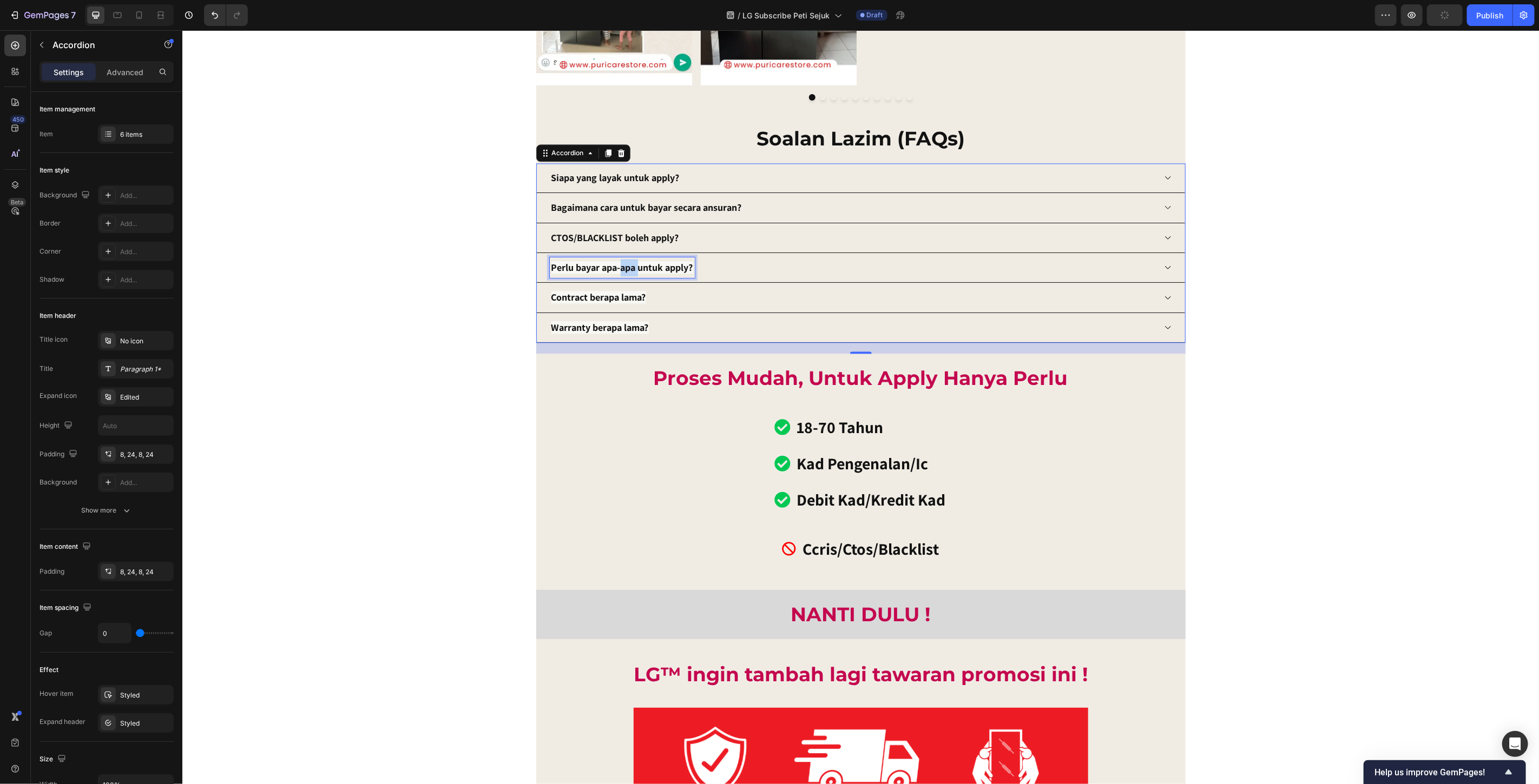
click at [615, 271] on strong "Perlu bayar apa-apa untuk apply?" at bounding box center [622, 267] width 142 height 13
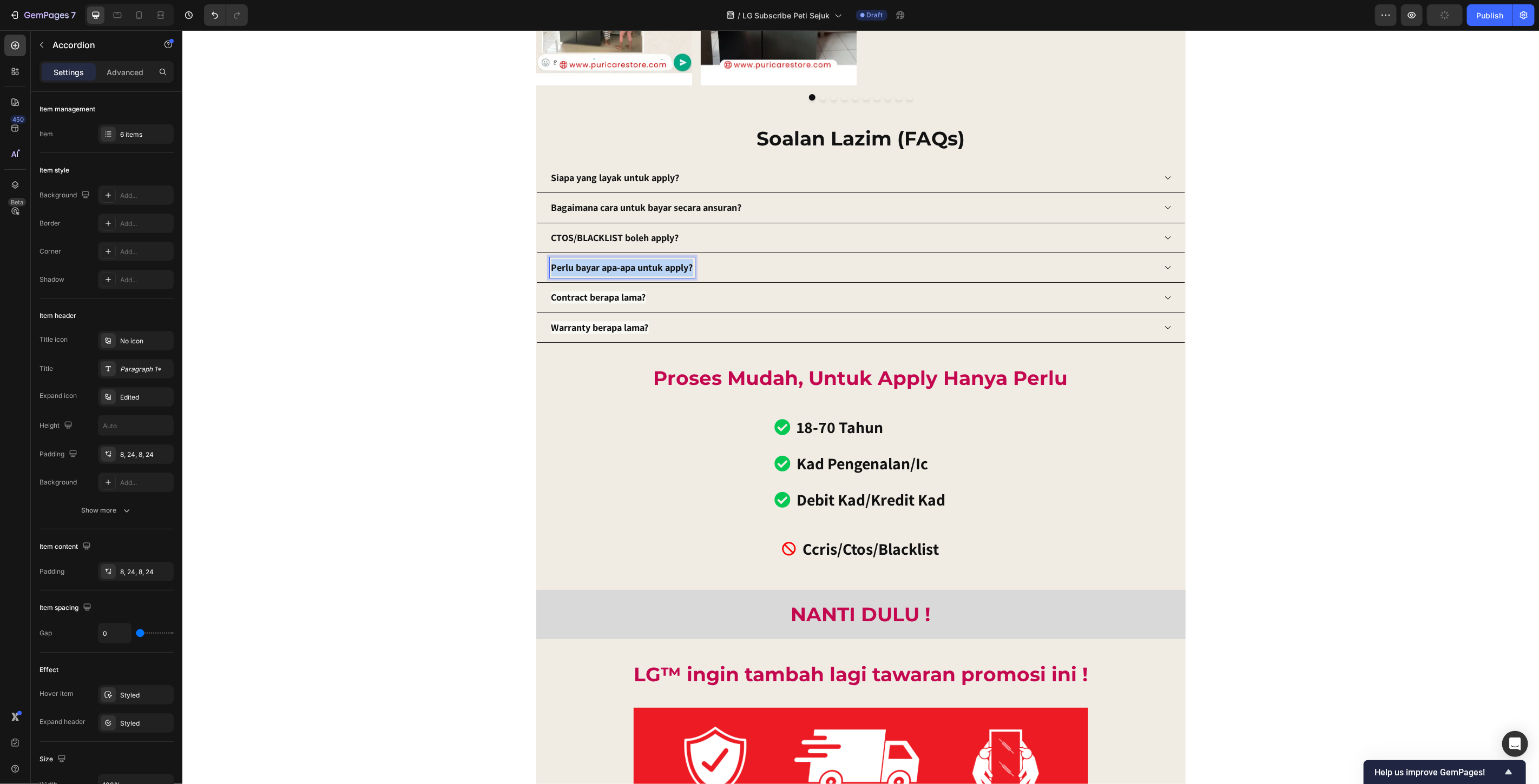
click at [615, 271] on strong "Perlu bayar apa-apa untuk apply?" at bounding box center [622, 267] width 142 height 13
click at [656, 244] on icon "Editor contextual toolbar" at bounding box center [659, 245] width 11 height 11
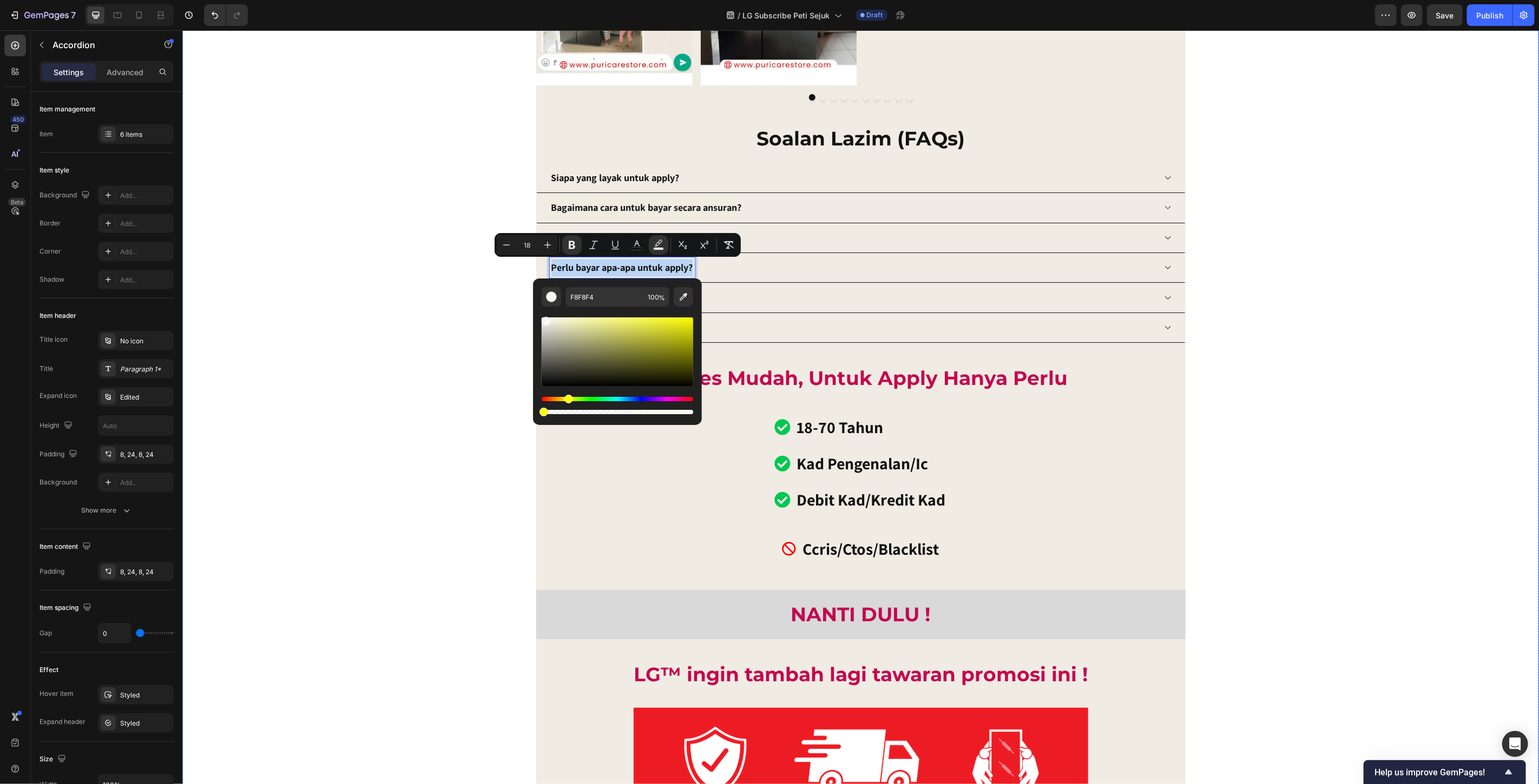
type input "0"
drag, startPoint x: 873, startPoint y: 445, endPoint x: 494, endPoint y: 406, distance: 381.0
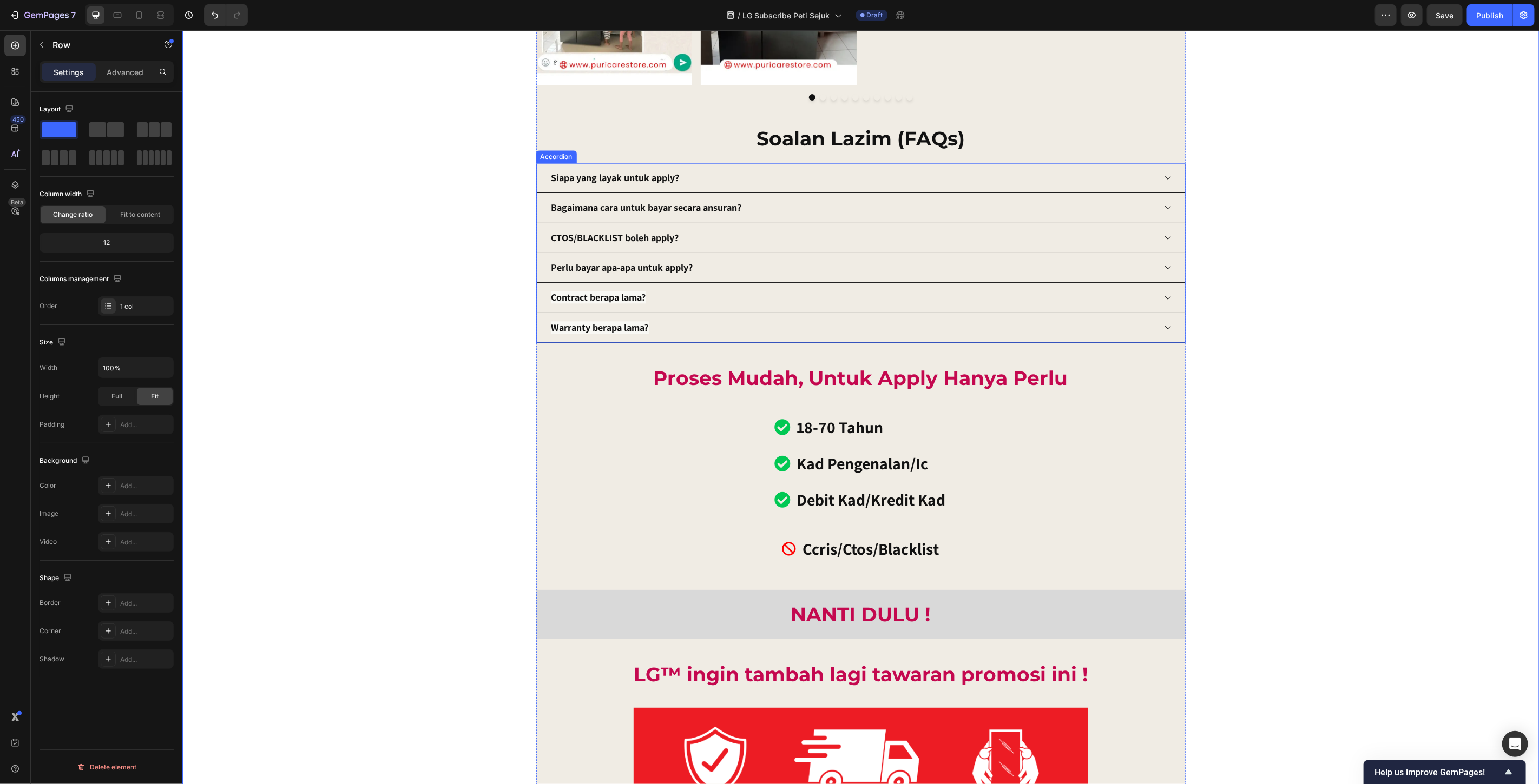
click at [1164, 265] on icon at bounding box center [1168, 267] width 8 height 8
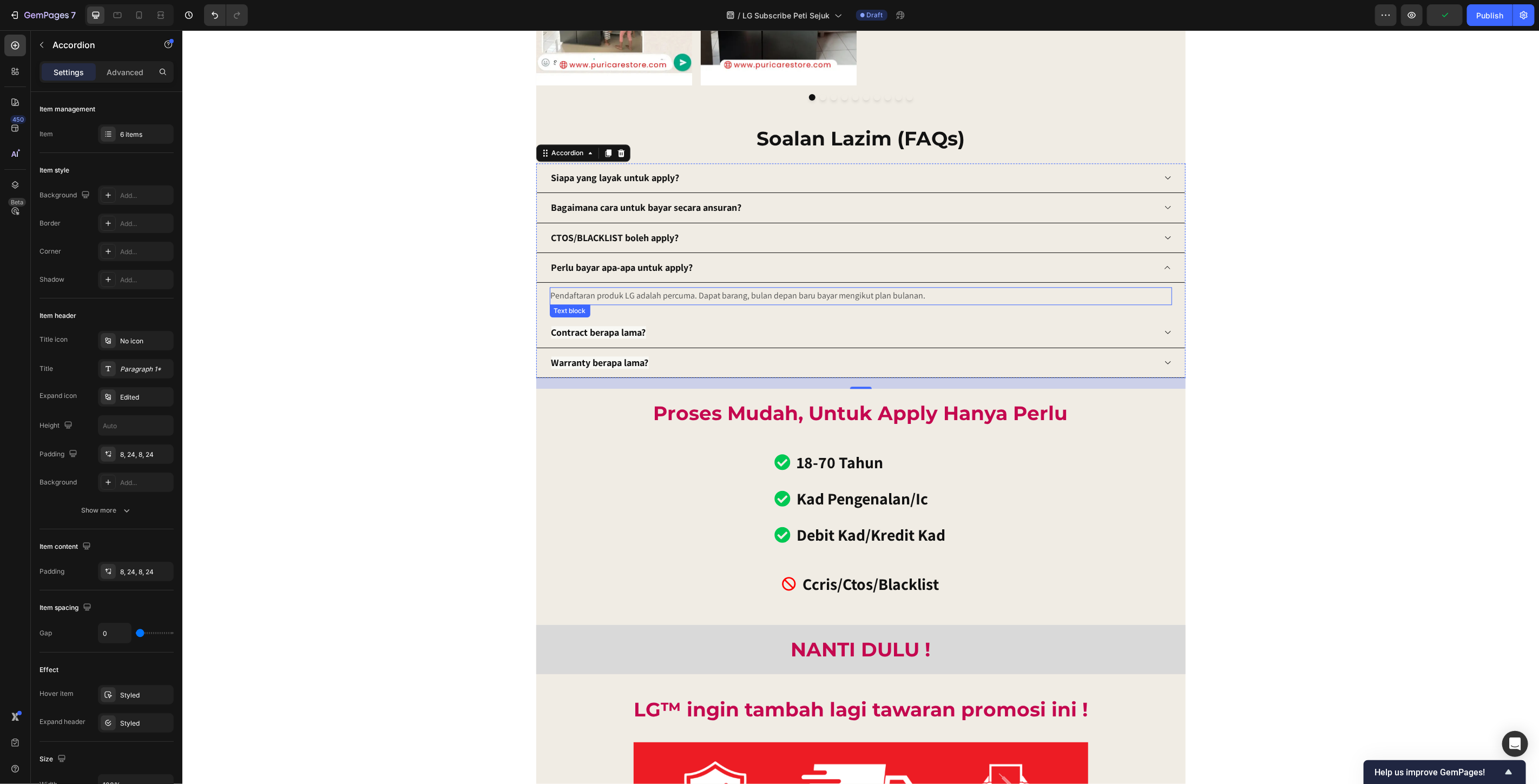
click at [711, 299] on p "Pendaftaran produk LG adalah percuma. Dapat barang, bulan depan baru bayar meng…" at bounding box center [860, 295] width 620 height 16
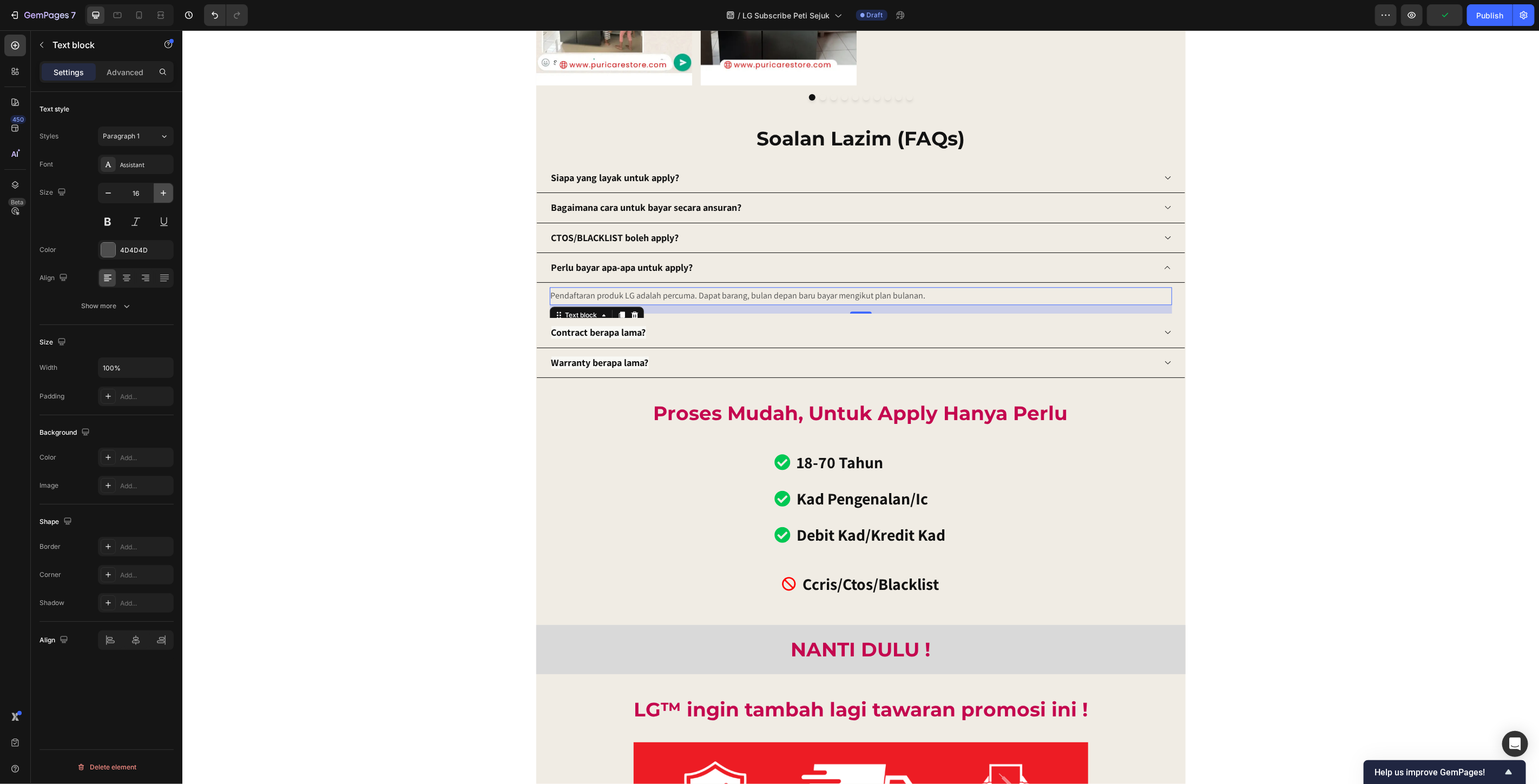
click at [160, 195] on icon "button" at bounding box center [164, 194] width 11 height 11
type input "18"
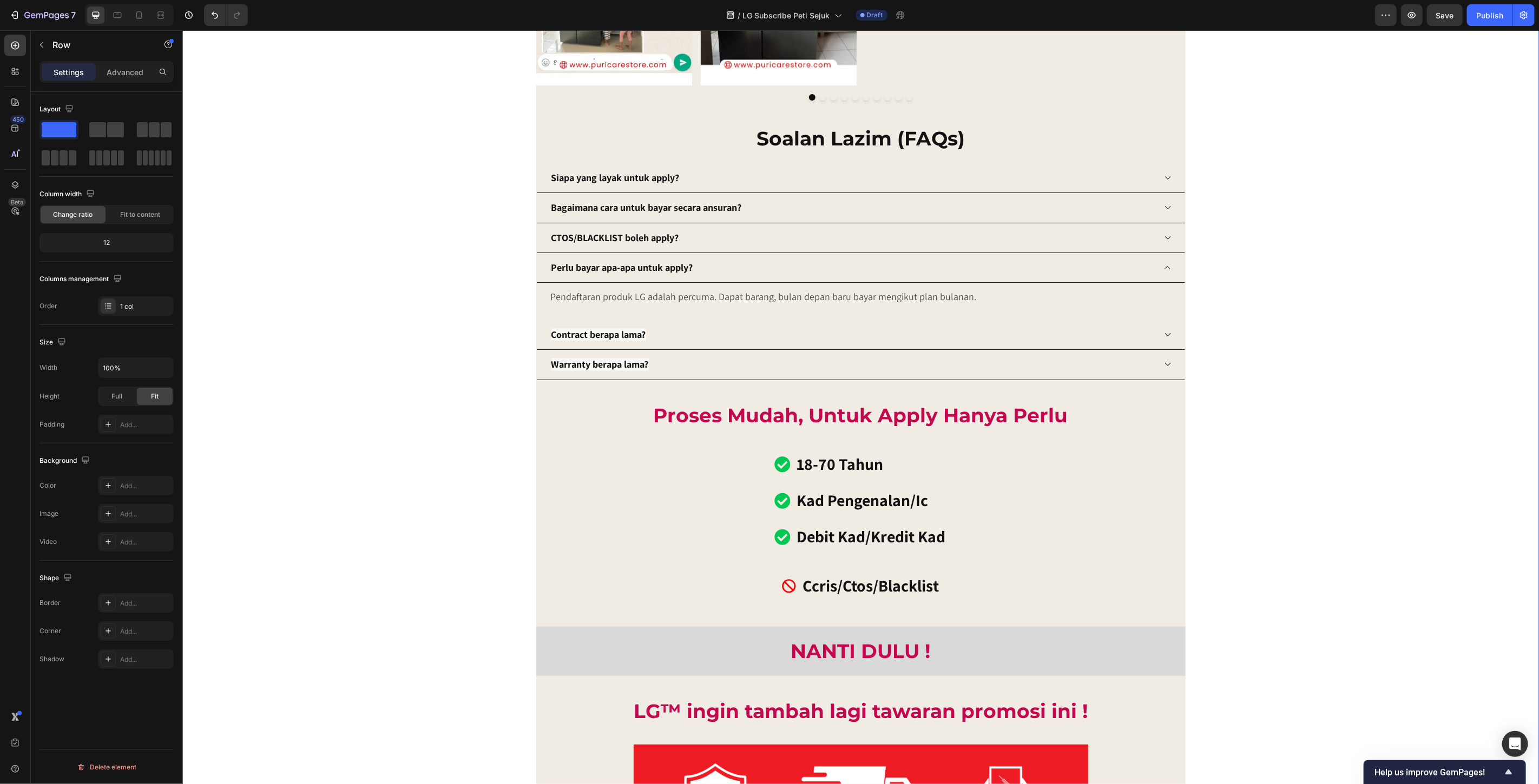
drag, startPoint x: 1302, startPoint y: 304, endPoint x: 1224, endPoint y: 295, distance: 78.5
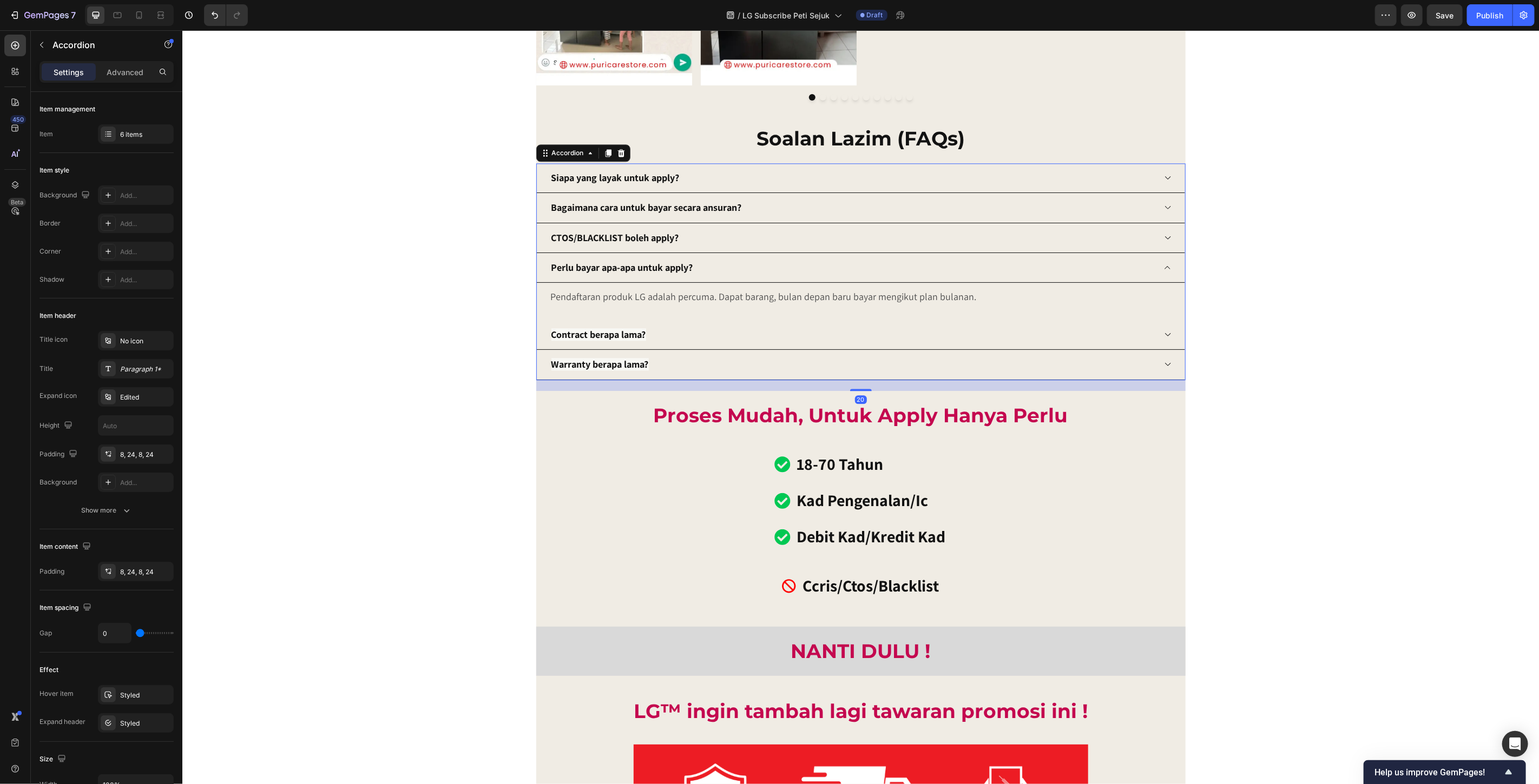
click at [805, 265] on div "Perlu bayar apa-apa untuk apply?" at bounding box center [852, 267] width 605 height 21
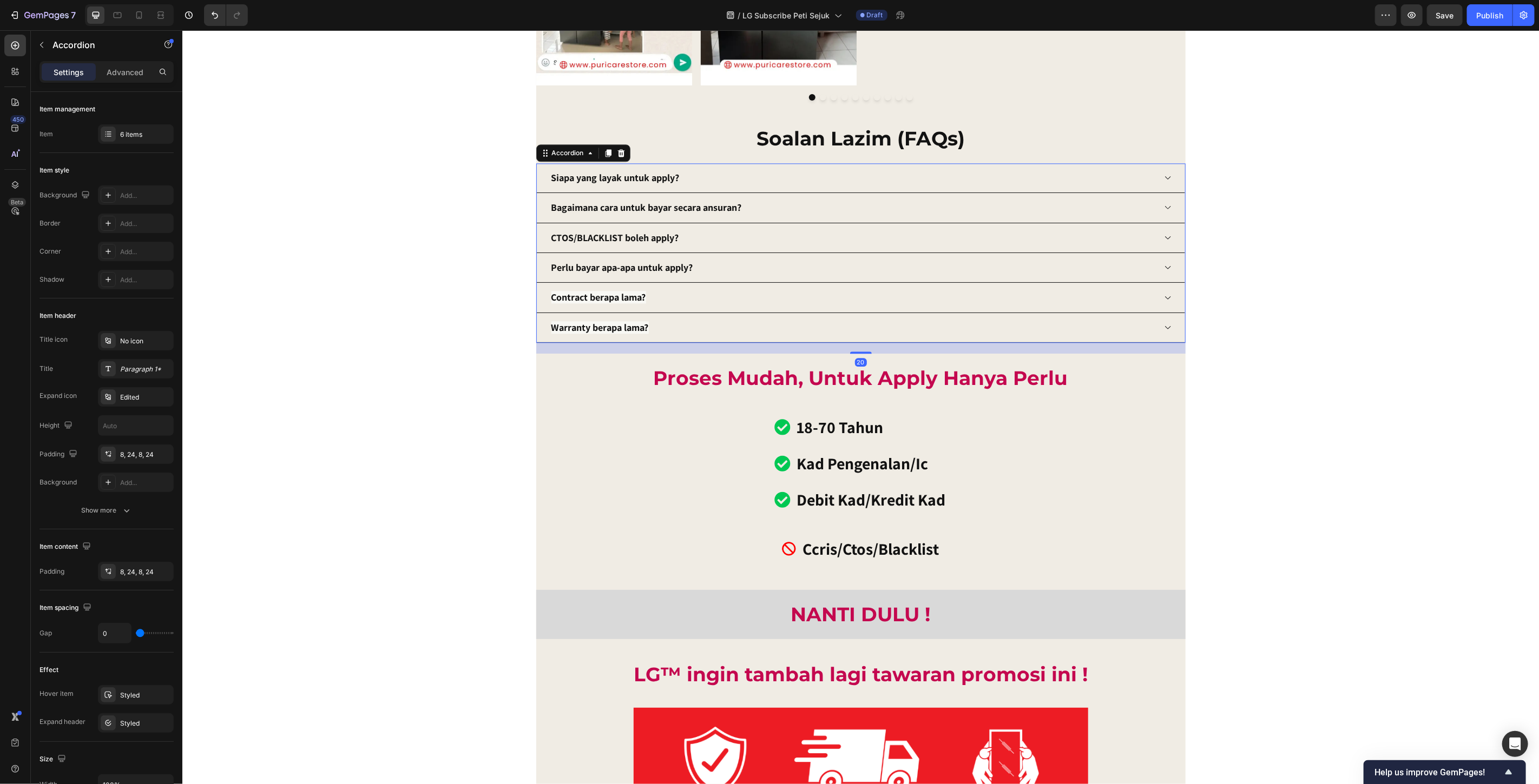
click at [785, 267] on div "Perlu bayar apa-apa untuk apply?" at bounding box center [852, 267] width 605 height 21
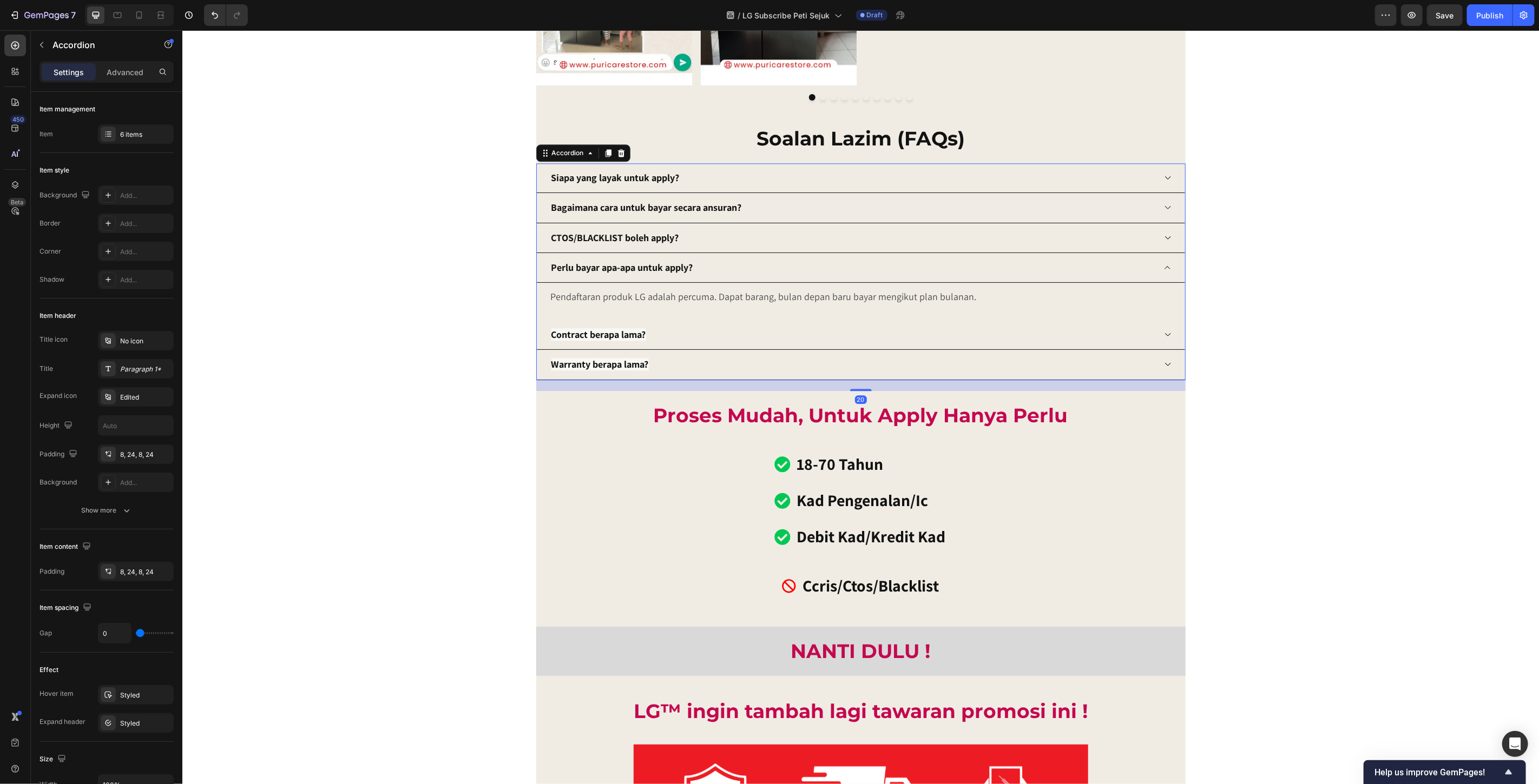
click at [763, 244] on div "CTOS/BLACKLIST boleh apply?" at bounding box center [852, 237] width 605 height 21
click at [819, 236] on div "CTOS/BLACKLIST boleh apply?" at bounding box center [852, 237] width 605 height 21
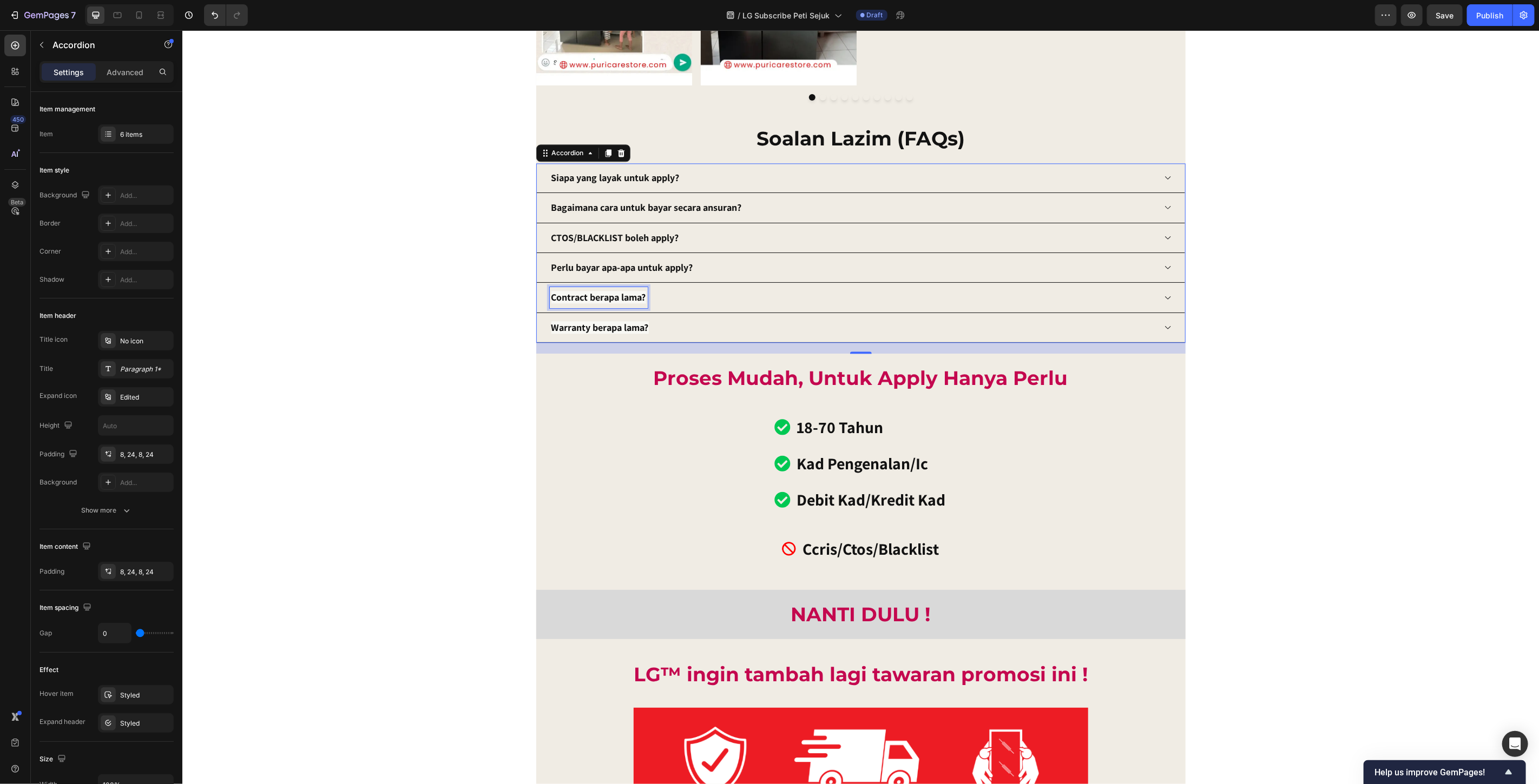
click at [615, 301] on strong "Contract berapa lama?" at bounding box center [598, 297] width 95 height 13
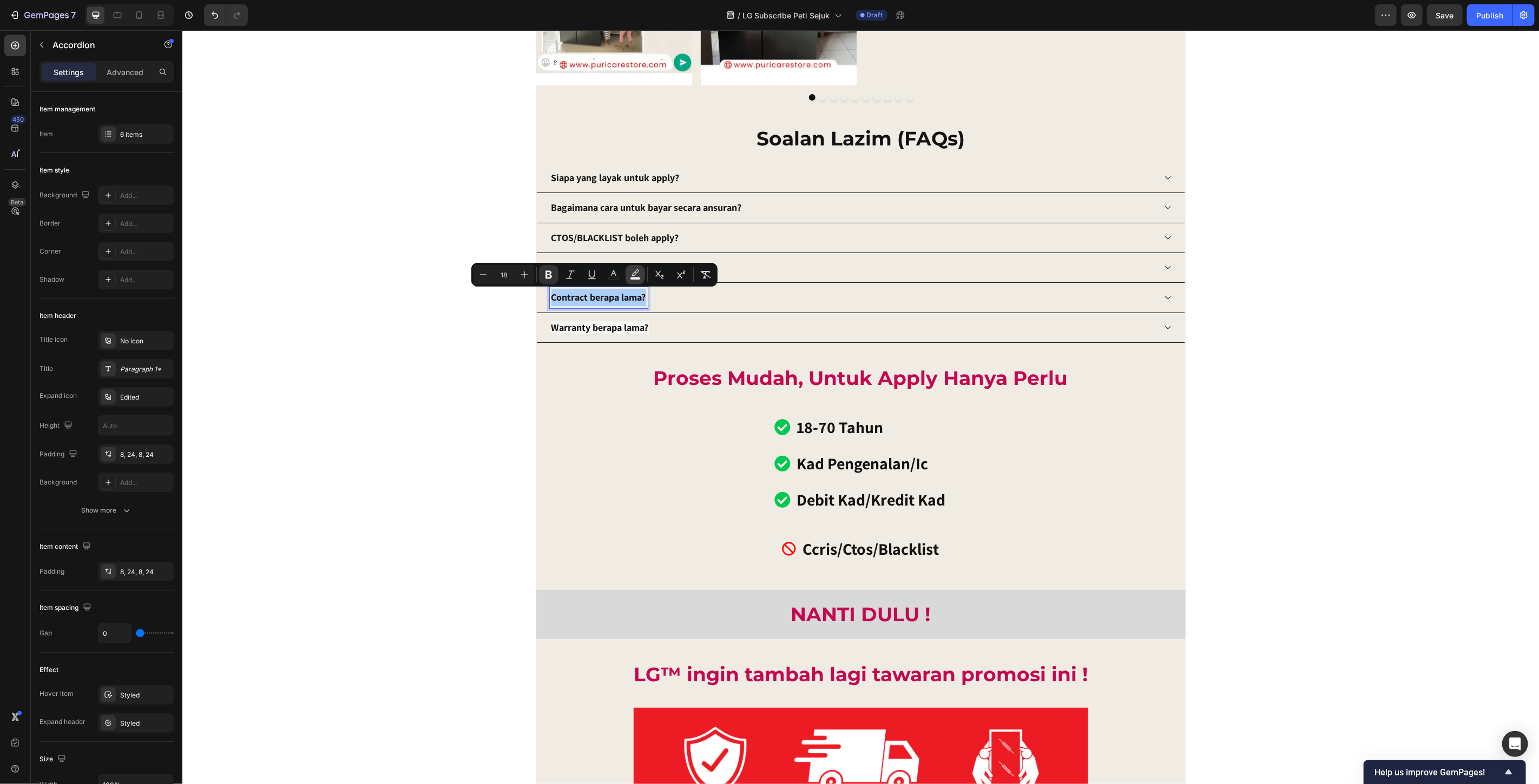
click at [636, 279] on rect "Editor contextual toolbar" at bounding box center [635, 279] width 10 height 3
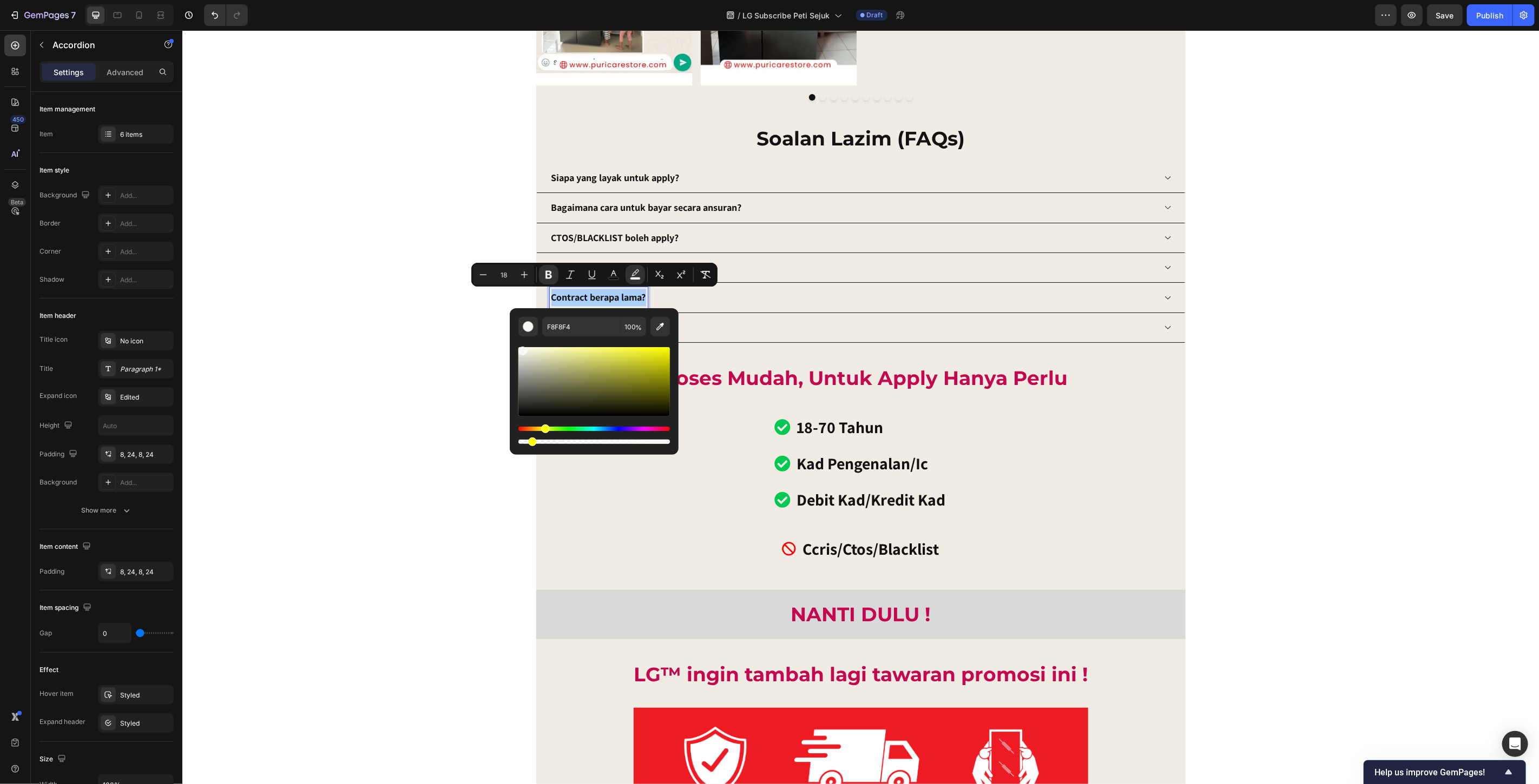
drag, startPoint x: 849, startPoint y: 471, endPoint x: 465, endPoint y: 440, distance: 385.2
type input "0"
click at [930, 301] on div "Contract berapa lama?" at bounding box center [852, 297] width 605 height 21
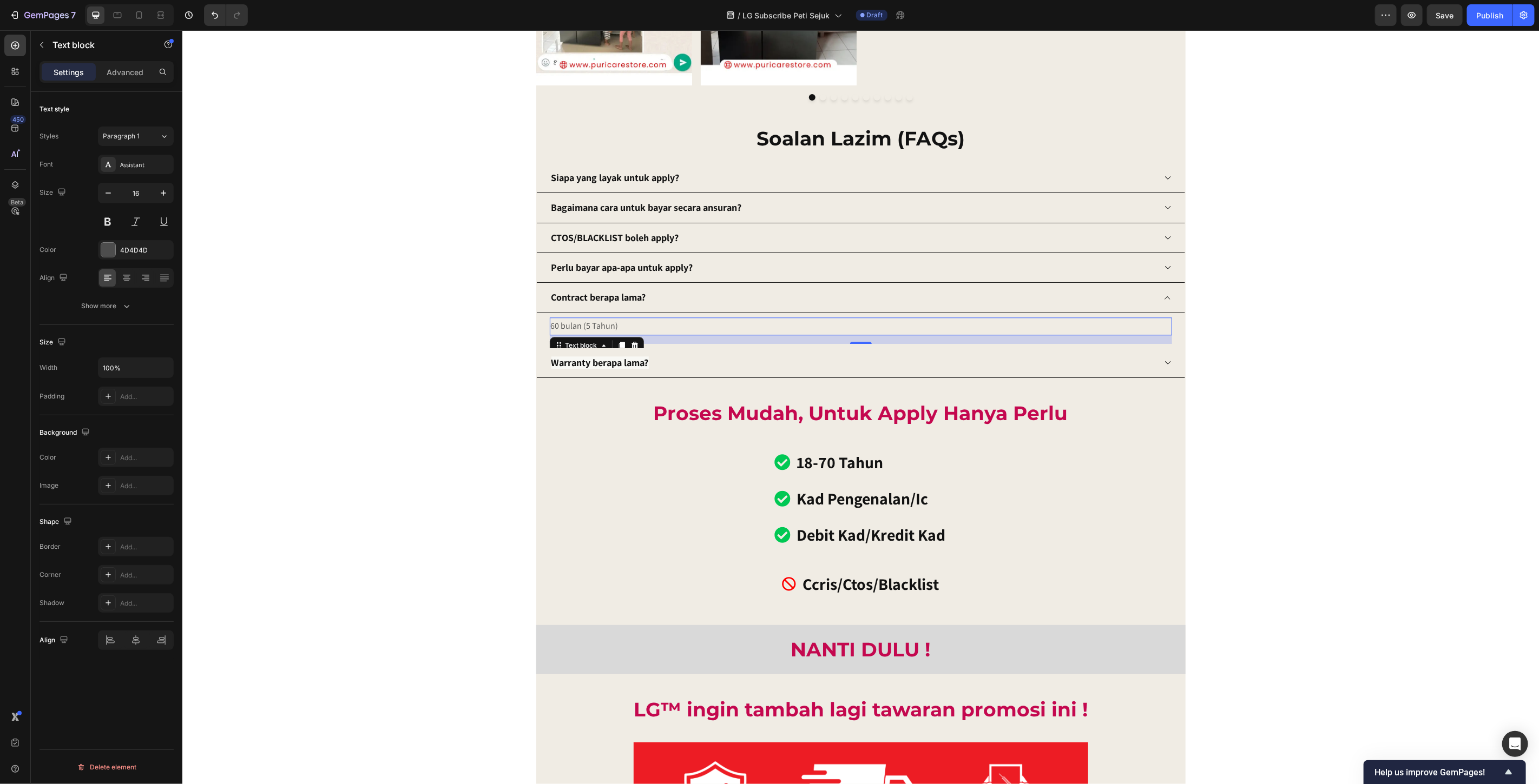
click at [610, 324] on p "60 bulan (5 Tahun)" at bounding box center [860, 326] width 620 height 16
click at [164, 188] on icon "button" at bounding box center [164, 194] width 11 height 11
type input "18"
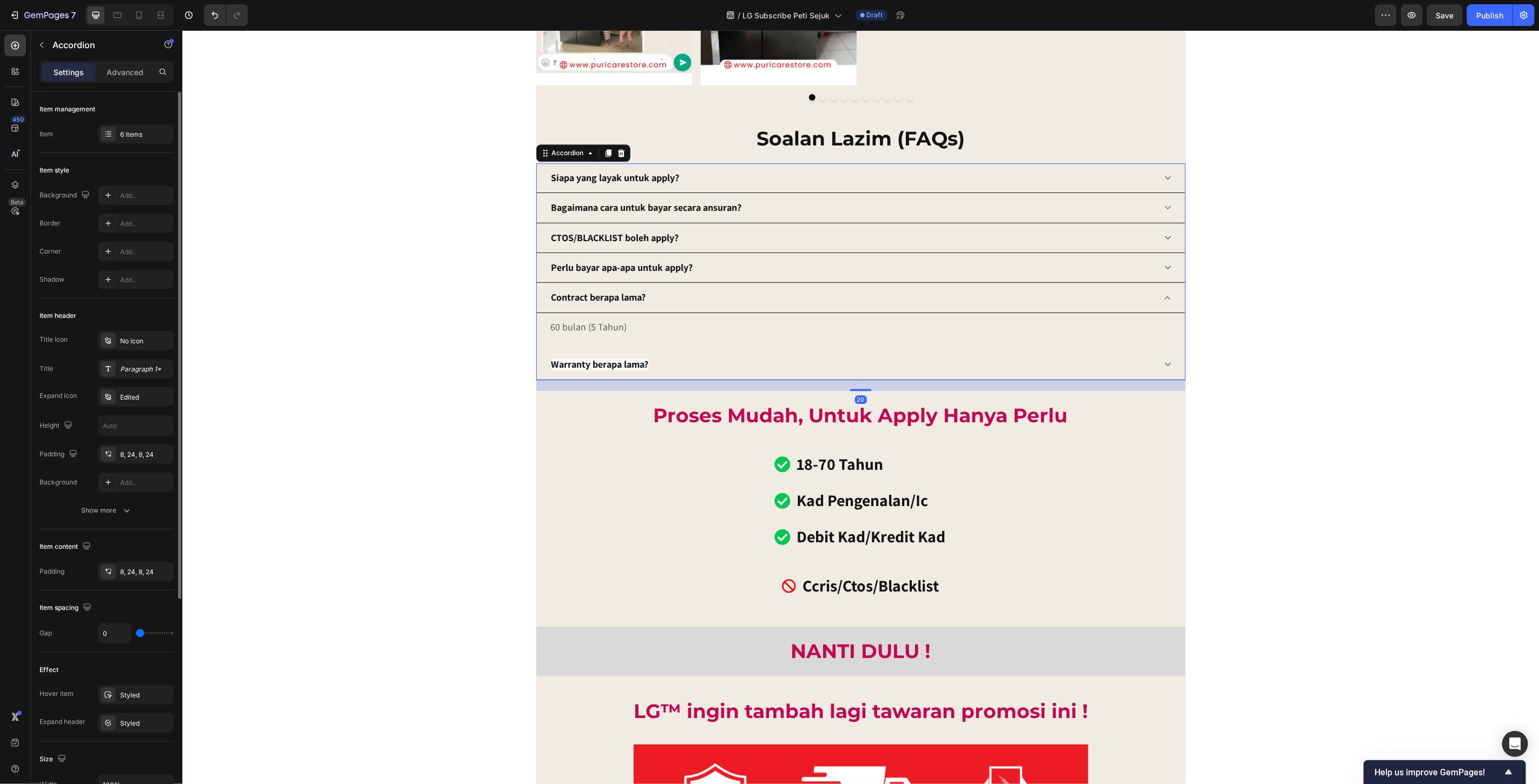
click at [645, 363] on div "Warranty berapa lama?" at bounding box center [600, 364] width 100 height 21
click at [1166, 296] on icon at bounding box center [1168, 297] width 8 height 8
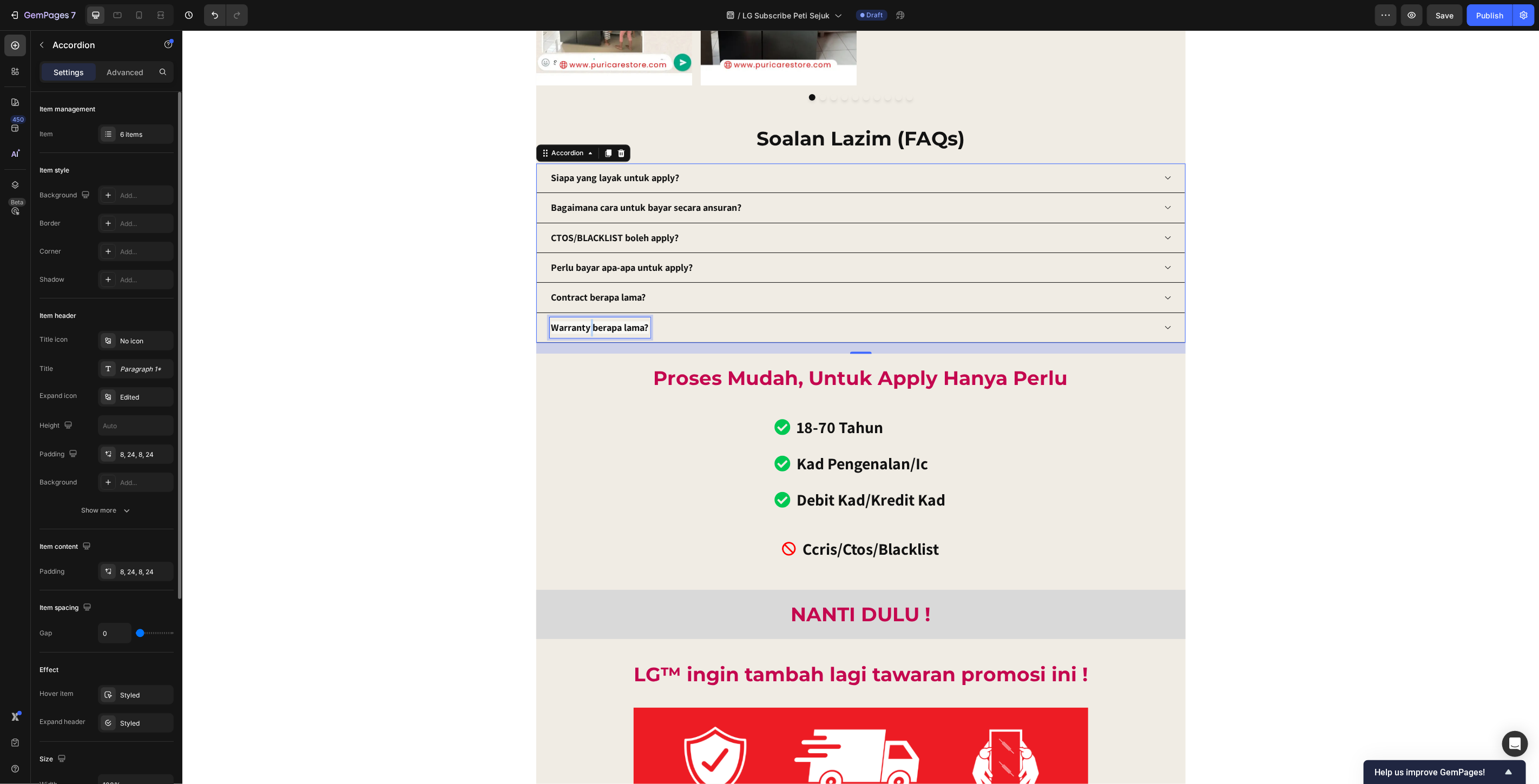
click at [584, 331] on strong "Warranty berapa lama?" at bounding box center [600, 327] width 98 height 13
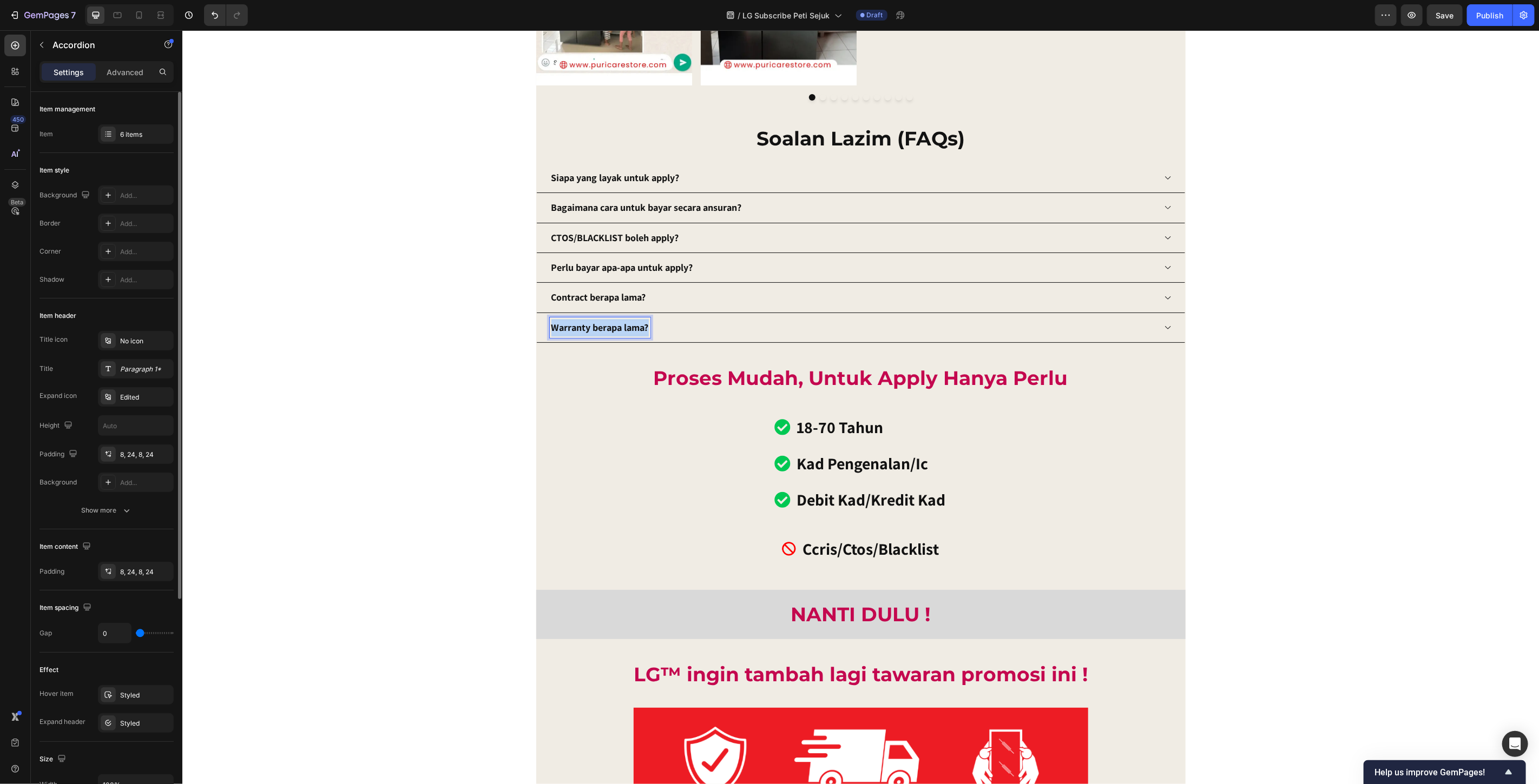
click at [584, 331] on strong "Warranty berapa lama?" at bounding box center [600, 327] width 98 height 13
click at [637, 304] on icon "Editor contextual toolbar" at bounding box center [636, 302] width 8 height 6
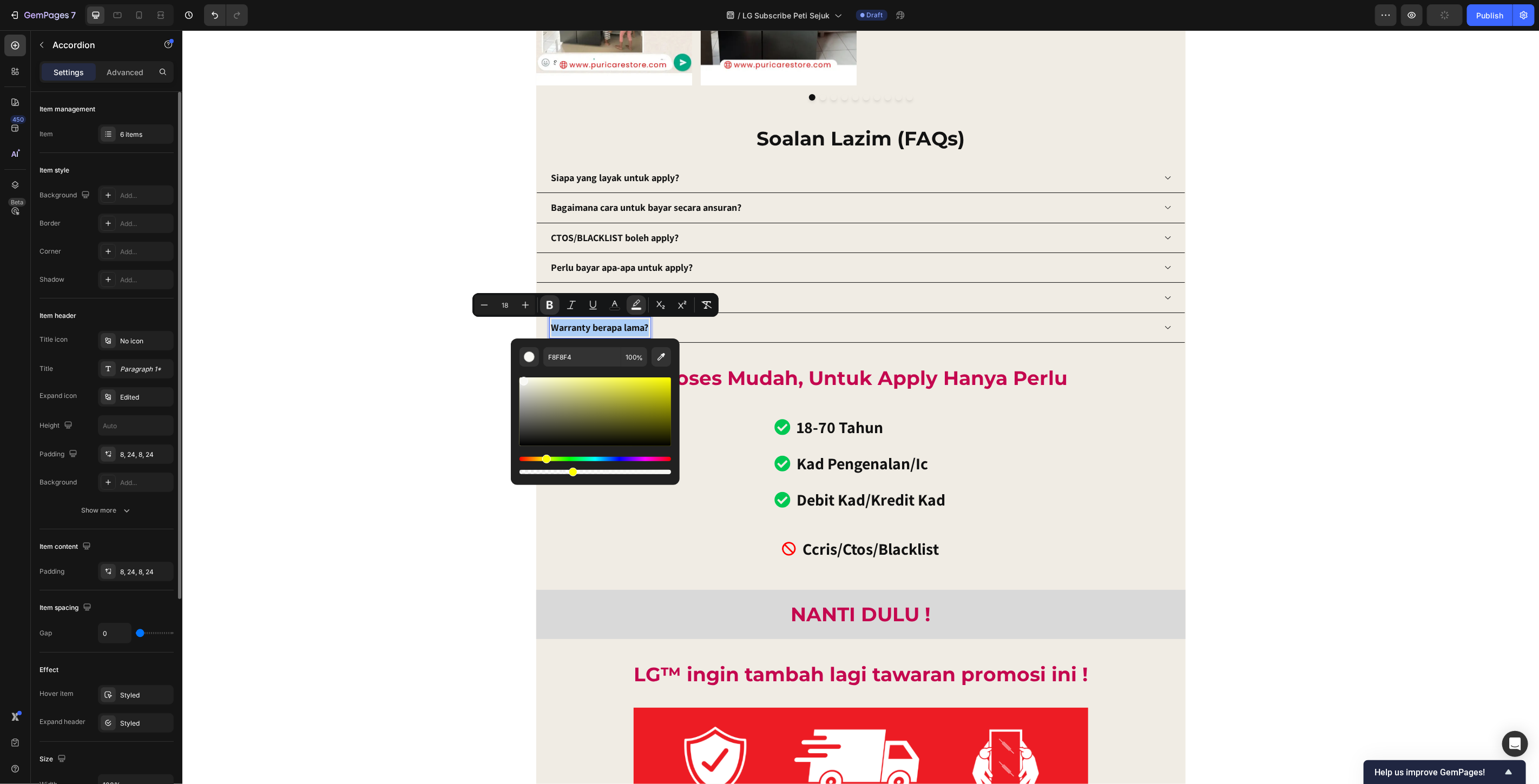
drag, startPoint x: 840, startPoint y: 501, endPoint x: 460, endPoint y: 477, distance: 380.8
type input "0"
click at [802, 319] on div "Warranty berapa lama?" at bounding box center [852, 327] width 605 height 21
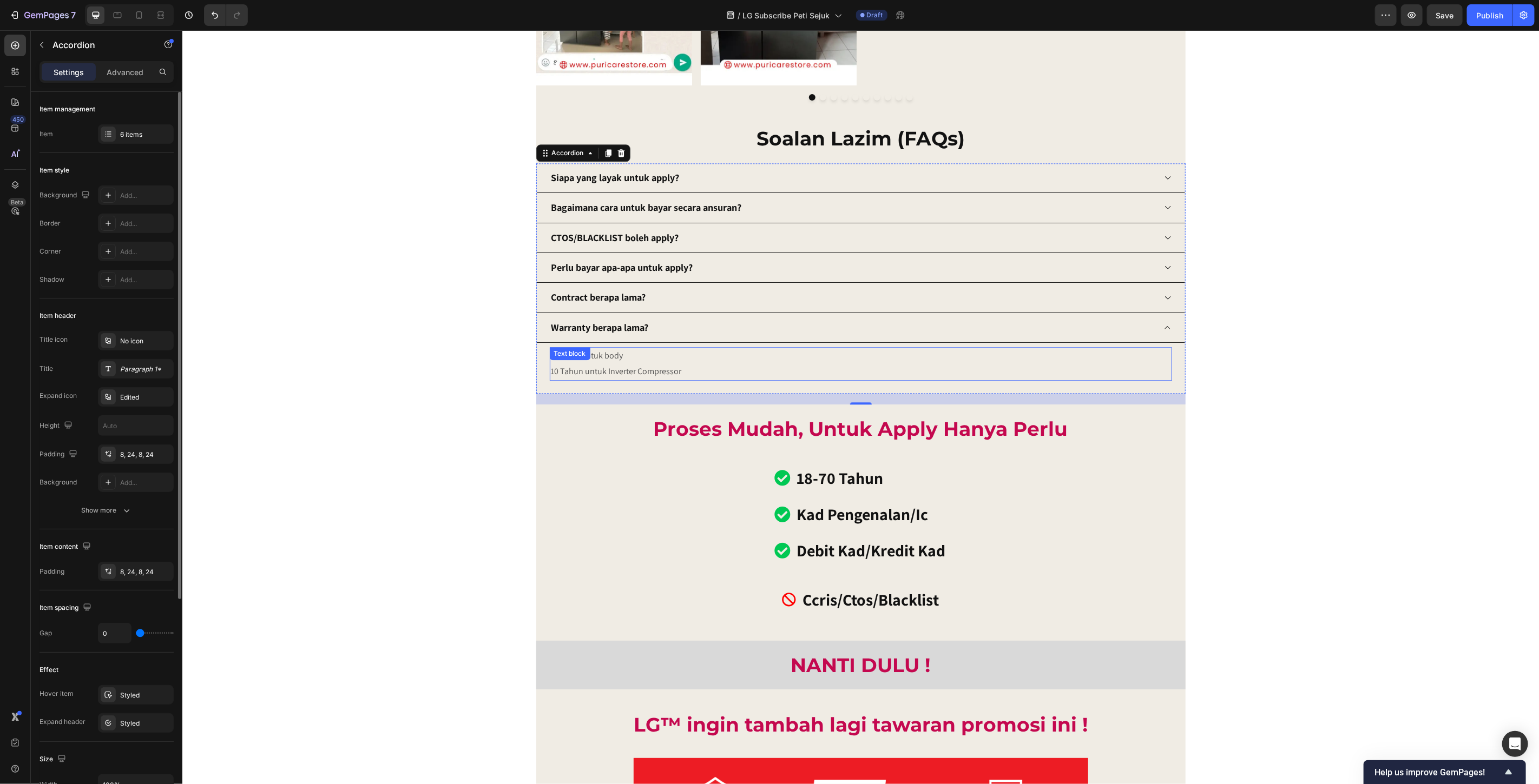
click at [716, 375] on p "10 Tahun untuk Inverter Compressor" at bounding box center [860, 371] width 620 height 16
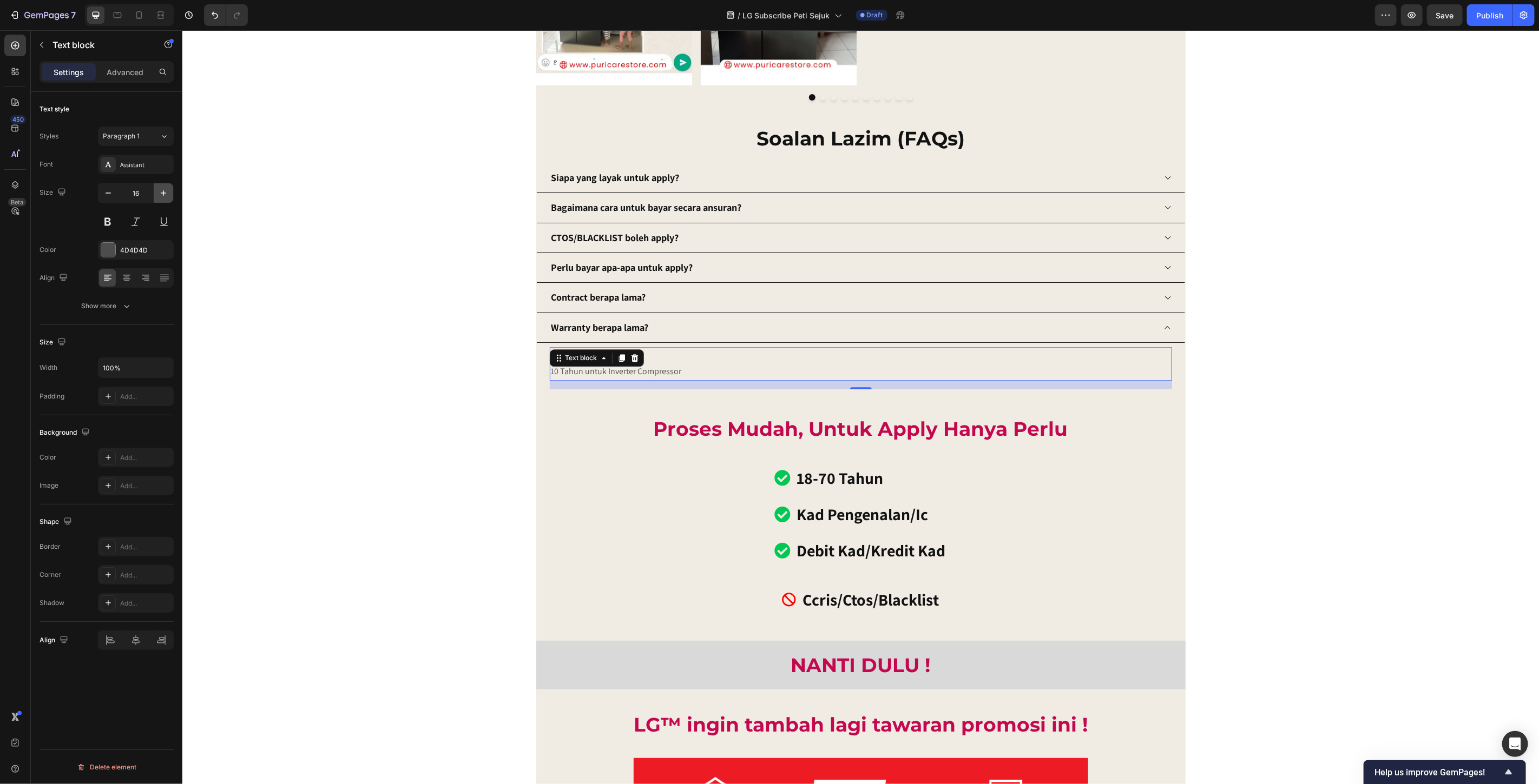
click at [166, 197] on icon "button" at bounding box center [164, 194] width 11 height 11
type input "18"
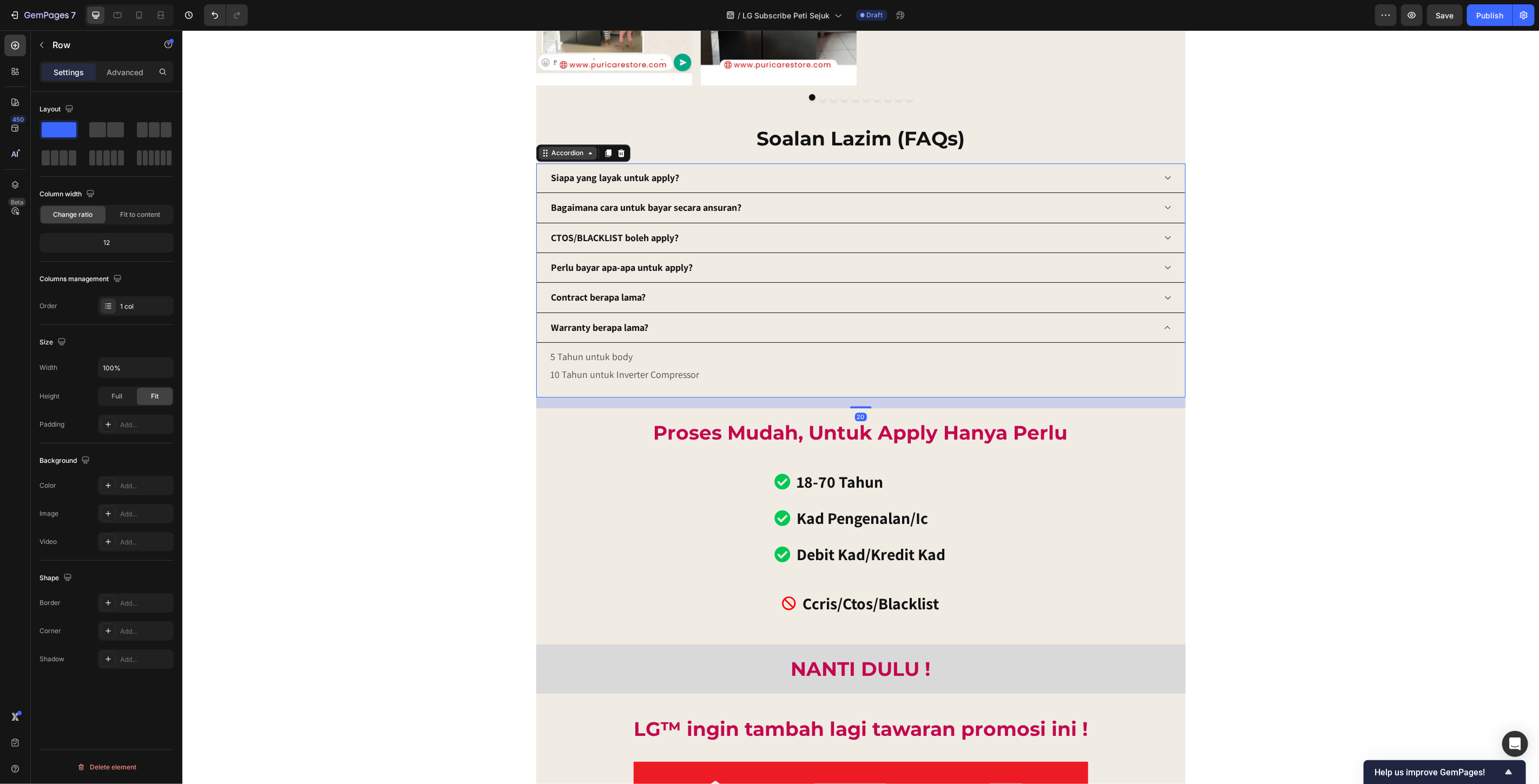
click at [559, 158] on div "Accordion" at bounding box center [567, 152] width 58 height 13
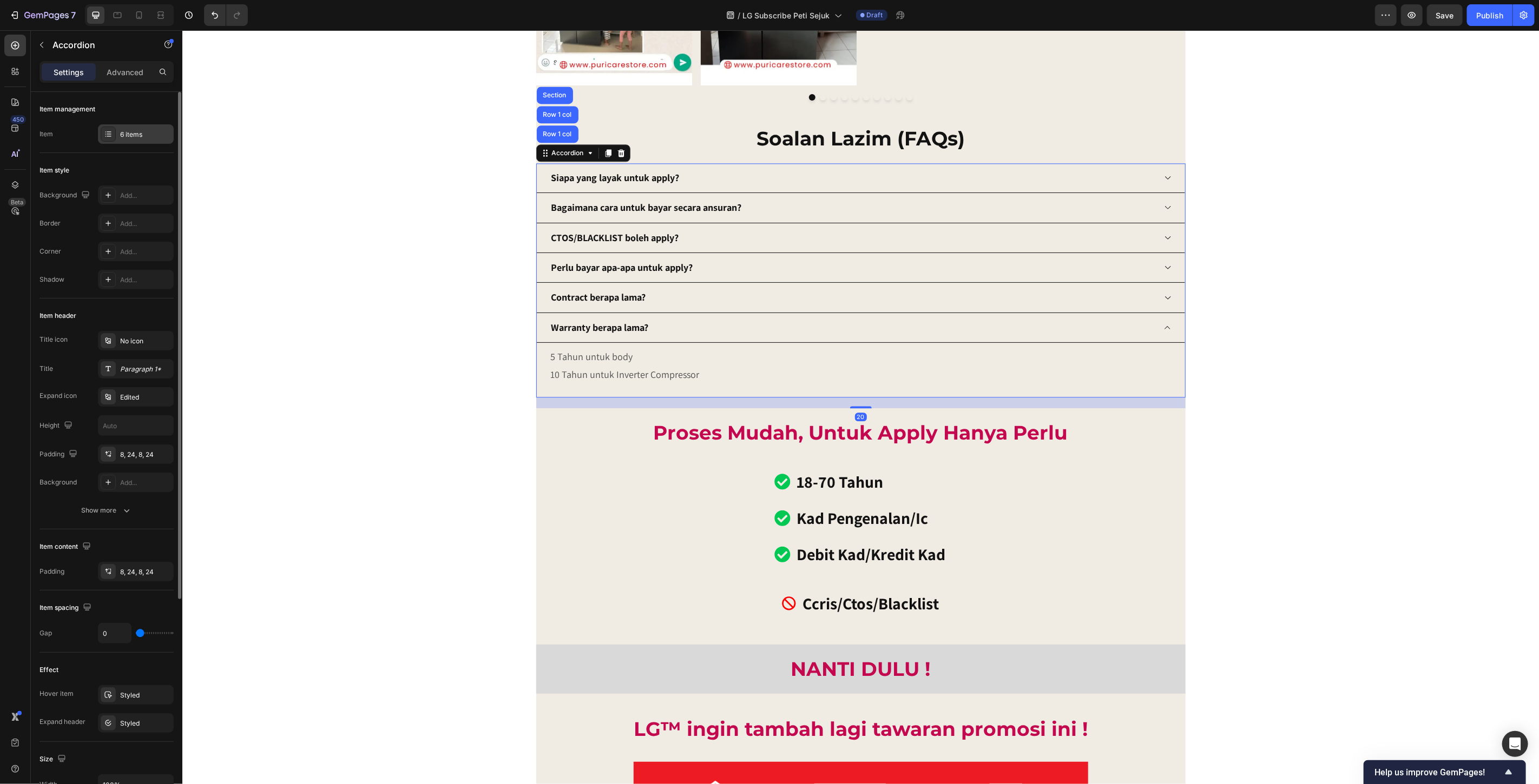
click at [134, 137] on div "6 items" at bounding box center [145, 134] width 51 height 10
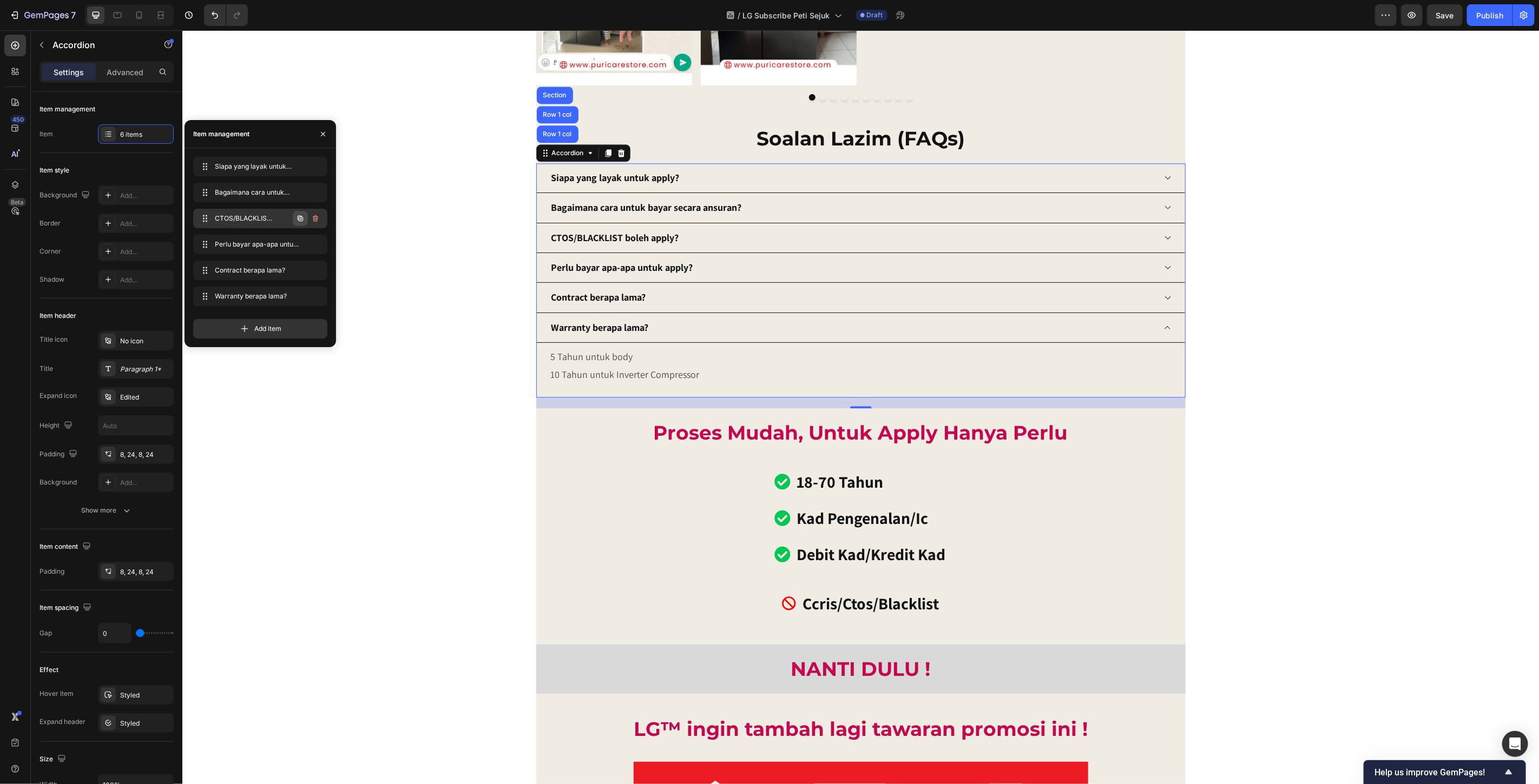
click at [298, 219] on icon "button" at bounding box center [300, 219] width 6 height 6
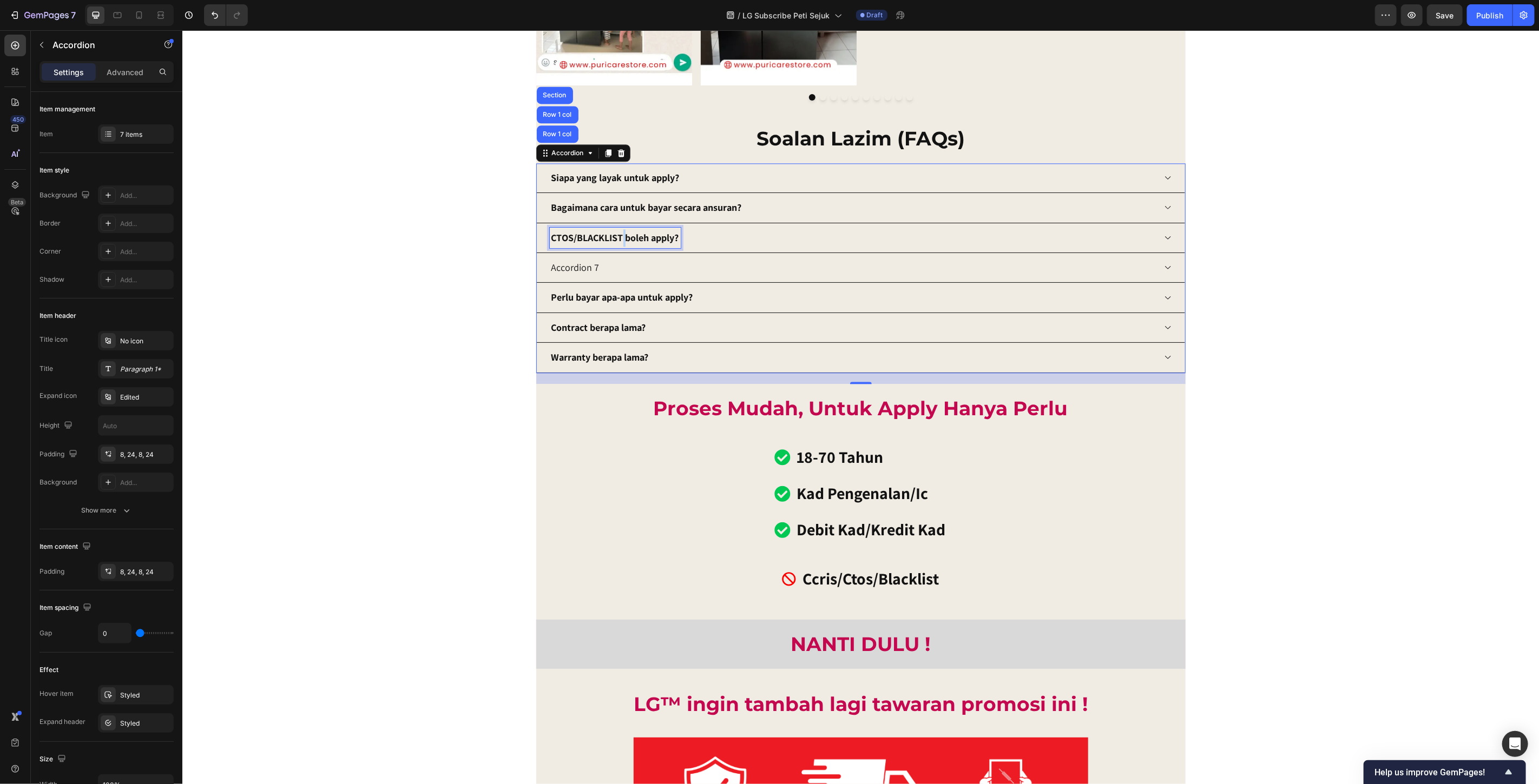
click at [617, 238] on strong "CTOS/BLACKLIST boleh apply?" at bounding box center [614, 237] width 127 height 13
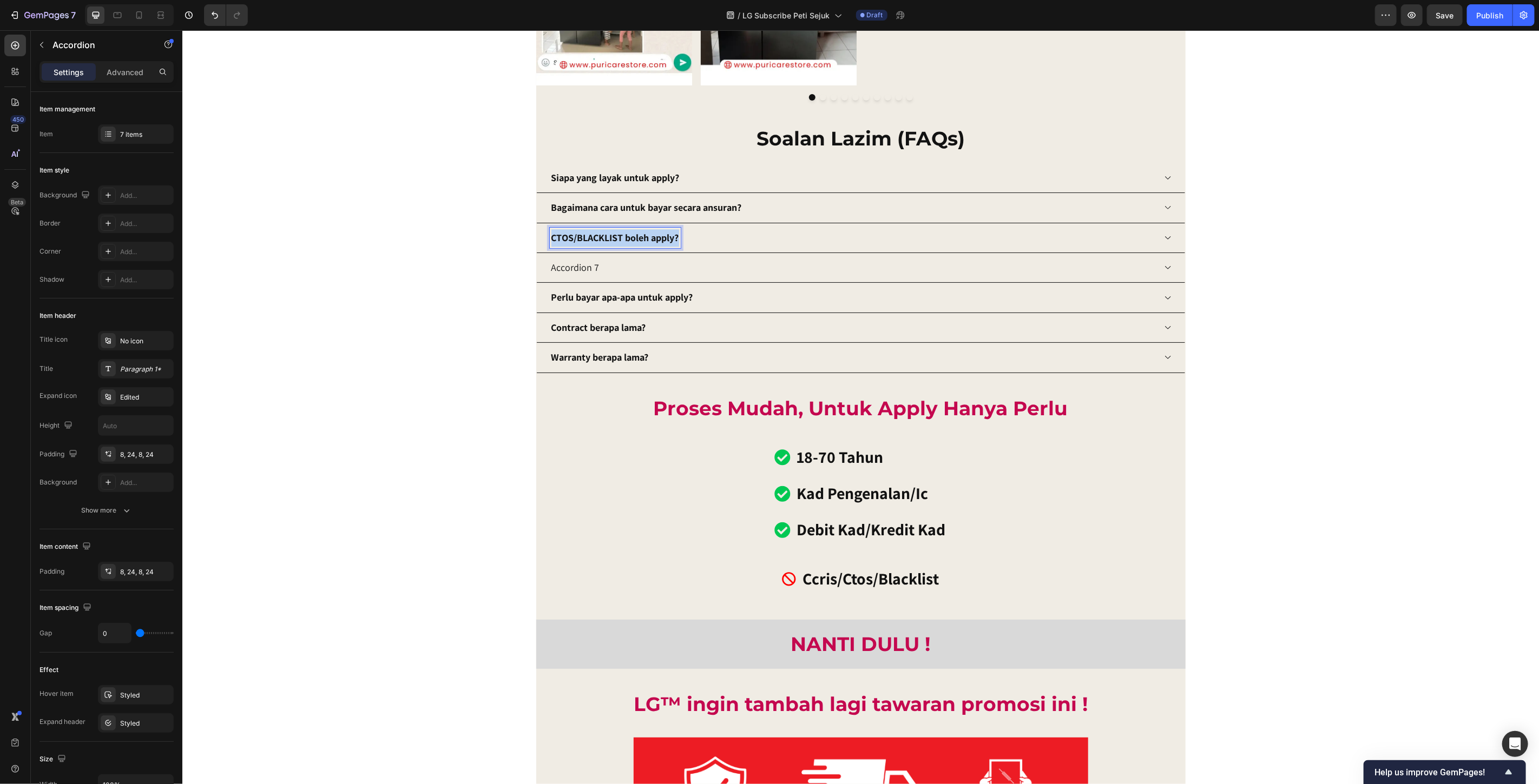
click at [617, 238] on strong "CTOS/BLACKLIST boleh apply?" at bounding box center [614, 237] width 127 height 13
click at [557, 272] on p "Accordion 7" at bounding box center [575, 267] width 48 height 17
drag, startPoint x: 671, startPoint y: 267, endPoint x: 539, endPoint y: 265, distance: 132.0
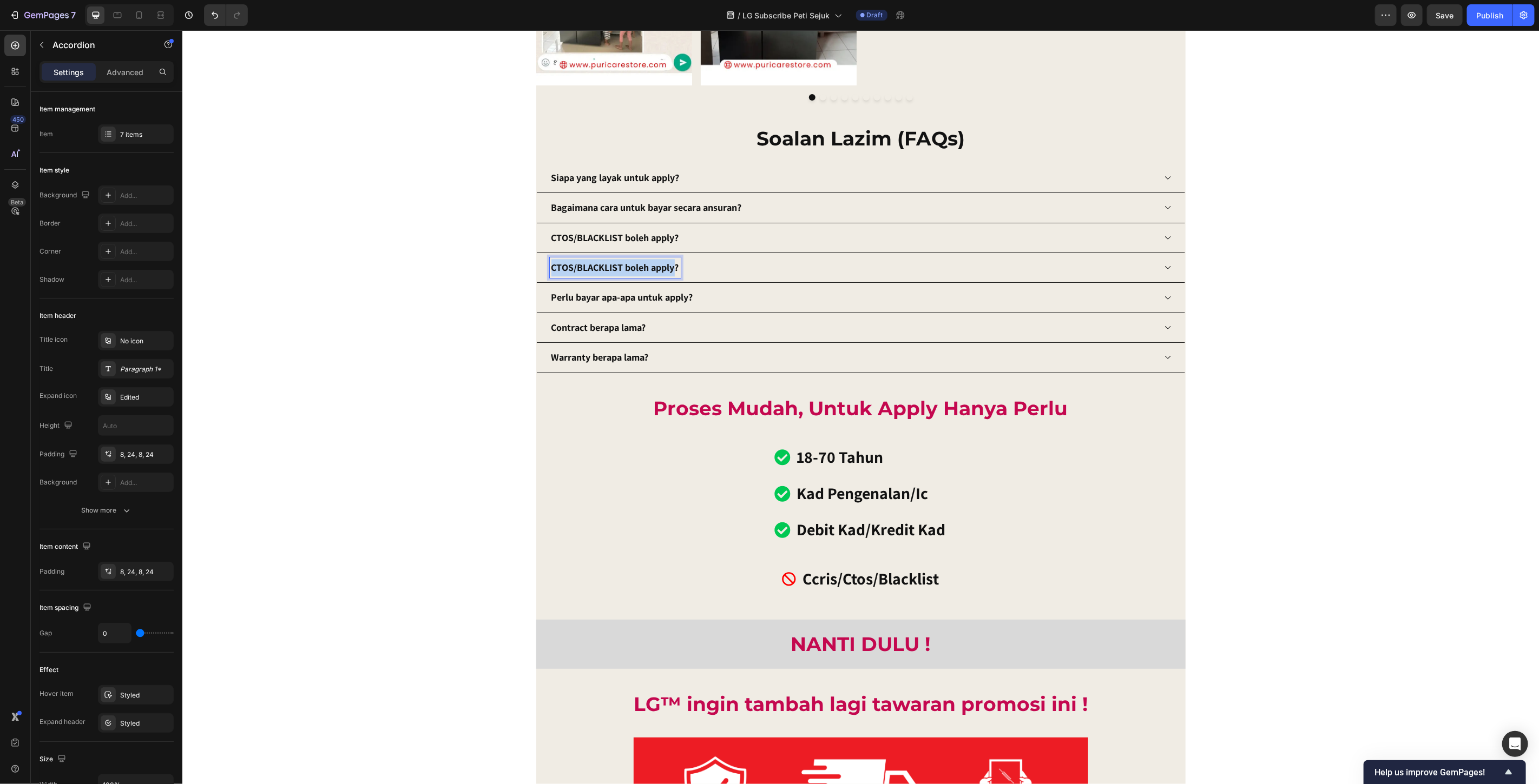
click at [539, 265] on div "CTOS/BLACKLIST boleh apply?" at bounding box center [860, 267] width 649 height 30
click at [1163, 269] on icon at bounding box center [1168, 267] width 8 height 8
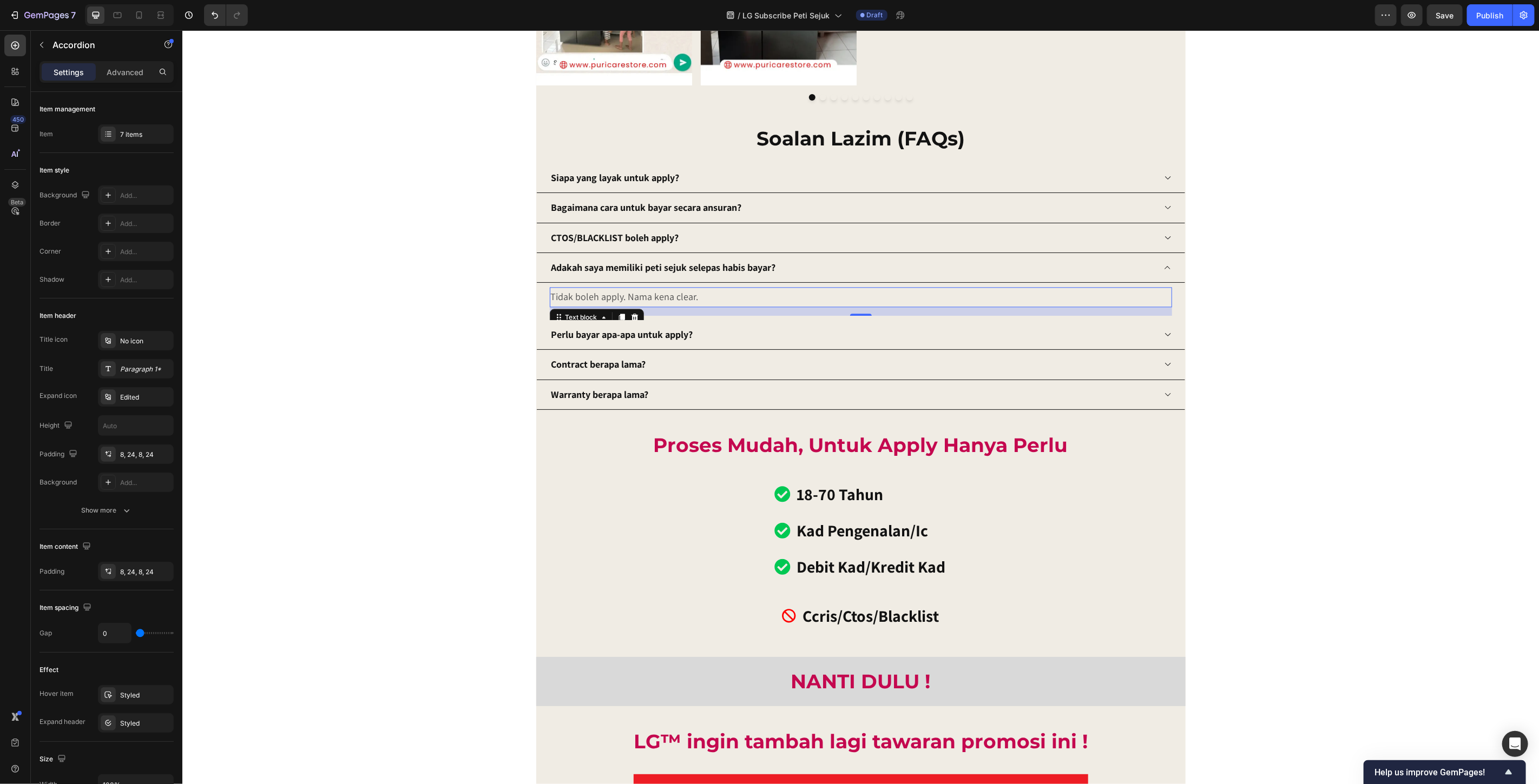
click at [642, 297] on p "Tidak boleh apply. Nama kena clear." at bounding box center [860, 296] width 620 height 17
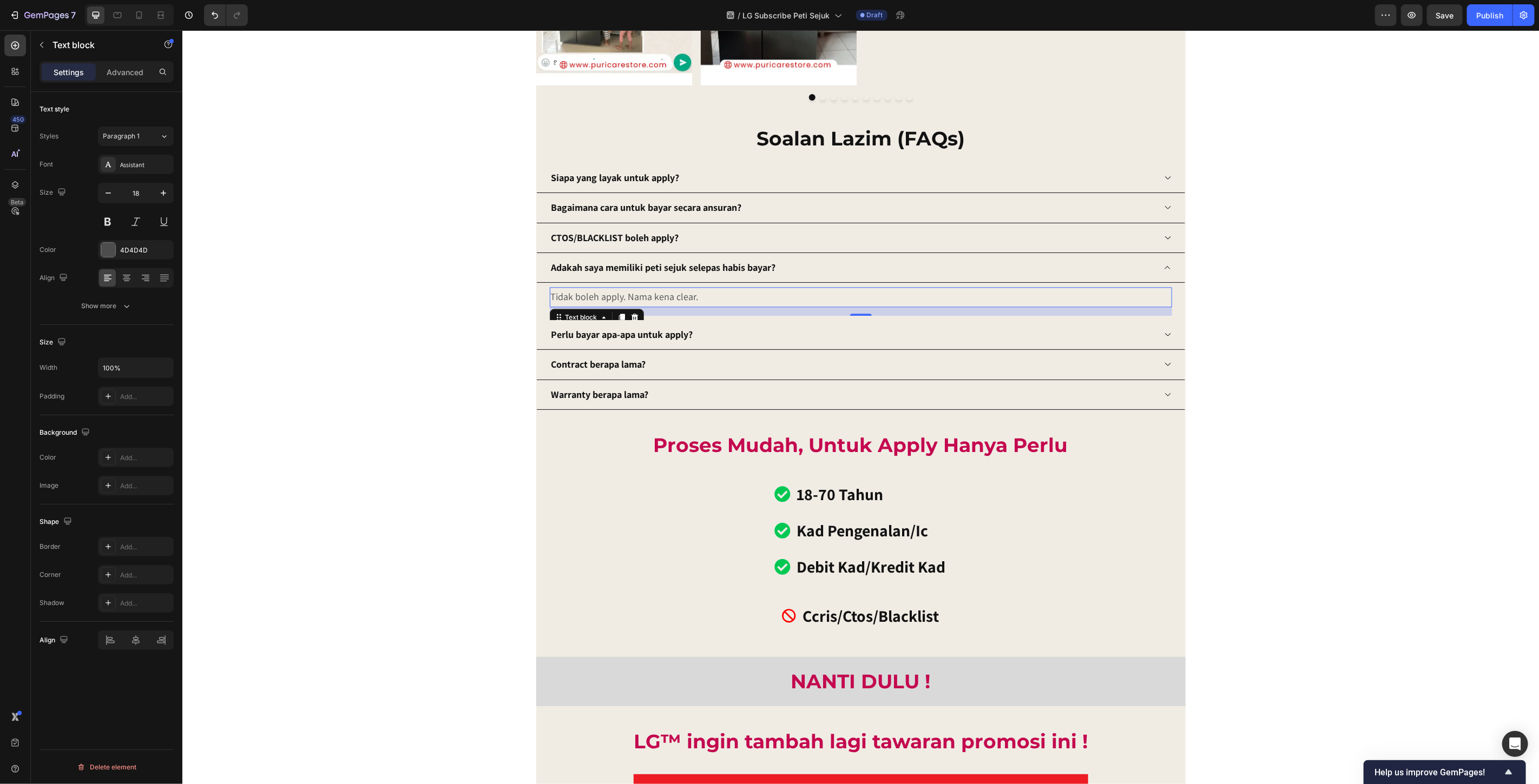
click at [642, 297] on p "Tidak boleh apply. Nama kena clear." at bounding box center [860, 296] width 620 height 17
click at [693, 299] on p "Ya, selepas tempoh ansuran tamat, ia milik anda" at bounding box center [860, 296] width 620 height 17
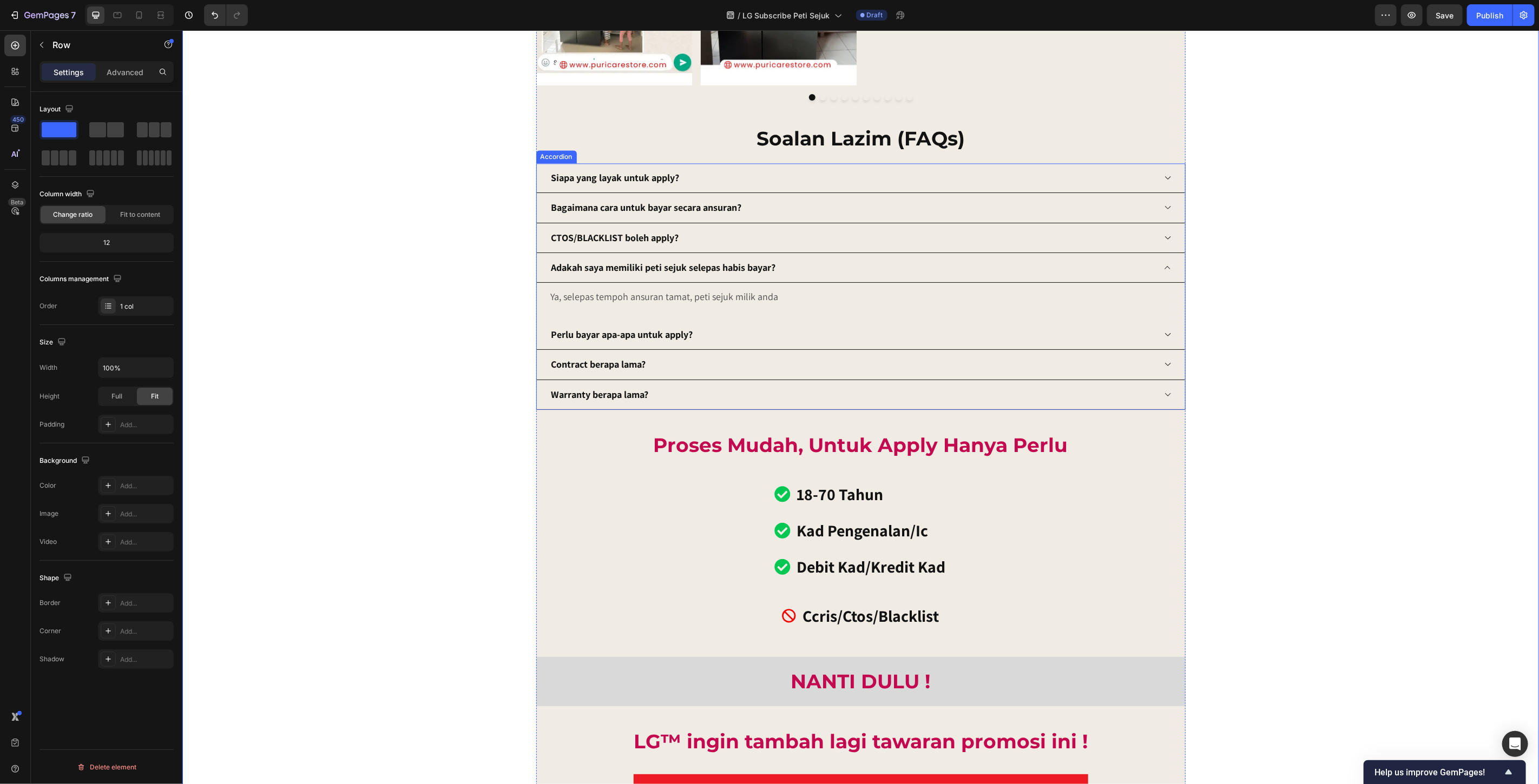
click at [1163, 267] on icon at bounding box center [1168, 267] width 8 height 8
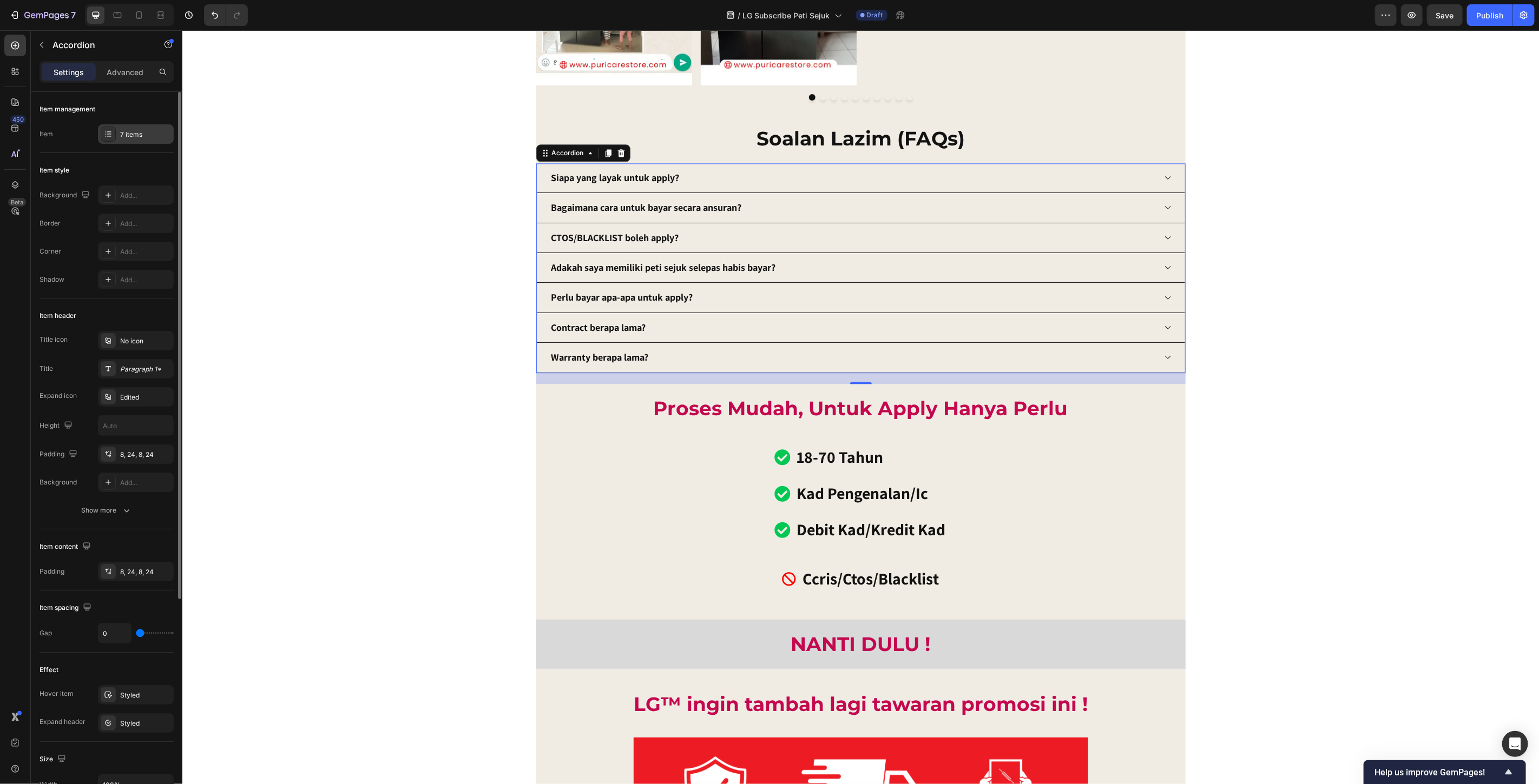
click at [126, 143] on div "7 items" at bounding box center [136, 134] width 76 height 19
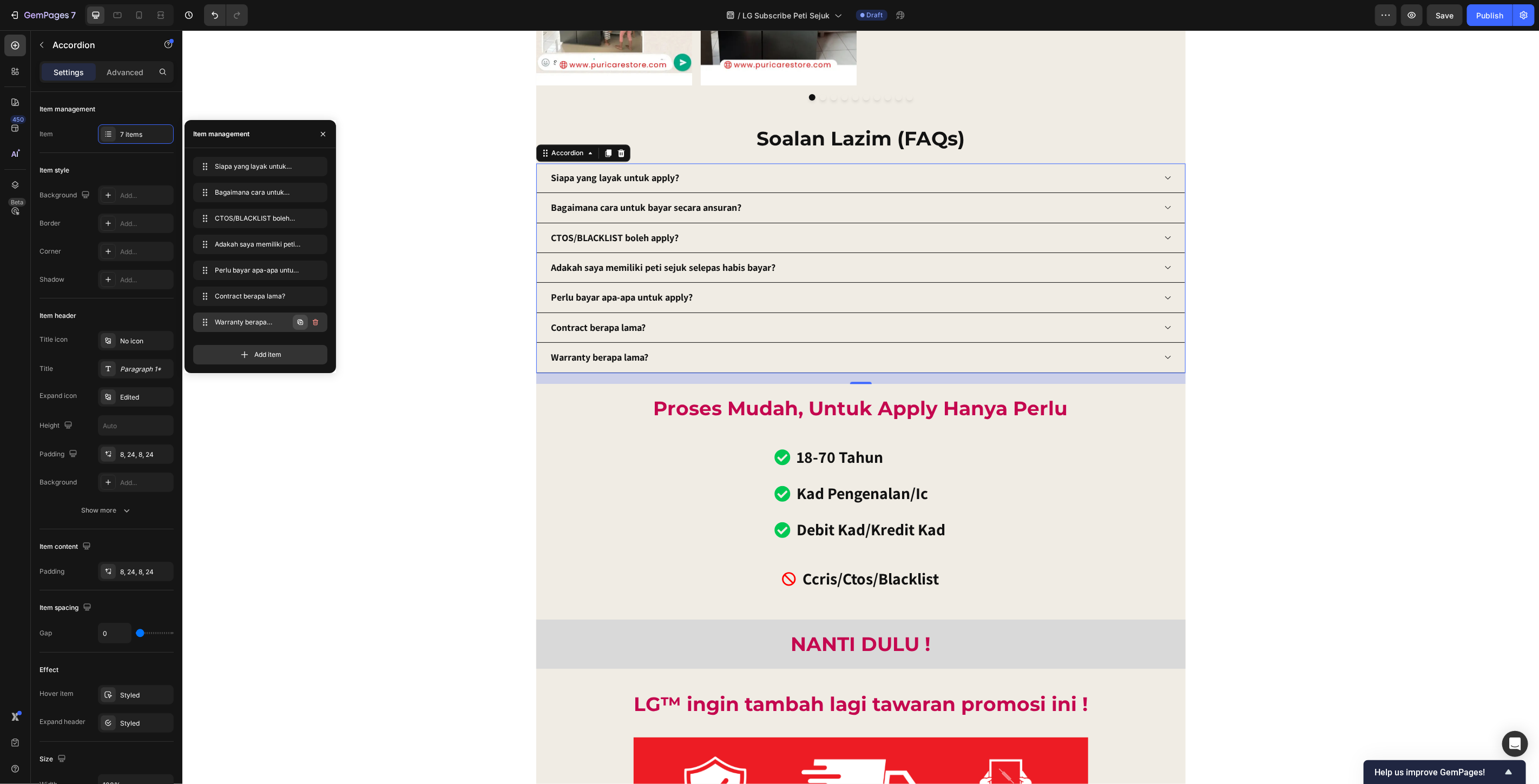
click at [298, 322] on icon "button" at bounding box center [300, 322] width 8 height 8
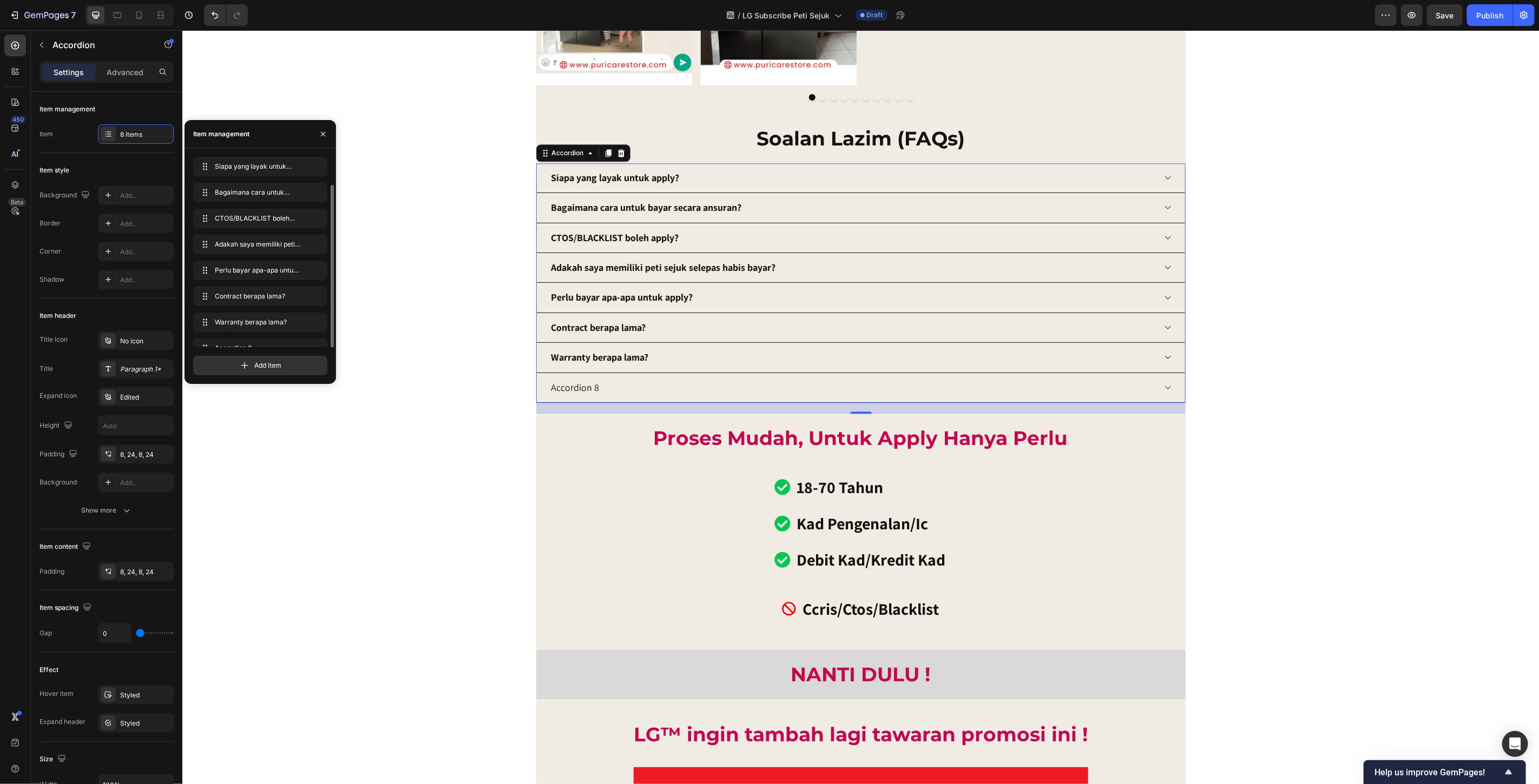
scroll to position [15, 0]
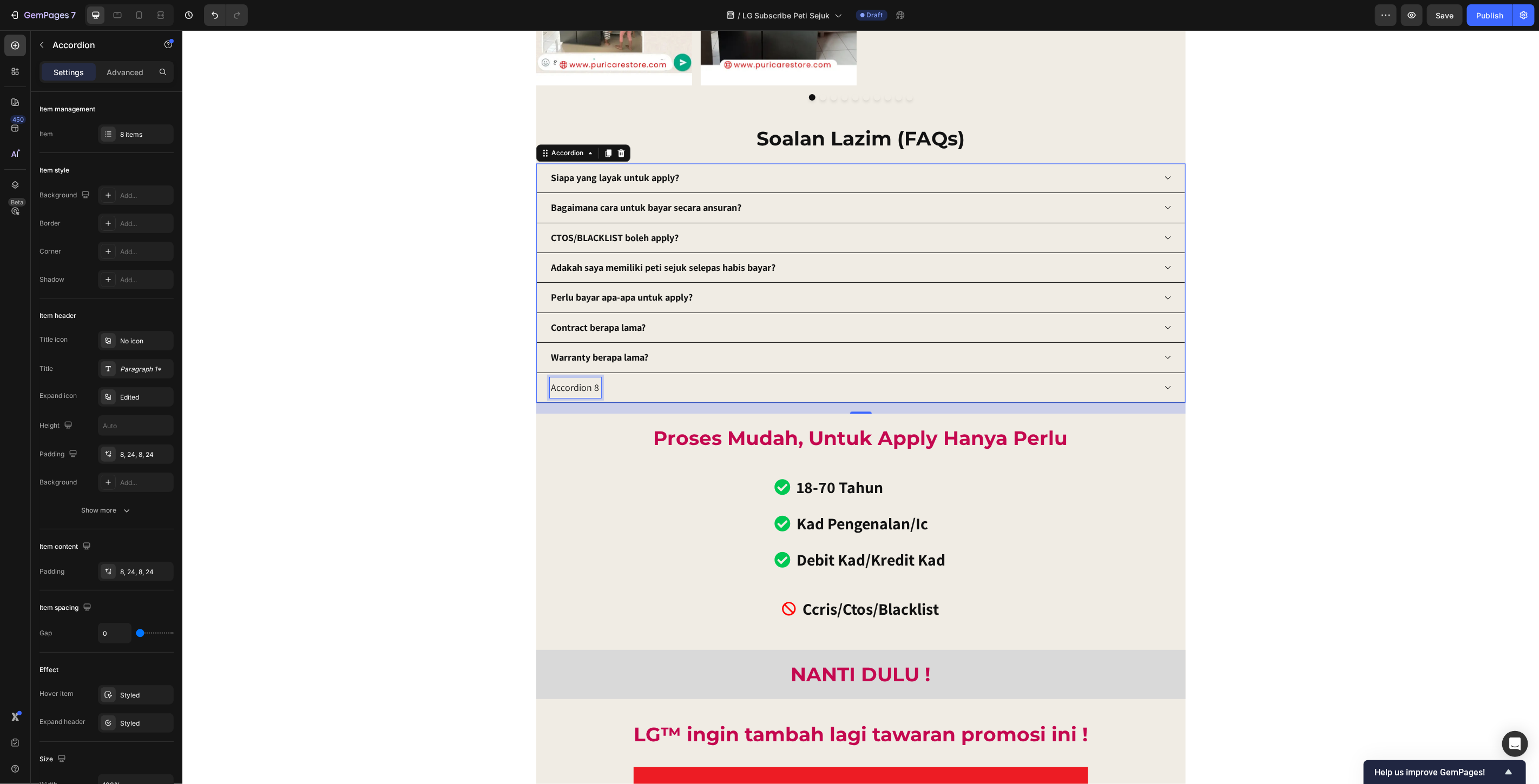
click at [573, 389] on div "Accordion 8" at bounding box center [575, 387] width 52 height 21
click at [573, 389] on p "Accordion 8" at bounding box center [575, 387] width 48 height 17
click at [603, 360] on strong "Warranty berapa lama?" at bounding box center [600, 356] width 98 height 13
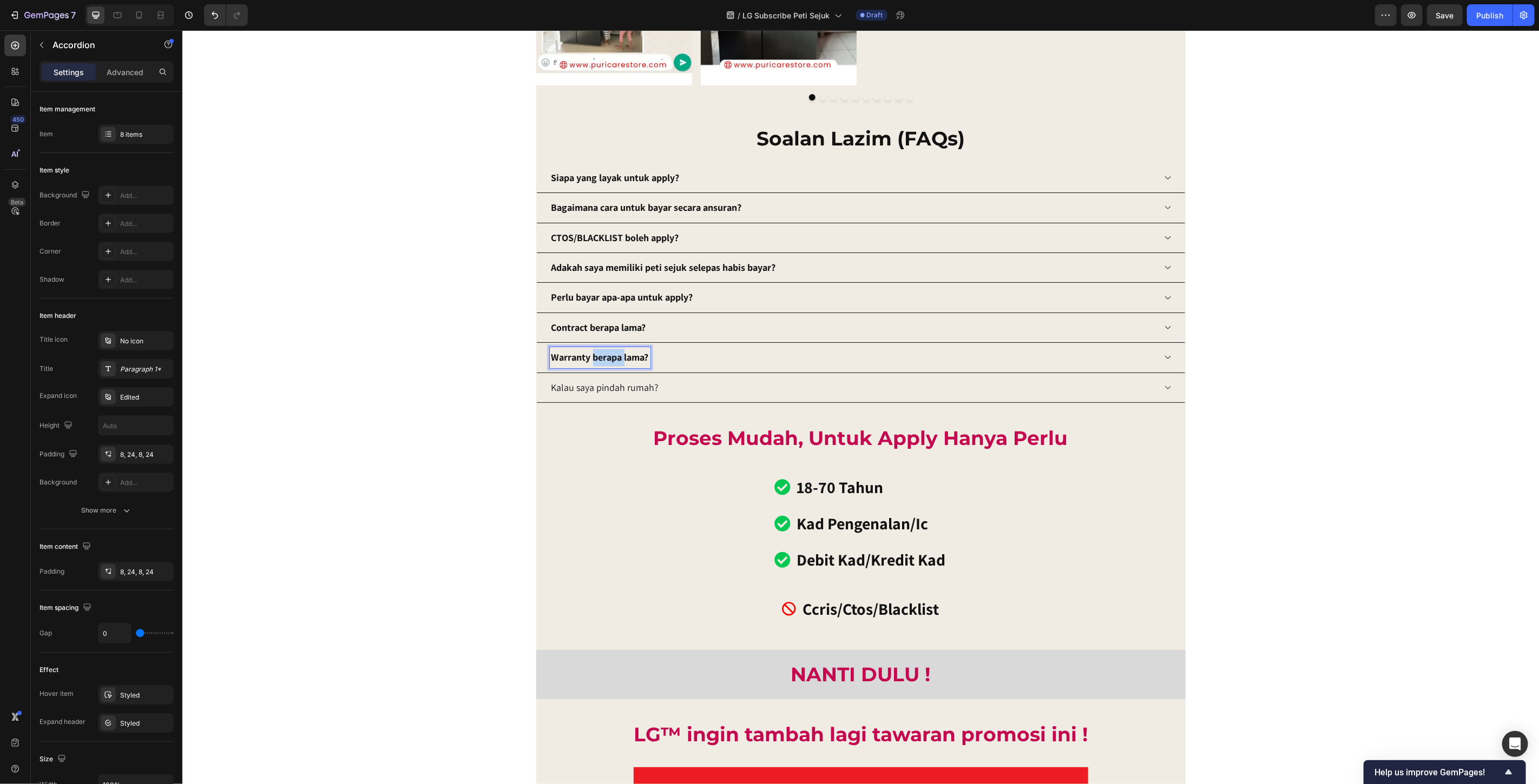
click at [603, 360] on strong "Warranty berapa lama?" at bounding box center [600, 356] width 98 height 13
click at [603, 359] on strong "Warranty berapa lama?" at bounding box center [600, 356] width 98 height 13
copy strong "Warranty berapa lama?"
click at [637, 387] on p "Kalau saya pindah rumah?" at bounding box center [605, 387] width 108 height 17
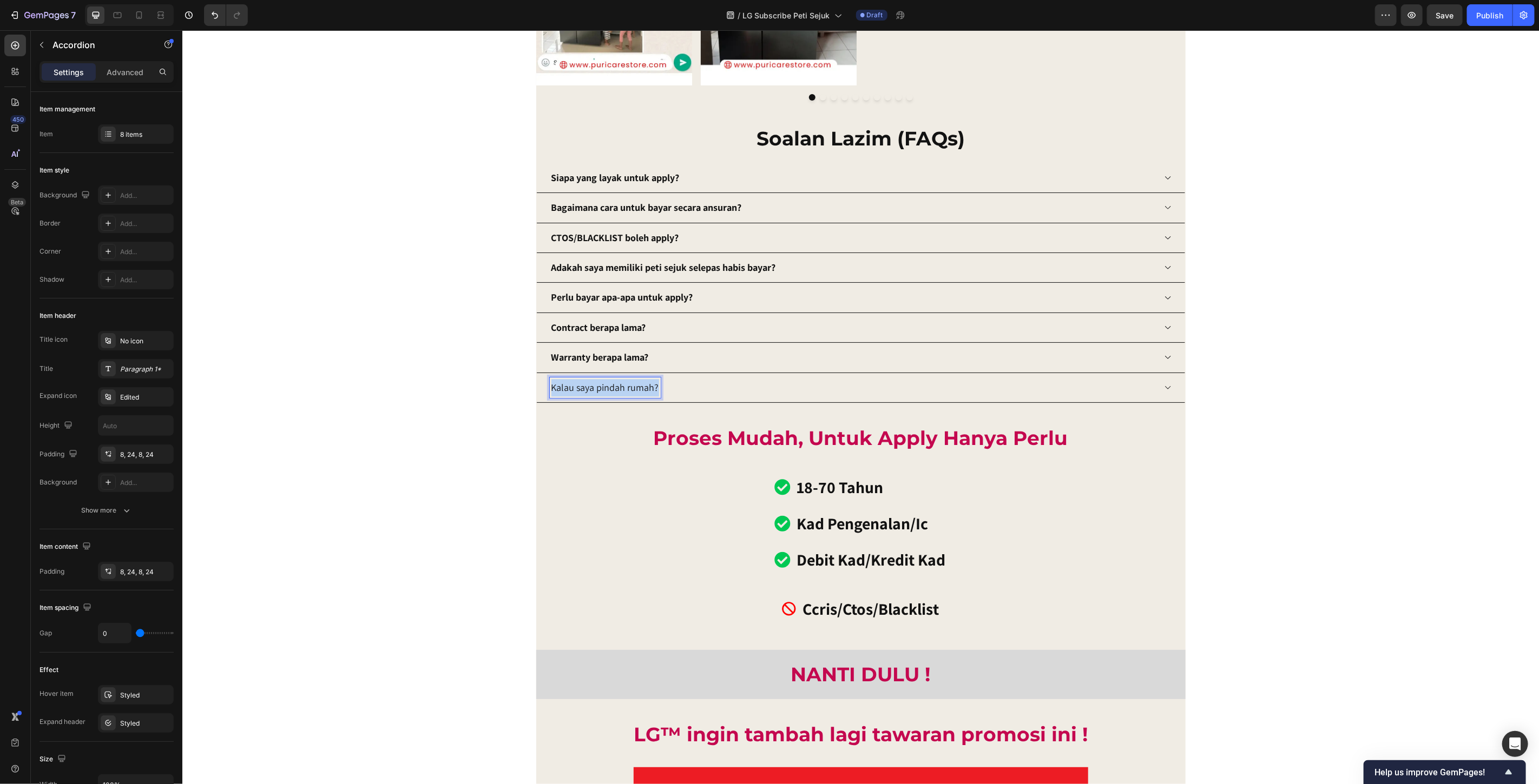
click at [637, 387] on p "Kalau saya pindah rumah?" at bounding box center [605, 387] width 108 height 17
click at [567, 386] on strong "Warranty berapa lama?" at bounding box center [600, 387] width 98 height 13
click at [642, 384] on strong "Warranty berapa lama?" at bounding box center [600, 387] width 98 height 13
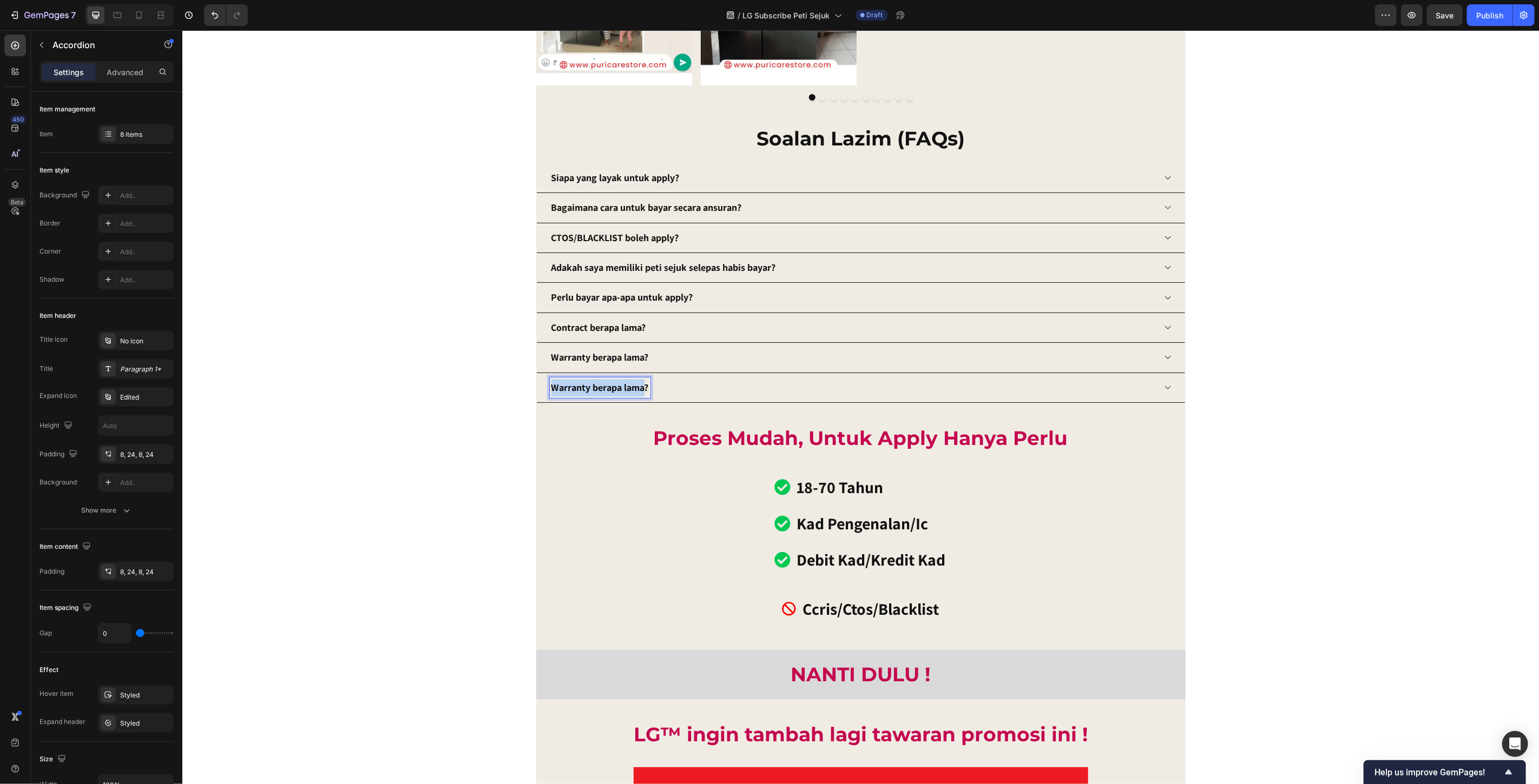
drag, startPoint x: 640, startPoint y: 387, endPoint x: 546, endPoint y: 390, distance: 94.0
click at [551, 390] on strong "Warranty berapa lama?" at bounding box center [600, 387] width 98 height 13
click at [1163, 386] on icon at bounding box center [1168, 387] width 8 height 8
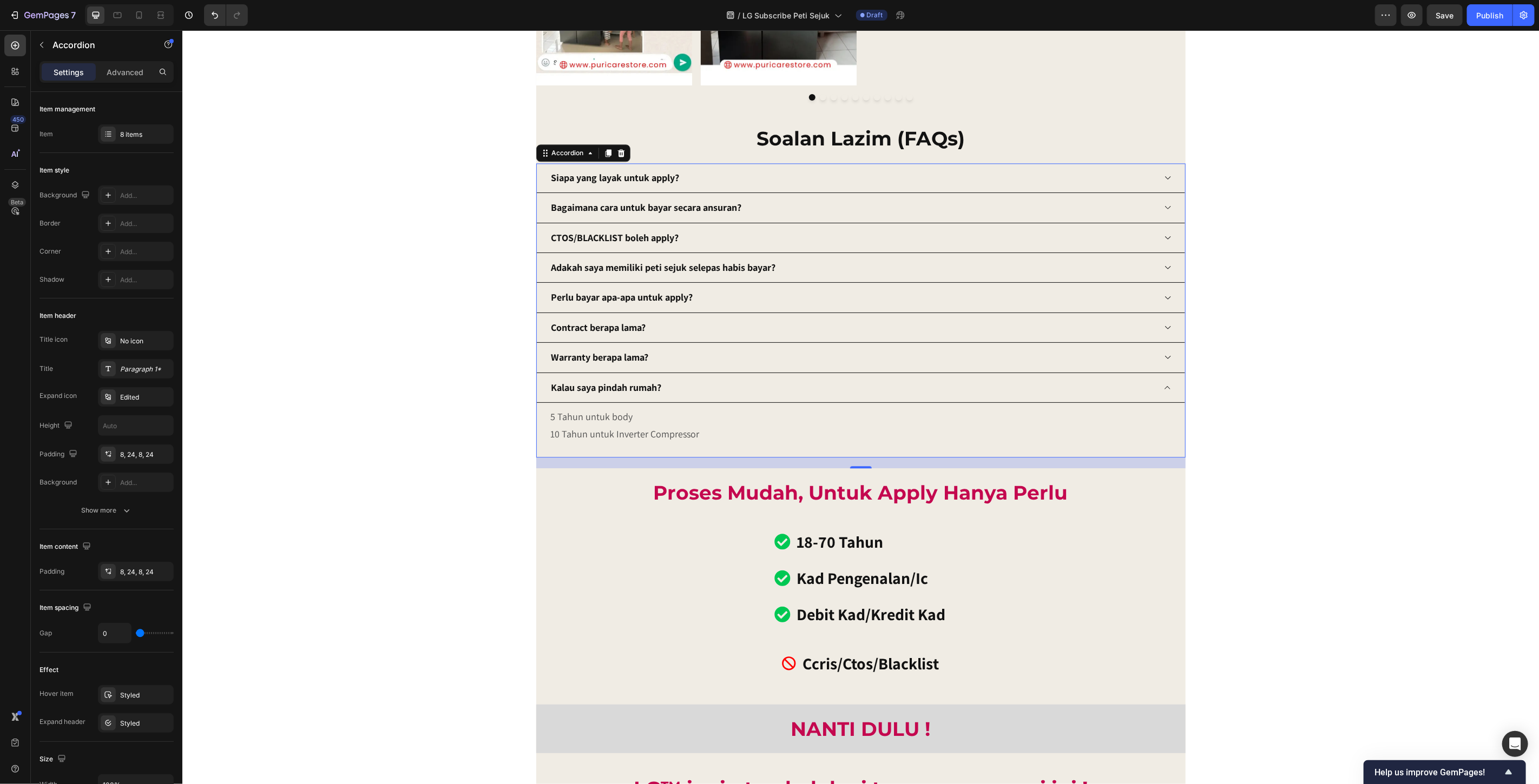
click at [1073, 354] on div "Warranty berapa lama?" at bounding box center [852, 357] width 605 height 21
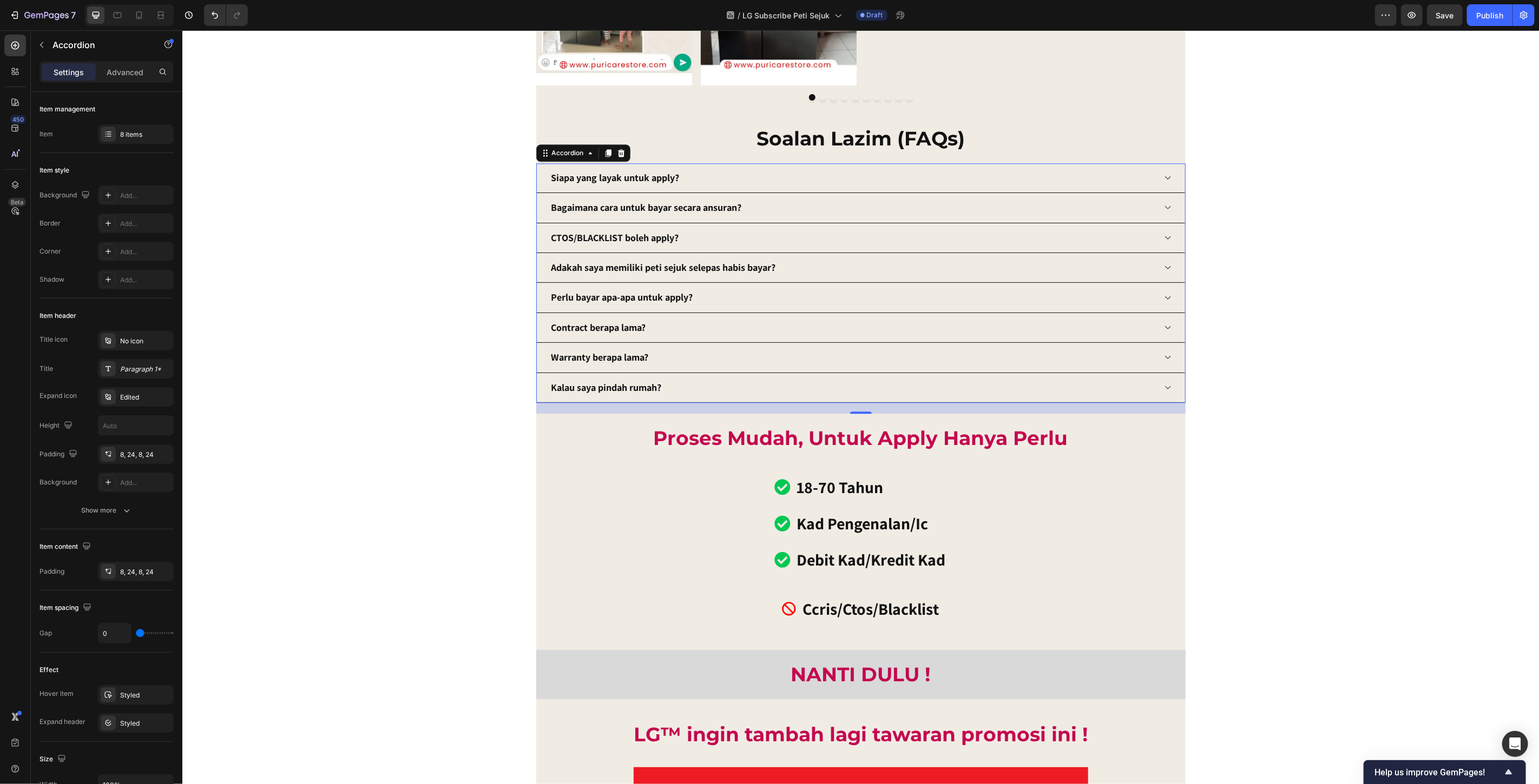
click at [636, 268] on strong "Adakah saya memiliki peti sejuk selepas habis bayar?" at bounding box center [663, 267] width 224 height 13
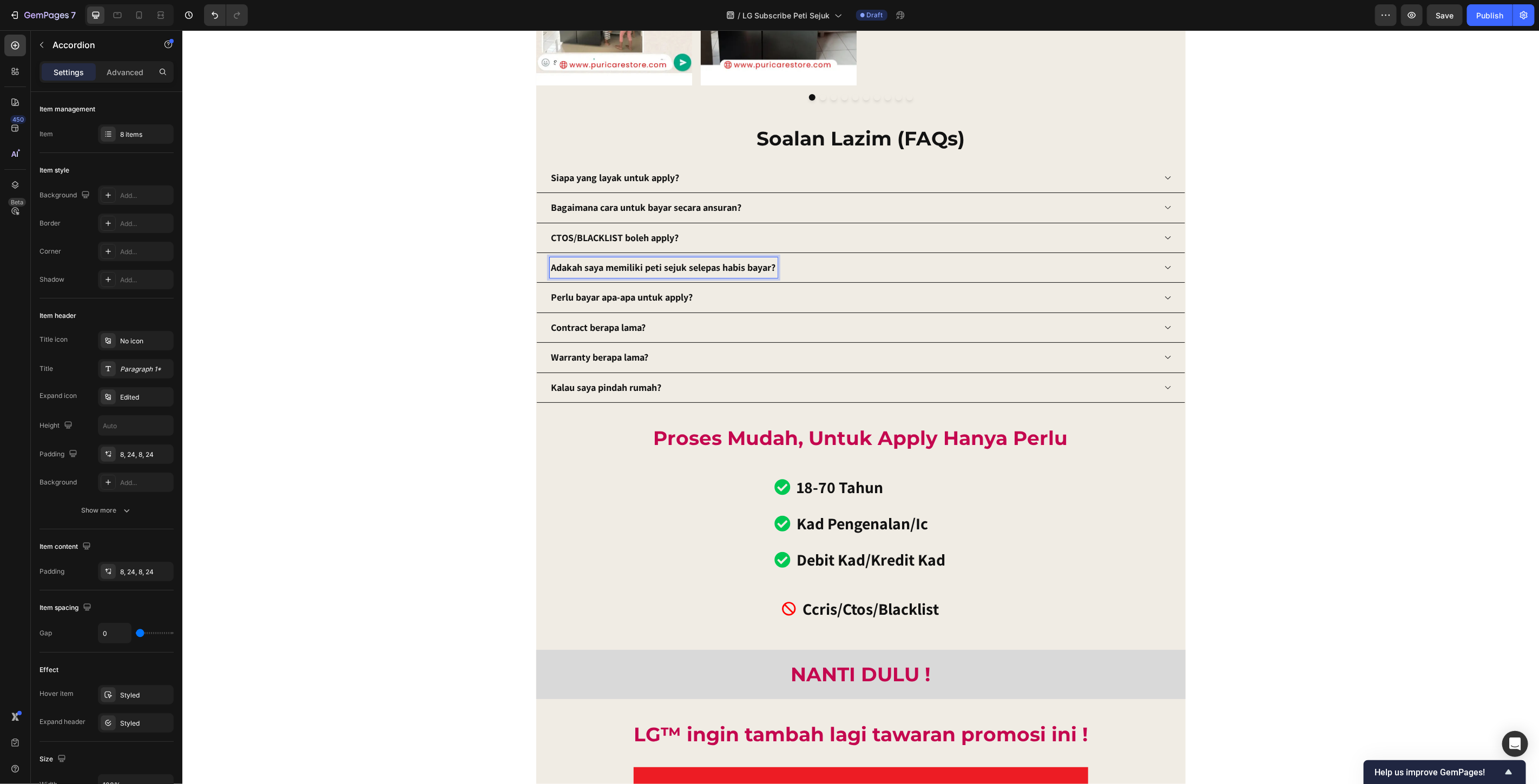
click at [831, 268] on div "Adakah saya memiliki peti sejuk selepas habis bayar?" at bounding box center [852, 267] width 605 height 21
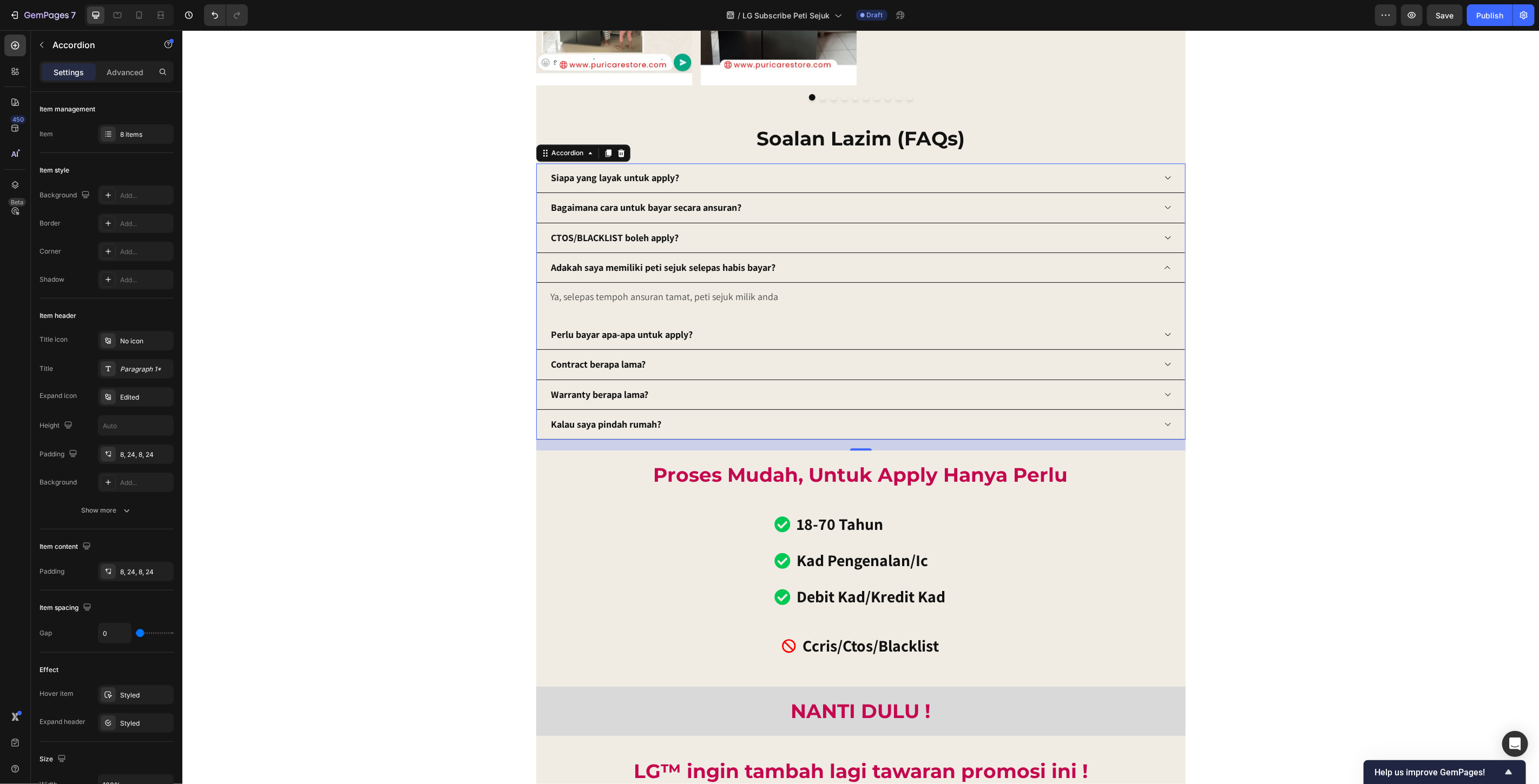
click at [831, 268] on div "Adakah saya memiliki peti sejuk selepas habis bayar?" at bounding box center [852, 267] width 605 height 21
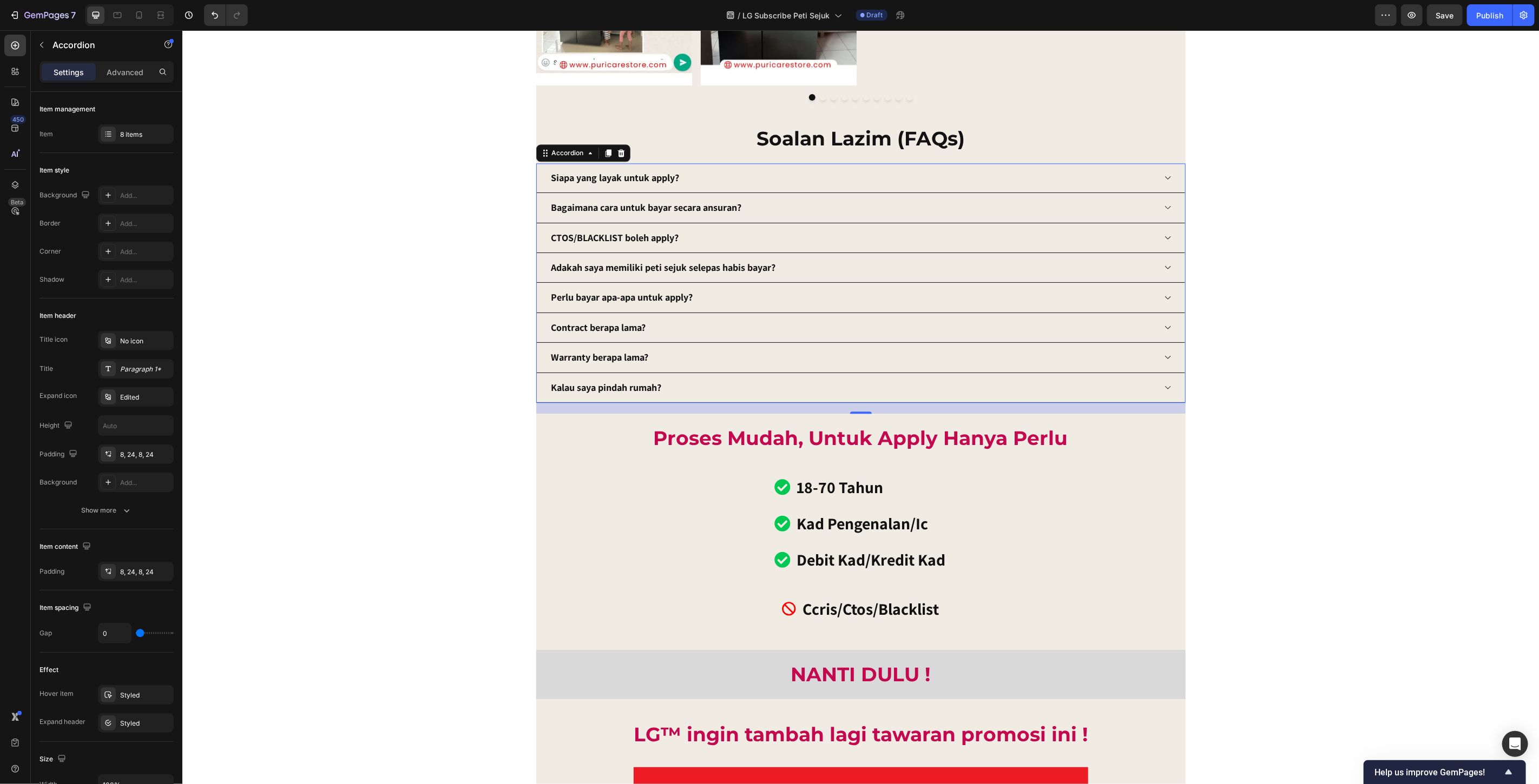
click at [782, 388] on div "Kalau saya pindah rumah?" at bounding box center [852, 387] width 605 height 21
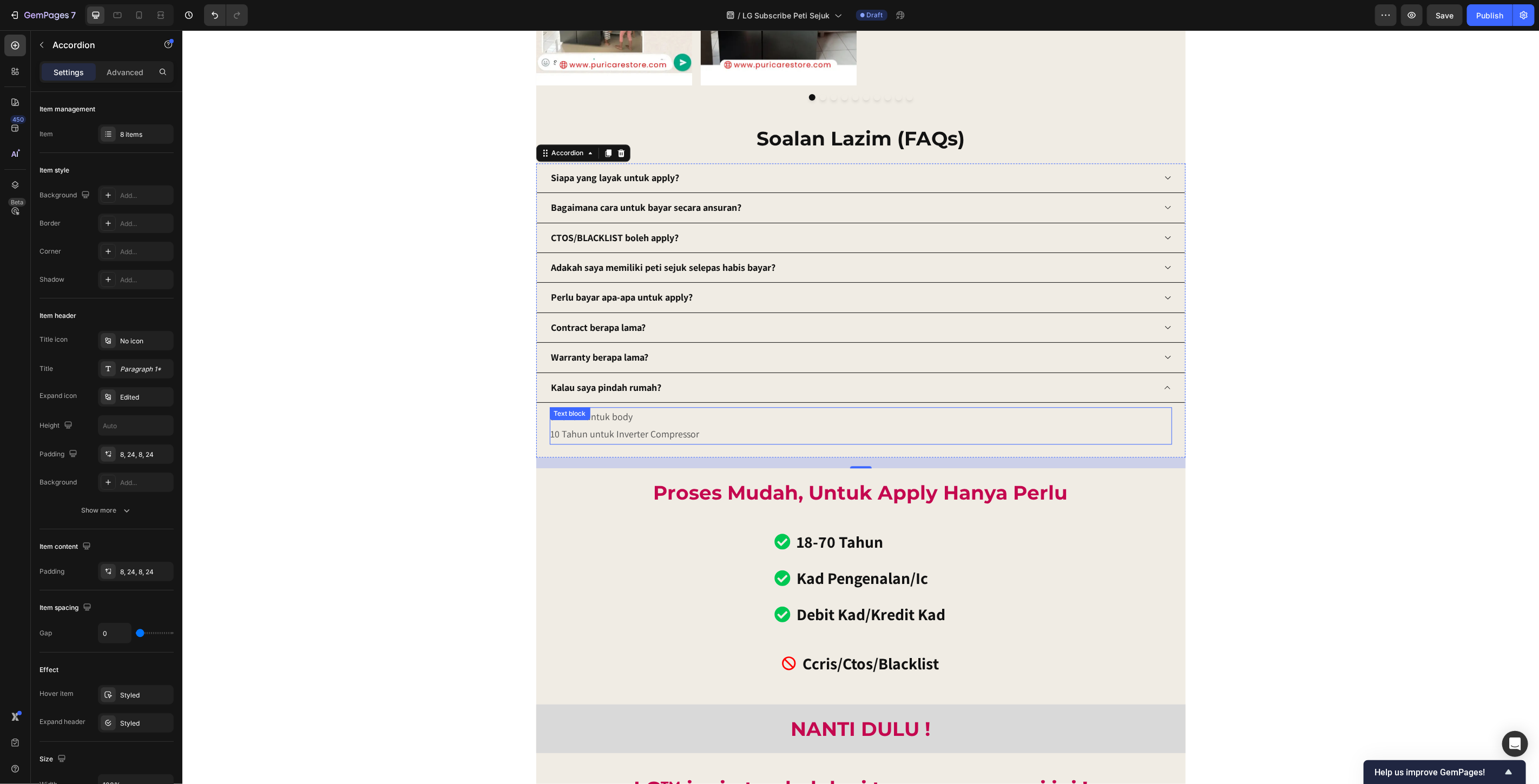
click at [651, 425] on p "5 Tahun untuk body" at bounding box center [860, 416] width 620 height 17
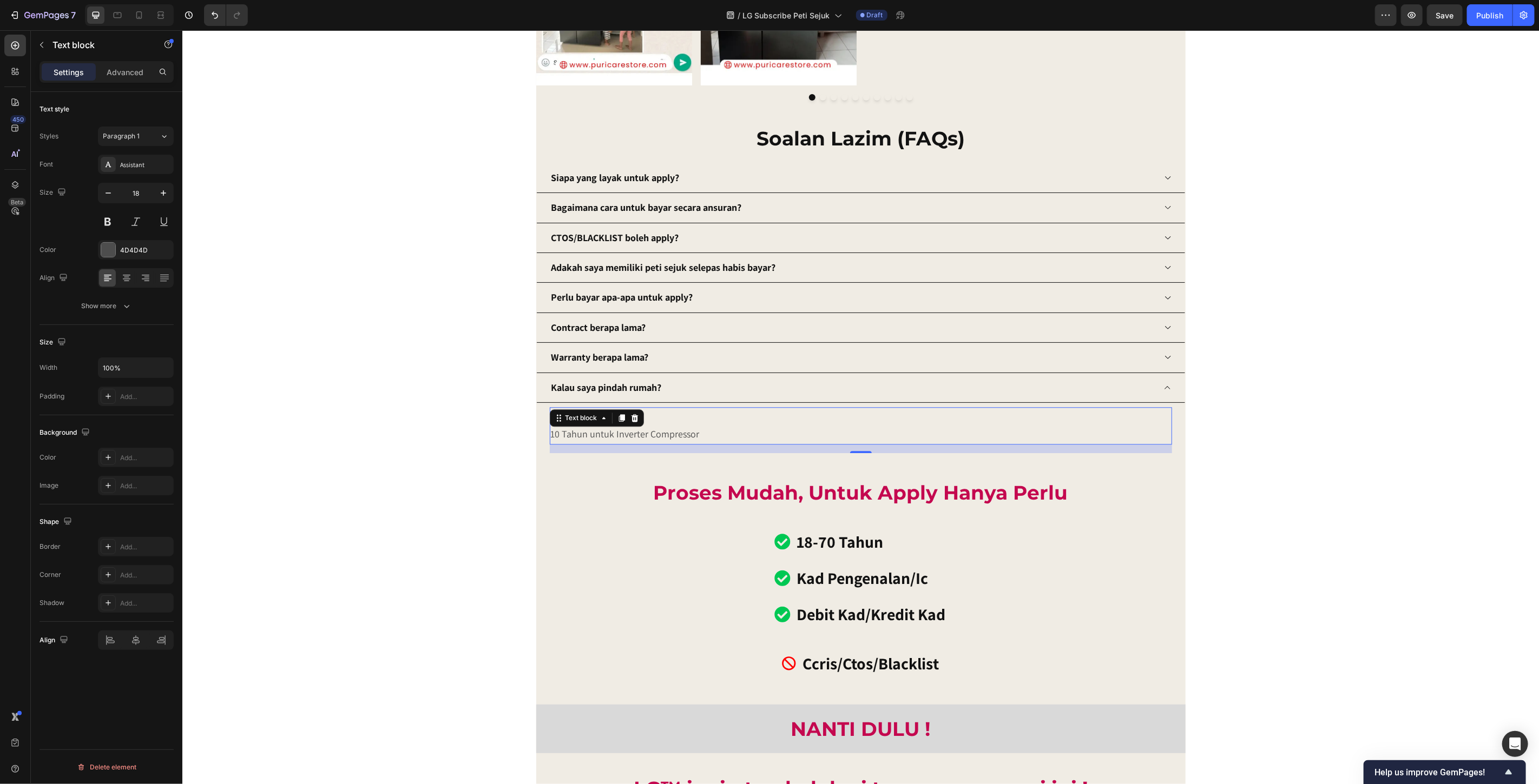
click at [651, 425] on p "5 Tahun untuk body" at bounding box center [860, 416] width 620 height 17
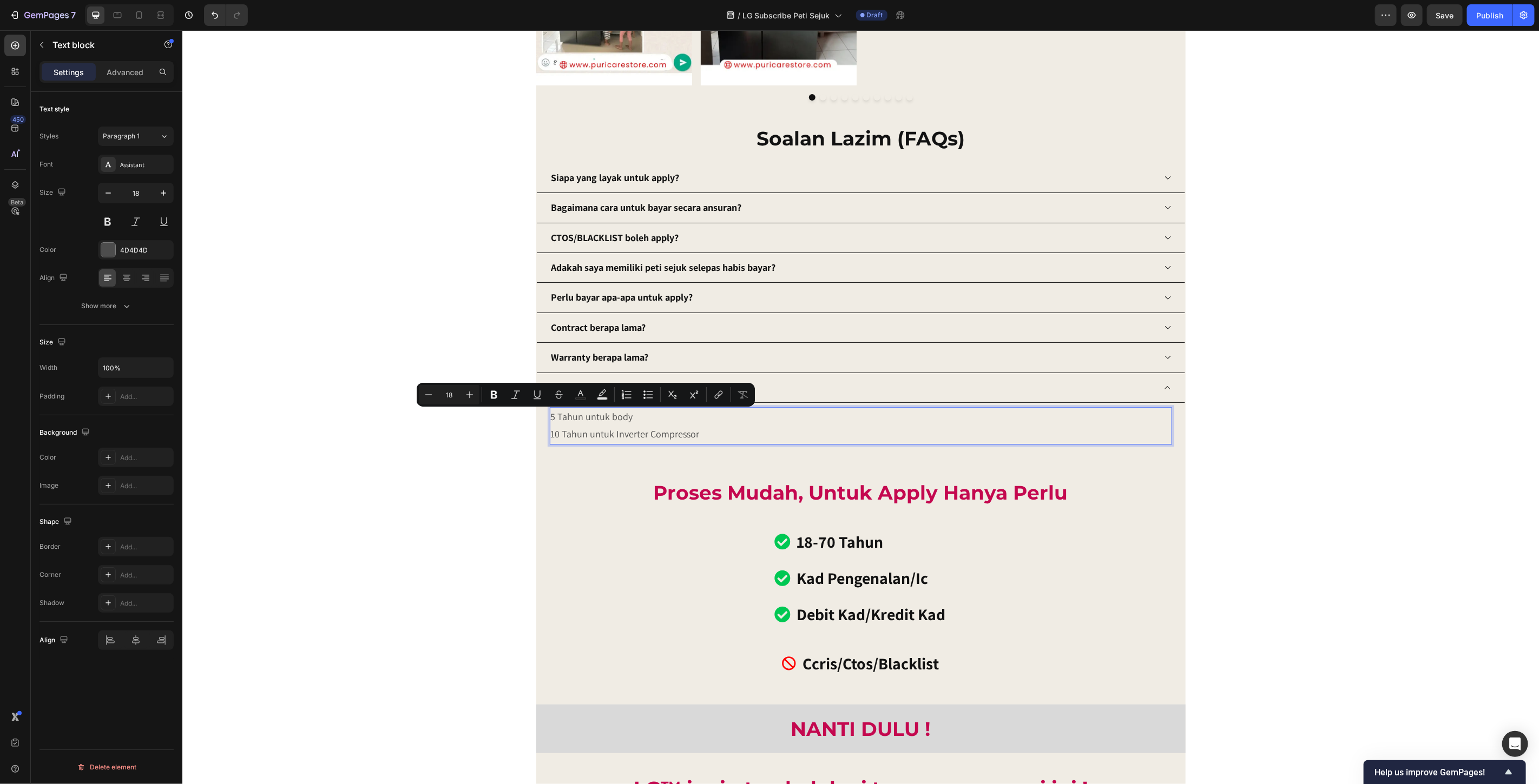
click at [709, 435] on p "10 Tahun untuk Inverter Compressor" at bounding box center [860, 434] width 620 height 17
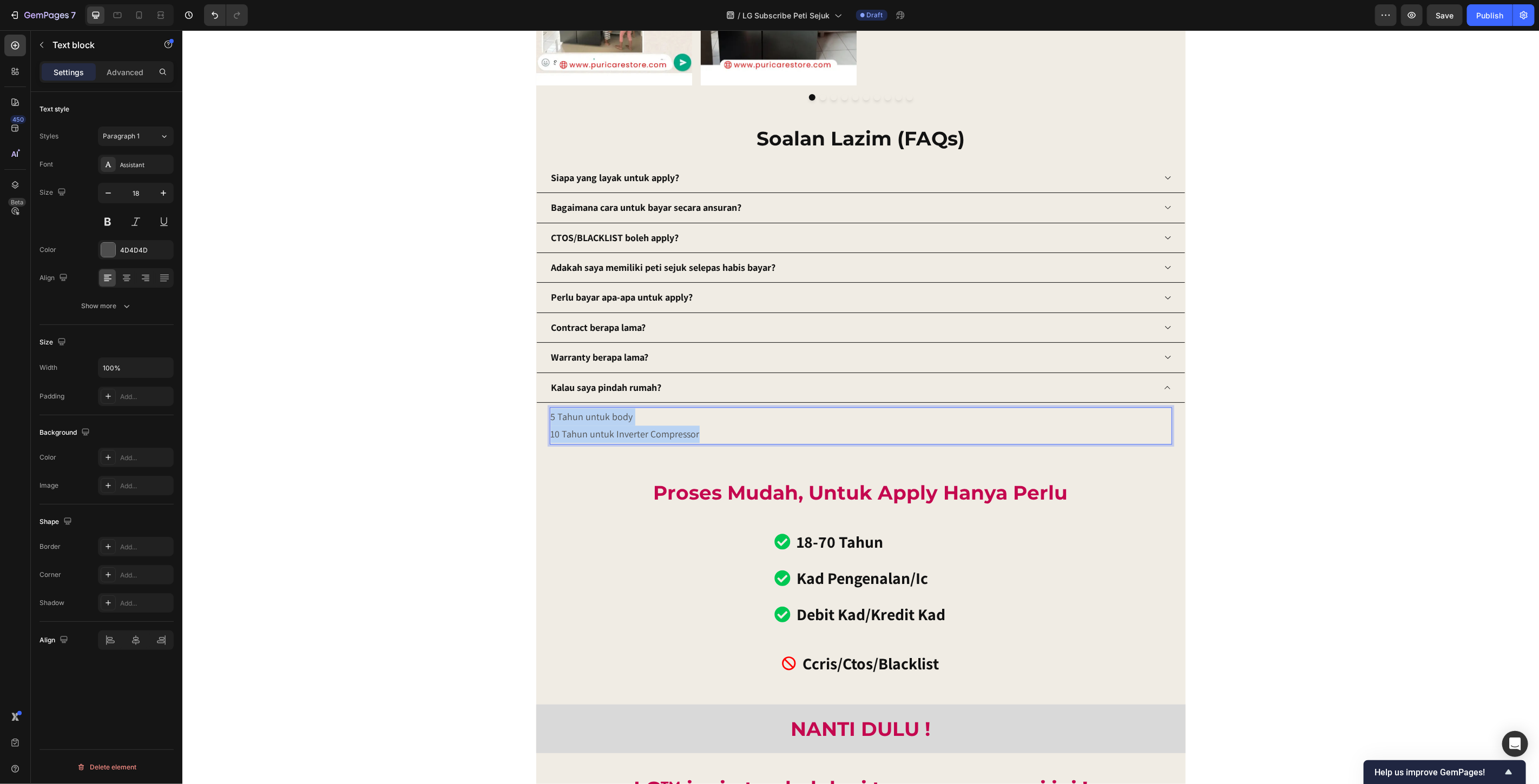
drag, startPoint x: 697, startPoint y: 435, endPoint x: 545, endPoint y: 415, distance: 153.3
click at [550, 417] on div "5 Tahun untuk body 10 Tahun untuk Inverter Compressor" at bounding box center [860, 425] width 622 height 38
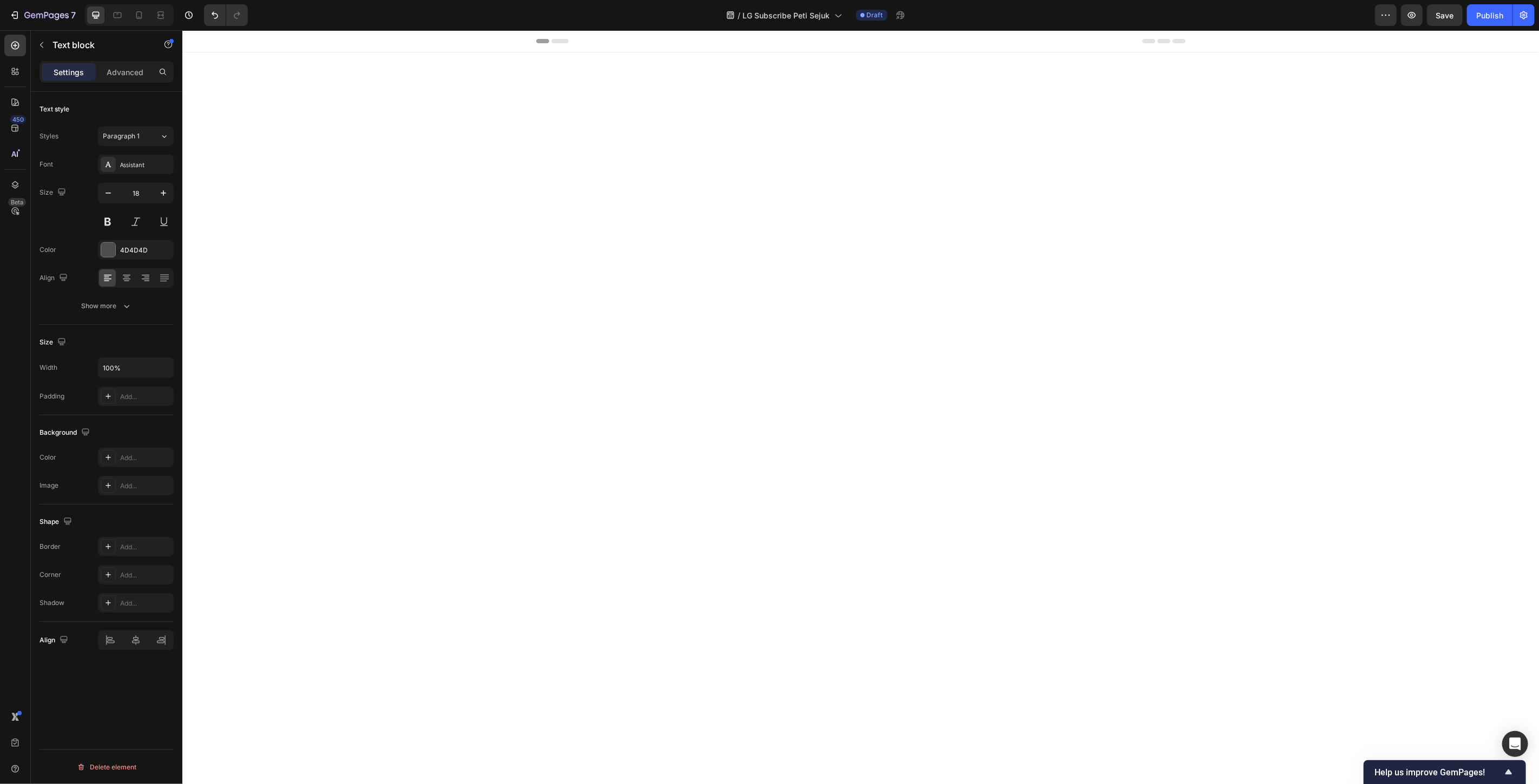
scroll to position [9012, 0]
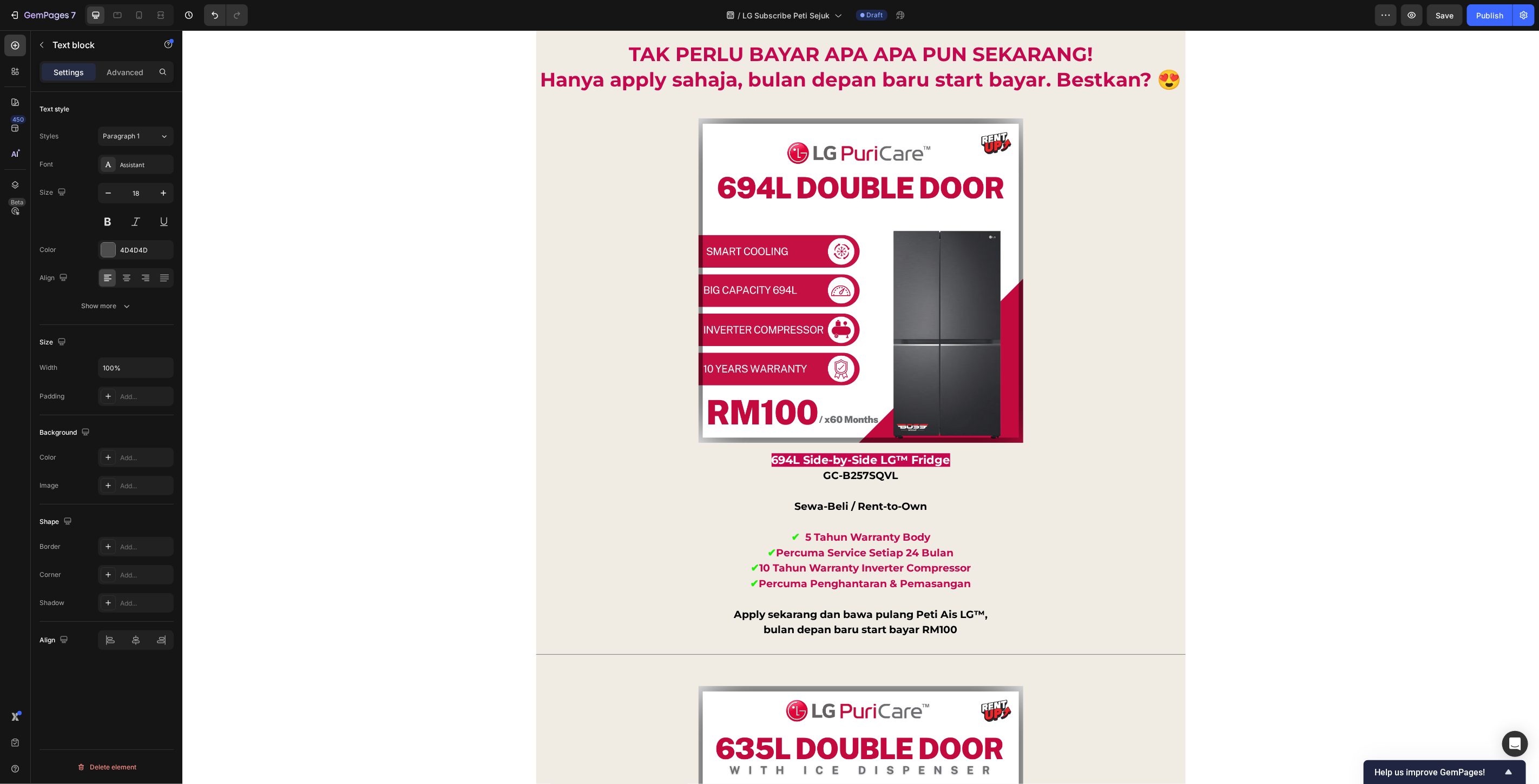
click at [1246, 427] on div "Tak payah pening nak bayar ribu ribu terus. Simpan duit anda untuk waktu kecema…" at bounding box center [860, 517] width 1357 height 3109
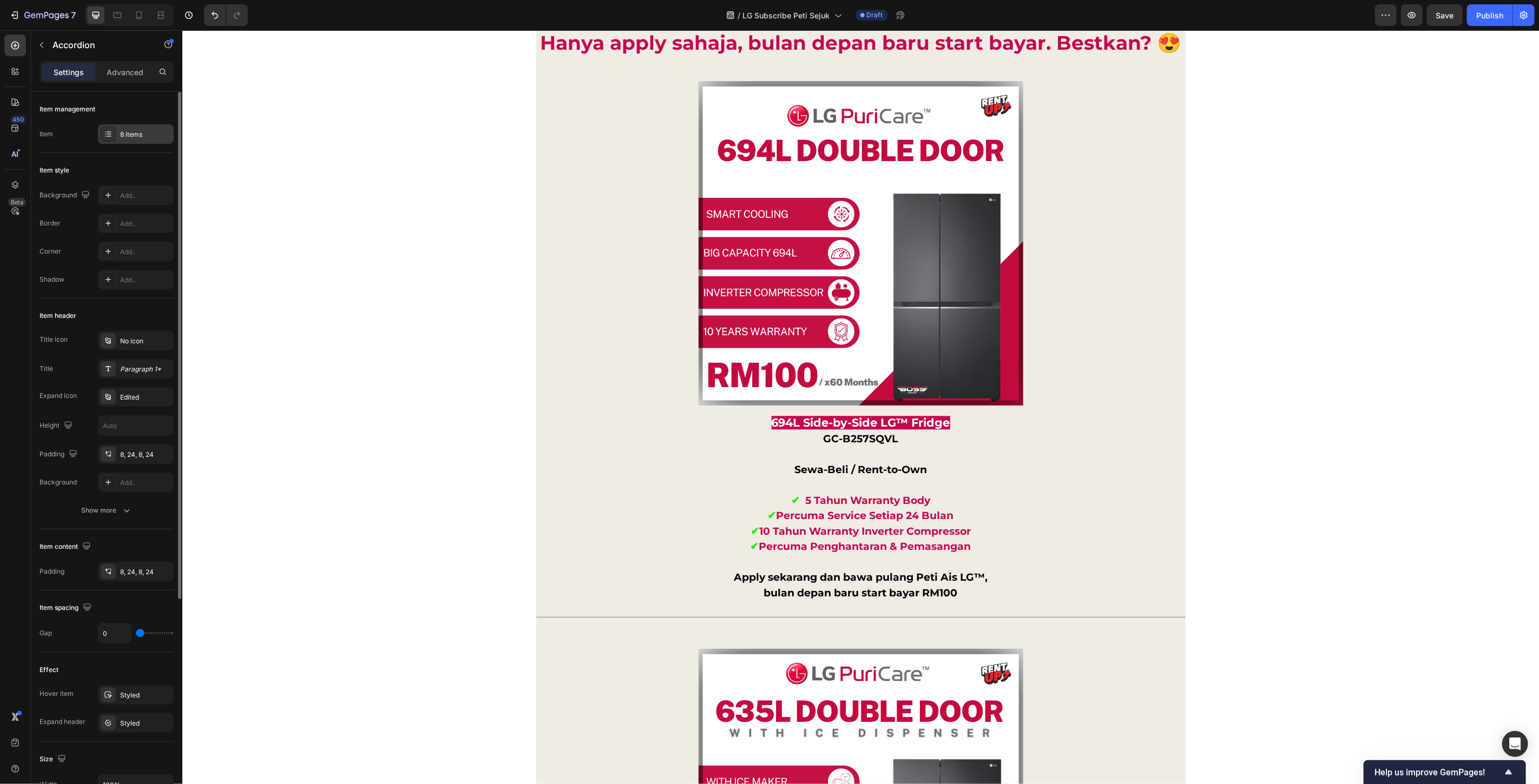
click at [148, 139] on div "8 items" at bounding box center [145, 134] width 51 height 10
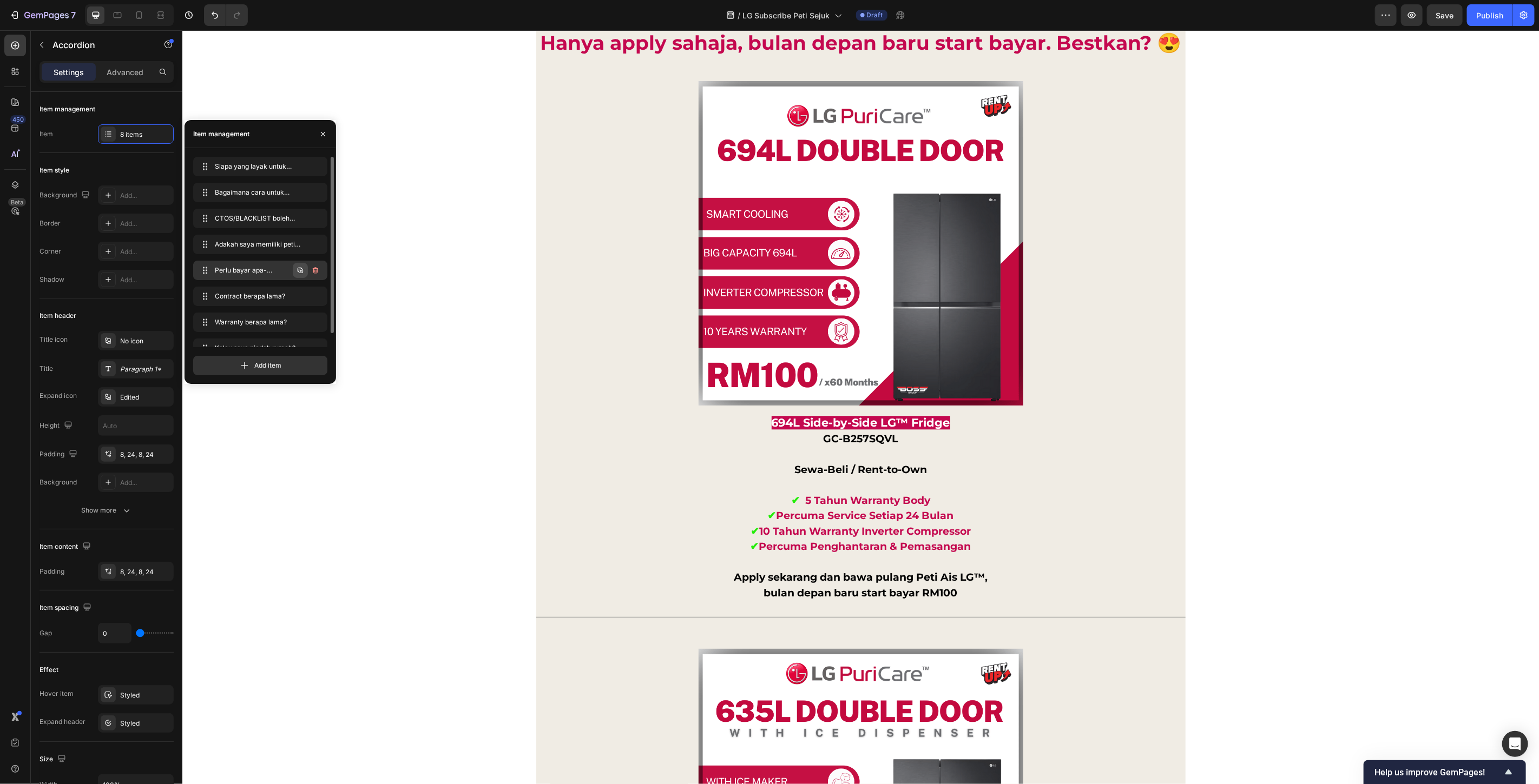
click at [297, 270] on icon "button" at bounding box center [300, 271] width 6 height 6
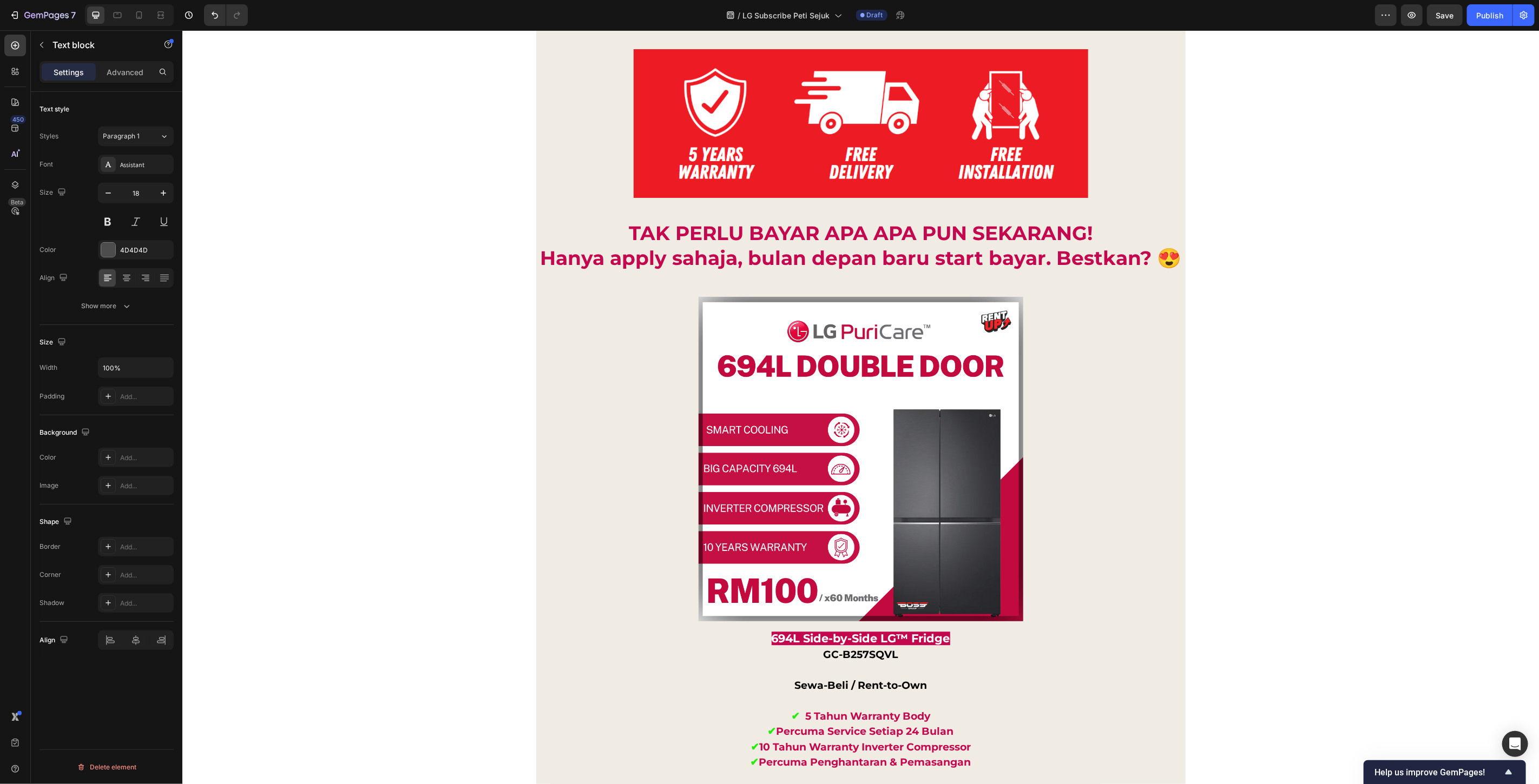
click at [1244, 379] on div "Tak payah pening nak bayar ribu ribu terus. Simpan duit anda untuk waktu kecema…" at bounding box center [860, 607] width 1357 height 3288
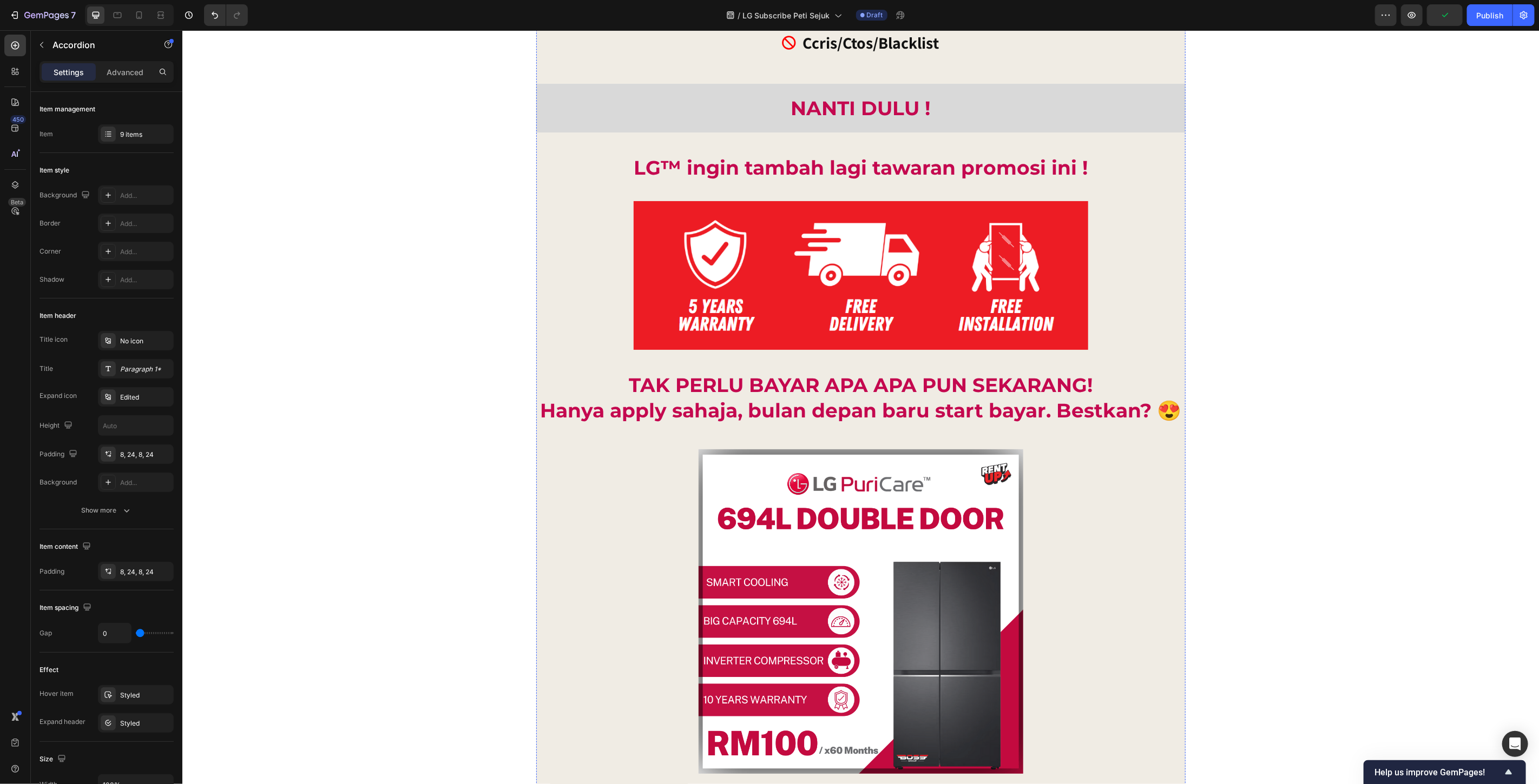
scroll to position [8831, 0]
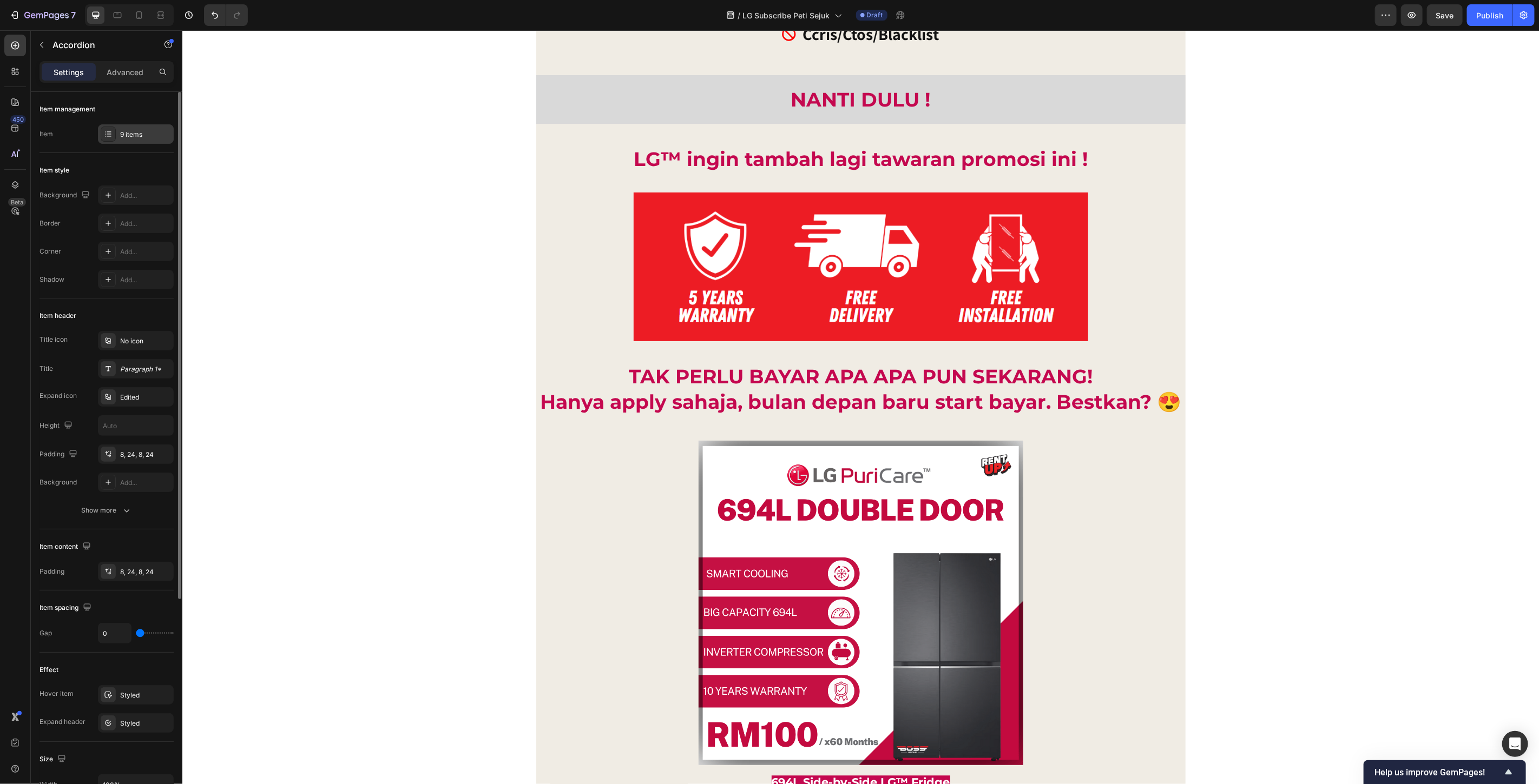
click at [131, 130] on div "9 items" at bounding box center [145, 134] width 51 height 10
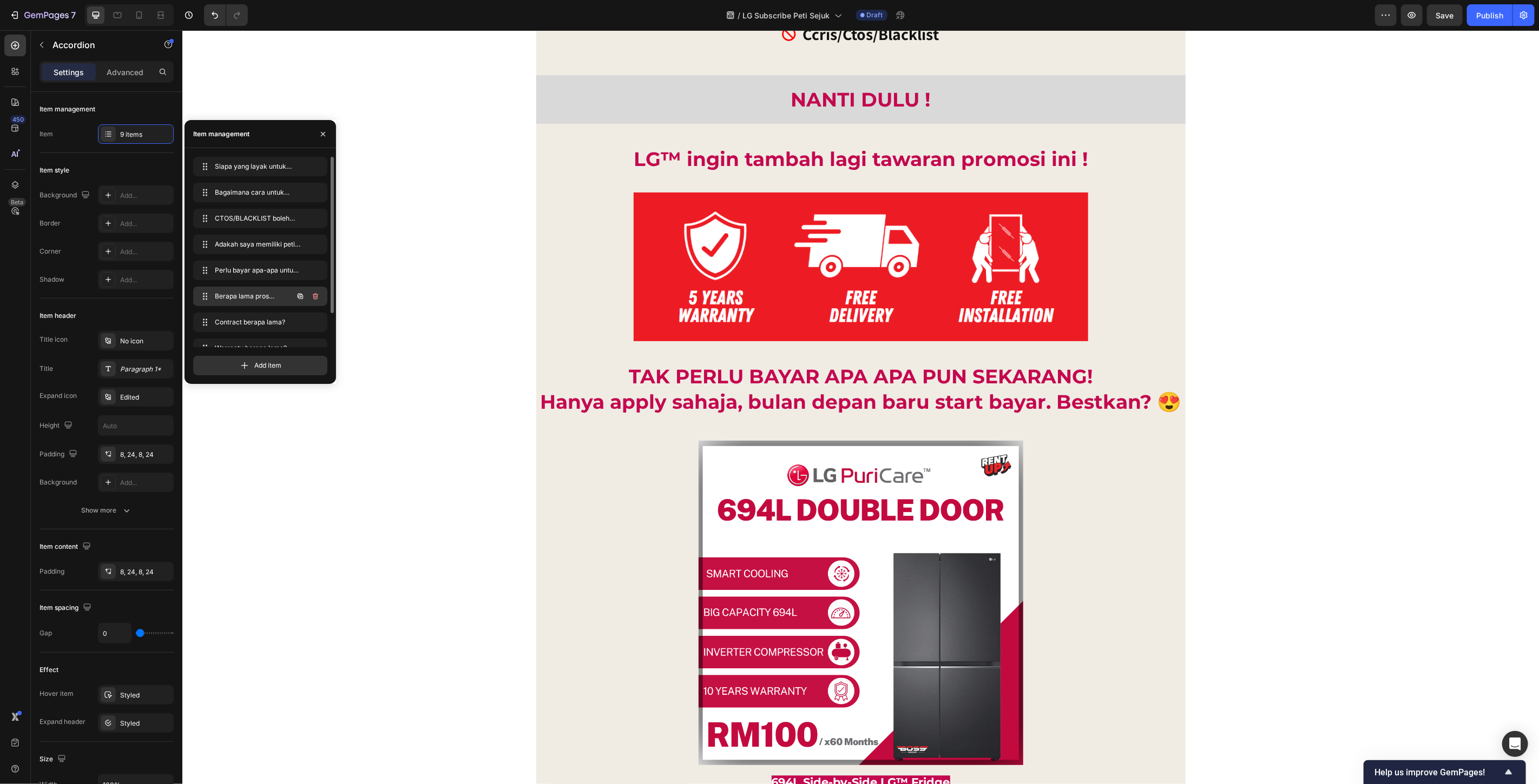
scroll to position [40, 0]
click at [272, 311] on span "Warranty berapa lama?" at bounding box center [252, 308] width 80 height 10
click at [300, 311] on icon "button" at bounding box center [300, 308] width 8 height 8
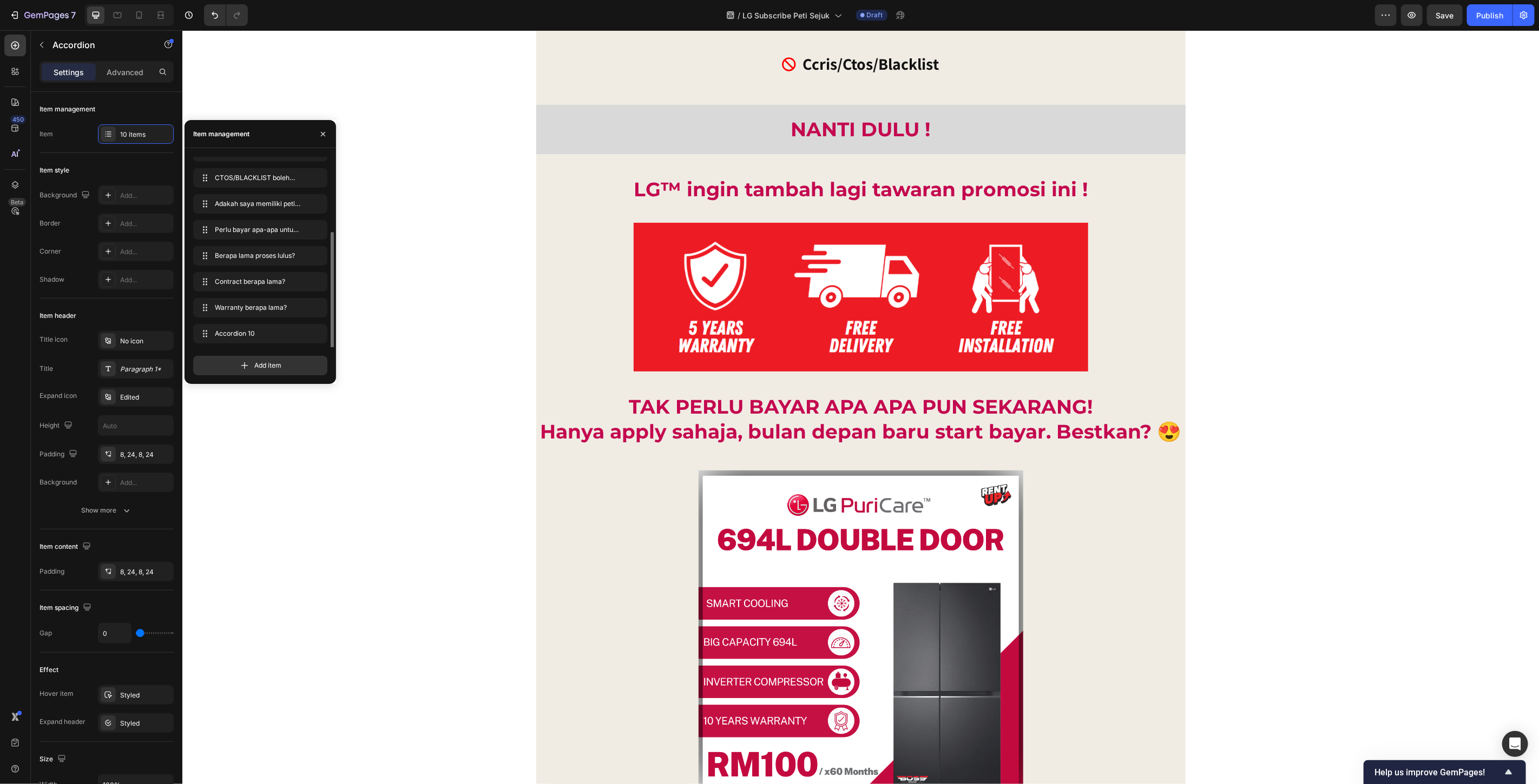
scroll to position [67, 0]
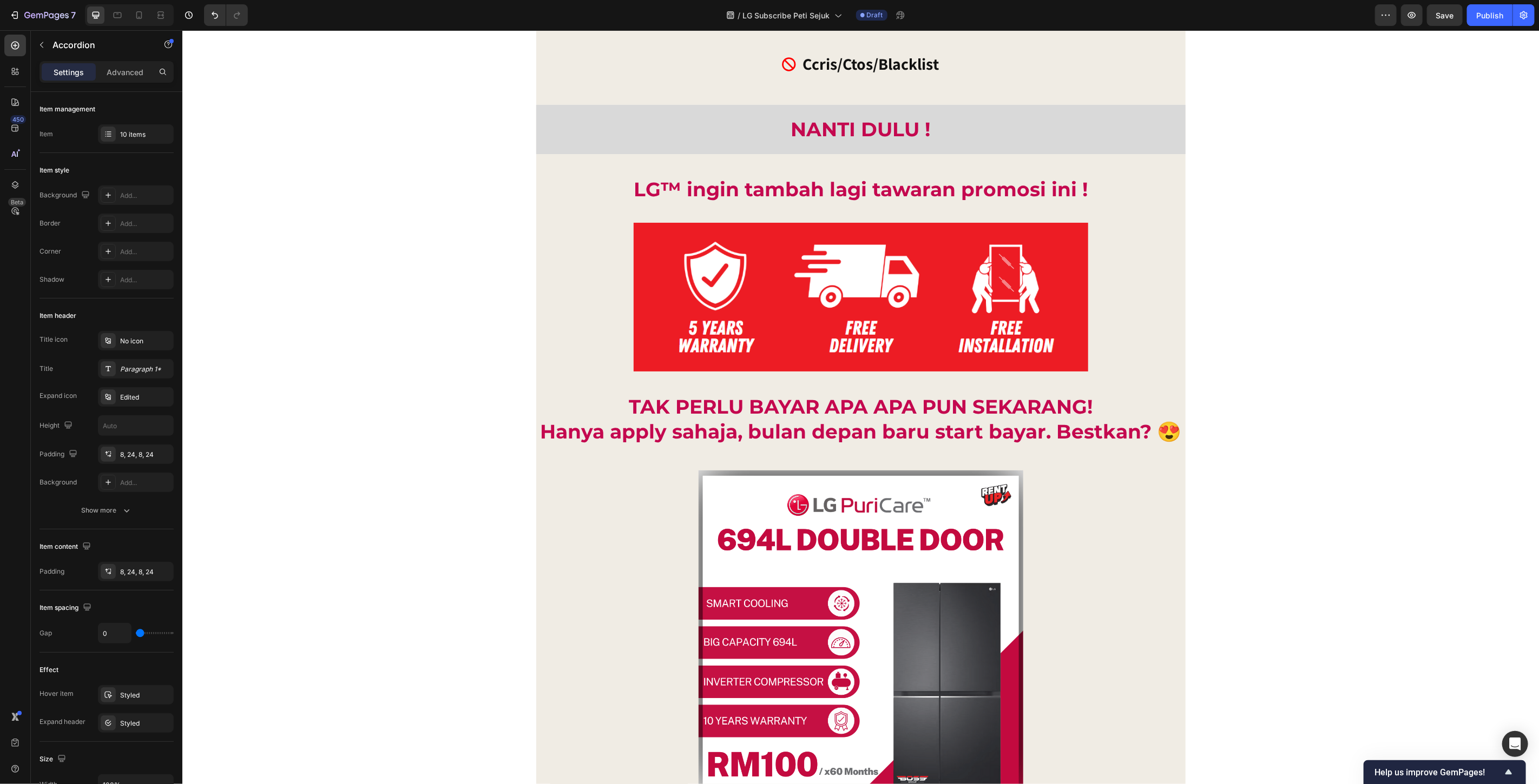
copy strong "Warranty berapa lama?"
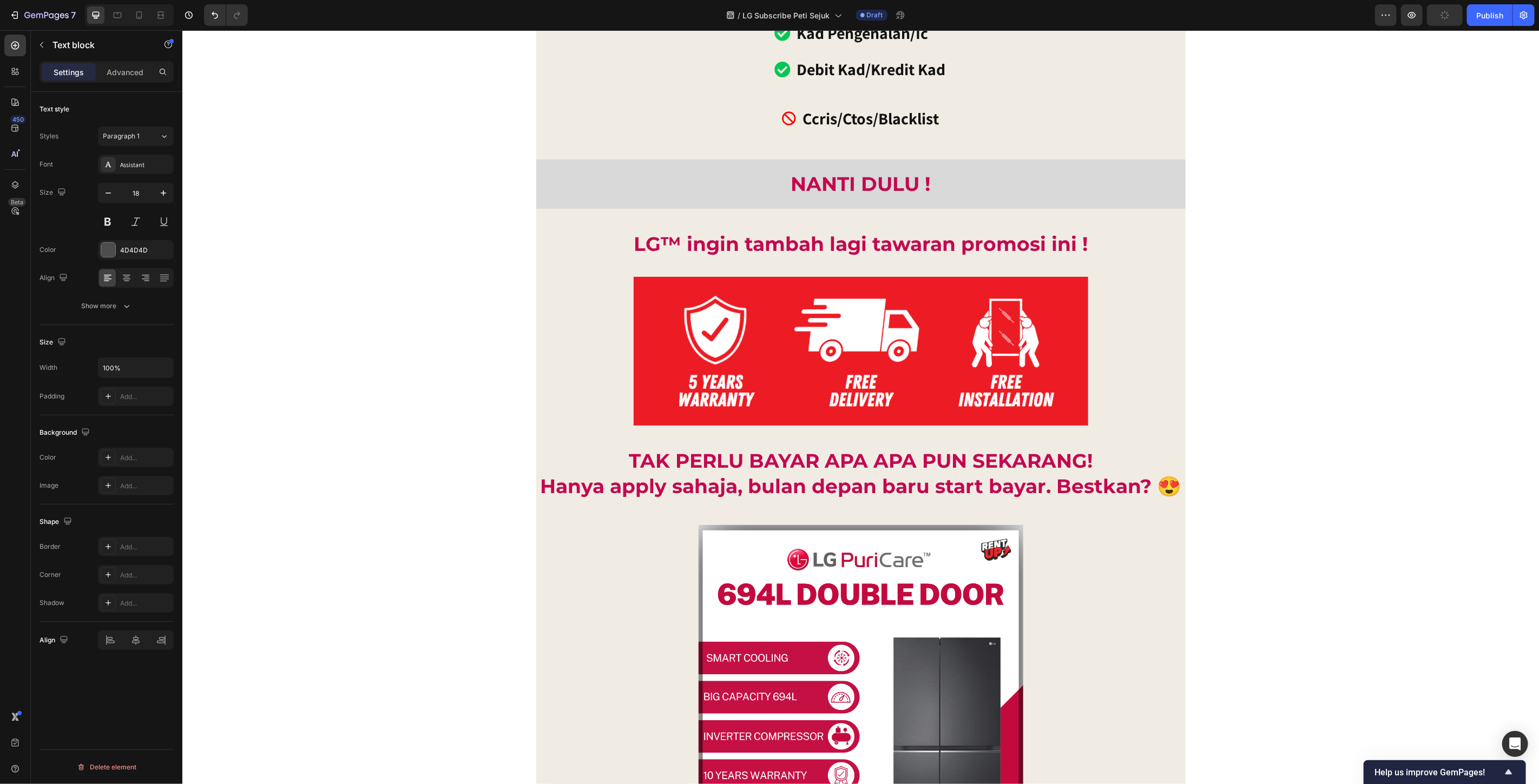
drag, startPoint x: 603, startPoint y: 627, endPoint x: 627, endPoint y: 635, distance: 25.3
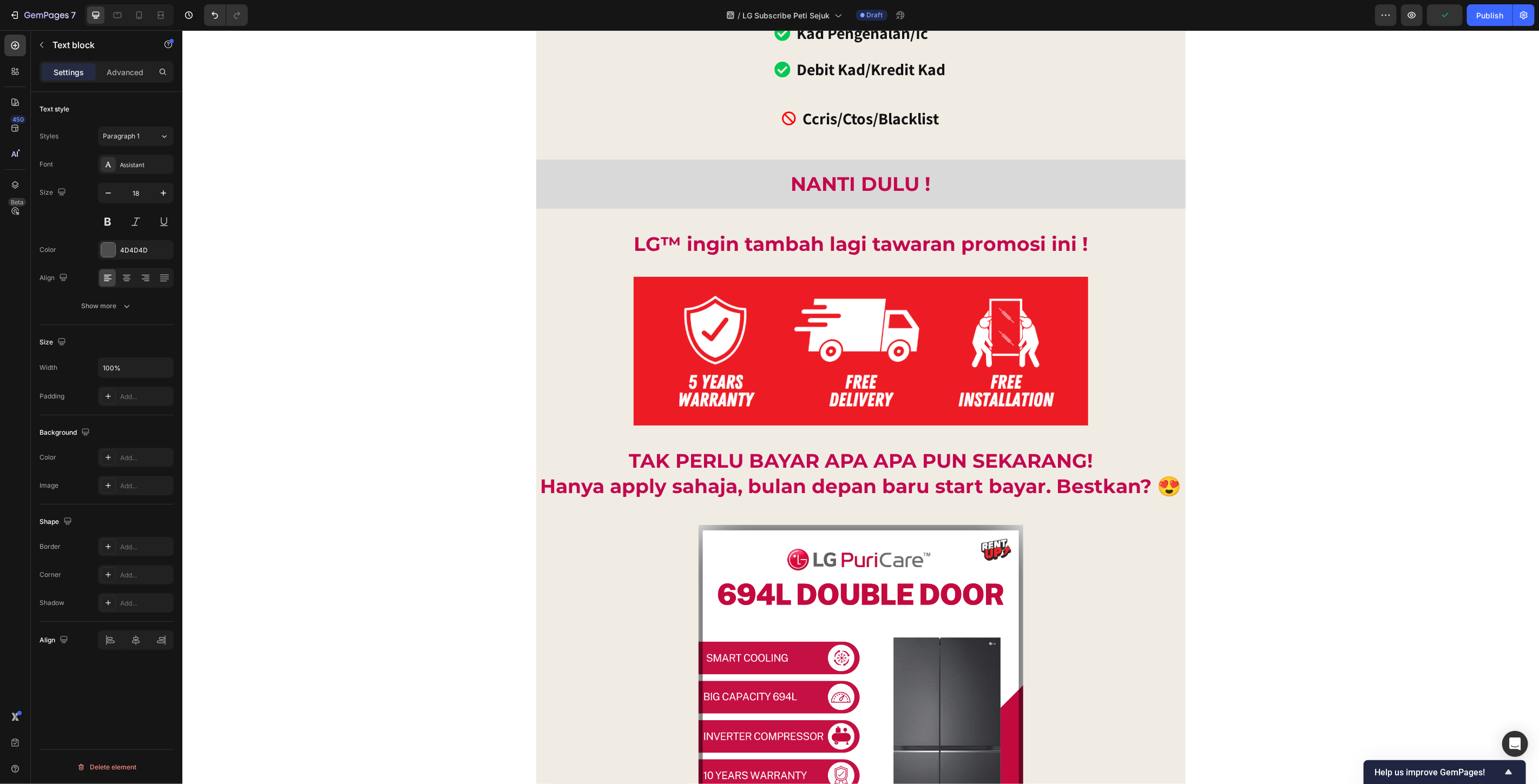
drag, startPoint x: 709, startPoint y: 641, endPoint x: 539, endPoint y: 628, distance: 170.5
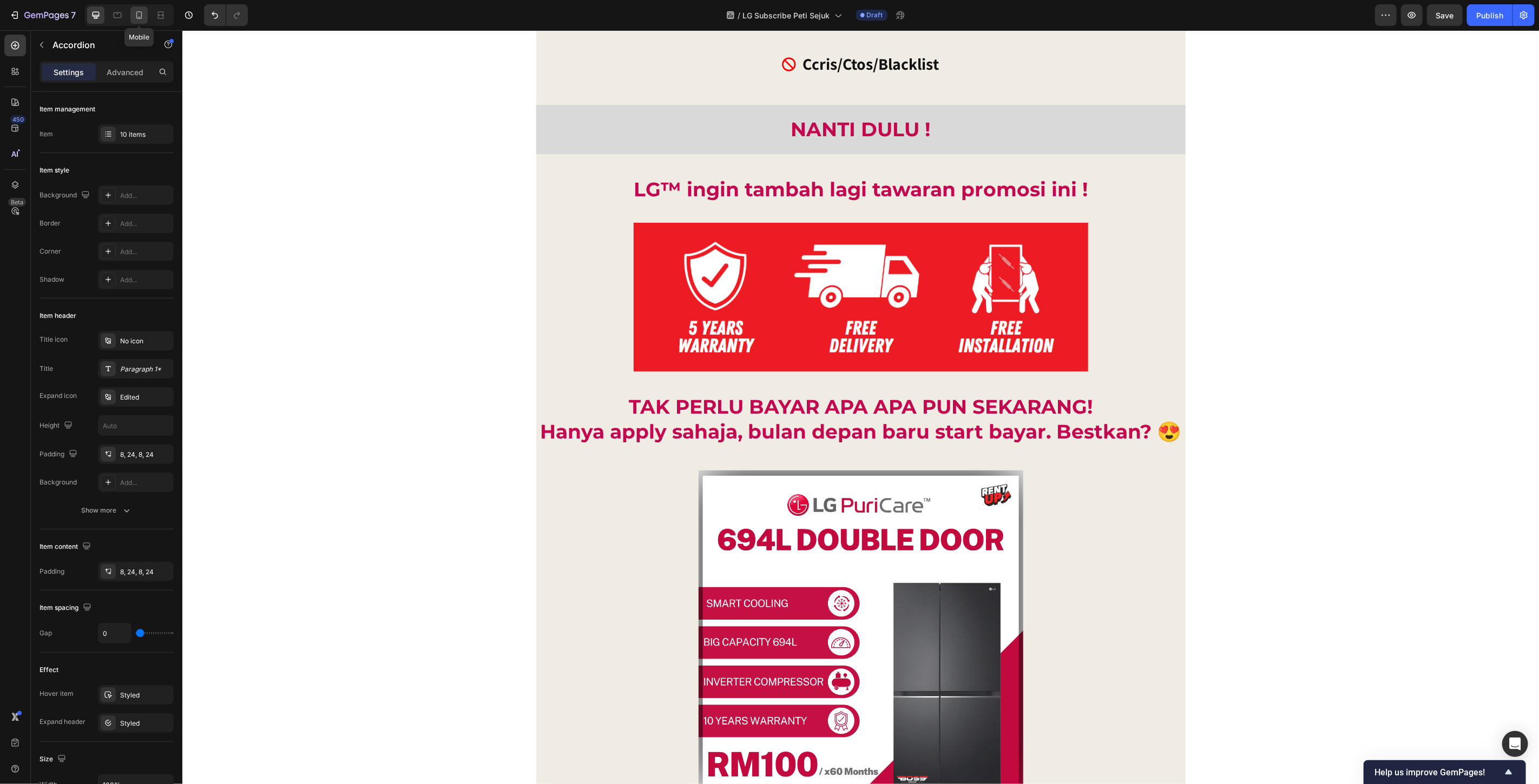
click at [142, 16] on icon at bounding box center [139, 15] width 6 height 8
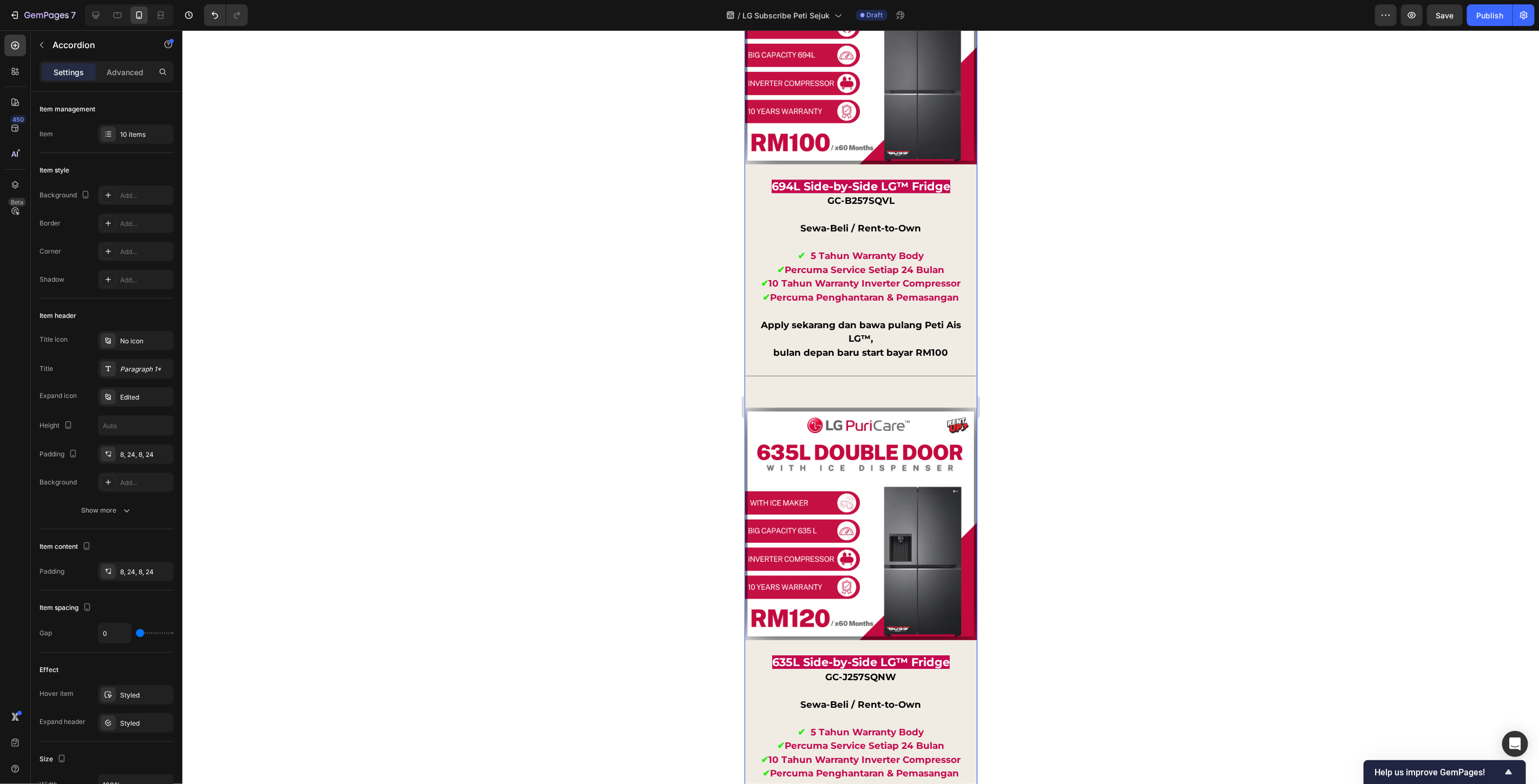
scroll to position [9480, 0]
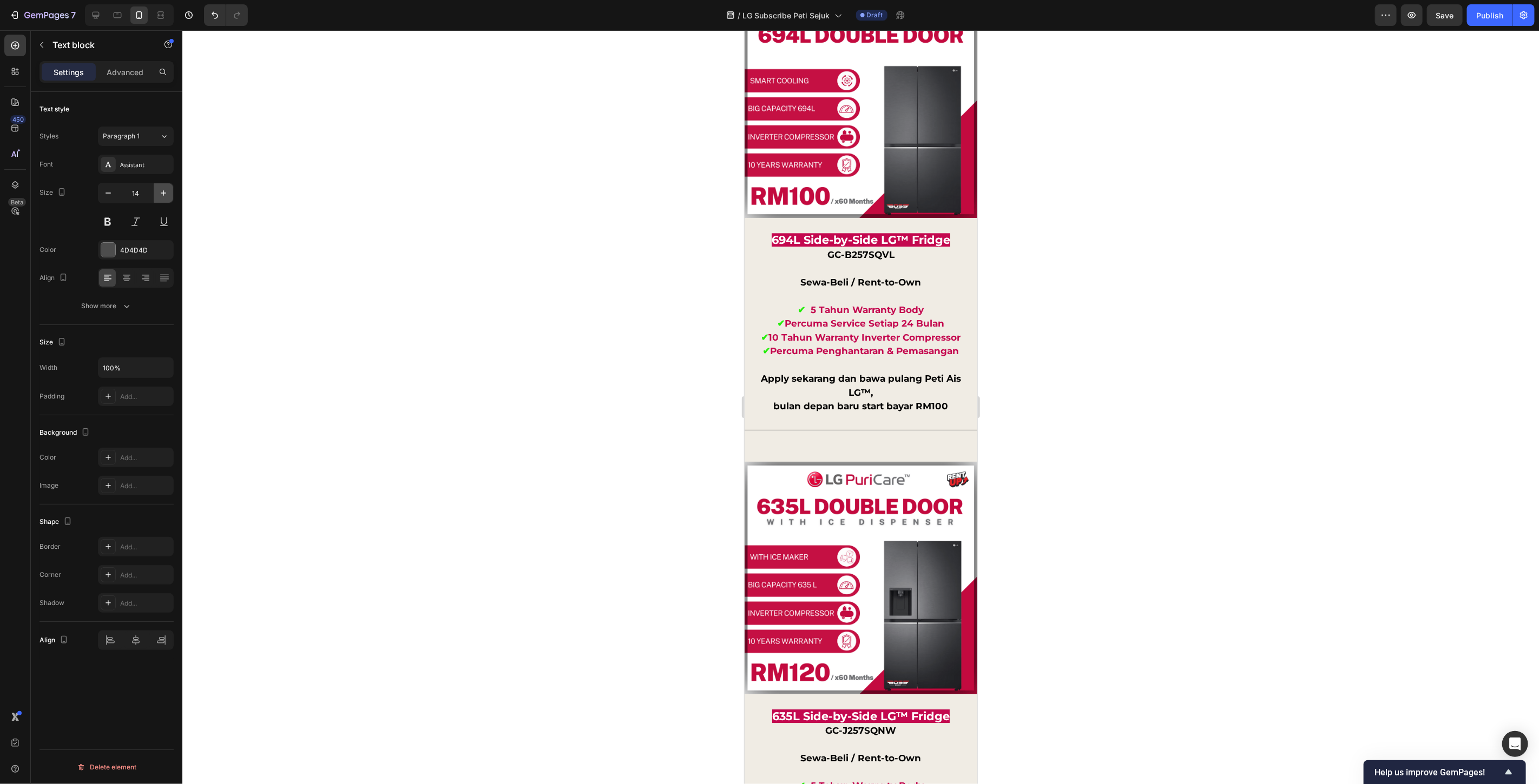
click at [162, 193] on icon "button" at bounding box center [164, 193] width 6 height 6
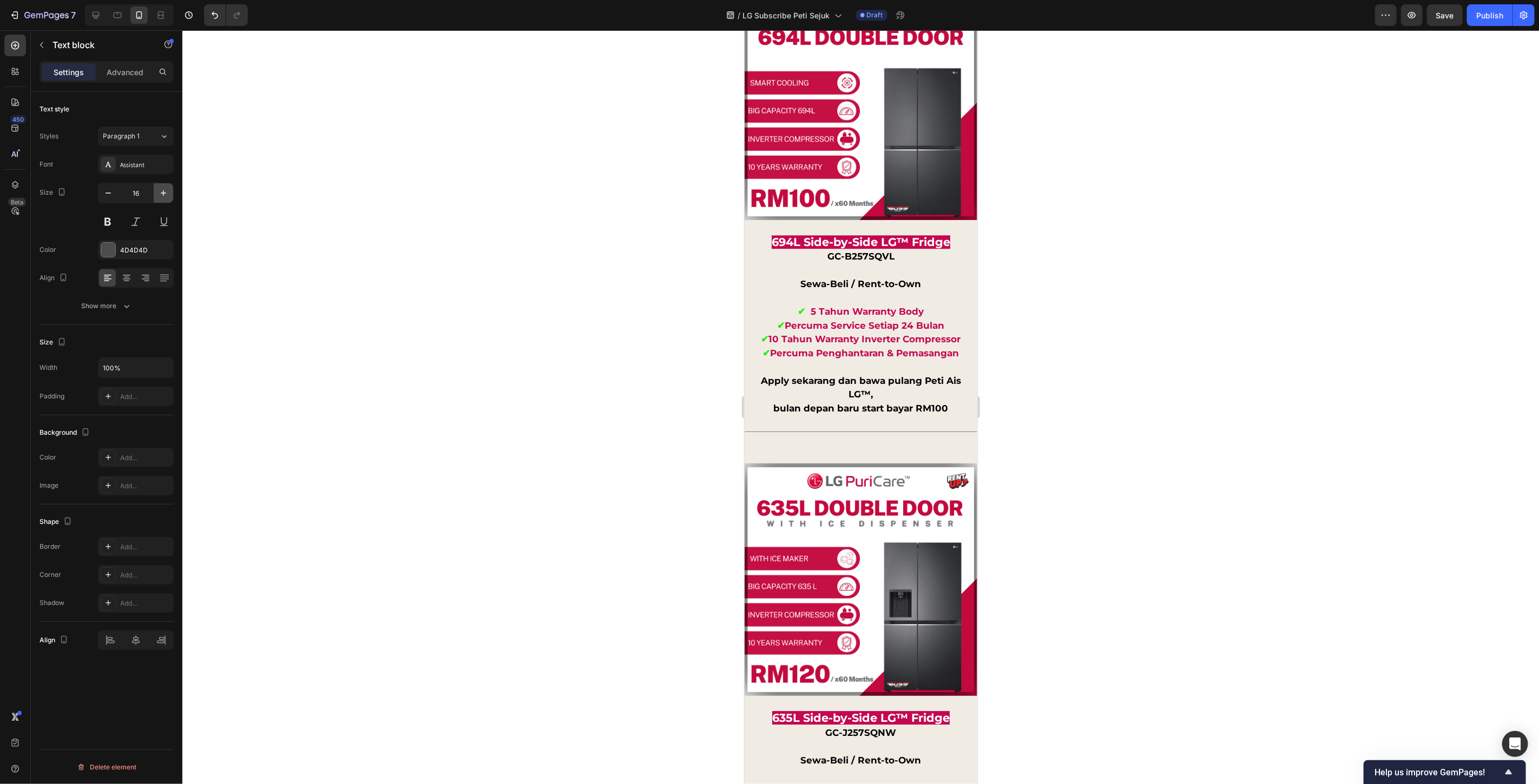
click at [162, 193] on icon "button" at bounding box center [164, 193] width 6 height 6
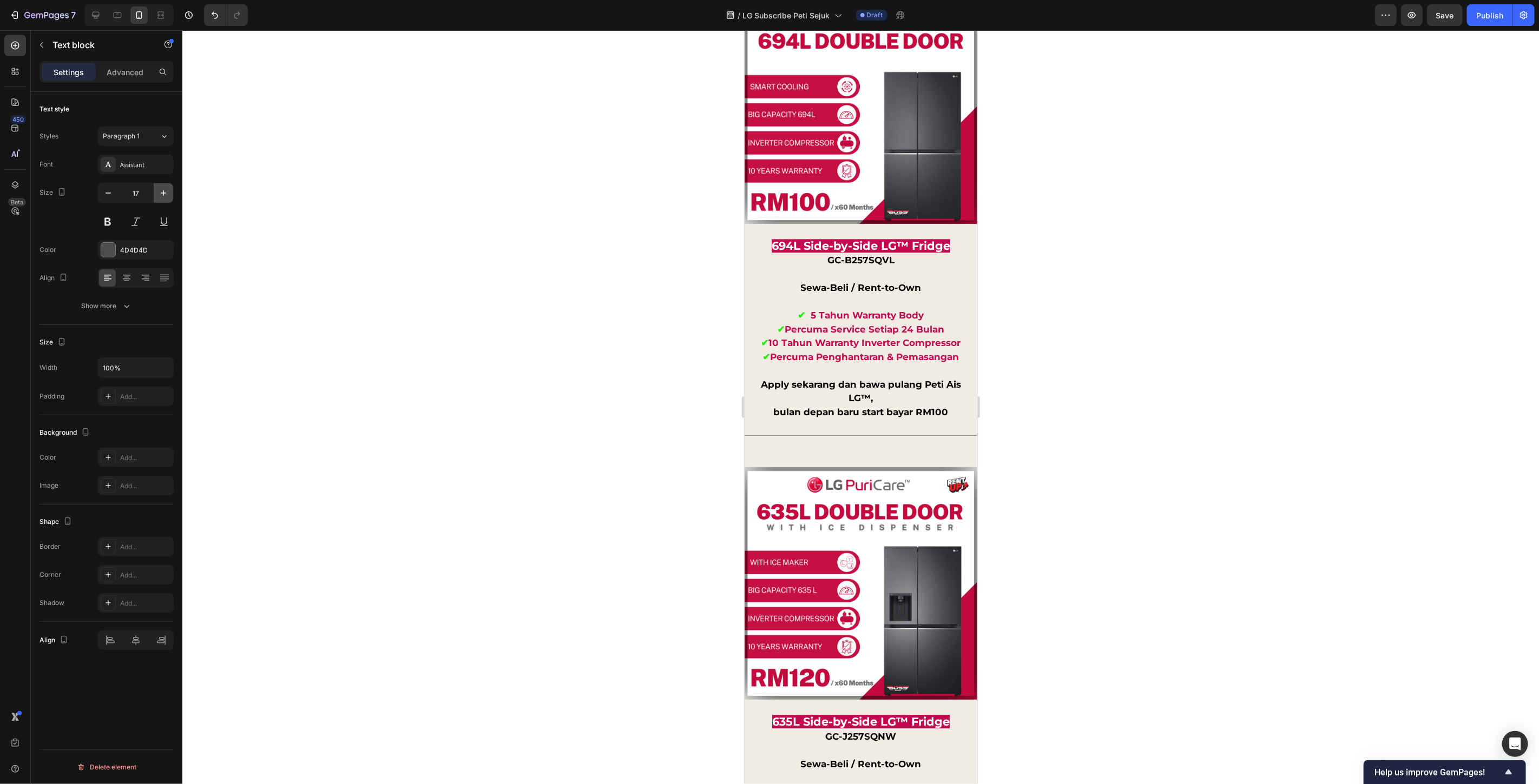
click at [162, 193] on icon "button" at bounding box center [164, 193] width 6 height 6
type input "18"
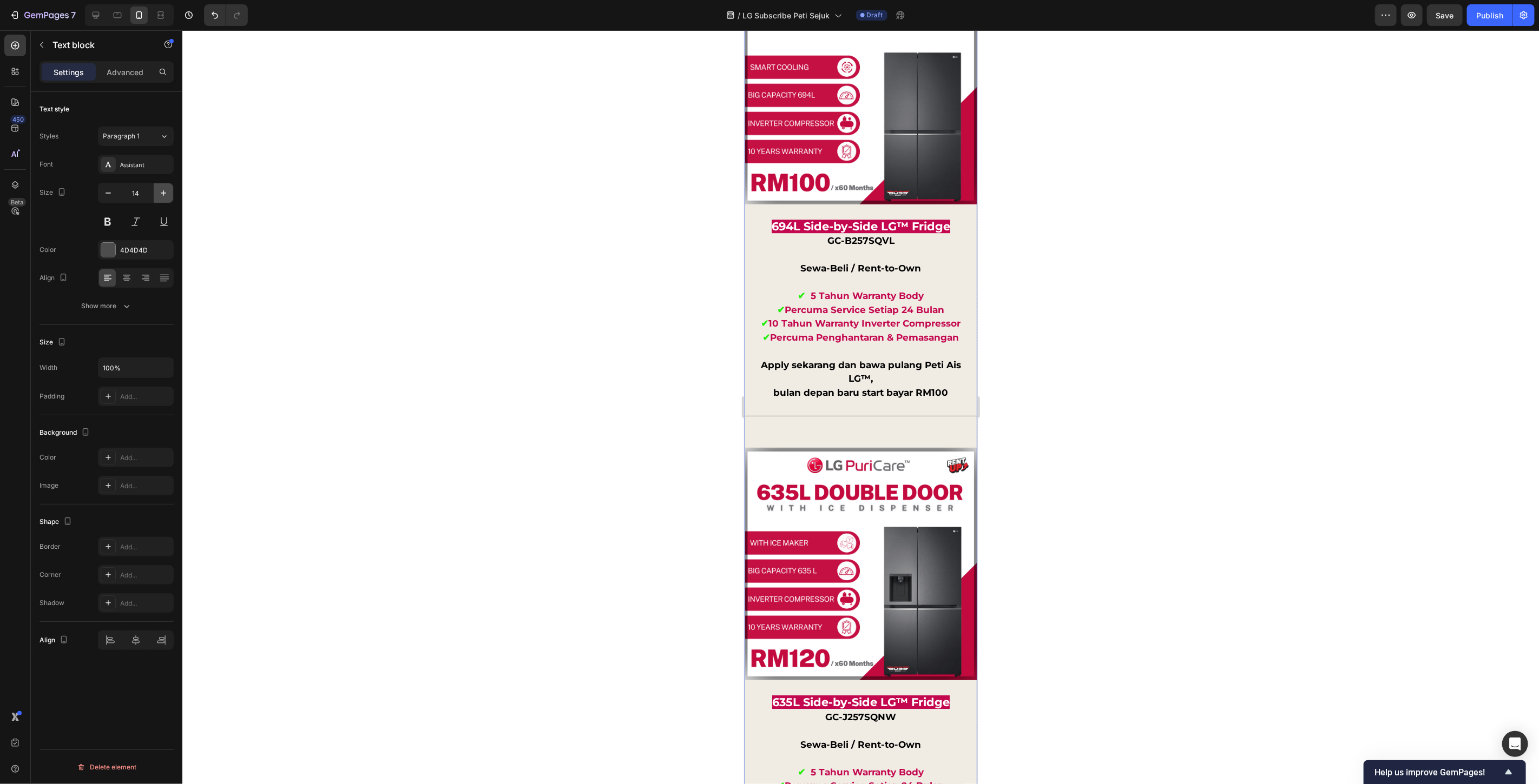
click at [164, 188] on icon "button" at bounding box center [164, 194] width 11 height 11
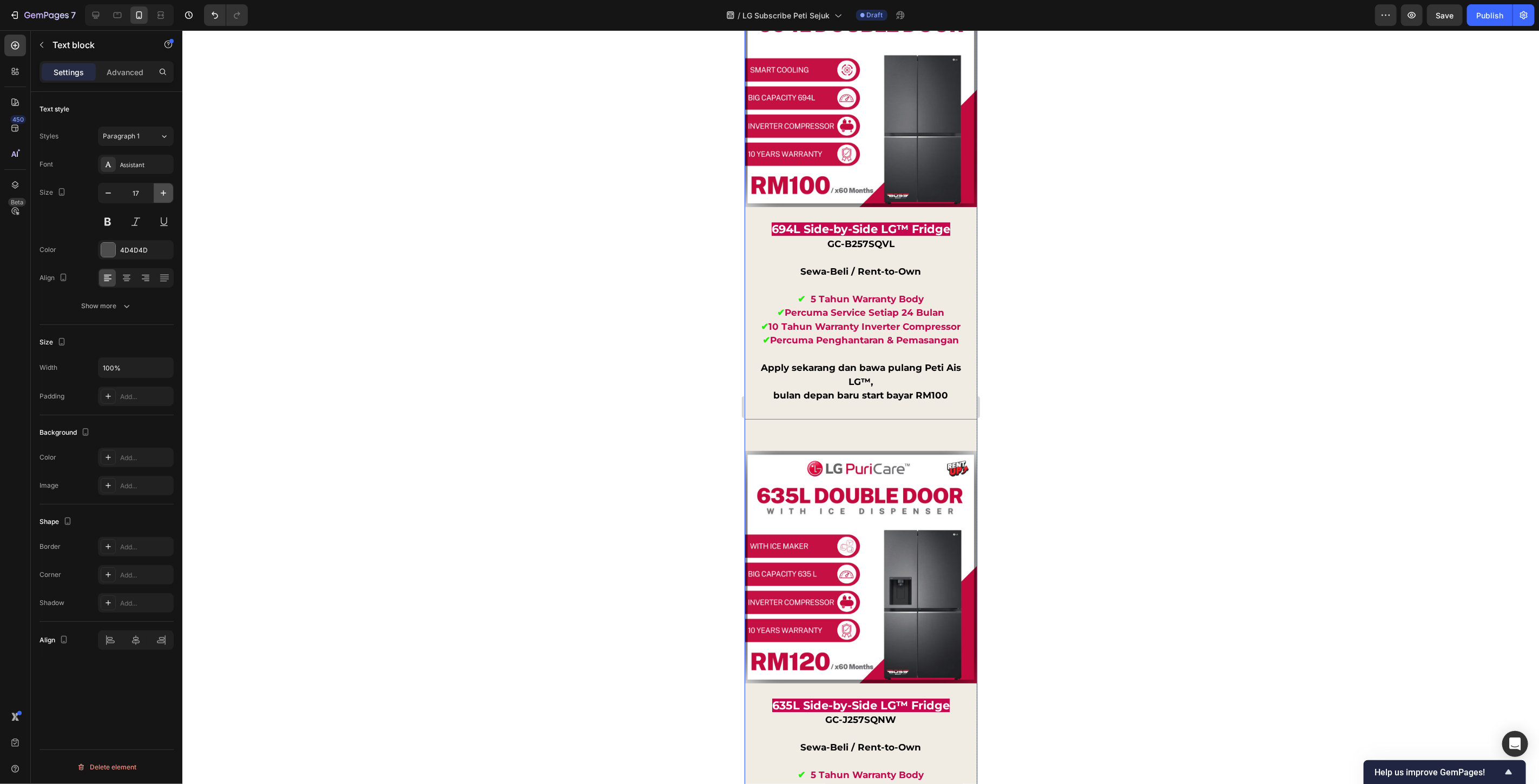
click at [164, 188] on icon "button" at bounding box center [164, 194] width 11 height 11
type input "18"
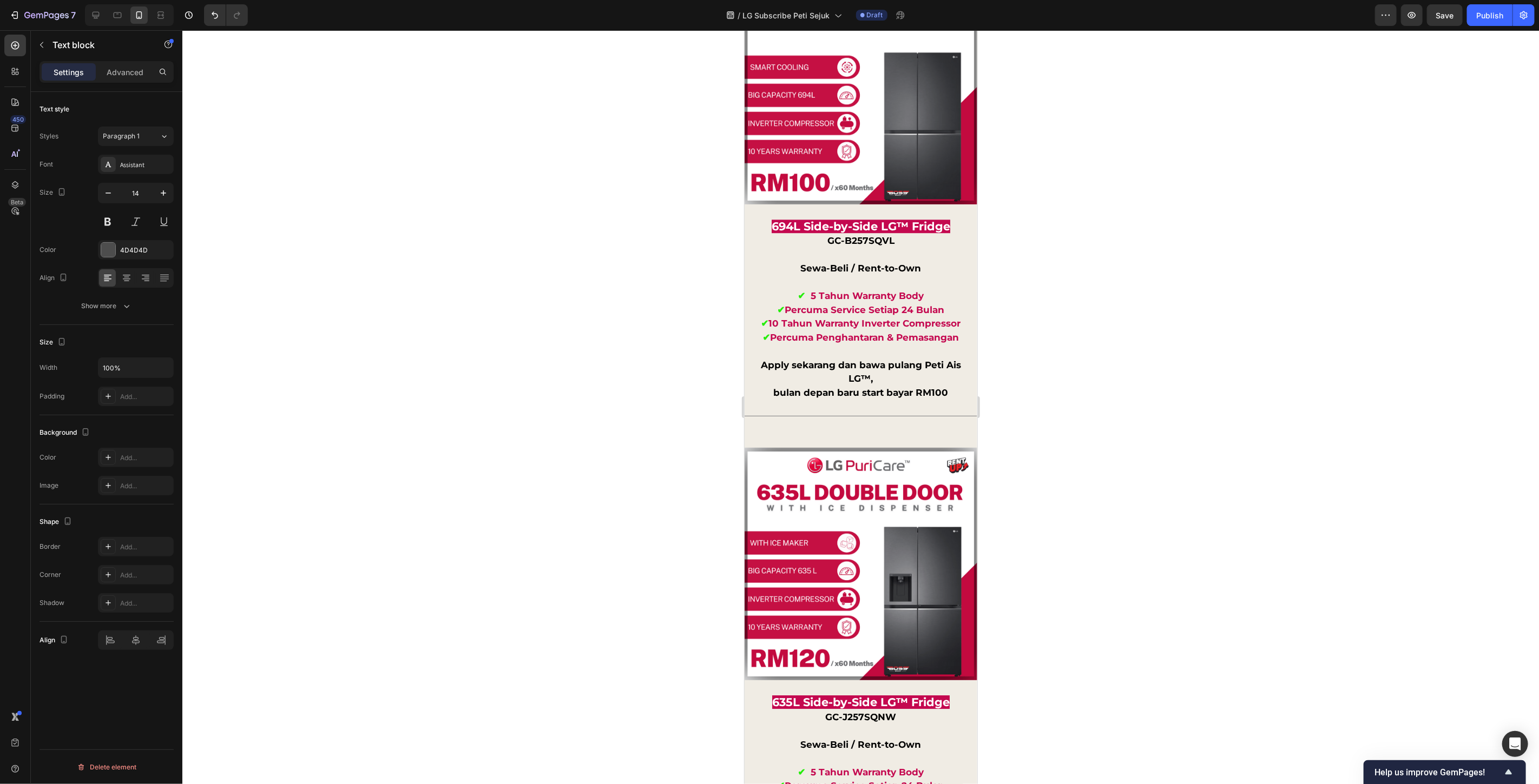
drag, startPoint x: 840, startPoint y: 395, endPoint x: 811, endPoint y: 394, distance: 29.0
click at [161, 203] on button "button" at bounding box center [164, 193] width 20 height 19
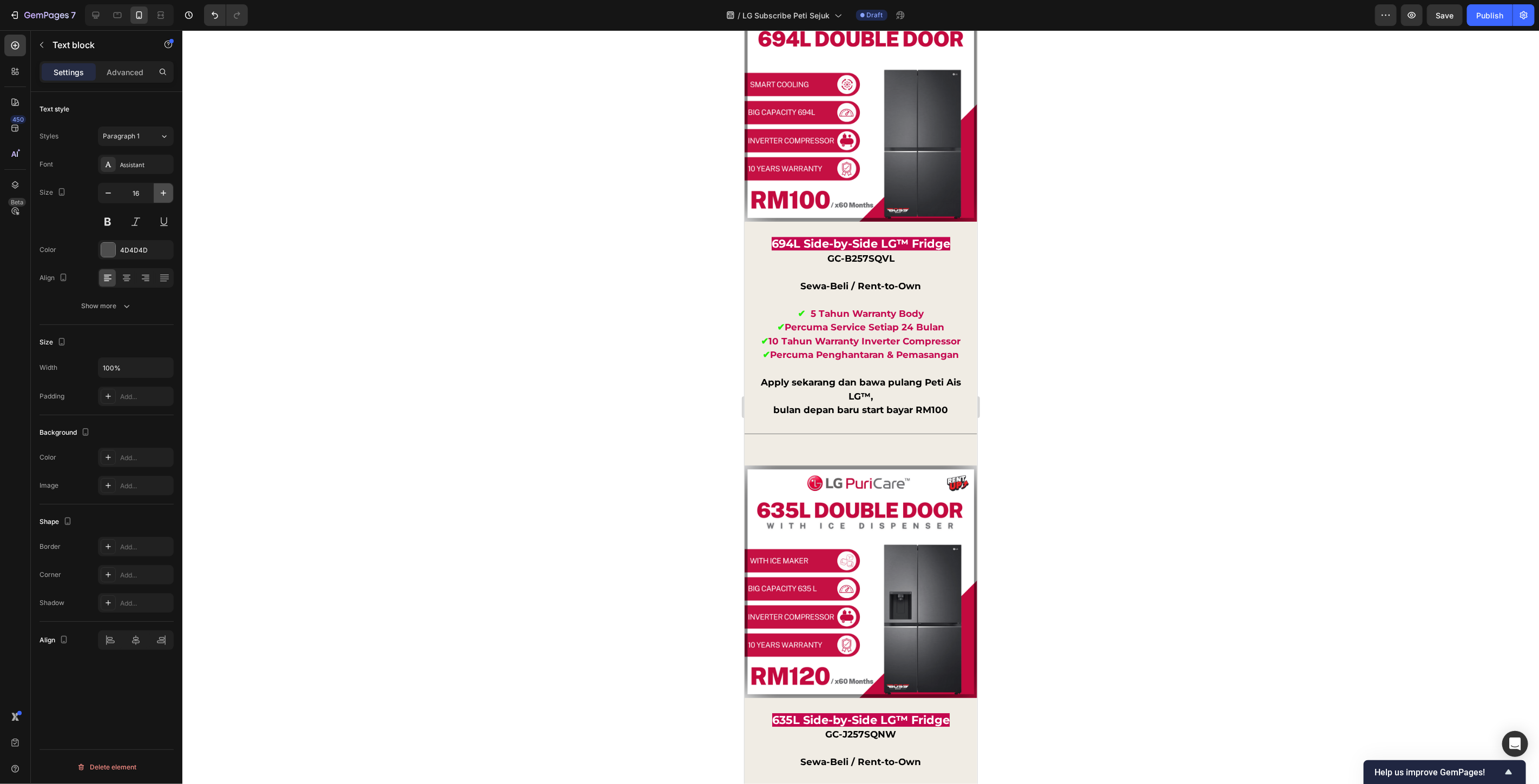
click at [161, 203] on button "button" at bounding box center [164, 193] width 20 height 19
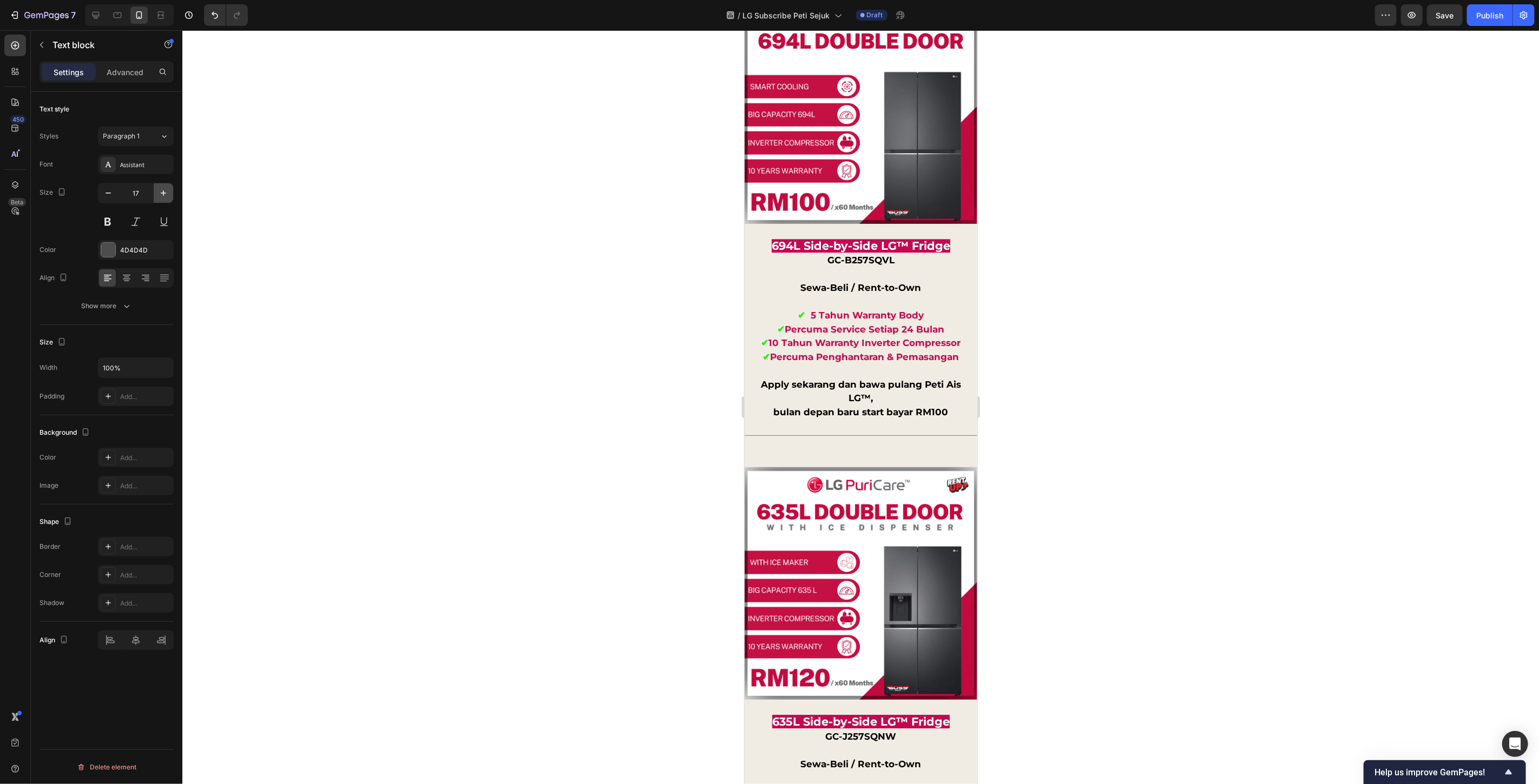
type input "18"
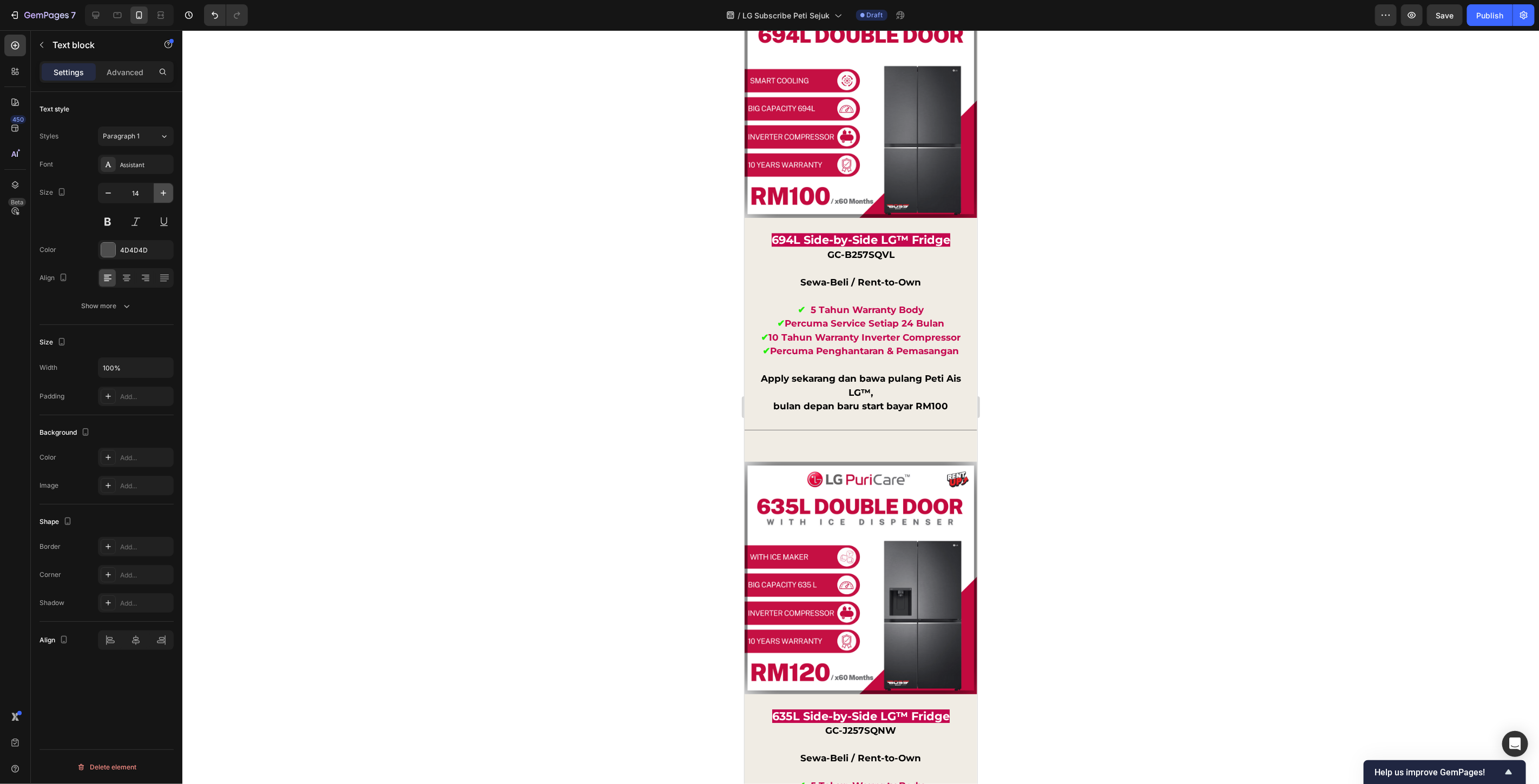
click at [165, 198] on icon "button" at bounding box center [164, 194] width 11 height 11
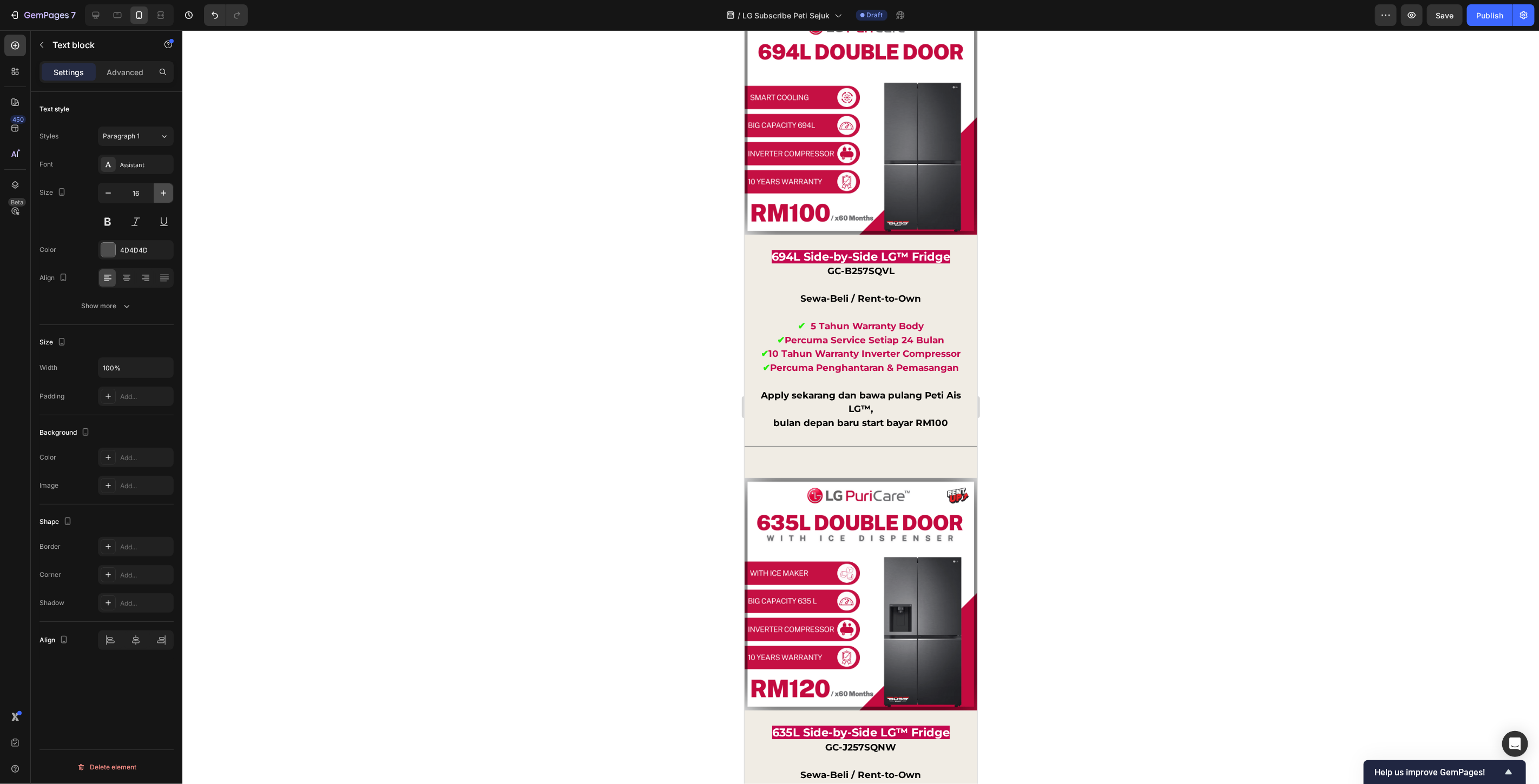
click at [165, 198] on icon "button" at bounding box center [164, 194] width 11 height 11
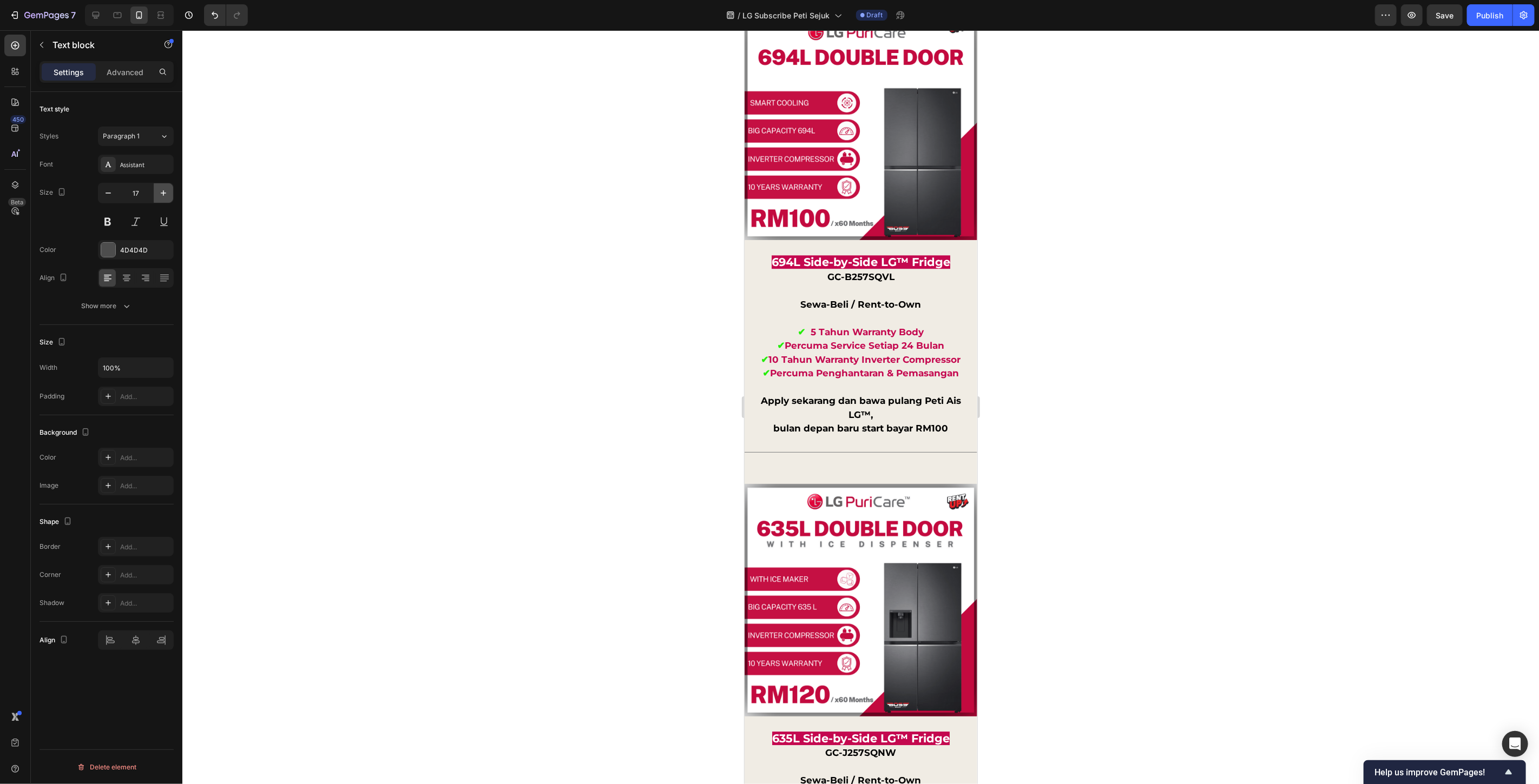
click at [165, 198] on icon "button" at bounding box center [164, 194] width 11 height 11
type input "18"
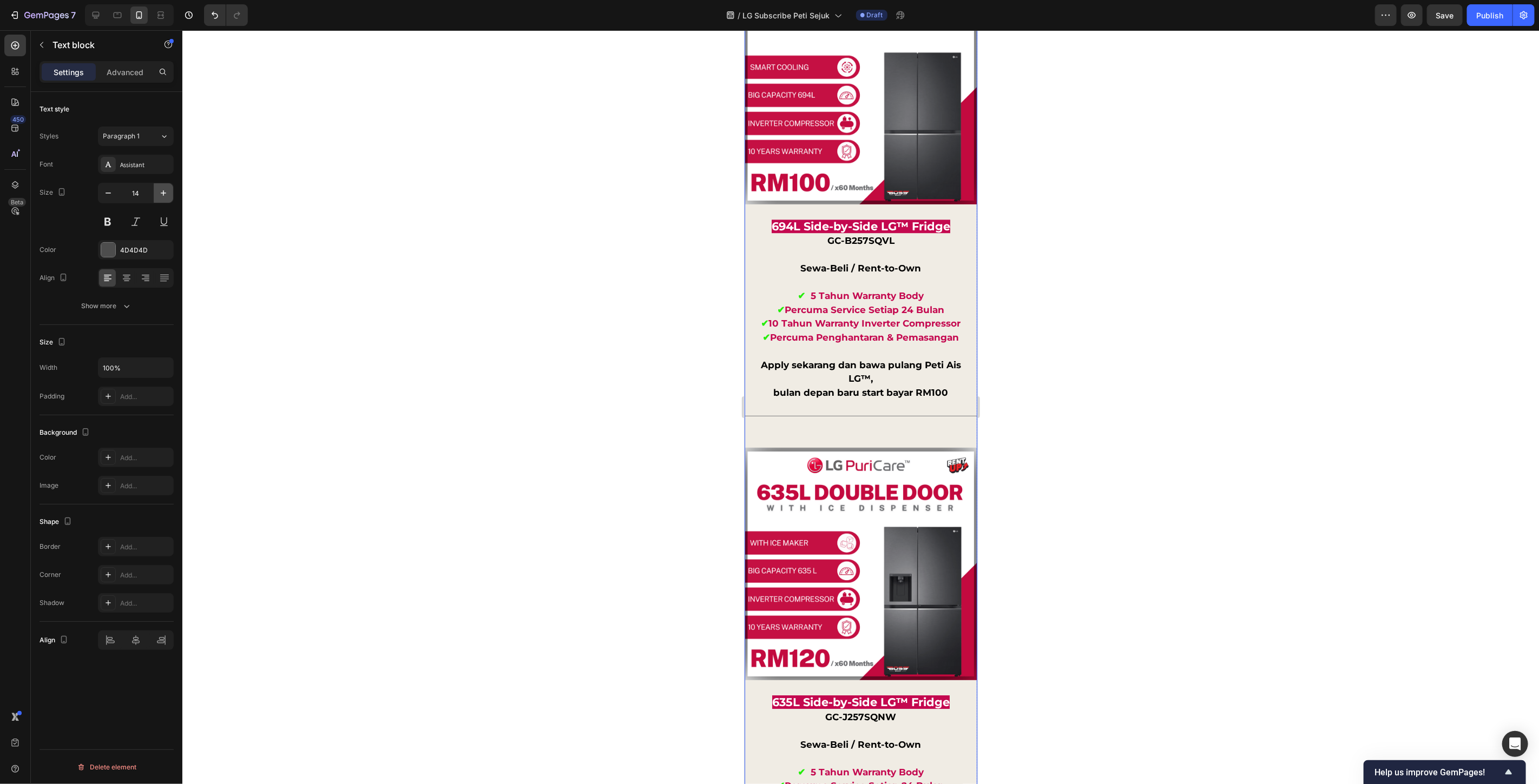
click at [163, 198] on icon "button" at bounding box center [164, 194] width 11 height 11
click at [164, 198] on icon "button" at bounding box center [164, 194] width 11 height 11
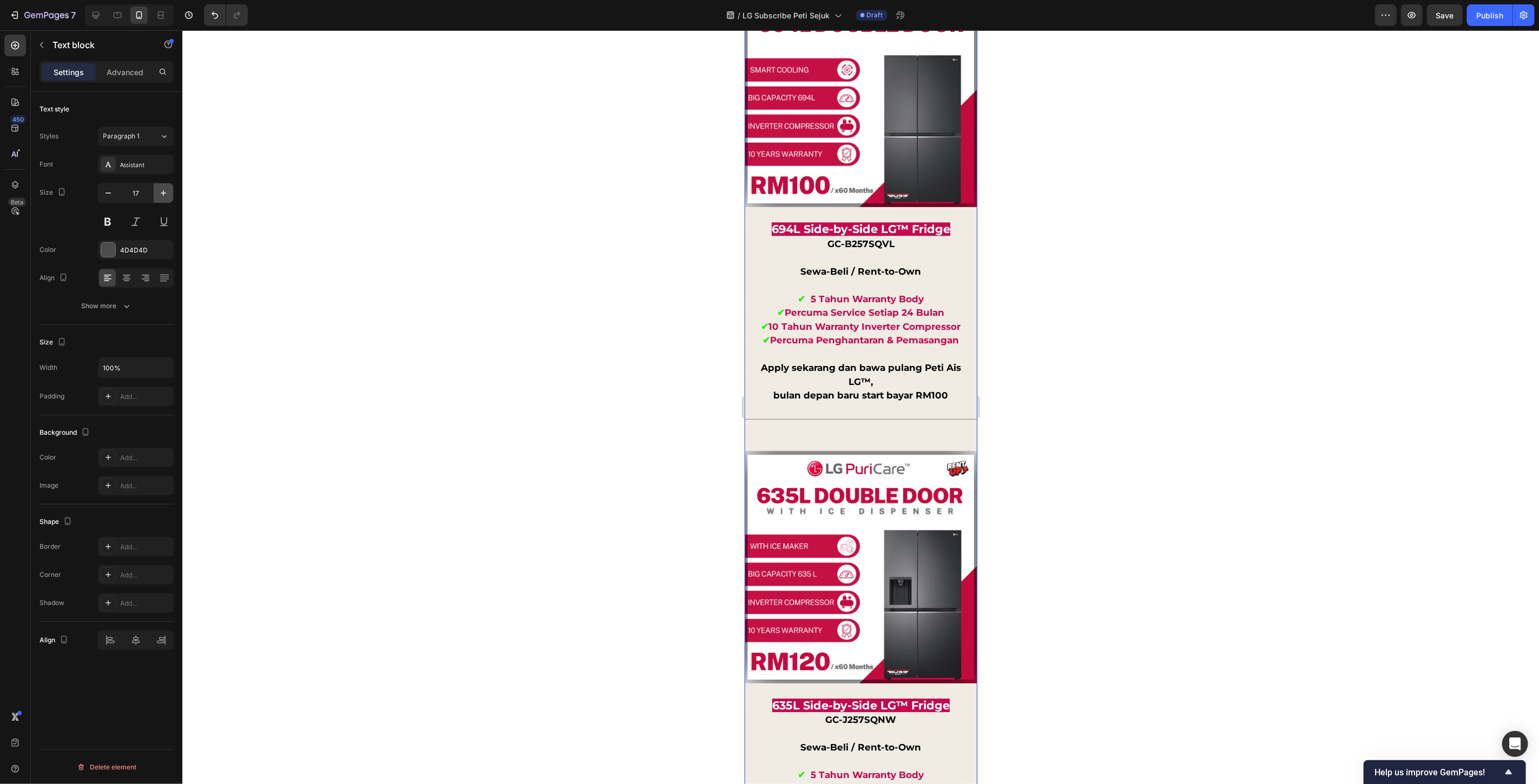
click at [164, 198] on icon "button" at bounding box center [164, 194] width 11 height 11
type input "18"
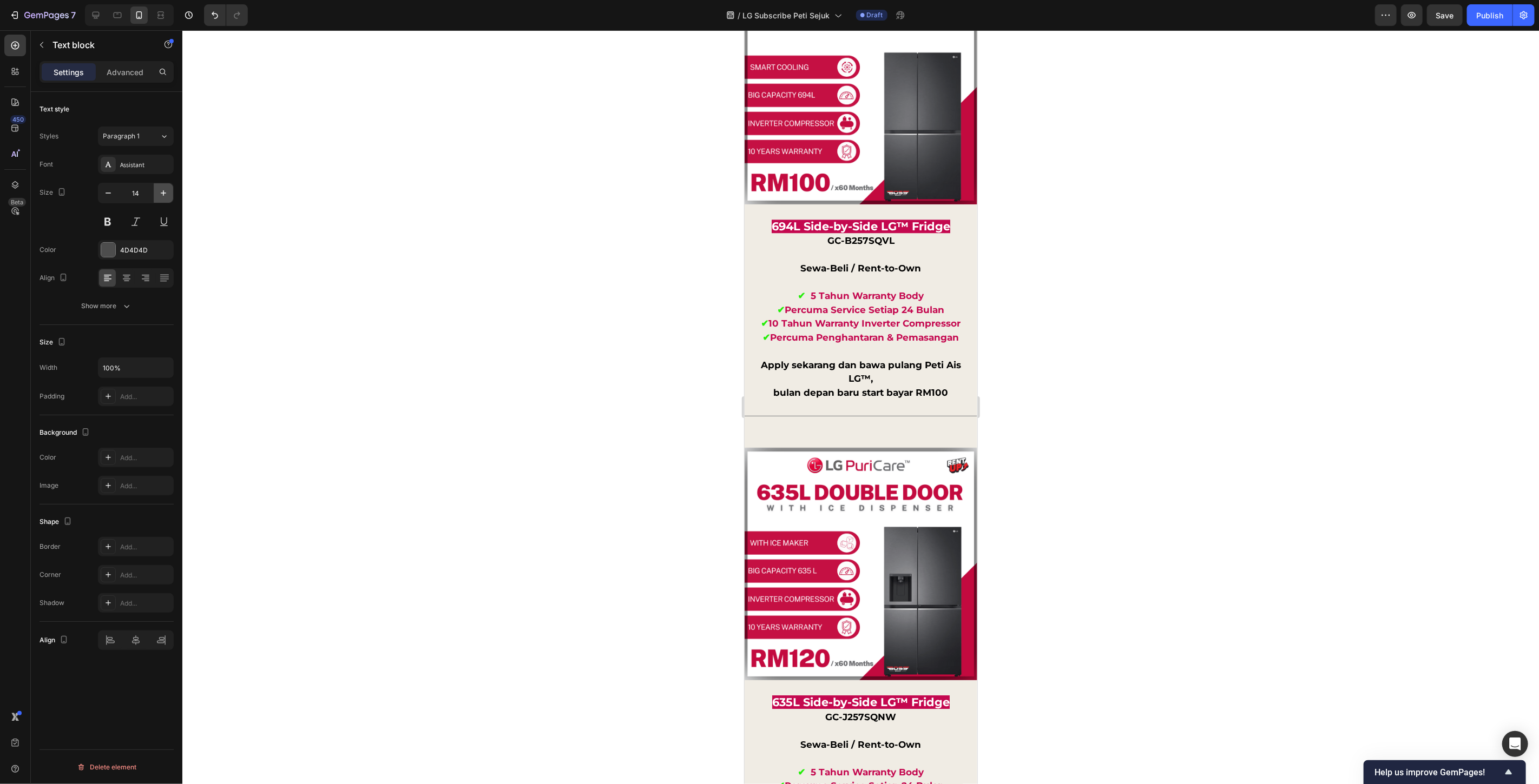
click at [164, 191] on icon "button" at bounding box center [164, 193] width 6 height 6
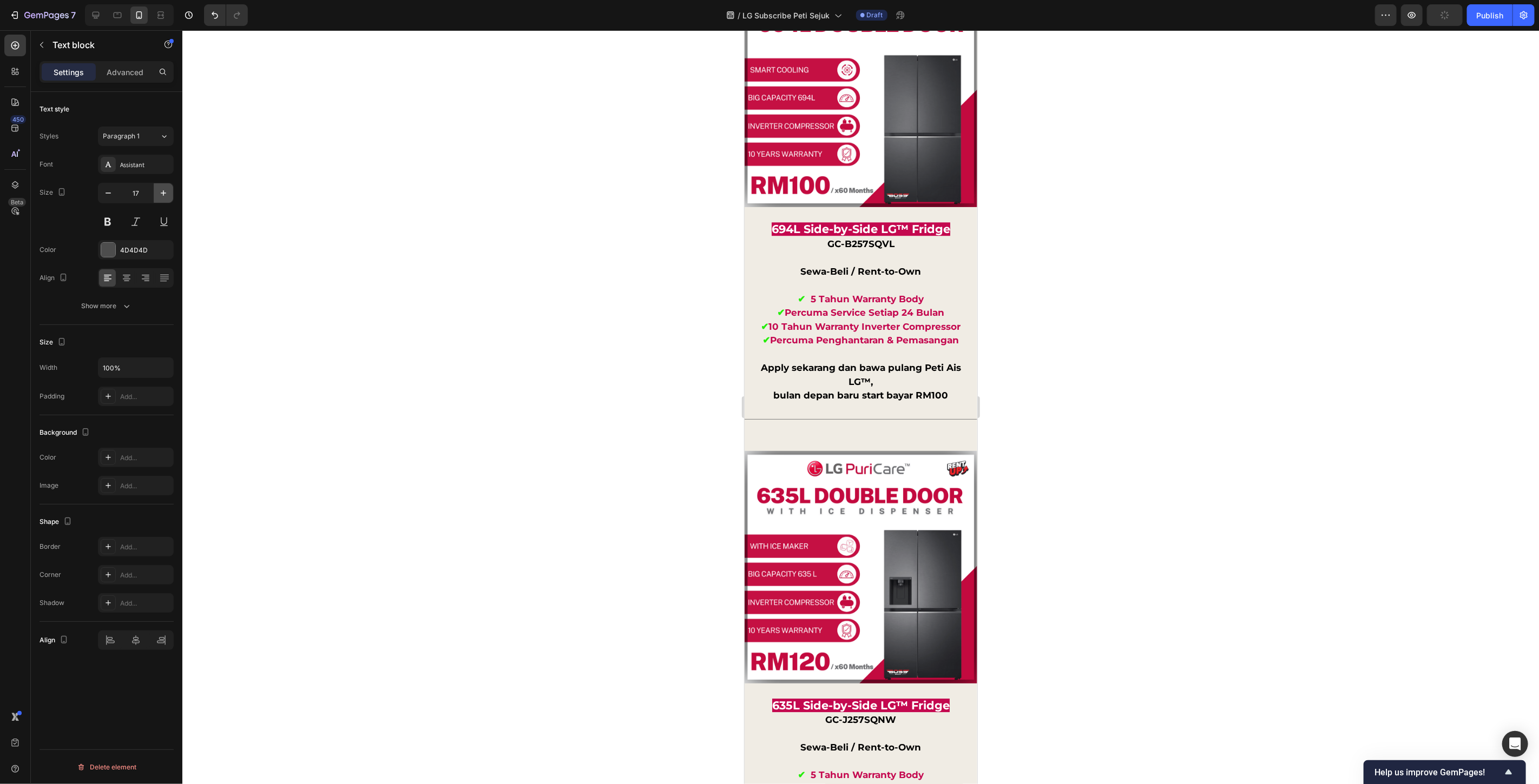
click at [164, 191] on icon "button" at bounding box center [164, 193] width 6 height 6
type input "18"
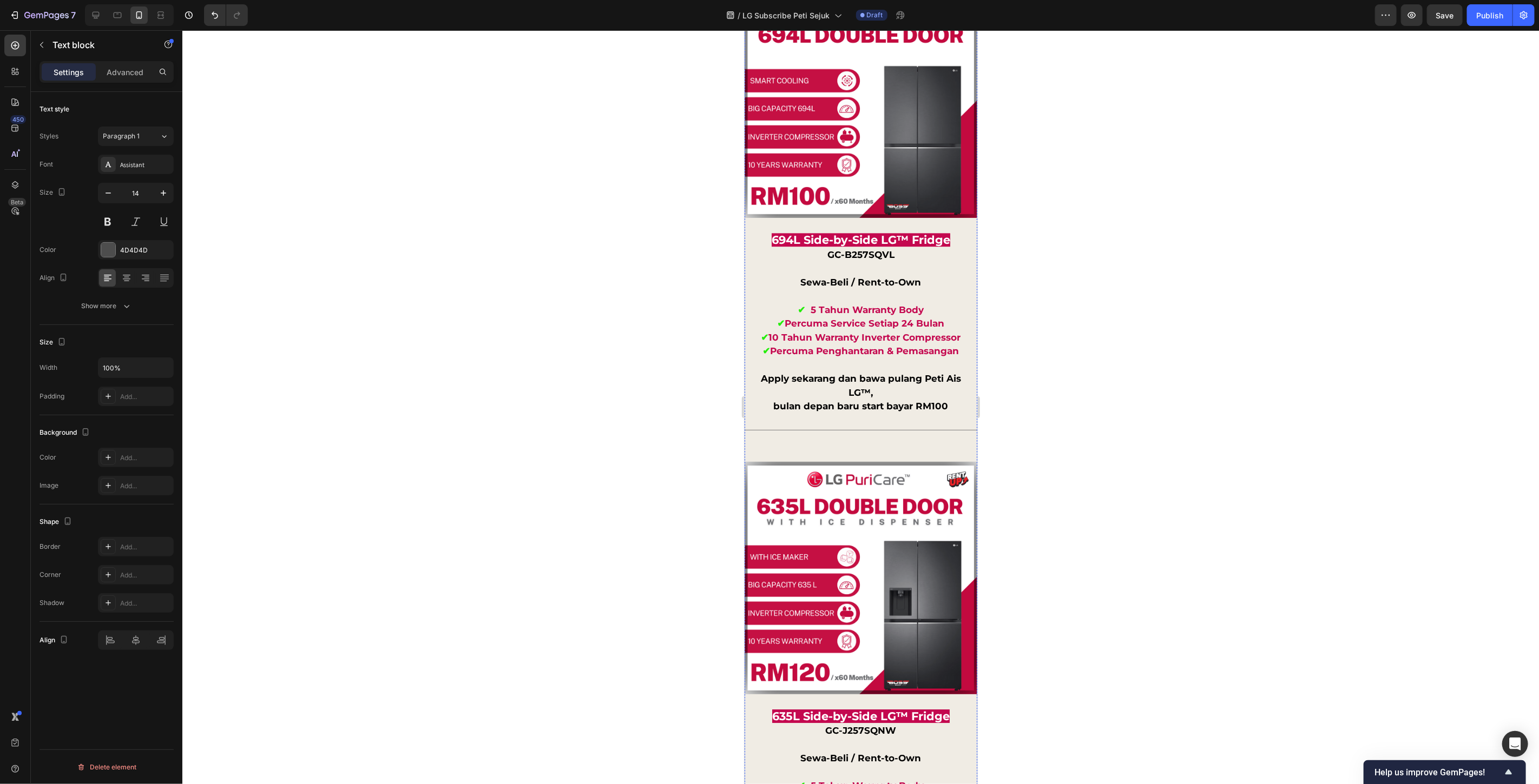
click at [159, 198] on icon "button" at bounding box center [164, 194] width 11 height 11
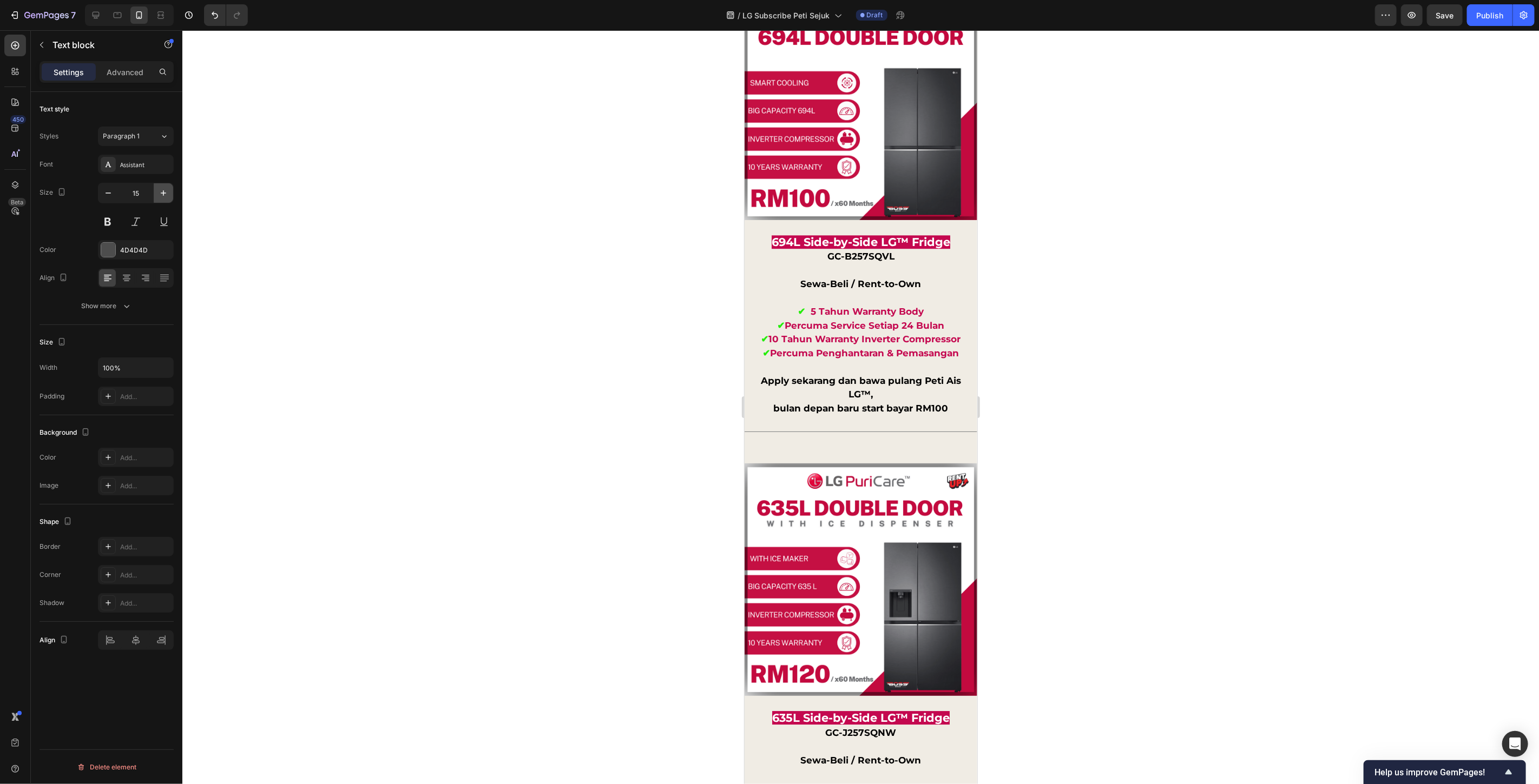
click at [159, 198] on icon "button" at bounding box center [164, 194] width 11 height 11
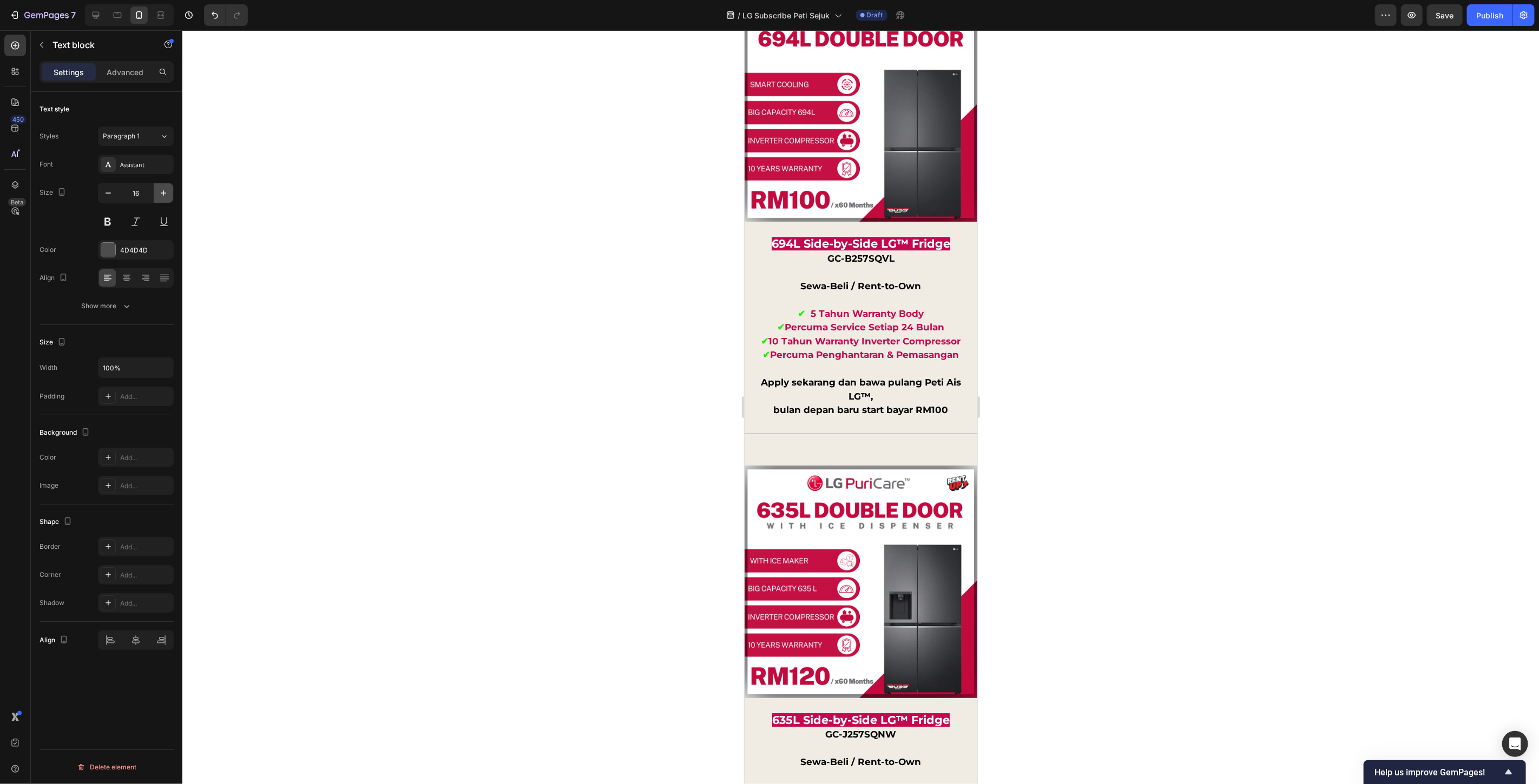
click at [159, 198] on icon "button" at bounding box center [164, 194] width 11 height 11
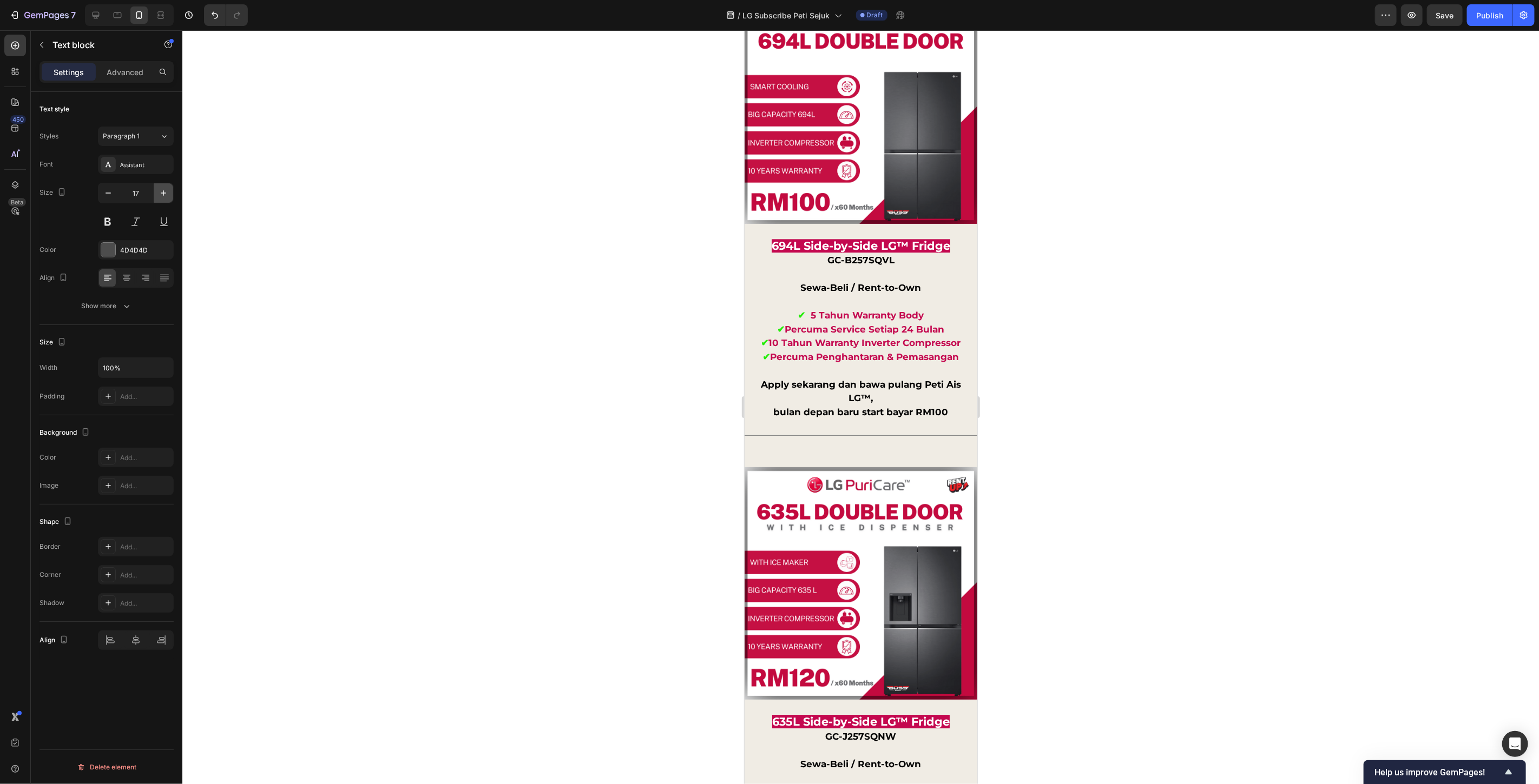
click at [159, 198] on icon "button" at bounding box center [164, 194] width 11 height 11
type input "18"
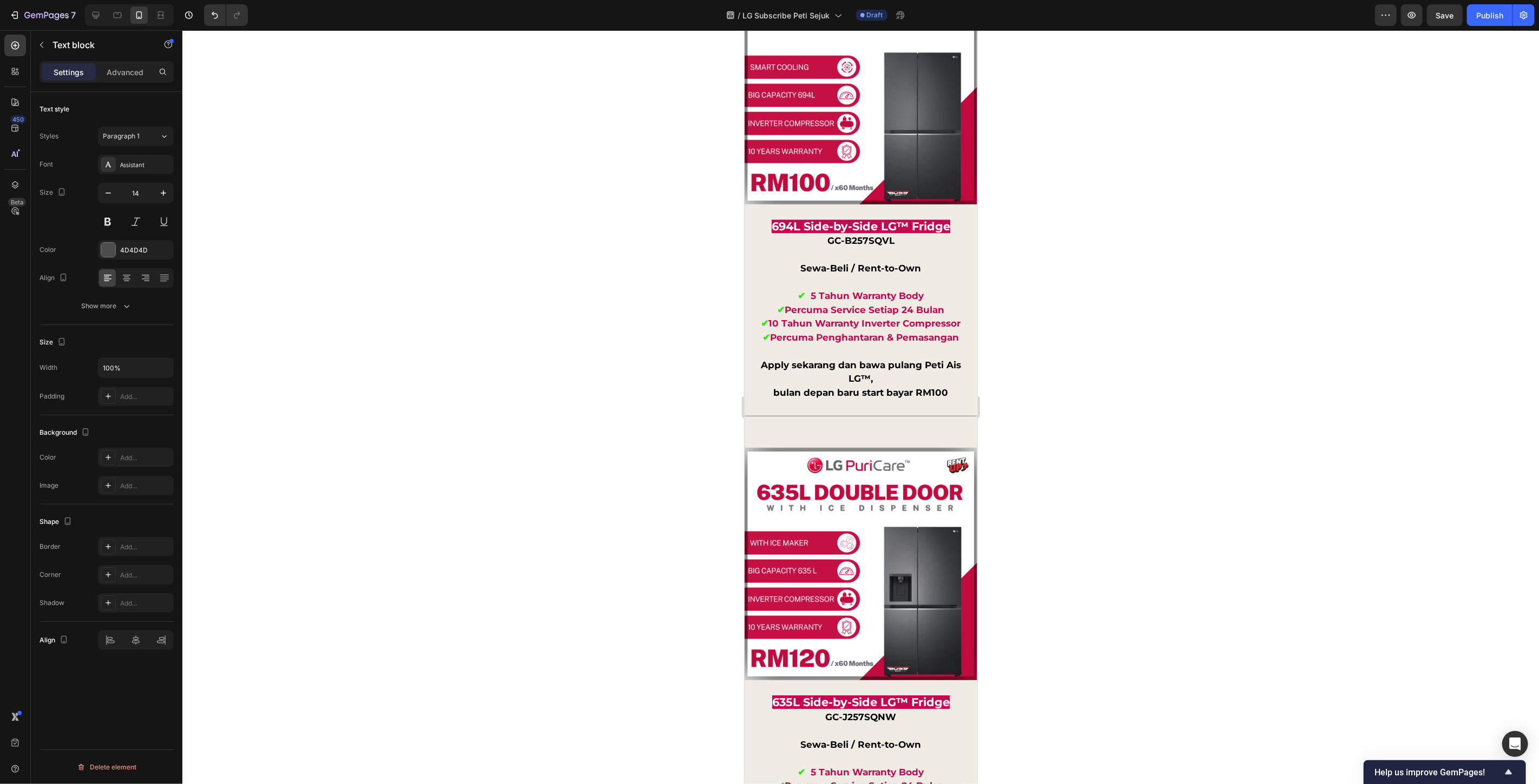
click at [166, 193] on icon "button" at bounding box center [164, 194] width 11 height 11
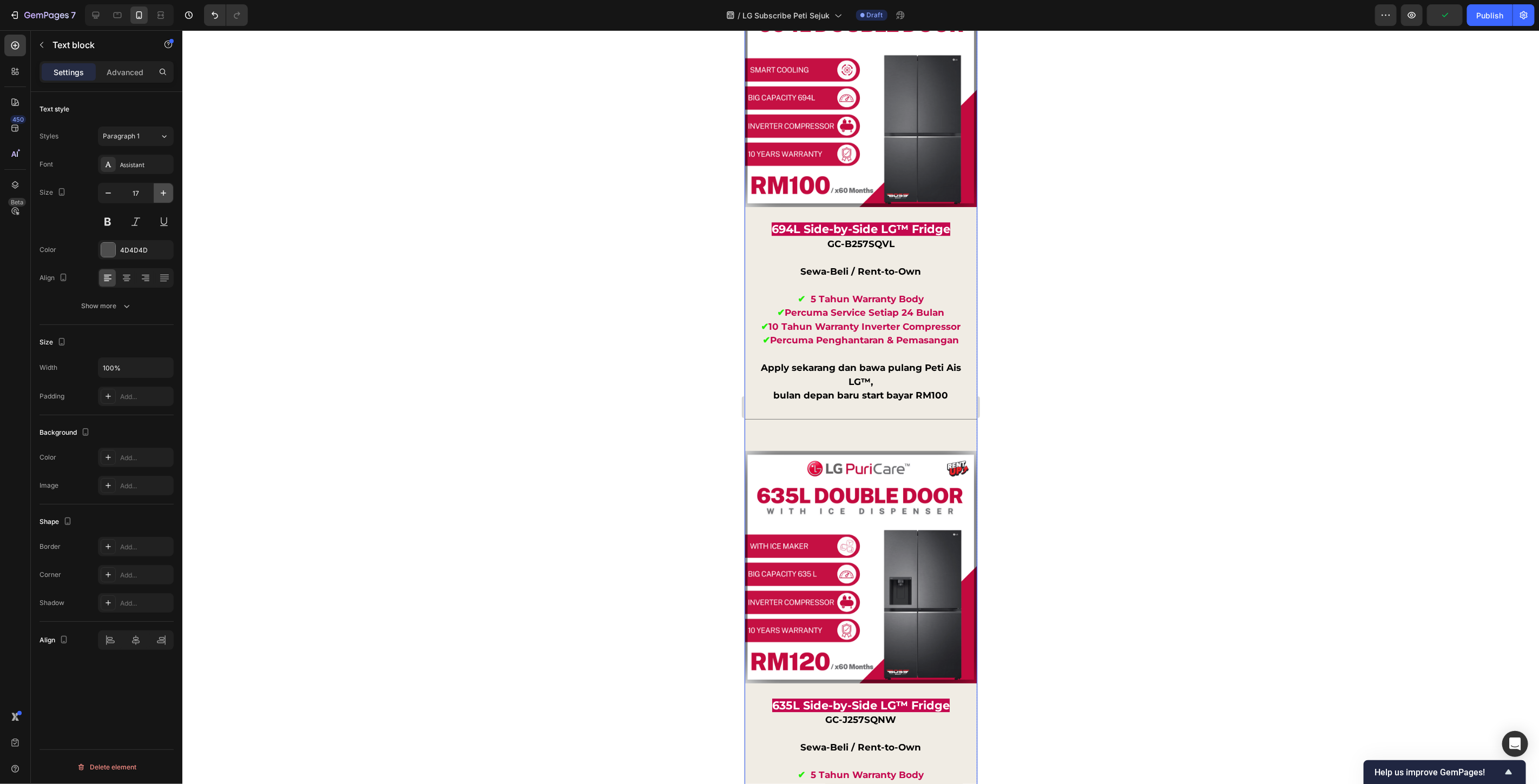
click at [166, 193] on icon "button" at bounding box center [164, 194] width 11 height 11
type input "18"
click at [1037, 527] on div at bounding box center [861, 407] width 1357 height 754
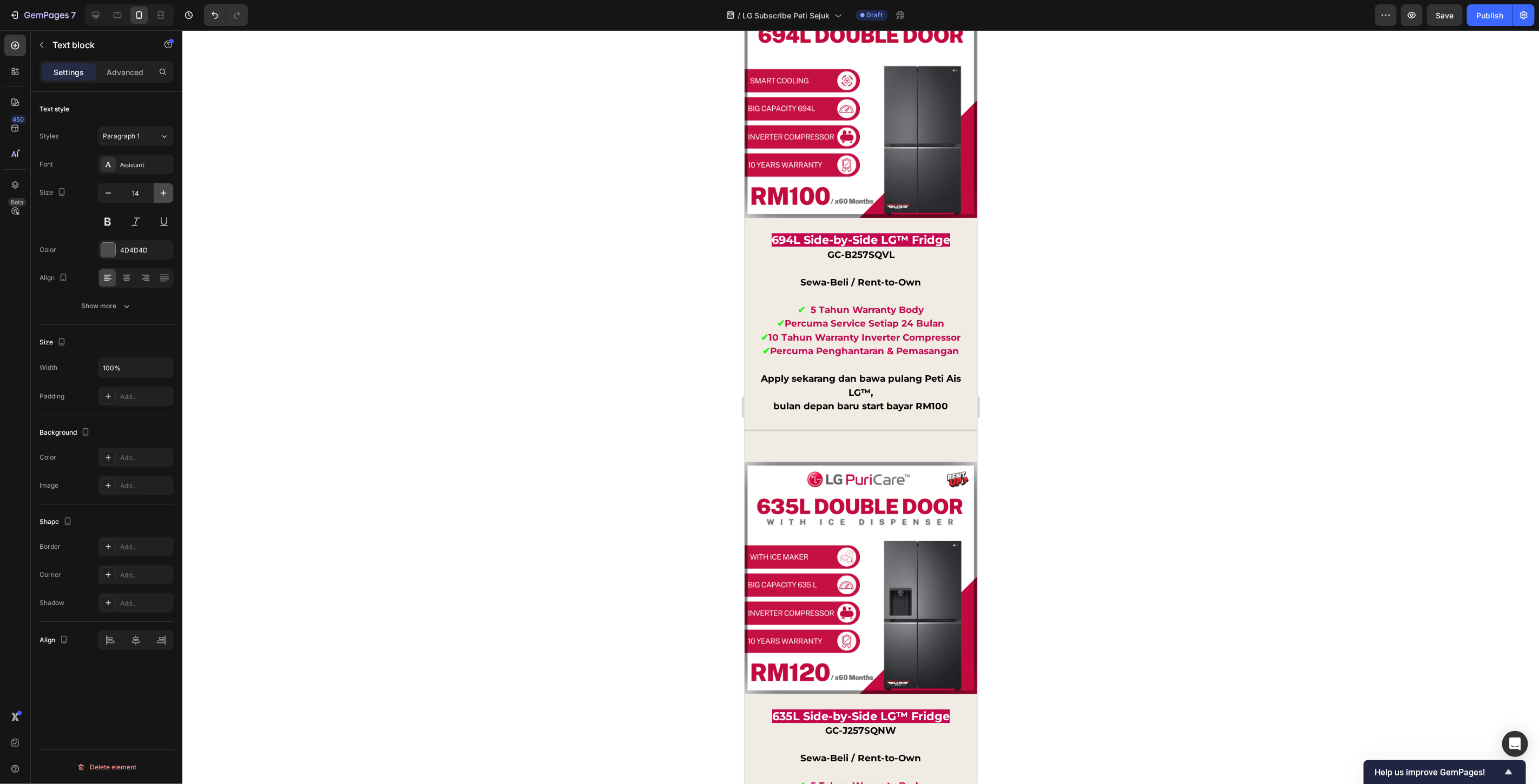
click at [165, 196] on icon "button" at bounding box center [164, 194] width 11 height 11
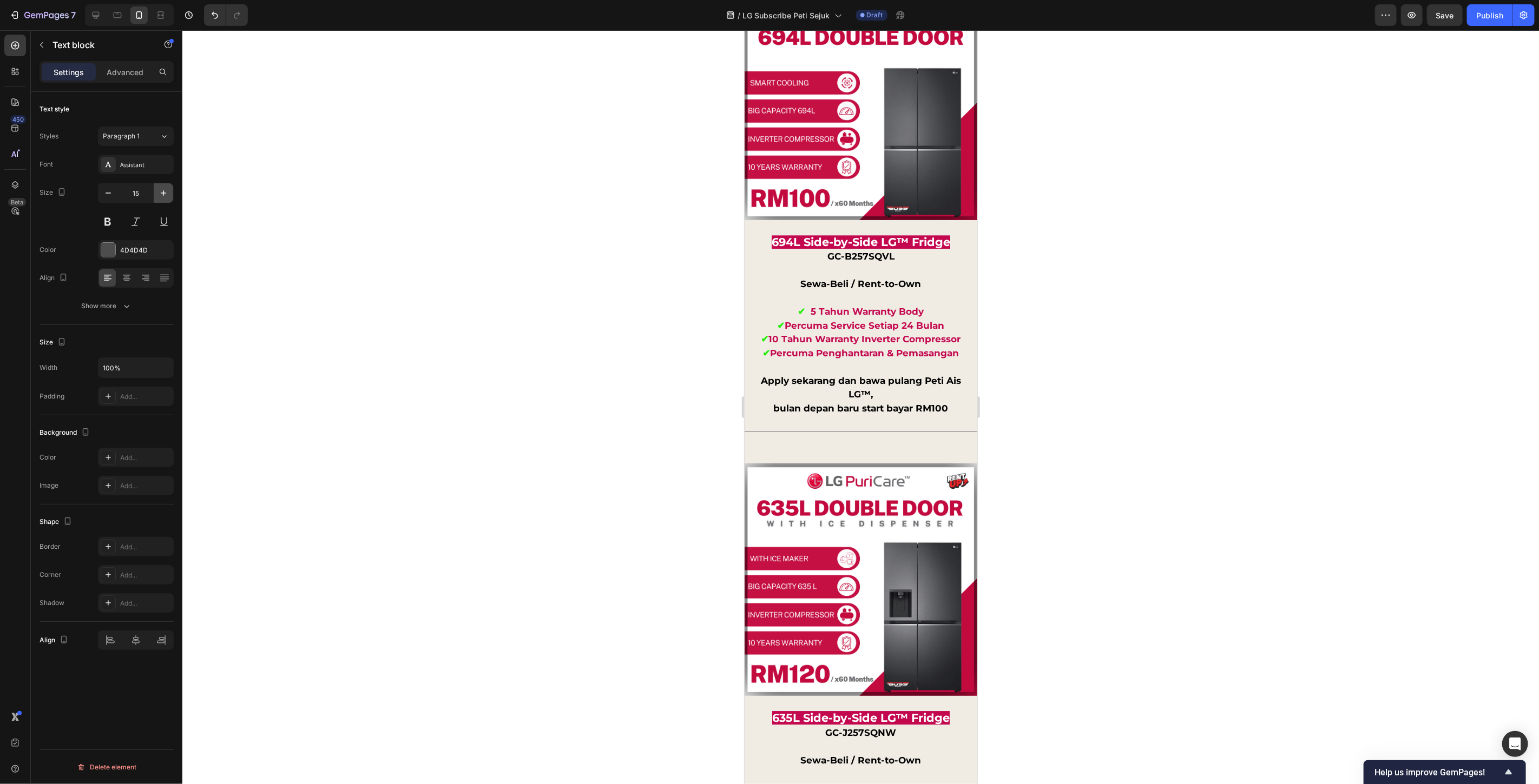
click at [165, 197] on icon "button" at bounding box center [164, 194] width 11 height 11
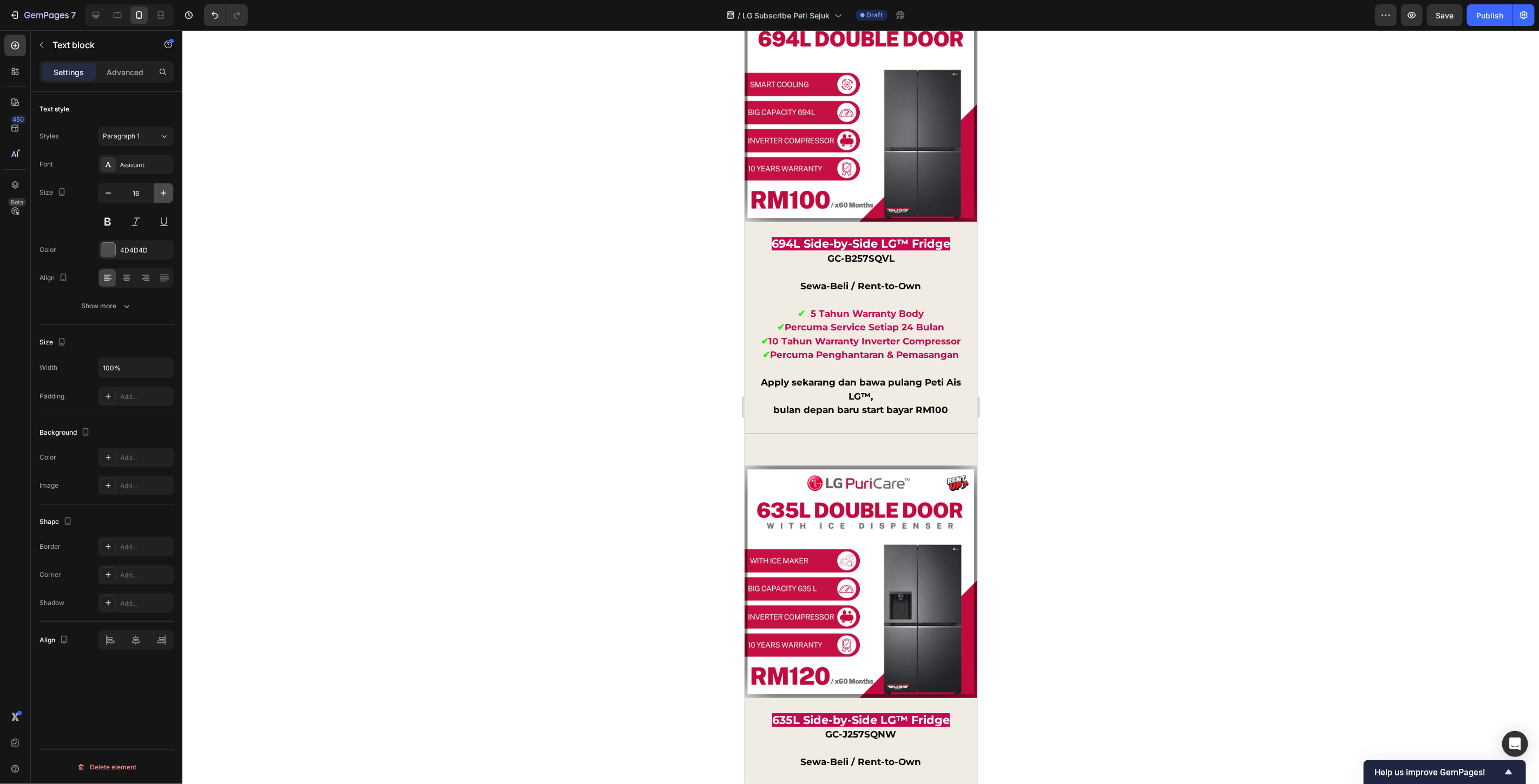
click at [166, 197] on icon "button" at bounding box center [164, 194] width 11 height 11
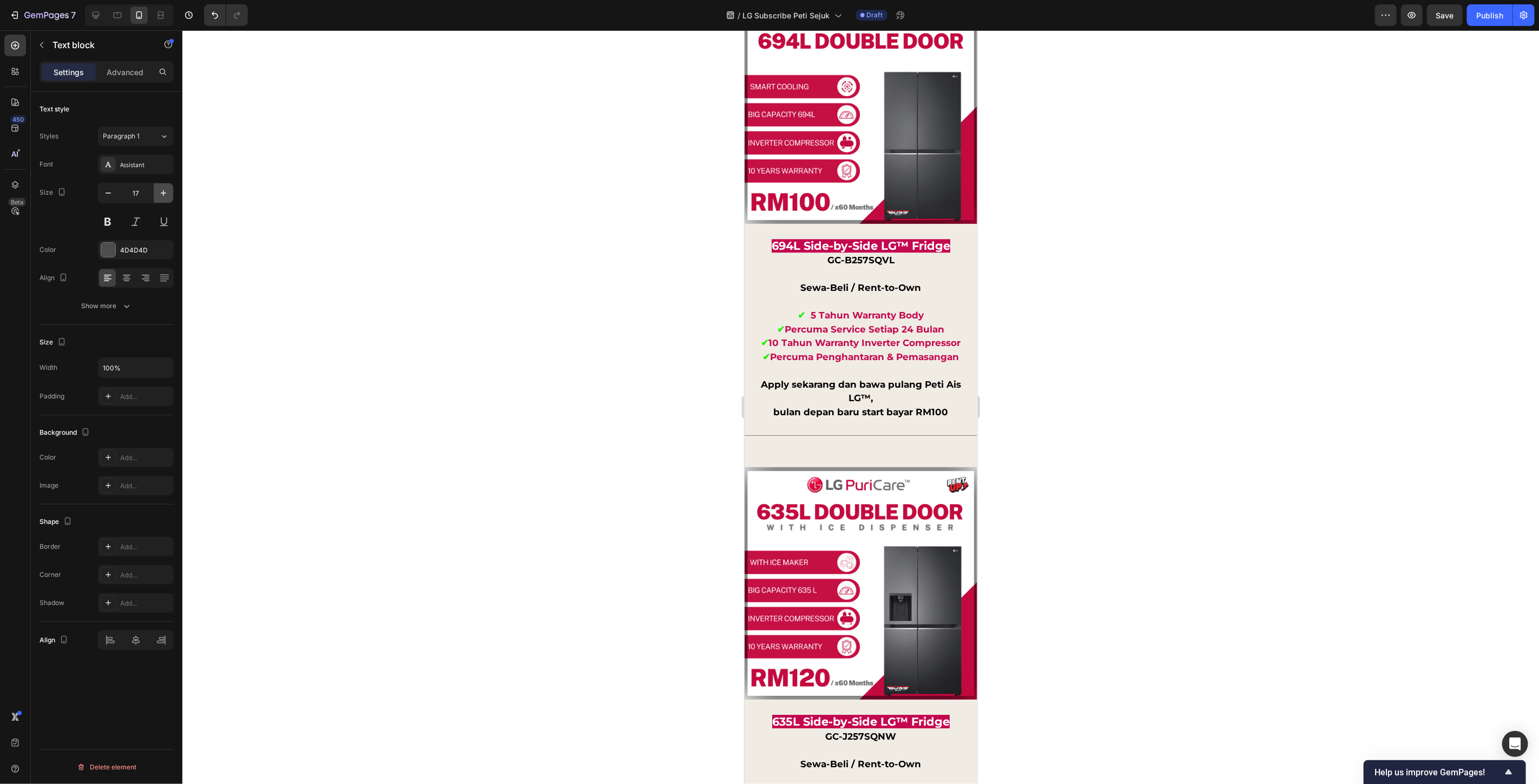
click at [166, 197] on icon "button" at bounding box center [164, 194] width 11 height 11
type input "18"
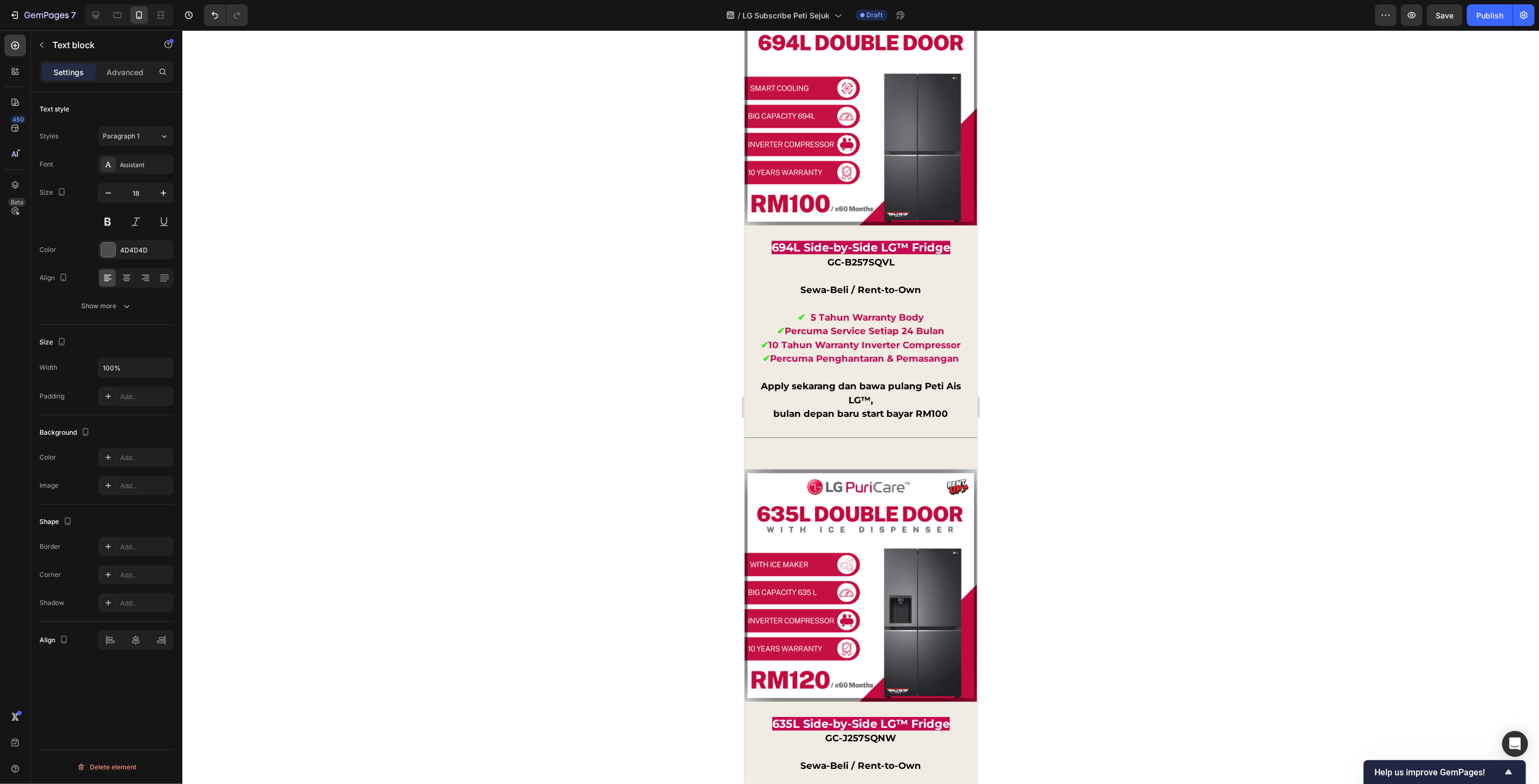
click at [1034, 488] on div at bounding box center [861, 407] width 1357 height 754
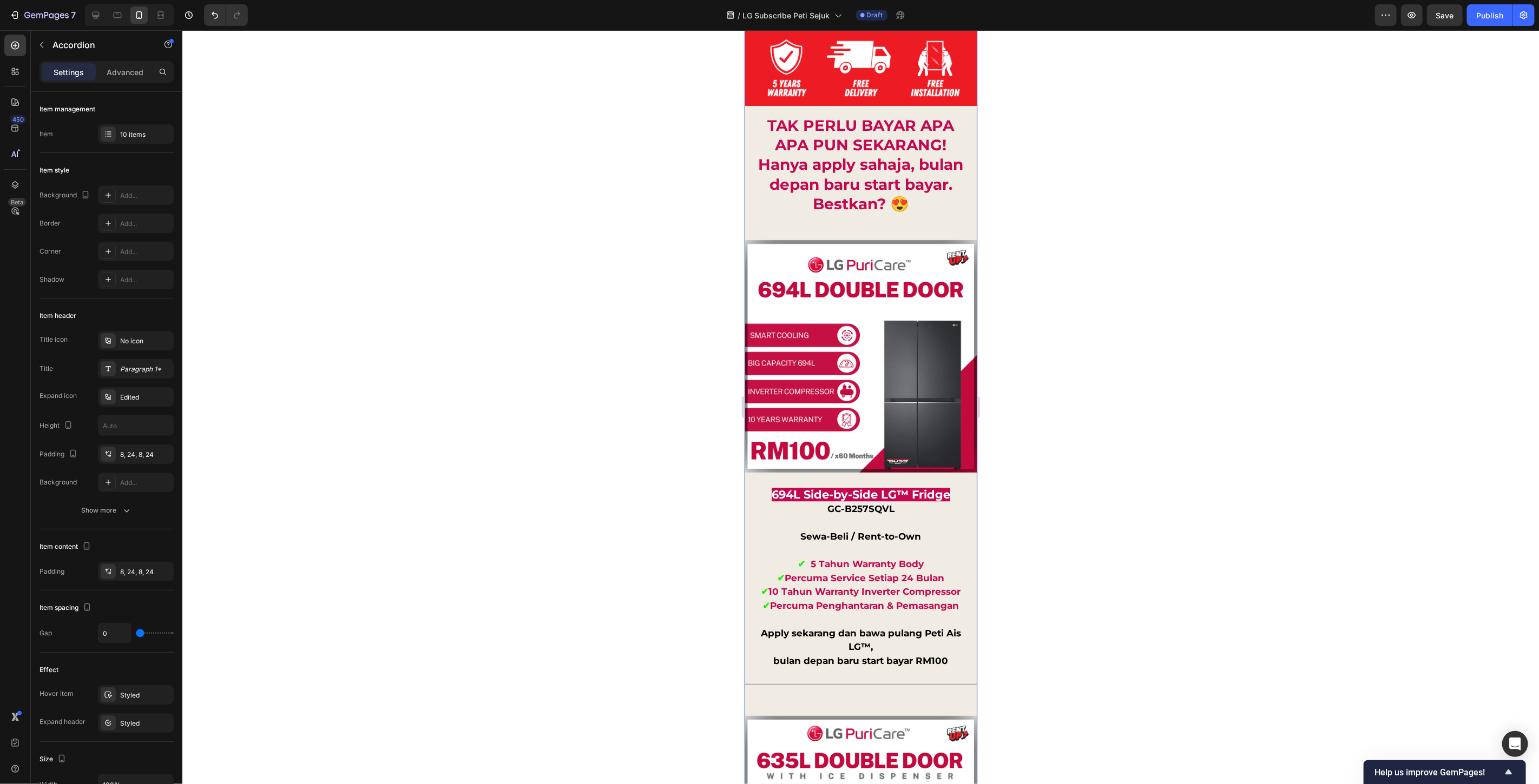
scroll to position [8999, 0]
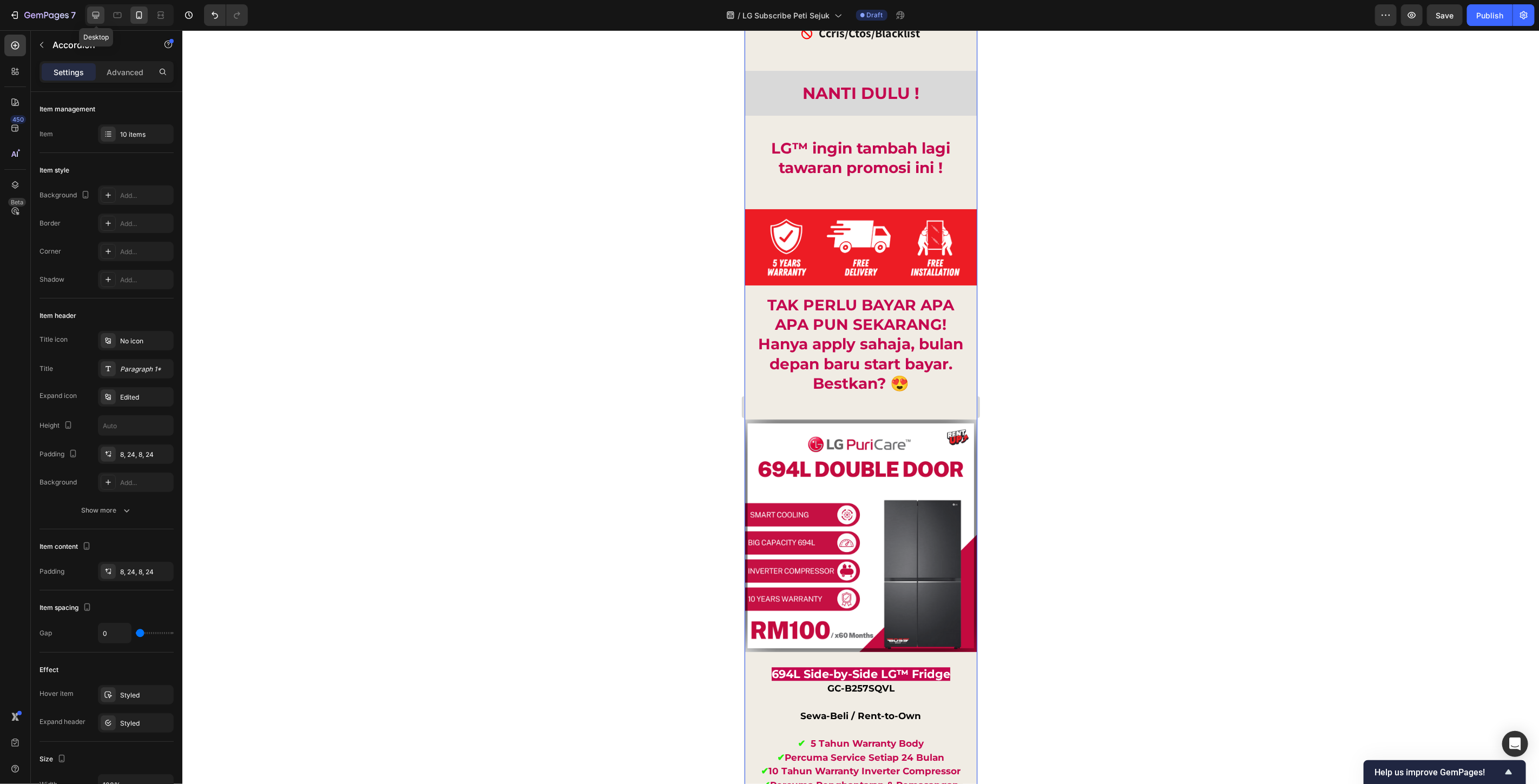
click at [100, 16] on icon at bounding box center [96, 15] width 11 height 11
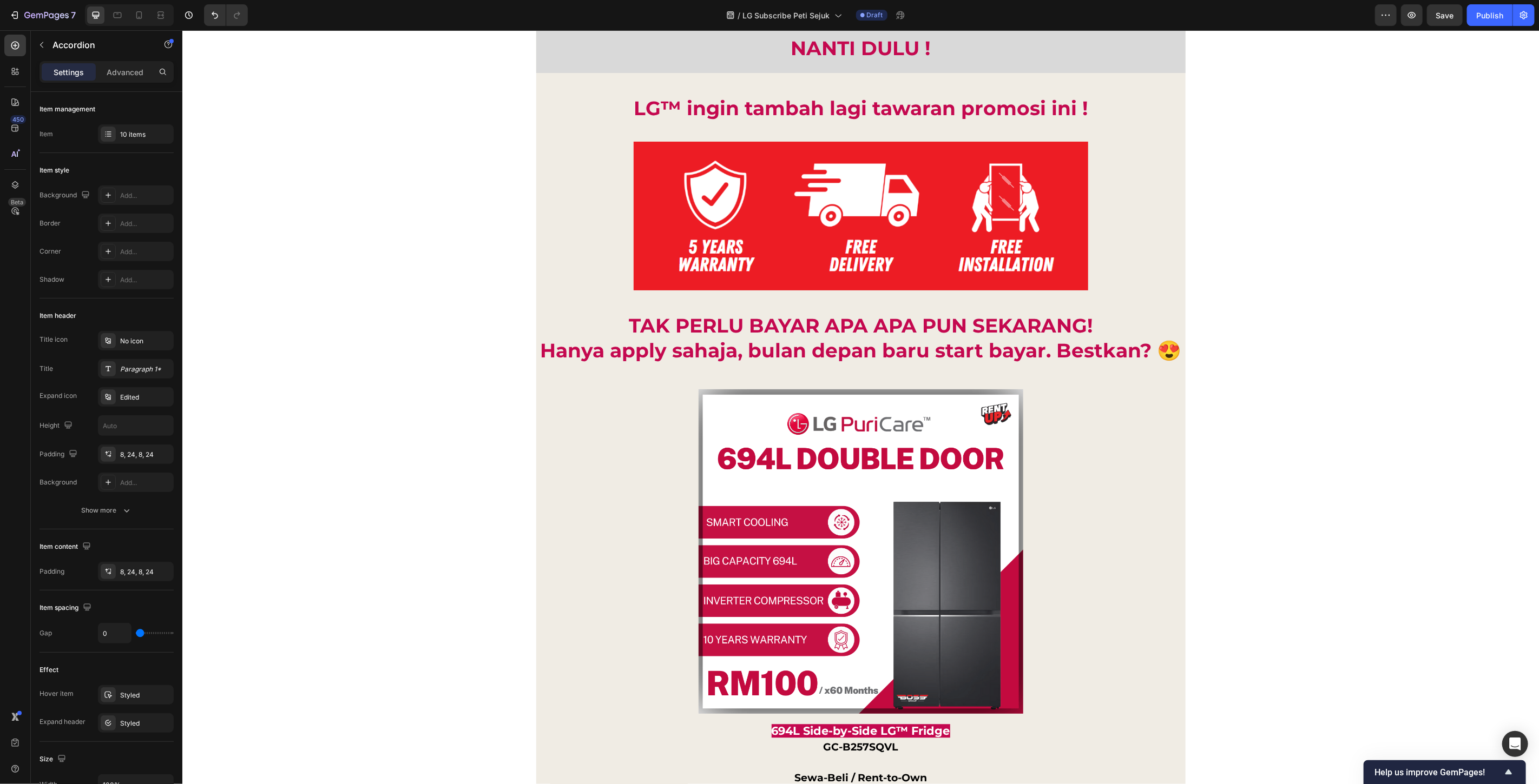
scroll to position [8987, 0]
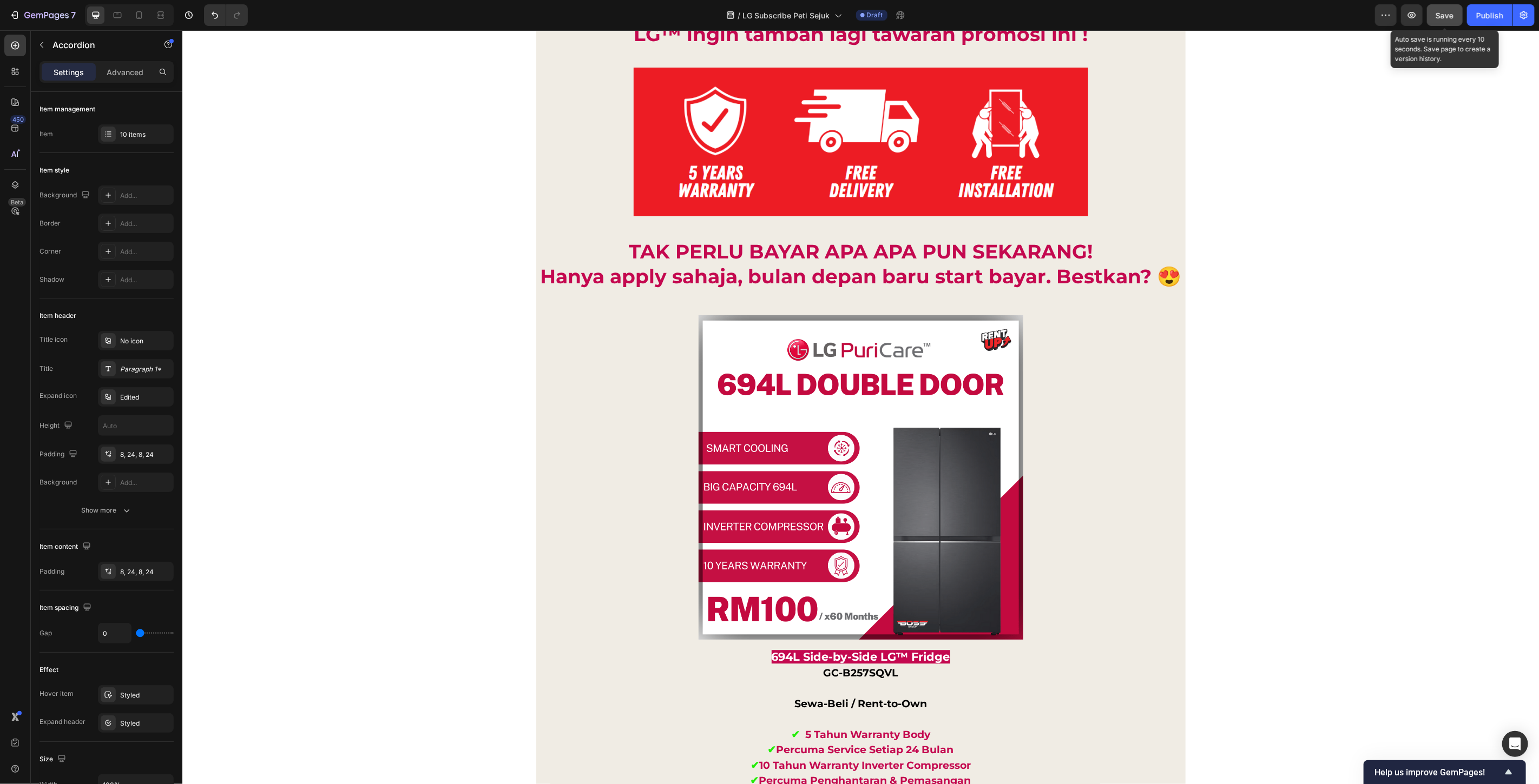
click at [1441, 23] on button "Save" at bounding box center [1445, 15] width 36 height 22
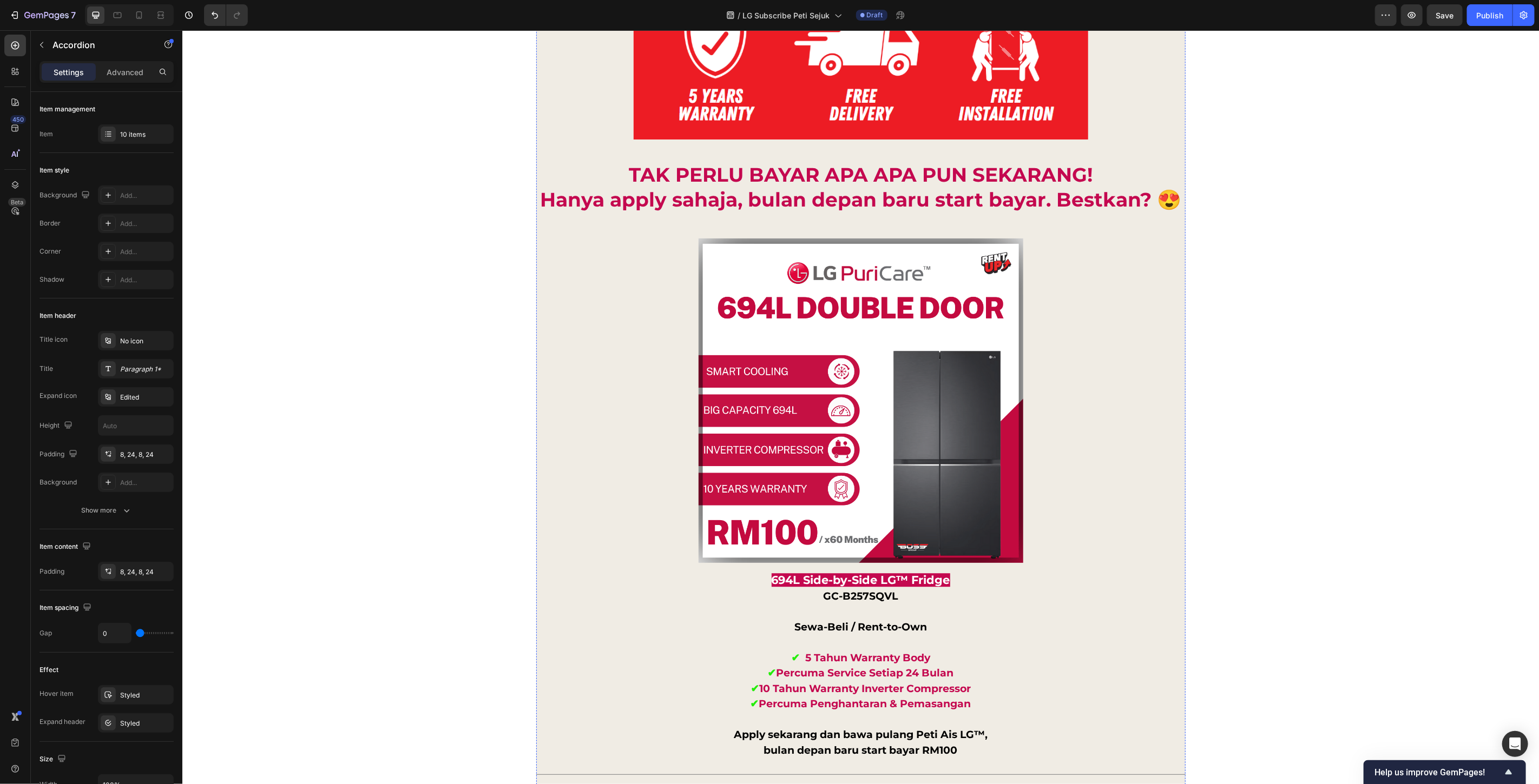
scroll to position [9047, 0]
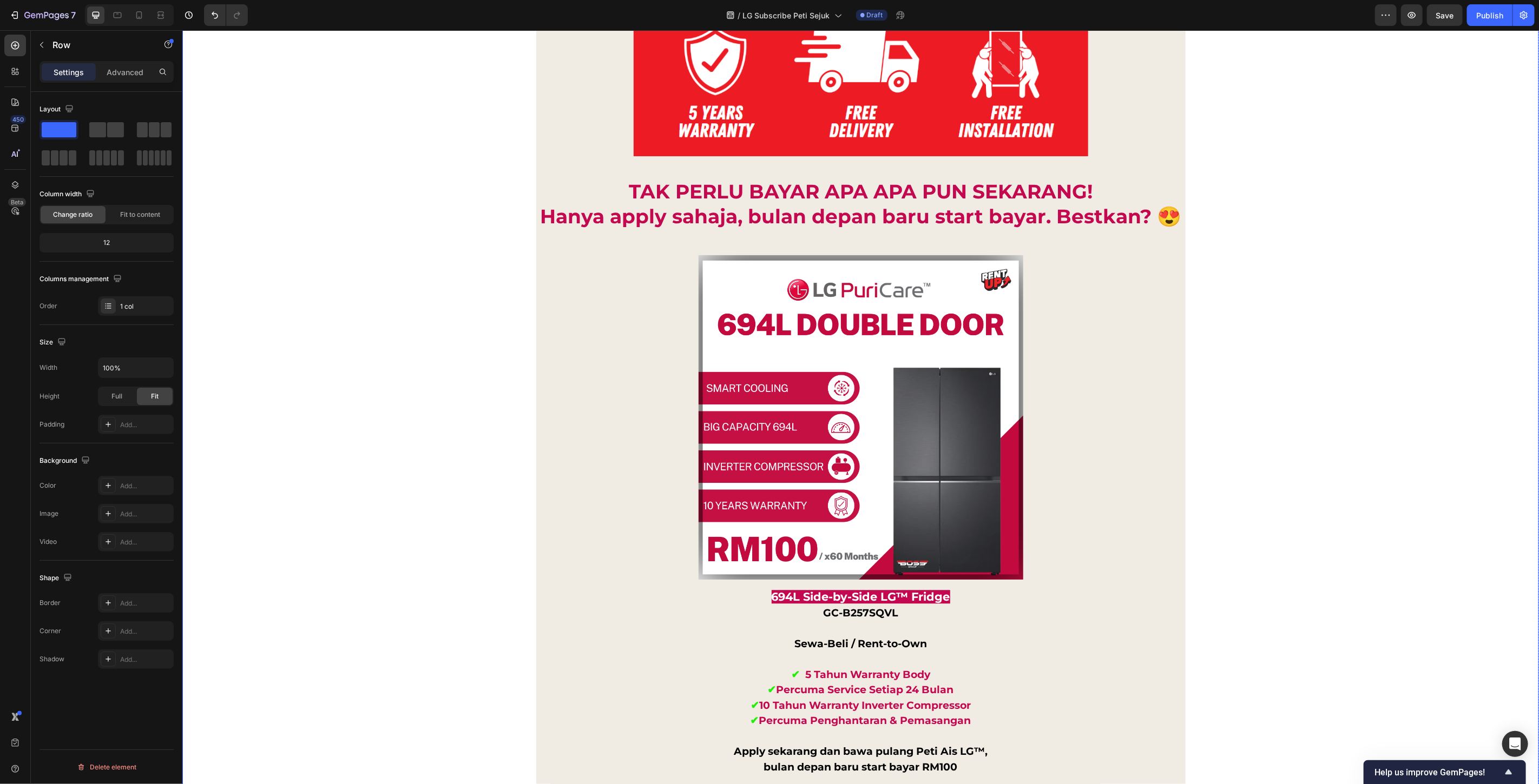
click at [1290, 98] on div "Tak payah pening nak bayar ribu ribu terus. Simpan duit anda untuk waktu kecema…" at bounding box center [860, 569] width 1357 height 3282
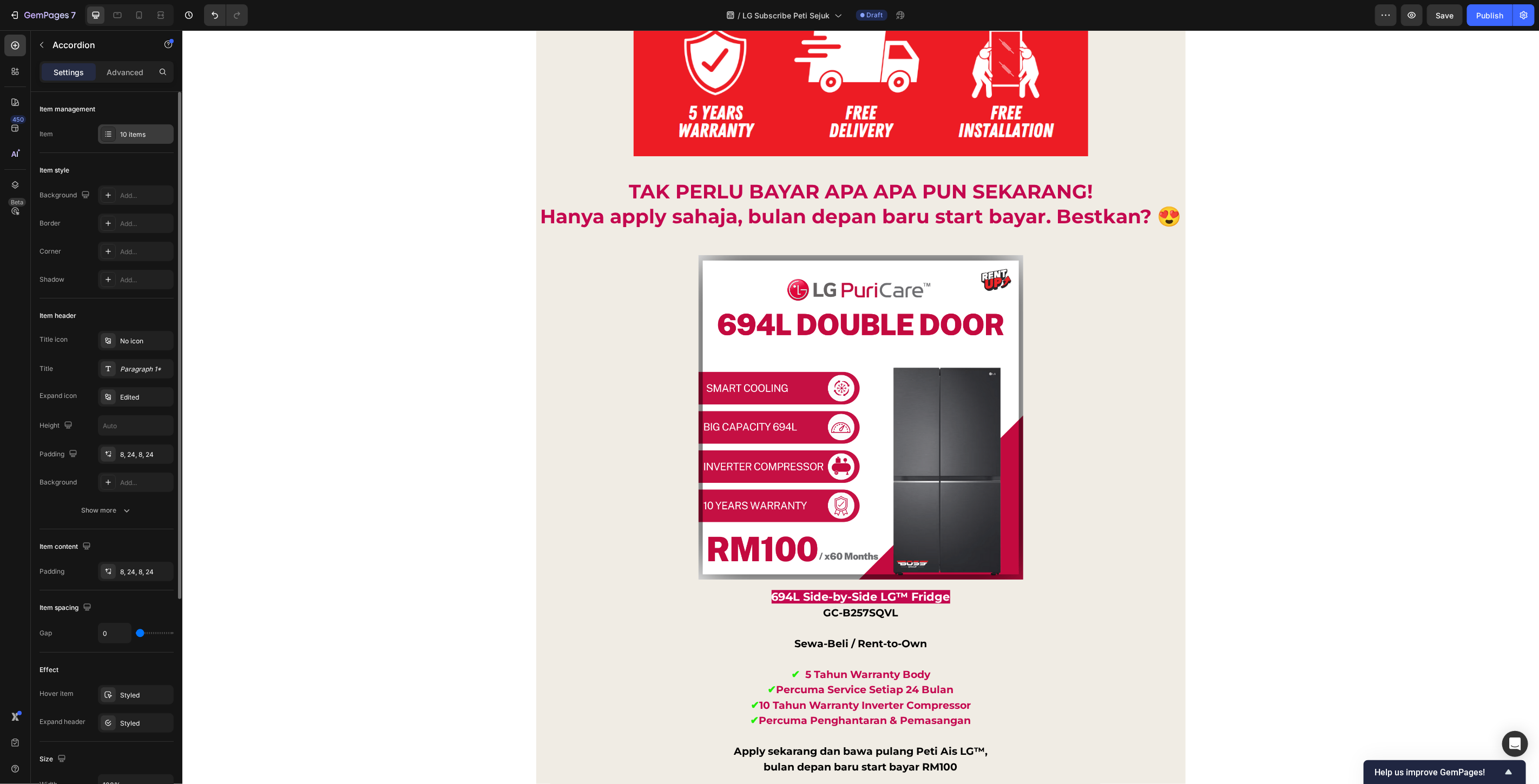
click at [154, 141] on div "10 items" at bounding box center [136, 134] width 76 height 19
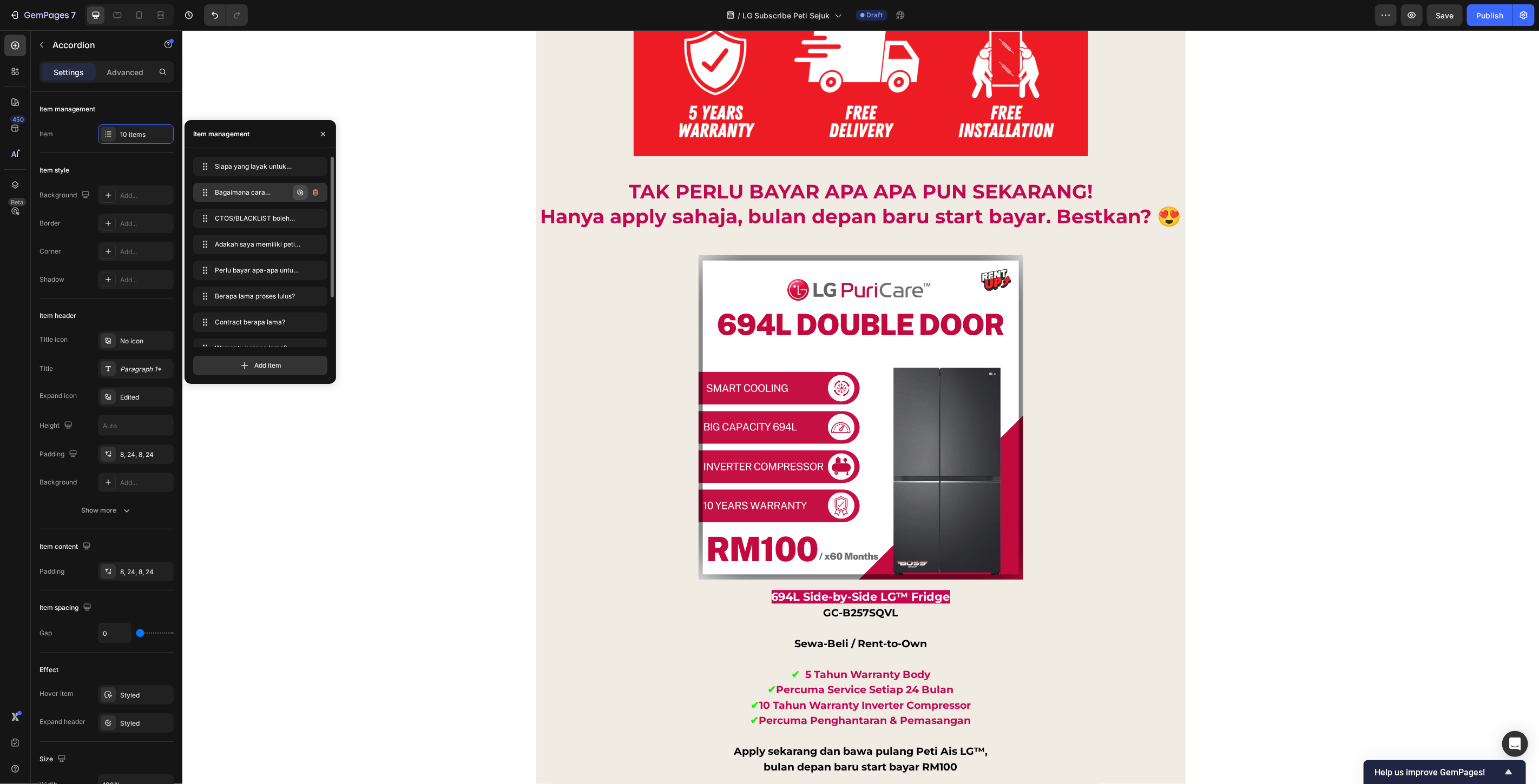
click at [300, 197] on button "button" at bounding box center [300, 193] width 15 height 15
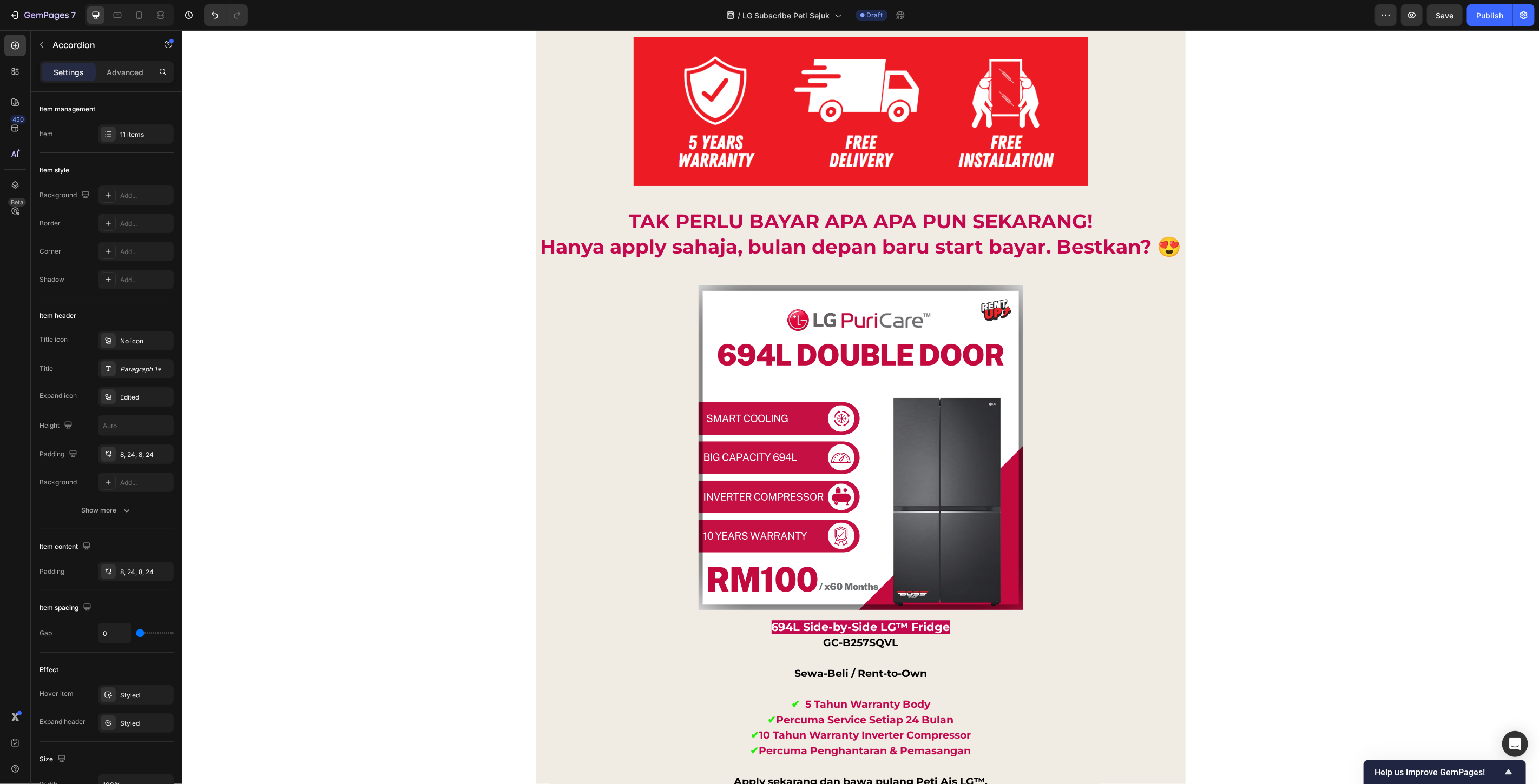
copy strong "Bagaimana cara untuk bayar secara ansuran?"
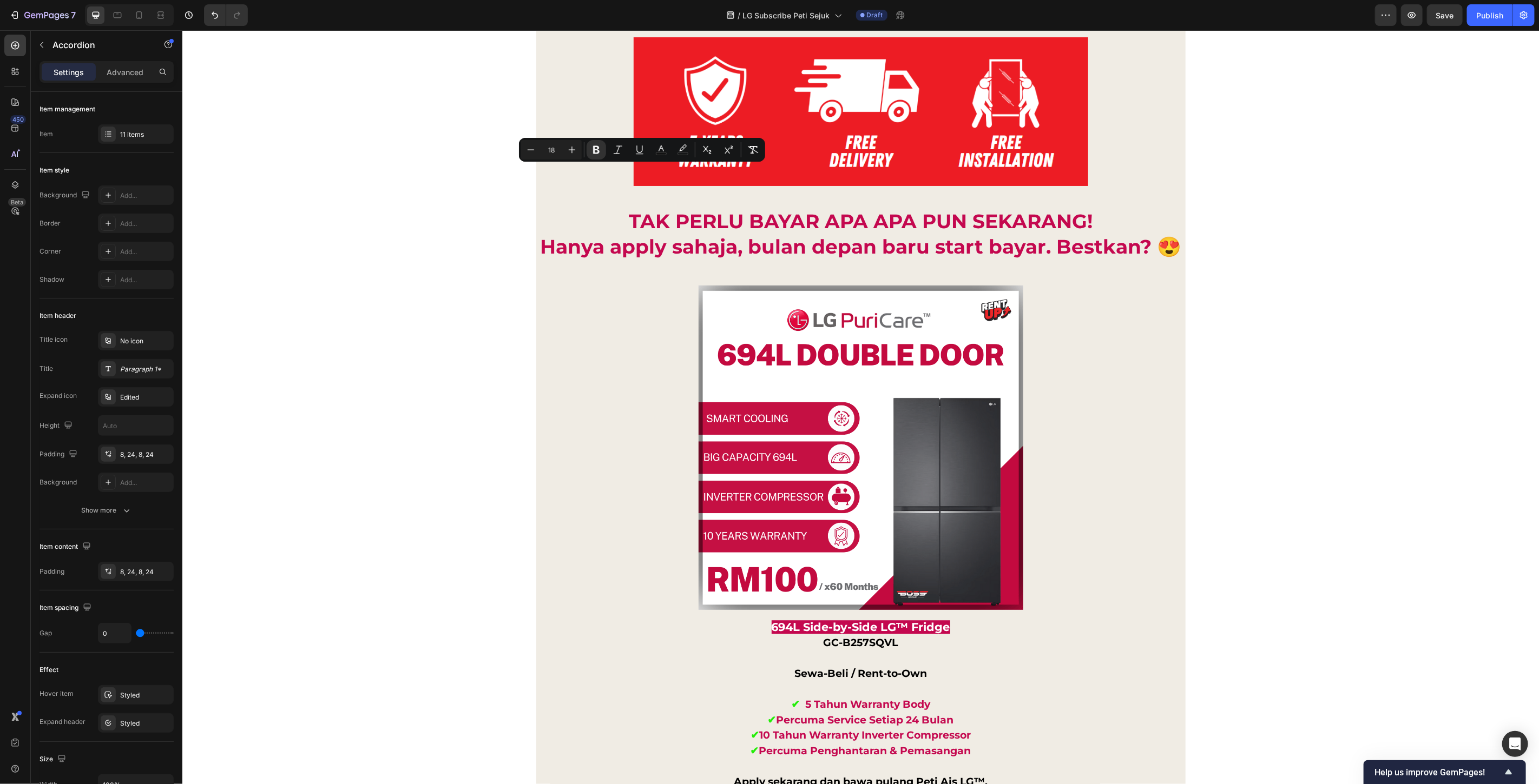
drag, startPoint x: 654, startPoint y: 203, endPoint x: 681, endPoint y: 203, distance: 27.0
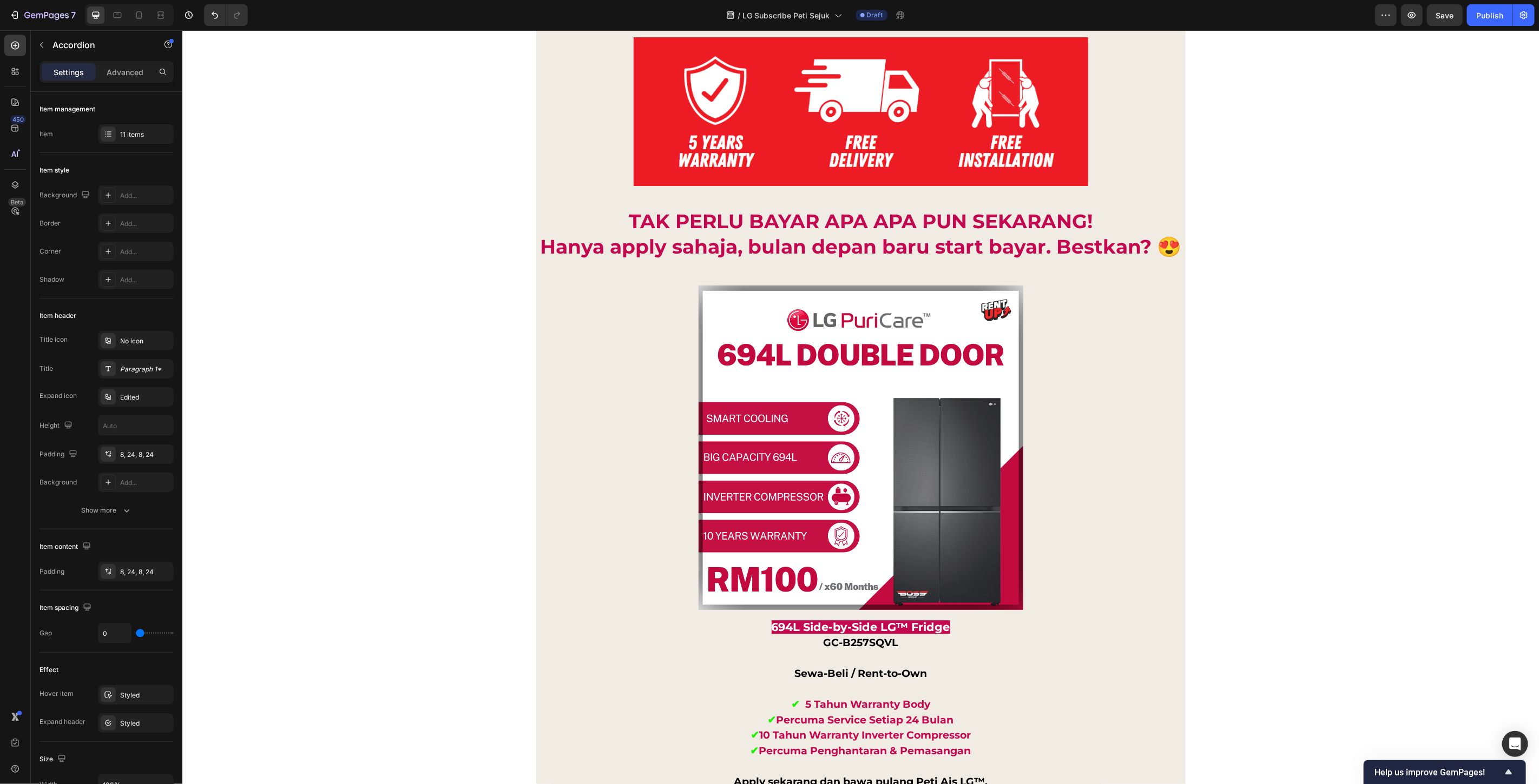
drag, startPoint x: 593, startPoint y: 201, endPoint x: 600, endPoint y: 201, distance: 7.0
drag, startPoint x: 863, startPoint y: 201, endPoint x: 727, endPoint y: 209, distance: 136.2
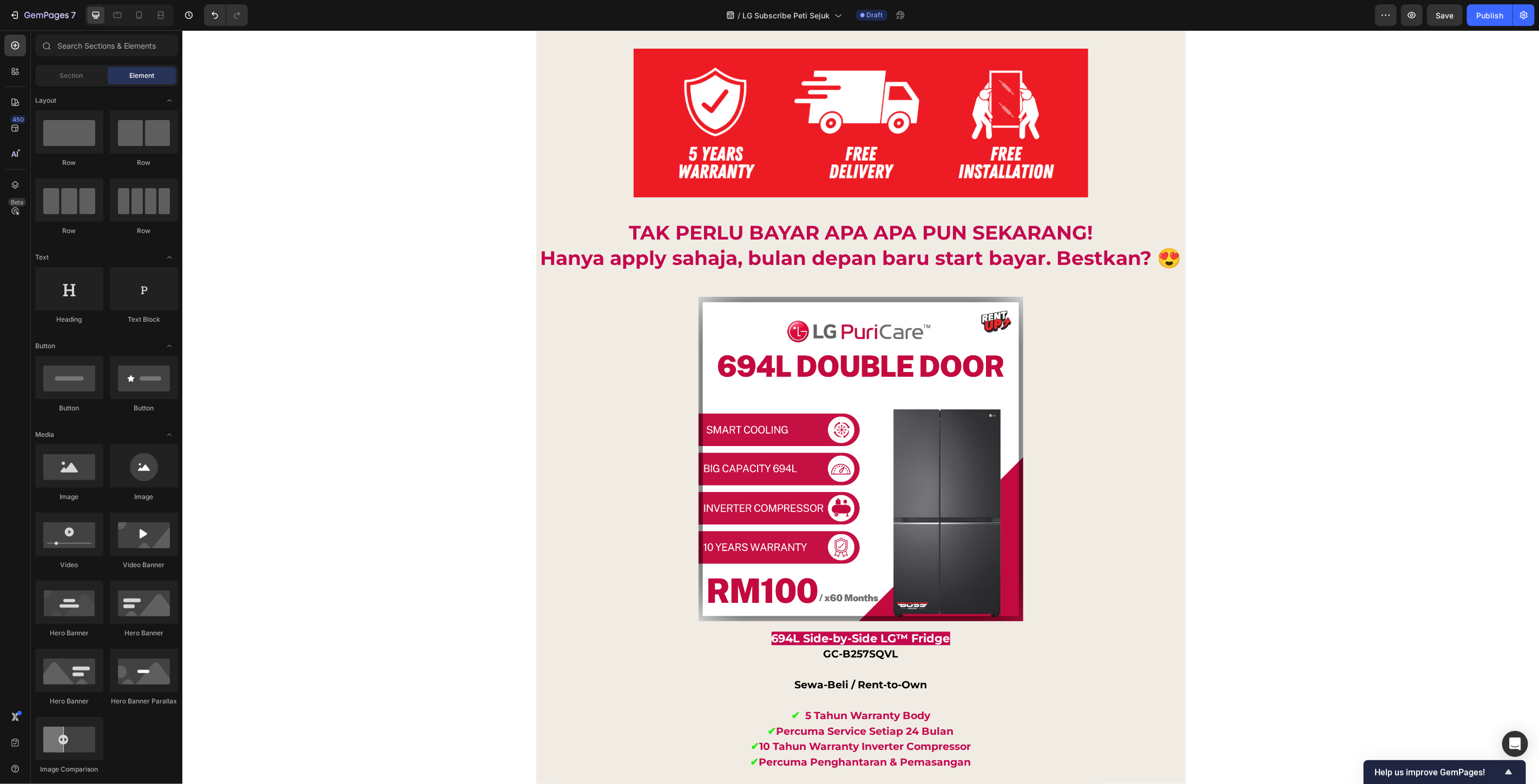
scroll to position [9081, 0]
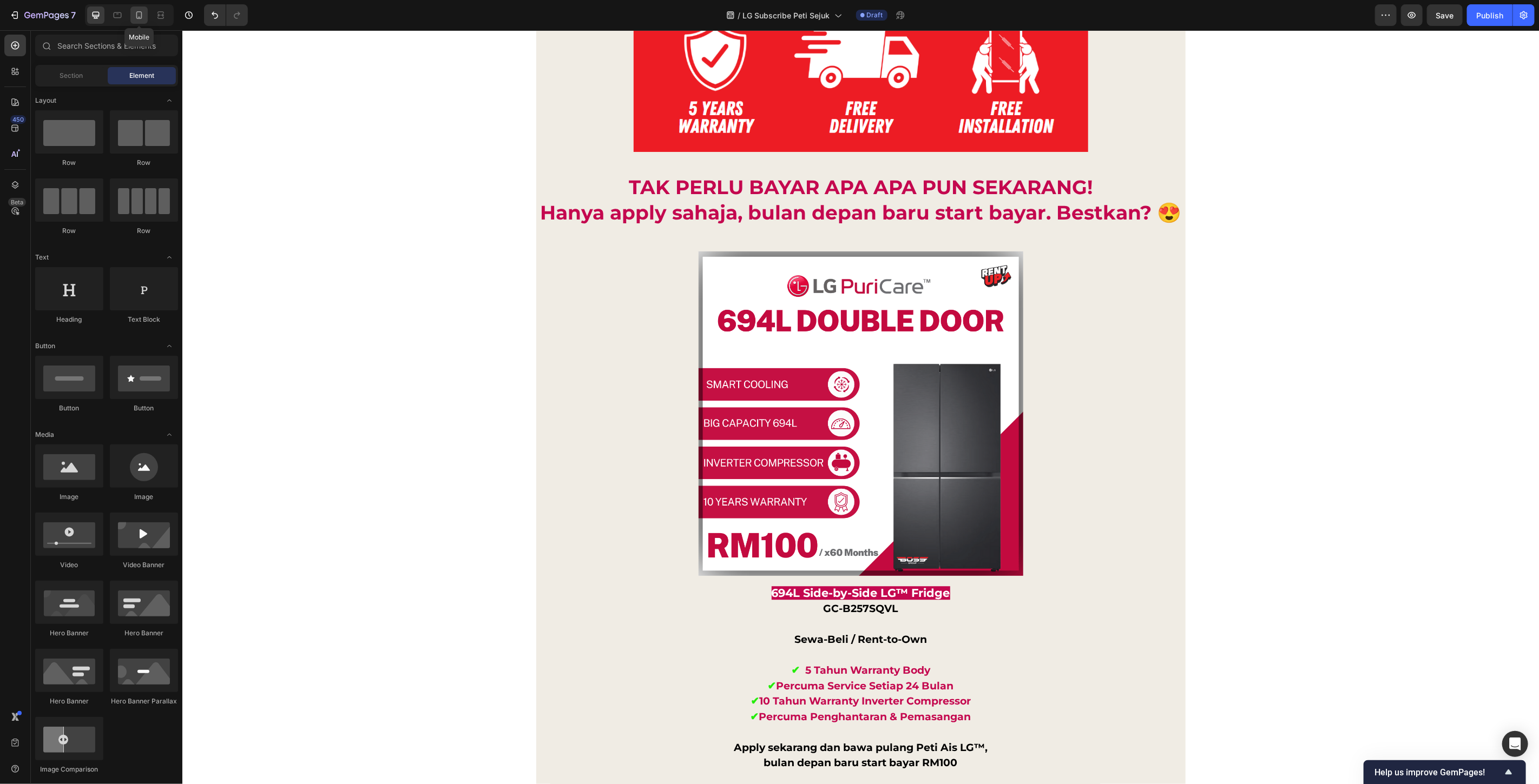
click at [137, 13] on icon at bounding box center [139, 15] width 11 height 11
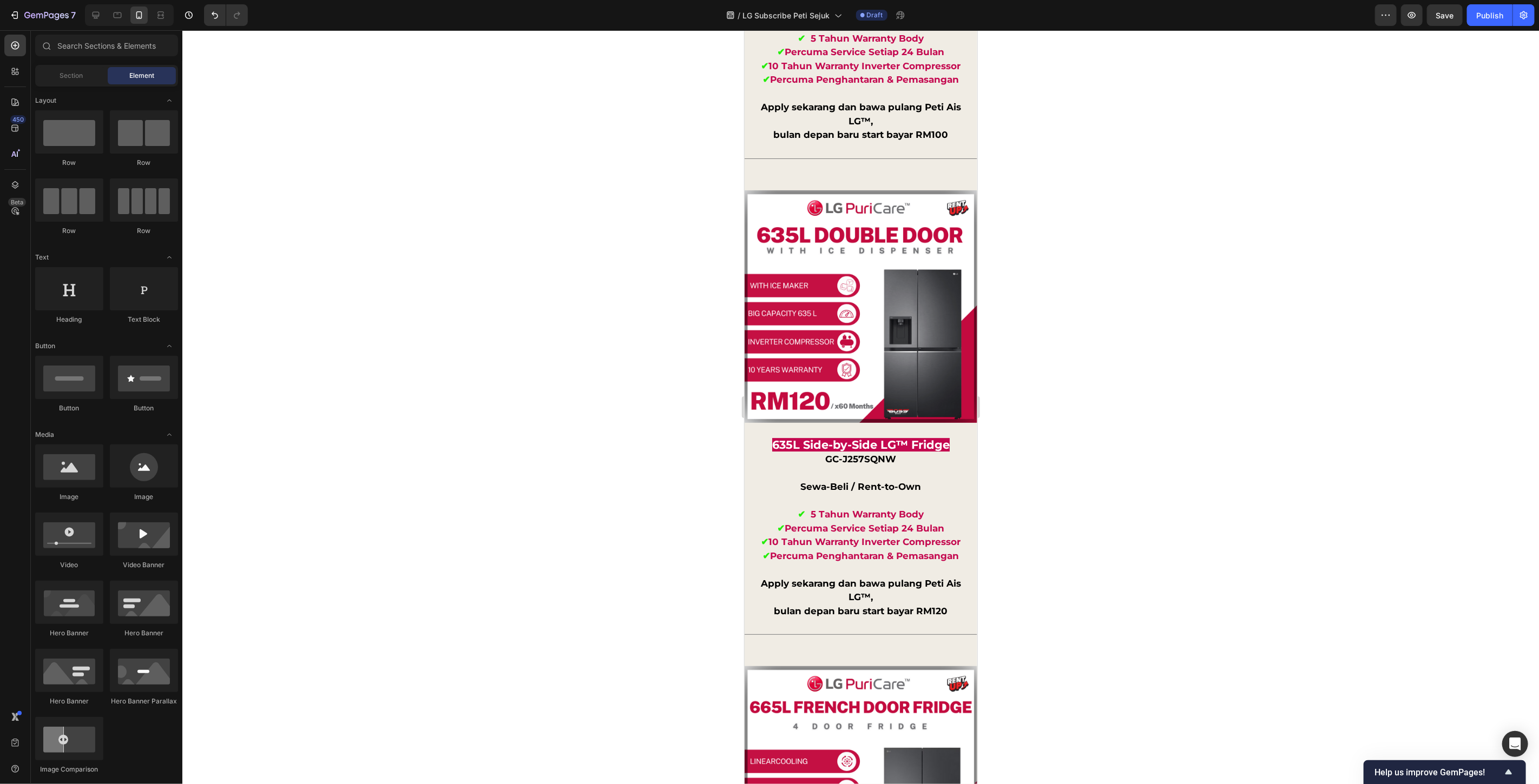
scroll to position [9745, 0]
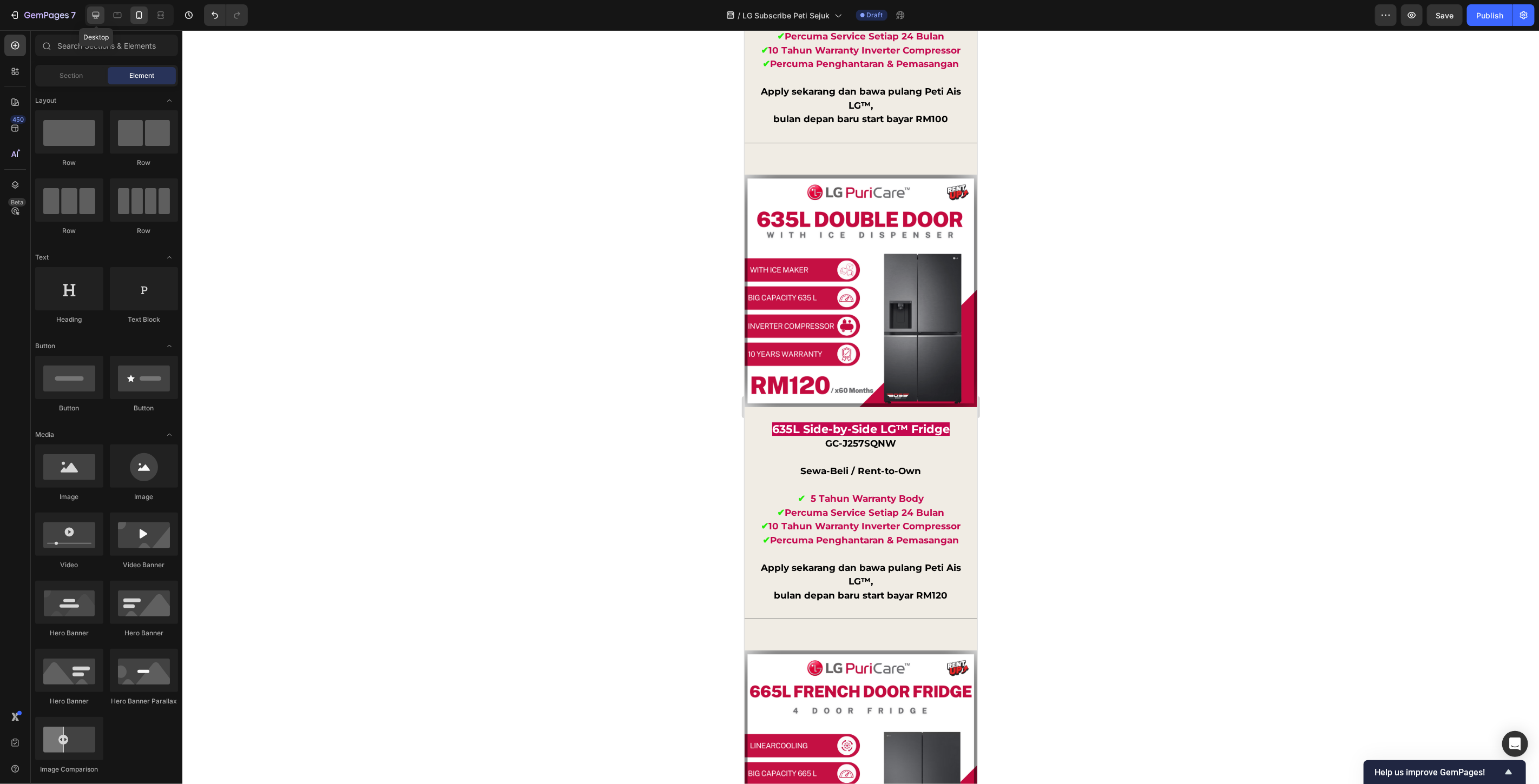
click at [95, 17] on icon at bounding box center [96, 15] width 7 height 7
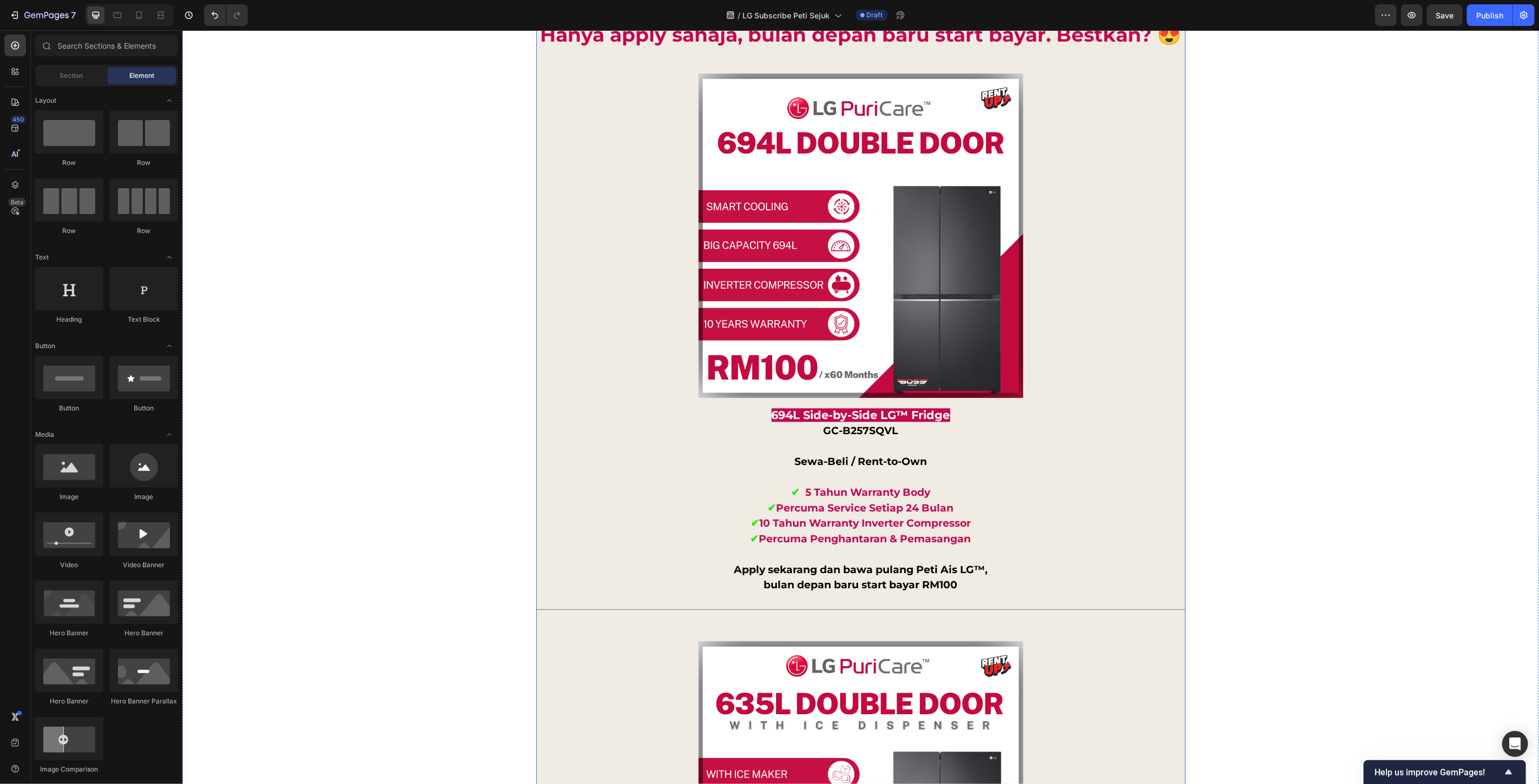
scroll to position [9257, 0]
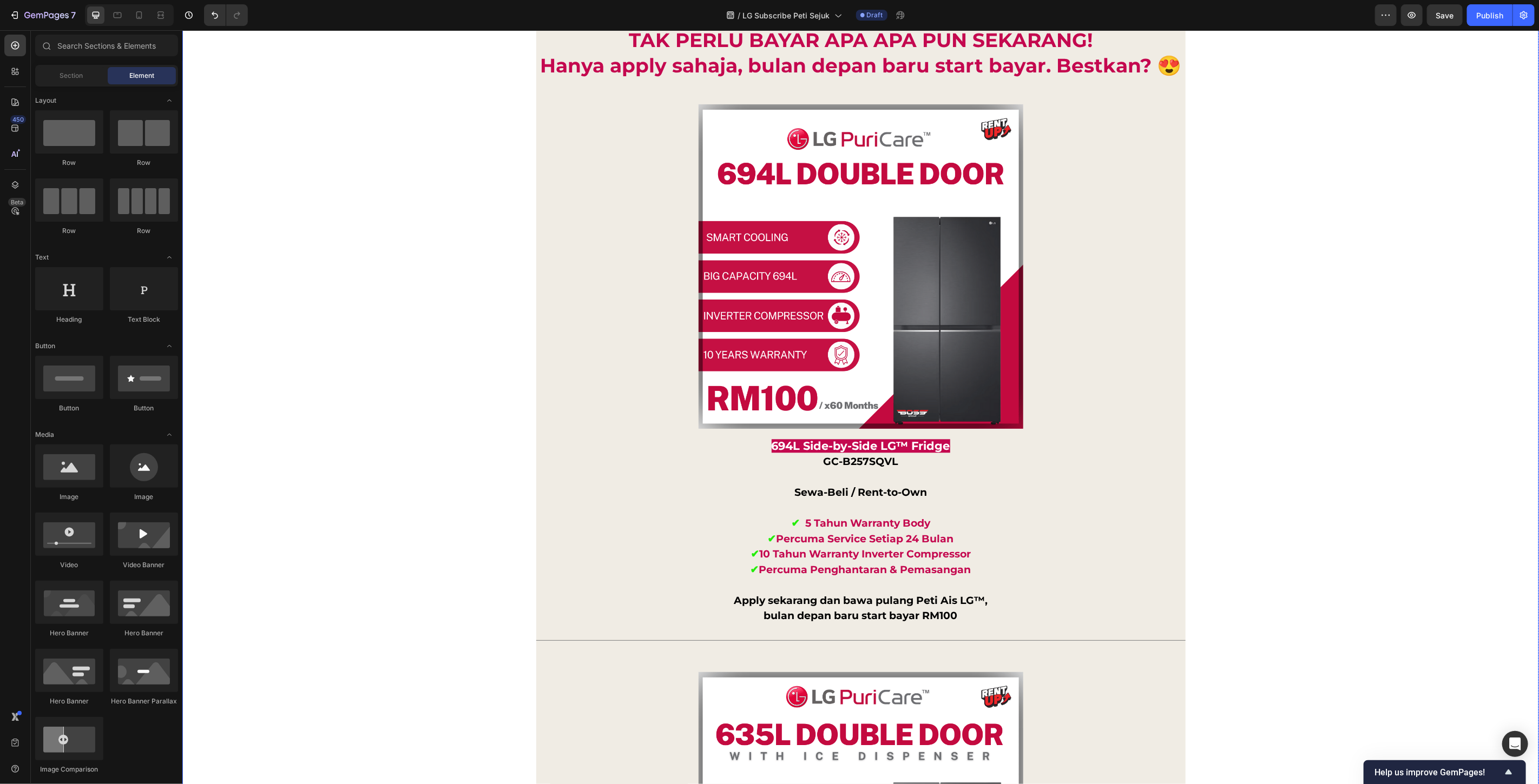
scroll to position [9016, 0]
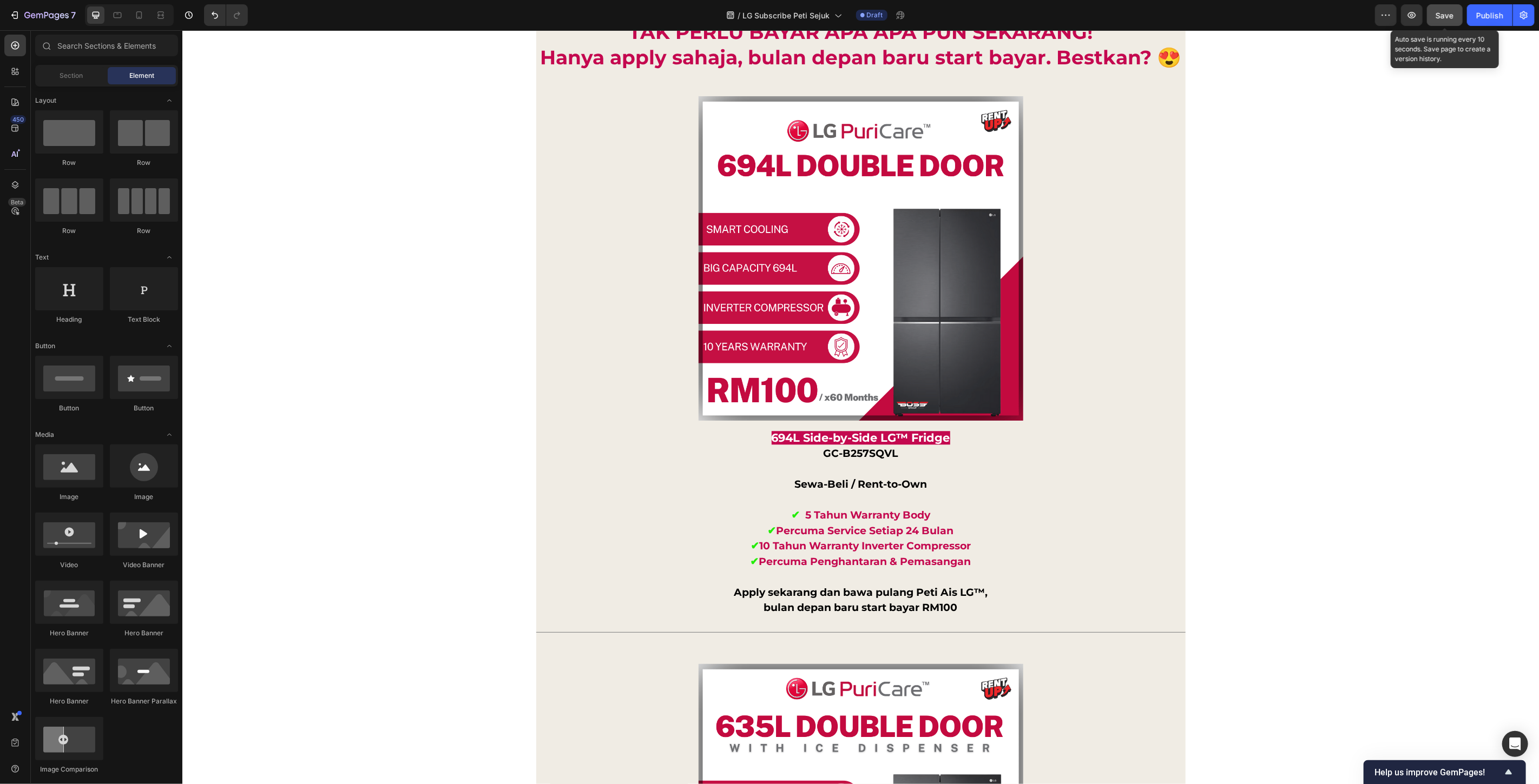
click at [1442, 11] on span "Save" at bounding box center [1446, 15] width 18 height 9
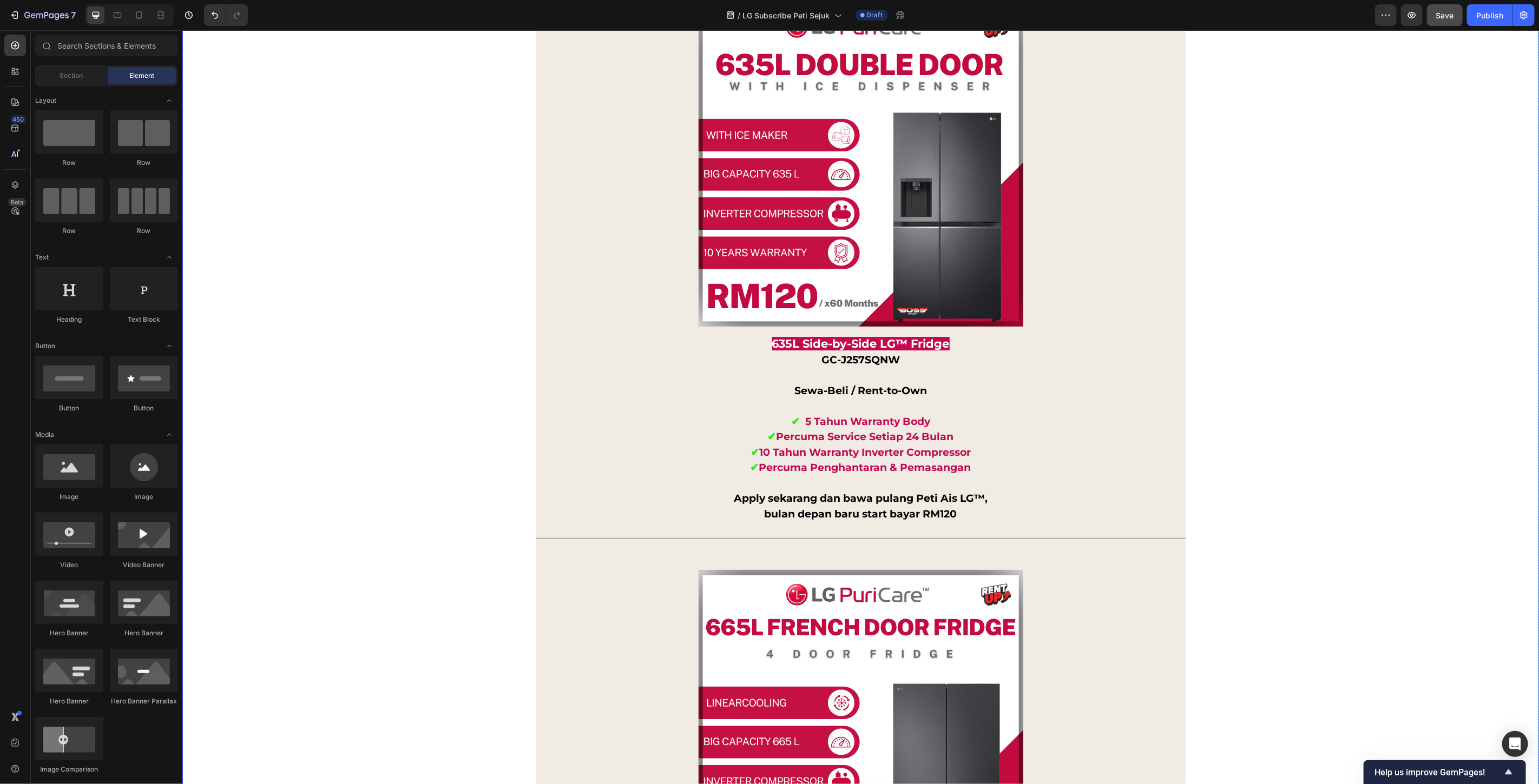
scroll to position [9688, 0]
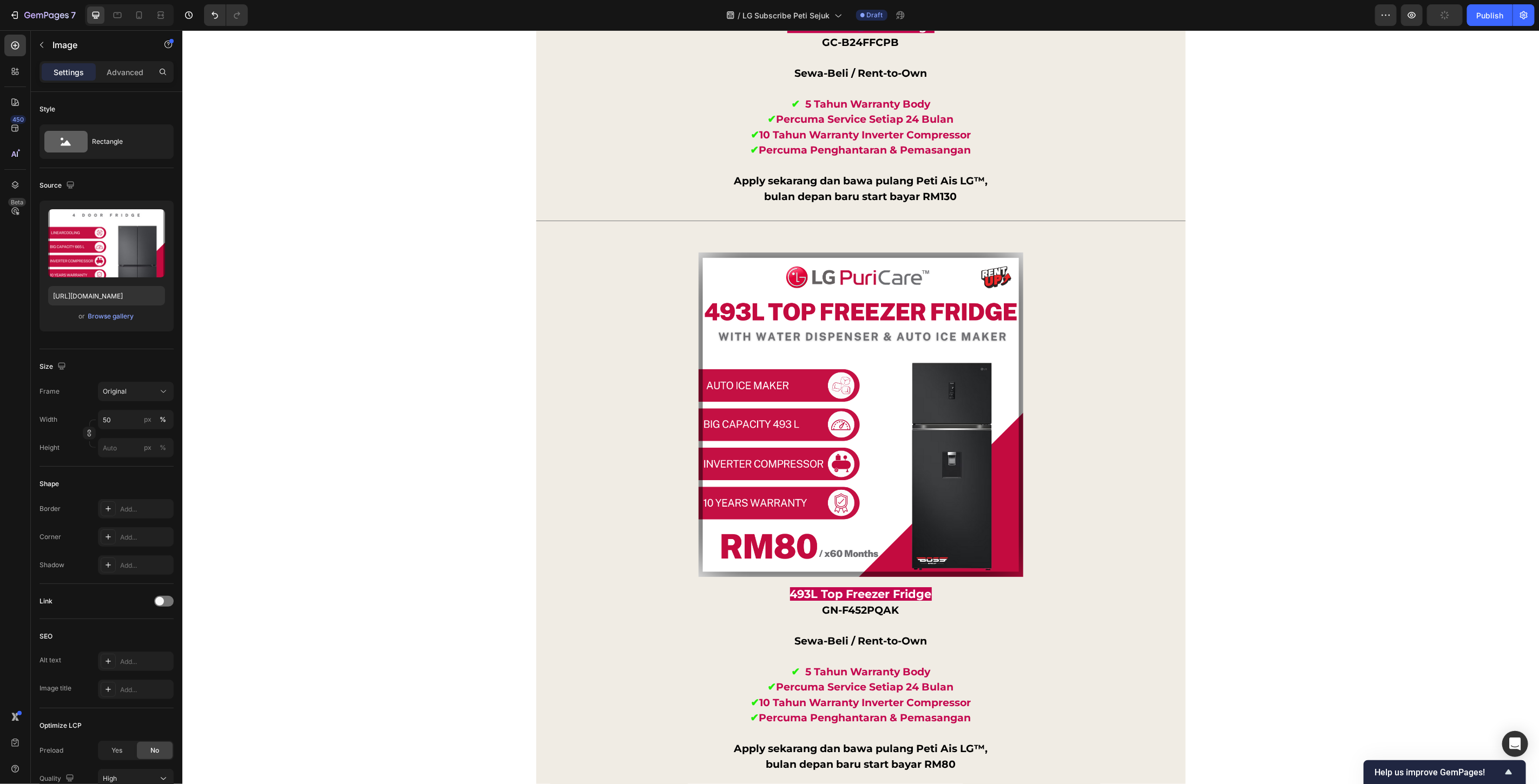
scroll to position [9829, 0]
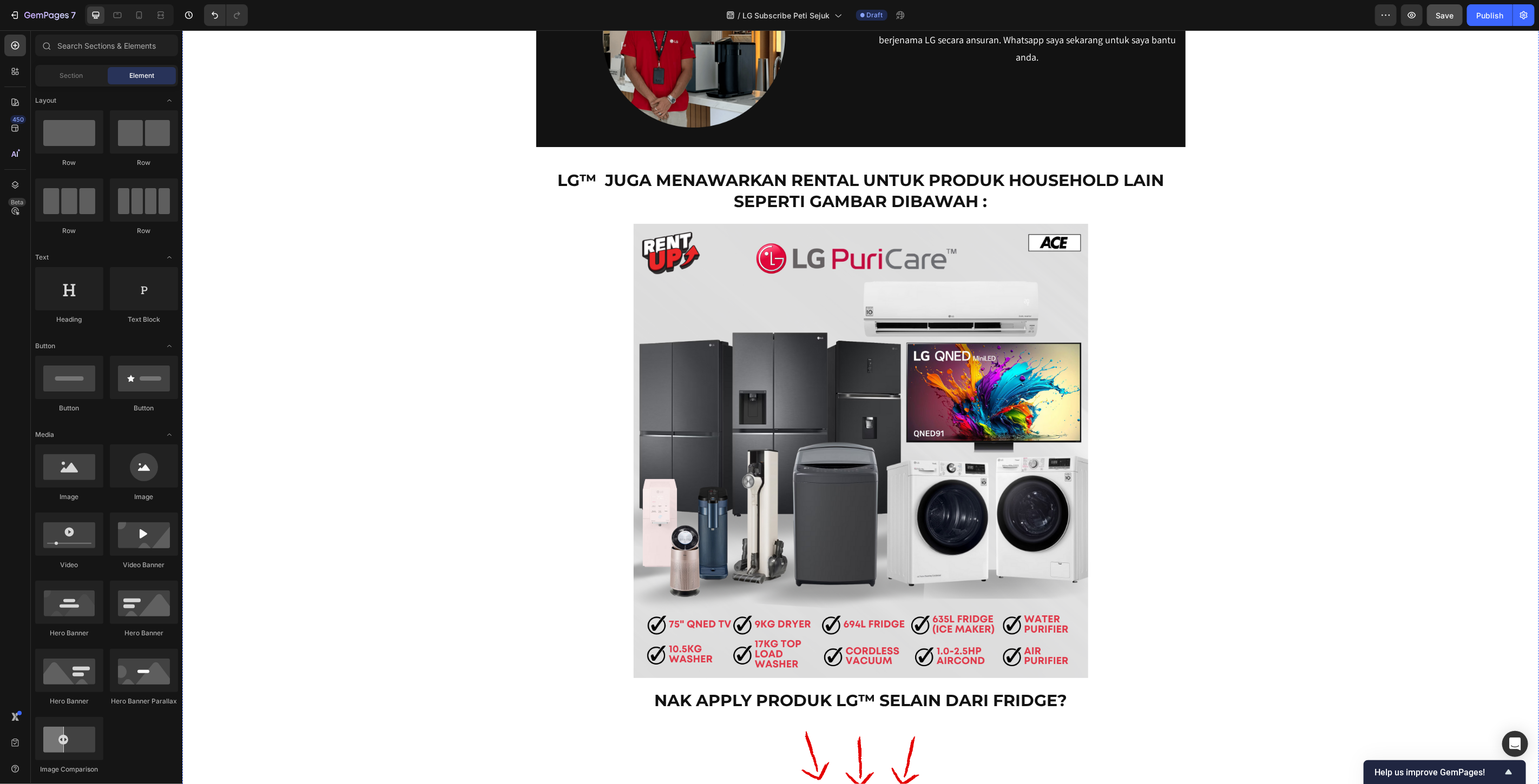
scroll to position [9363, 0]
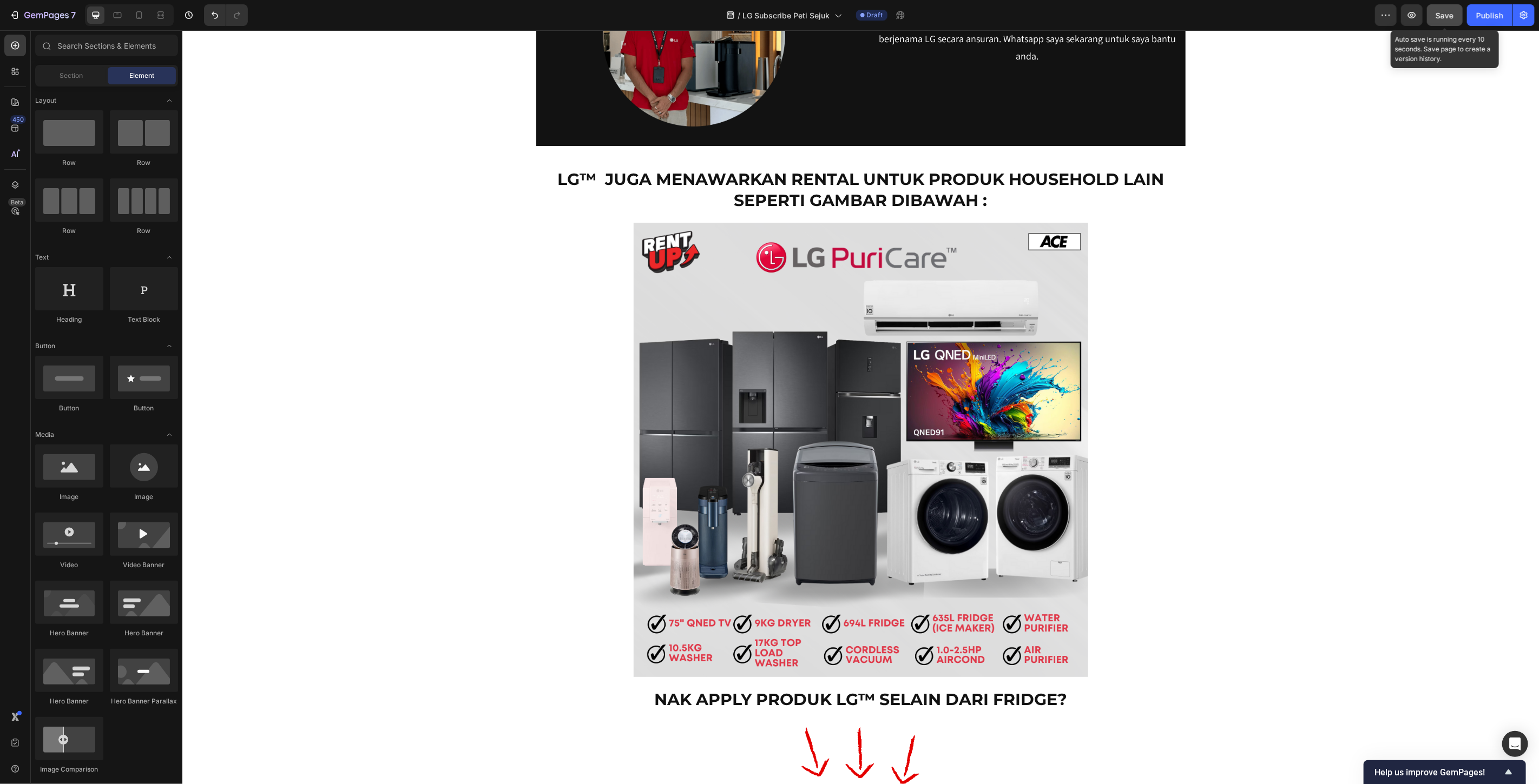
click at [1440, 13] on span "Save" at bounding box center [1446, 15] width 18 height 9
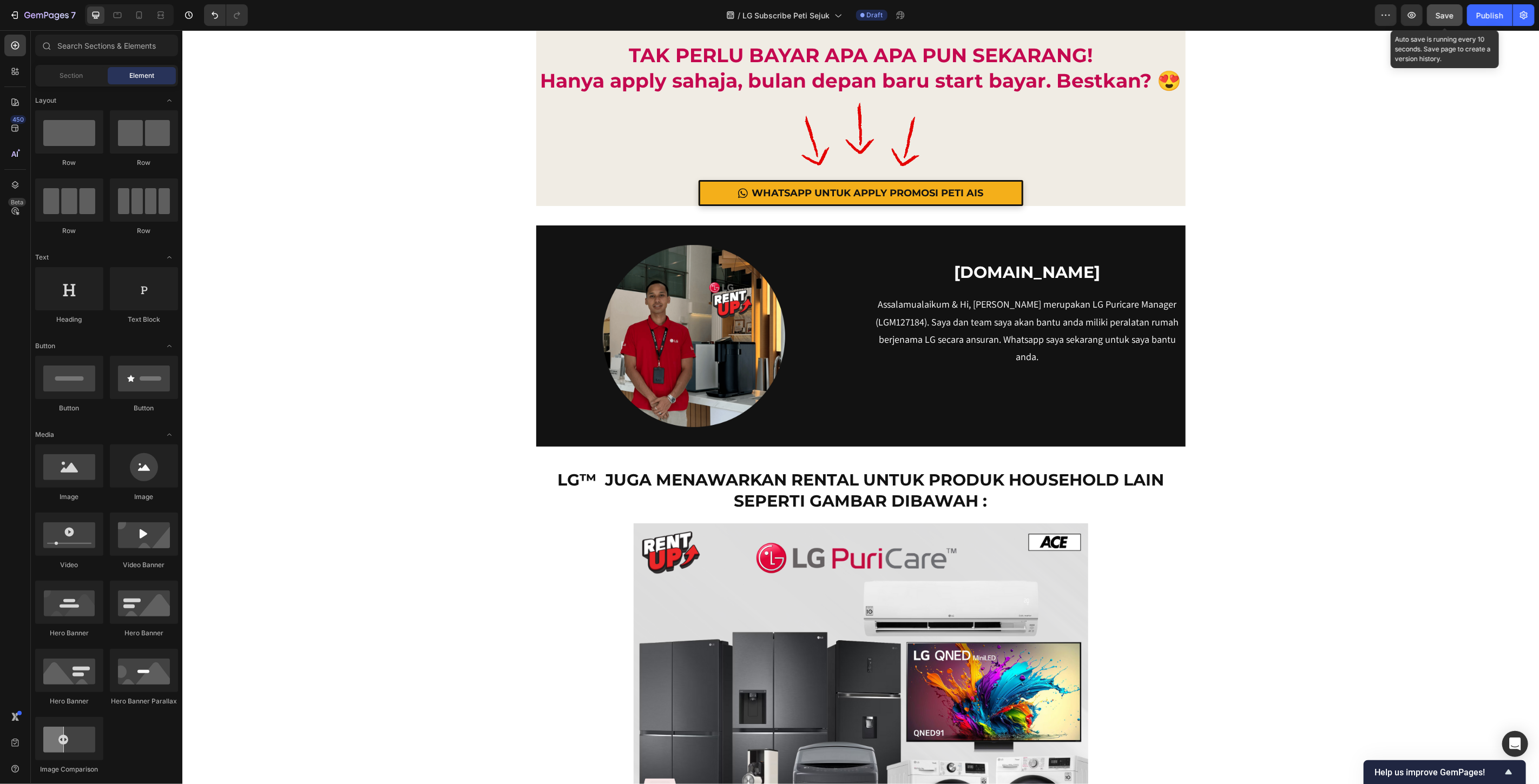
click at [1432, 20] on button "Save" at bounding box center [1445, 15] width 36 height 22
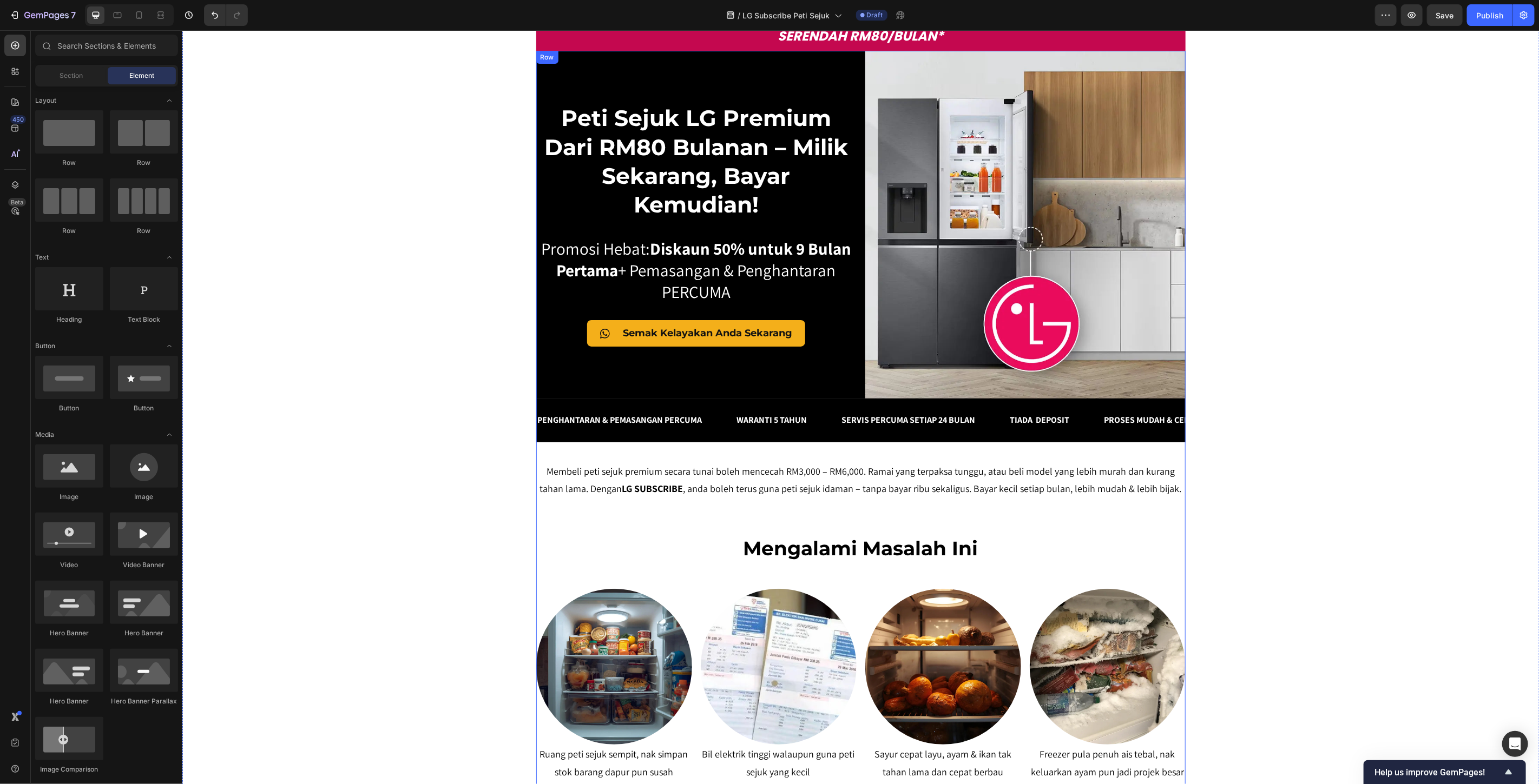
scroll to position [0, 0]
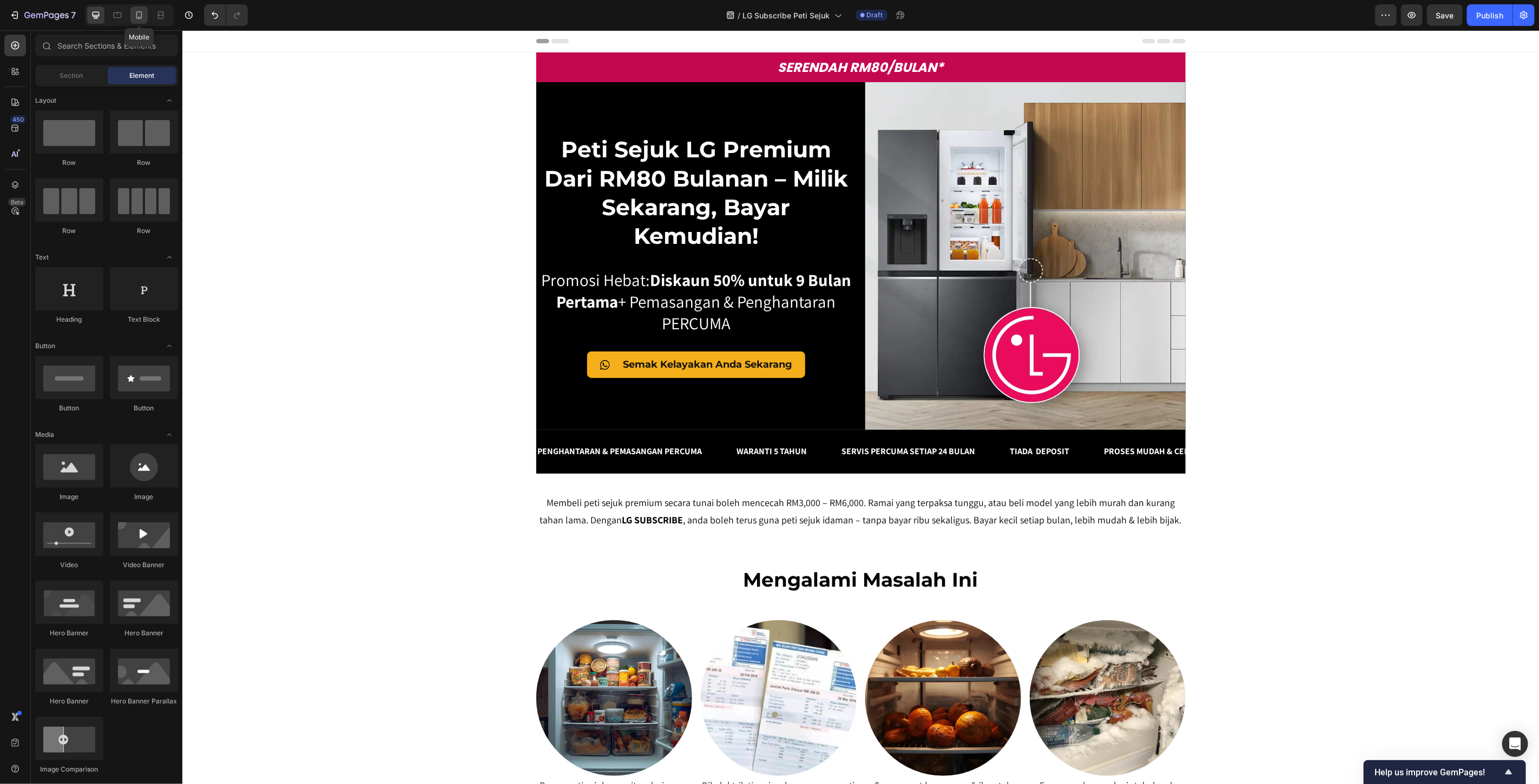
click at [134, 15] on icon at bounding box center [139, 15] width 11 height 11
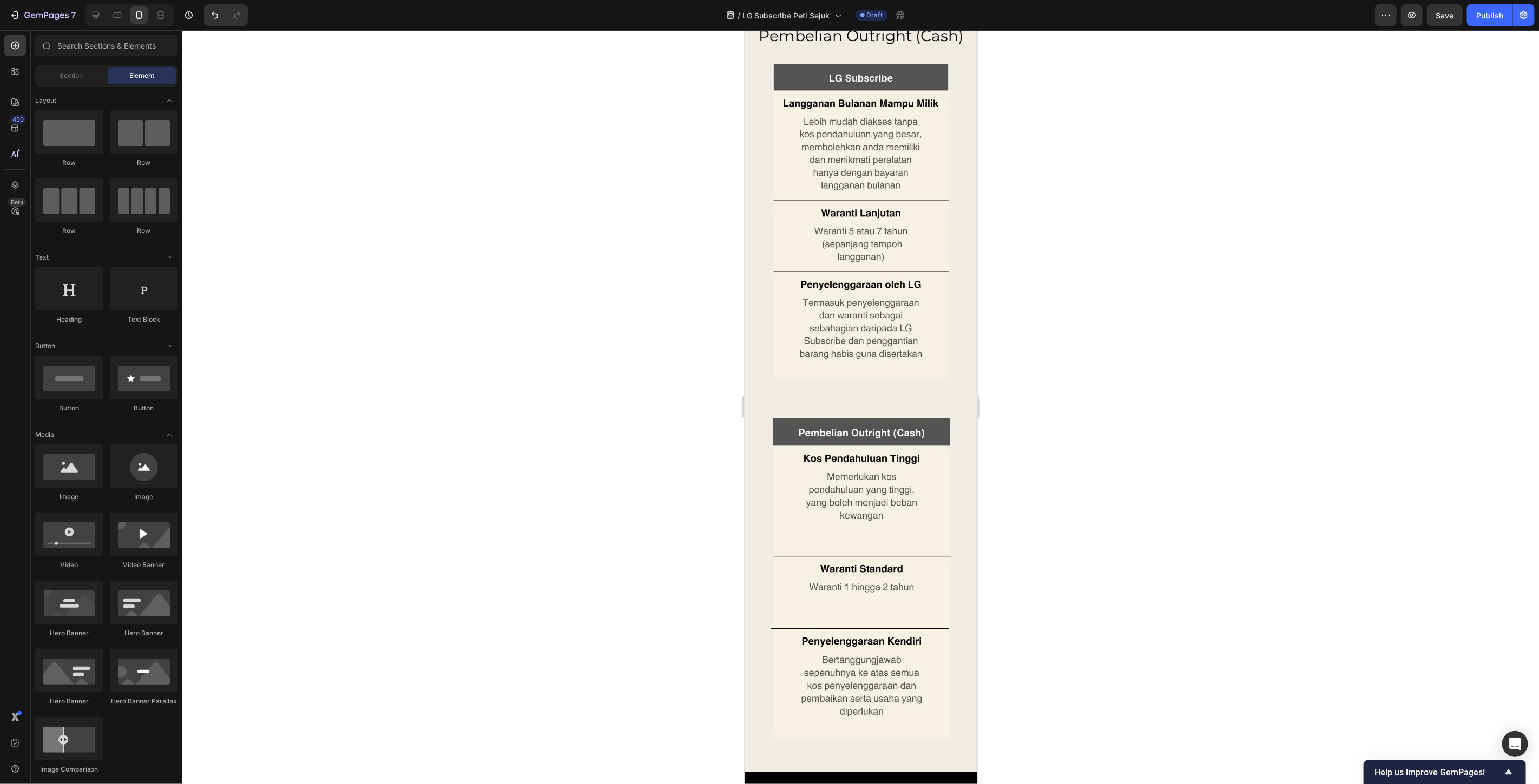
scroll to position [9436, 0]
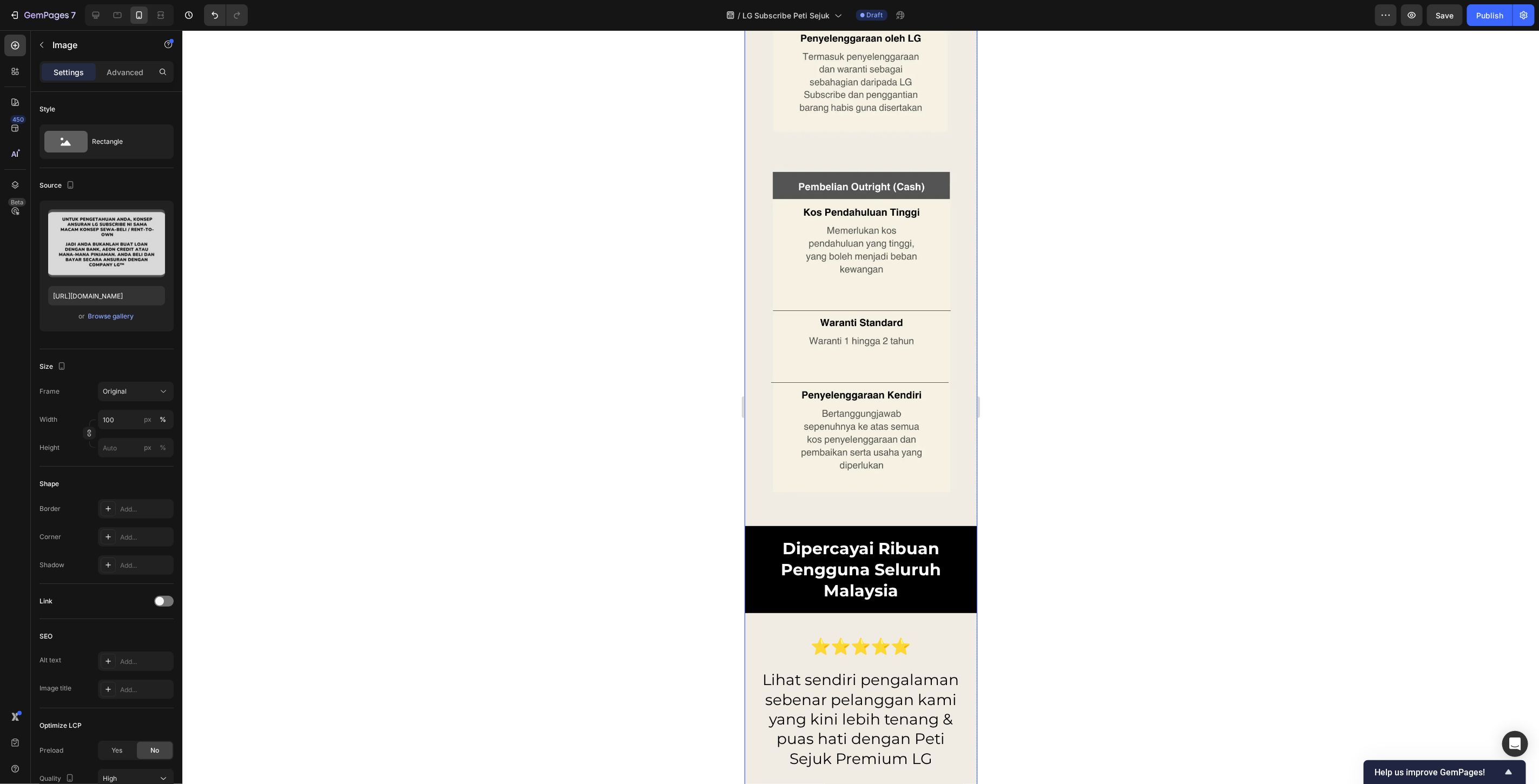
scroll to position [9615, 0]
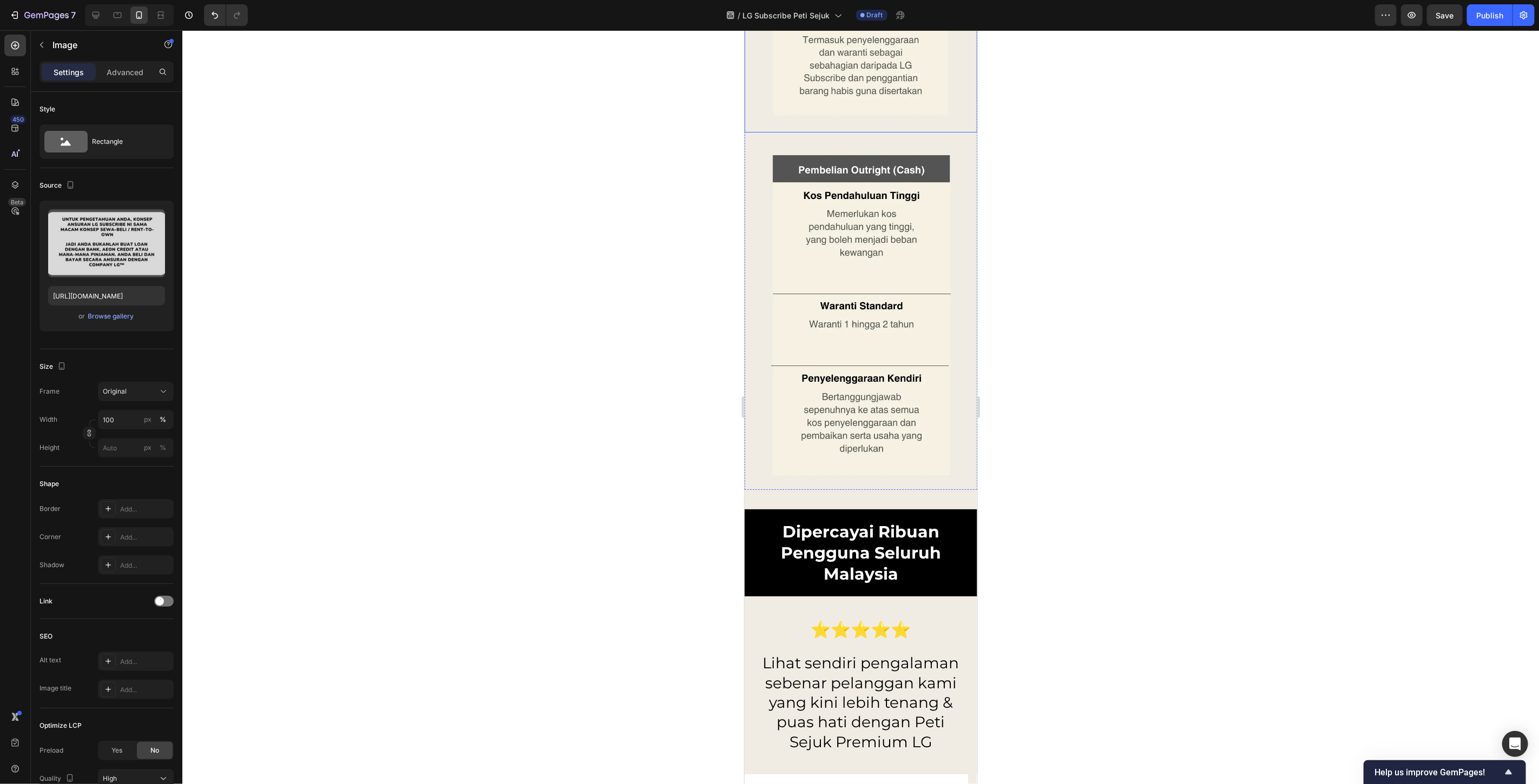
click at [1099, 504] on div at bounding box center [861, 407] width 1357 height 754
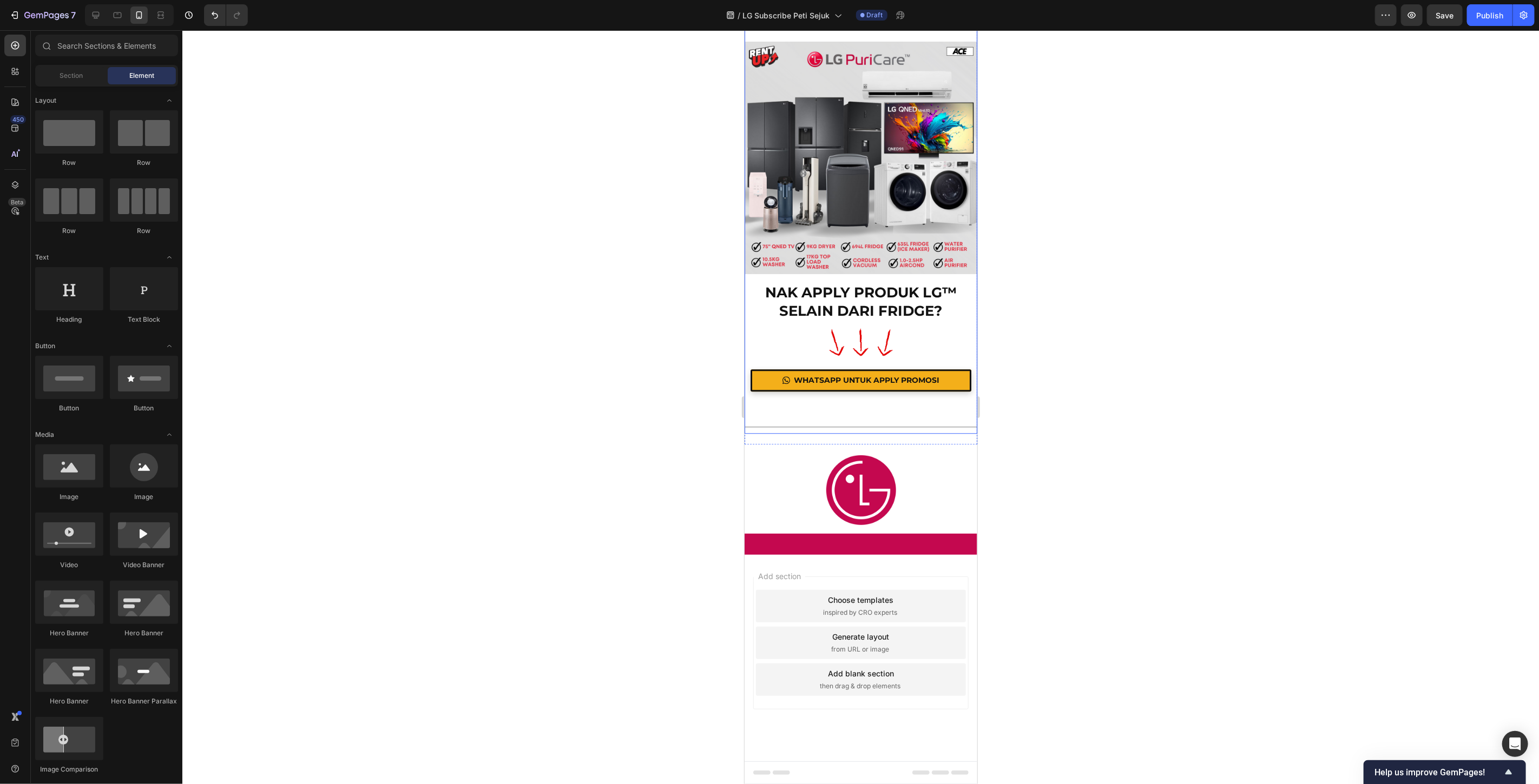
scroll to position [12625, 0]
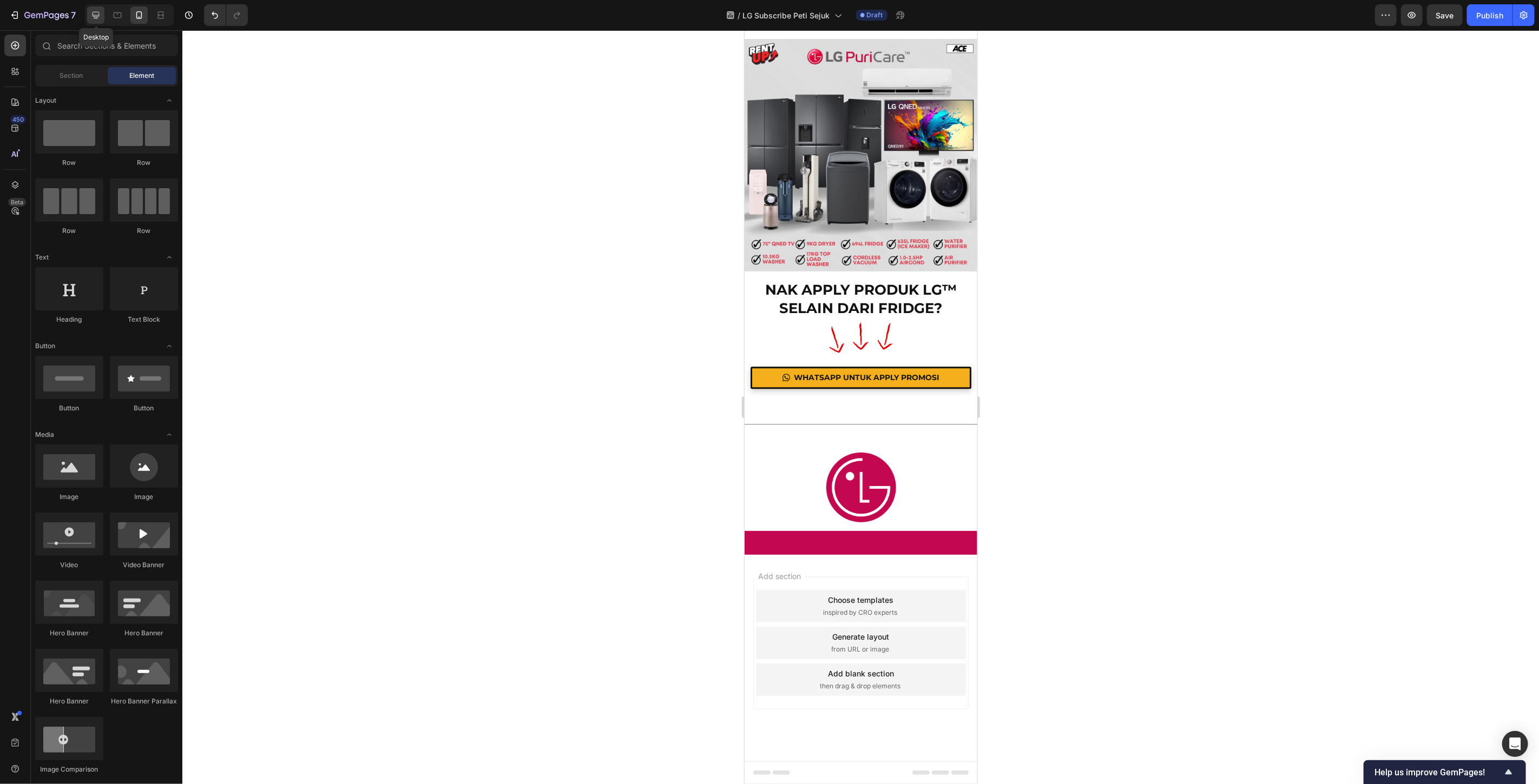
click at [100, 20] on icon at bounding box center [96, 15] width 11 height 11
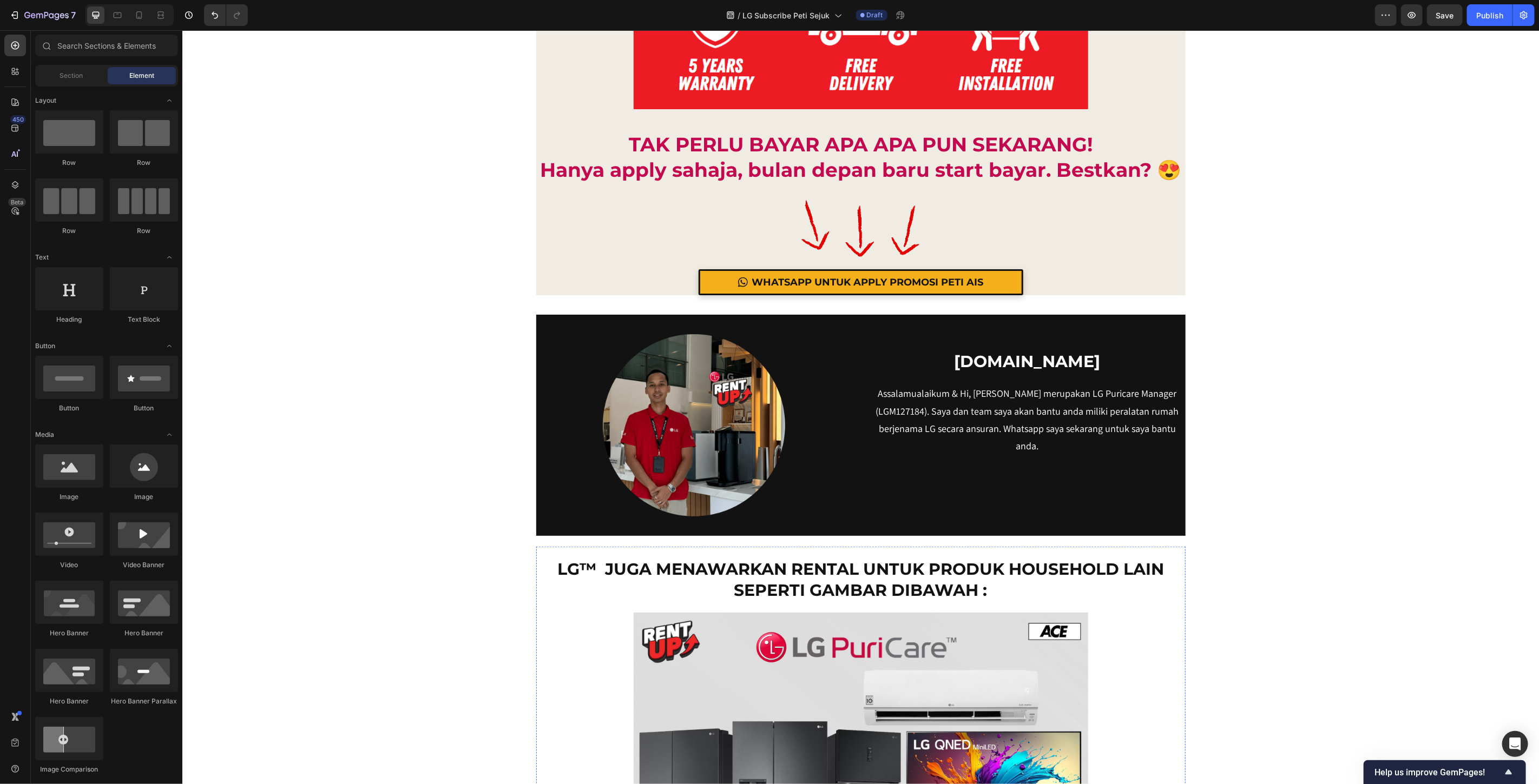
scroll to position [11202, 0]
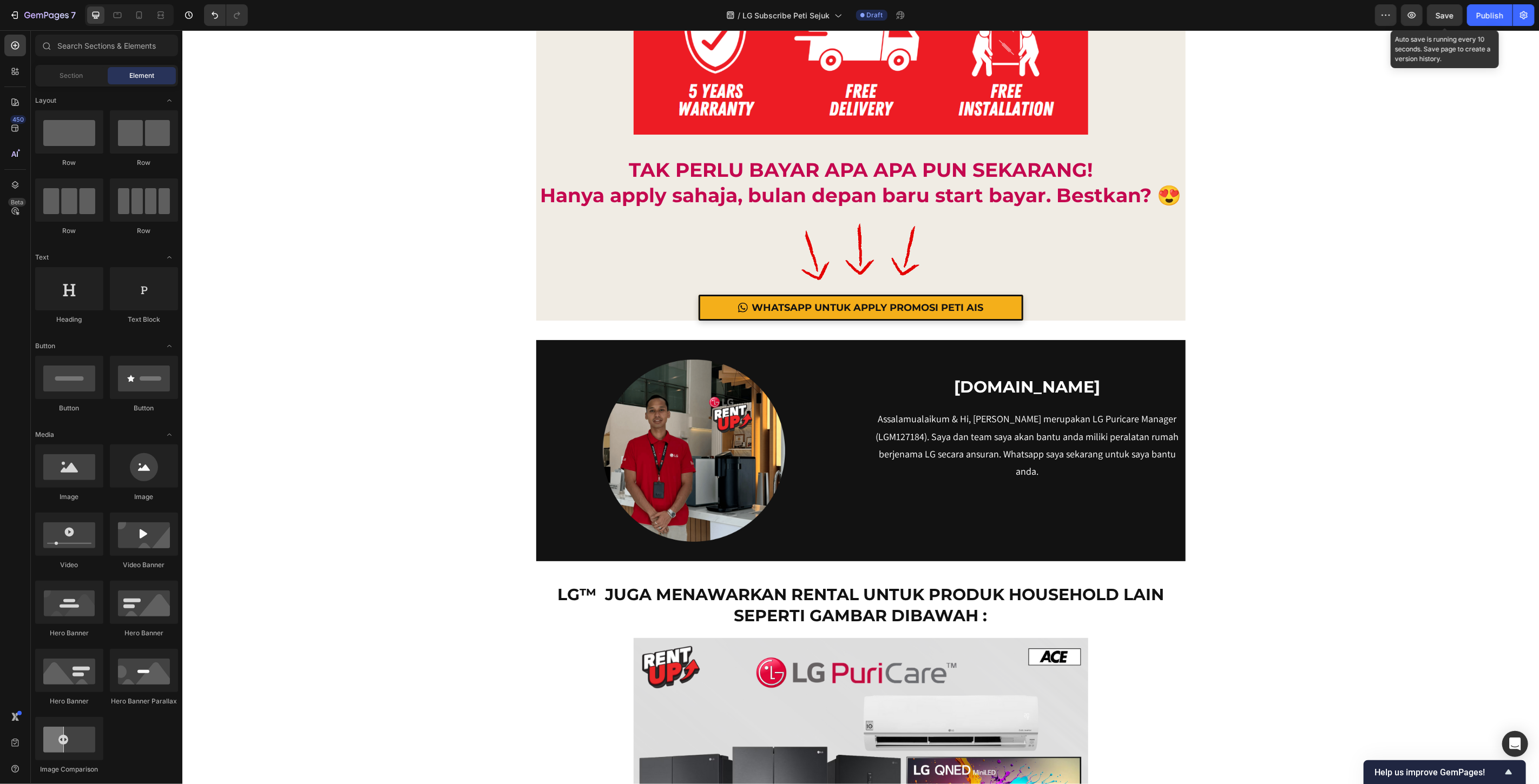
click at [1449, 12] on span "Save" at bounding box center [1446, 15] width 18 height 9
